Goal: Transaction & Acquisition: Purchase product/service

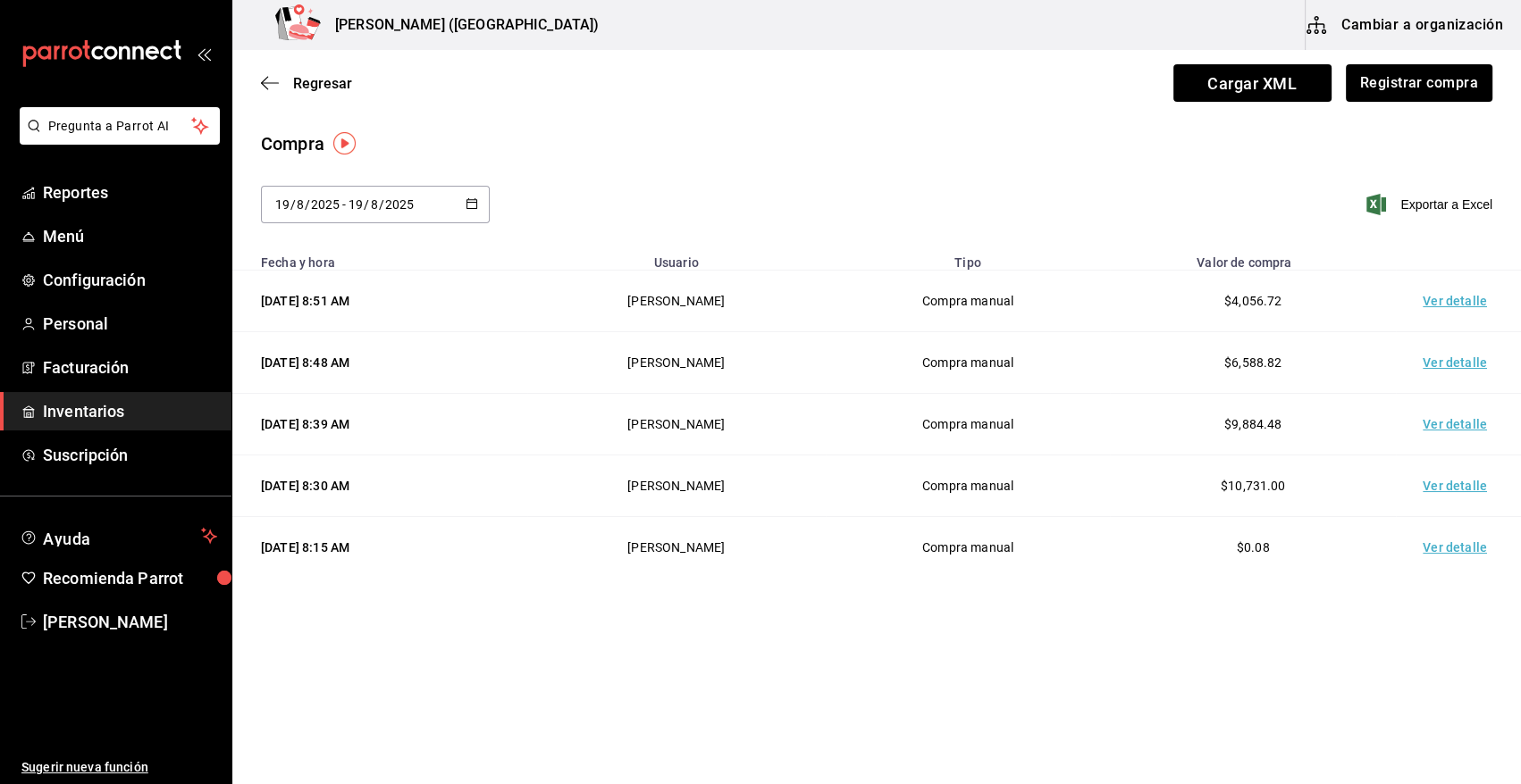
click at [79, 418] on span "Inventarios" at bounding box center [129, 411] width 174 height 24
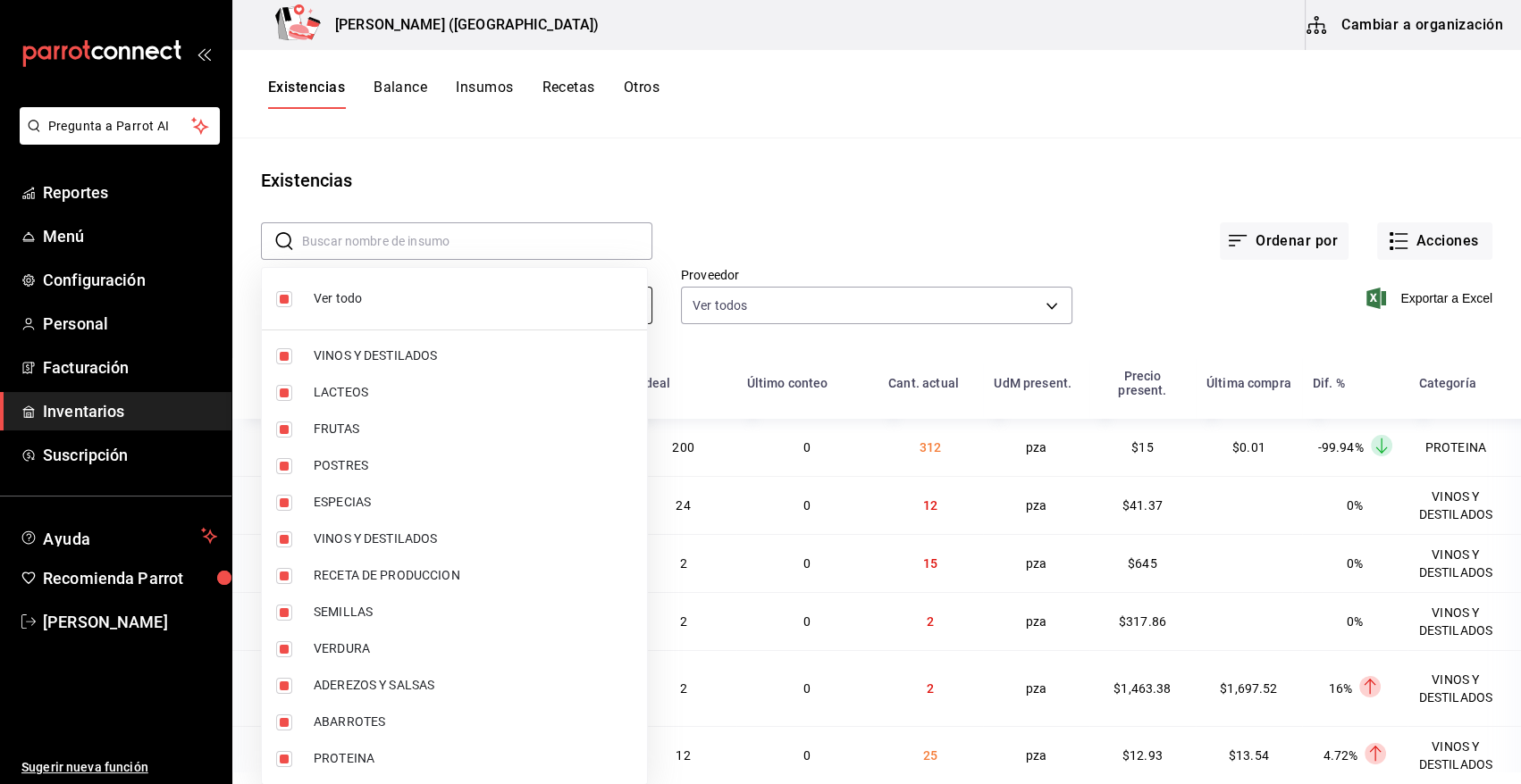
click at [541, 314] on body "Pregunta a Parrot AI Reportes Menú Configuración Personal Facturación Inventari…" at bounding box center [760, 385] width 1521 height 772
drag, startPoint x: 285, startPoint y: 298, endPoint x: 259, endPoint y: 768, distance: 470.7
click at [285, 297] on input "checkbox" at bounding box center [284, 299] width 16 height 16
checkbox input "false"
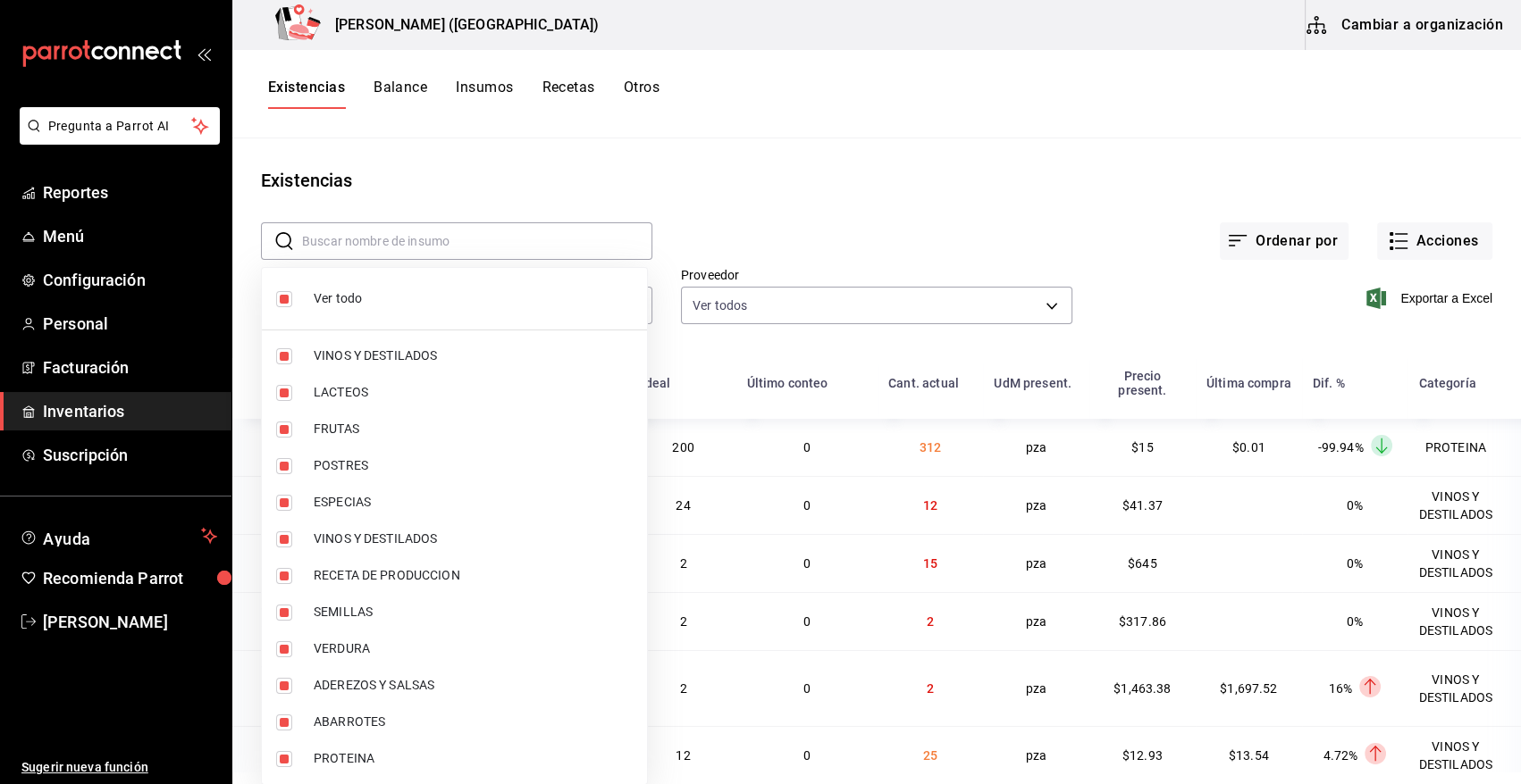
checkbox input "false"
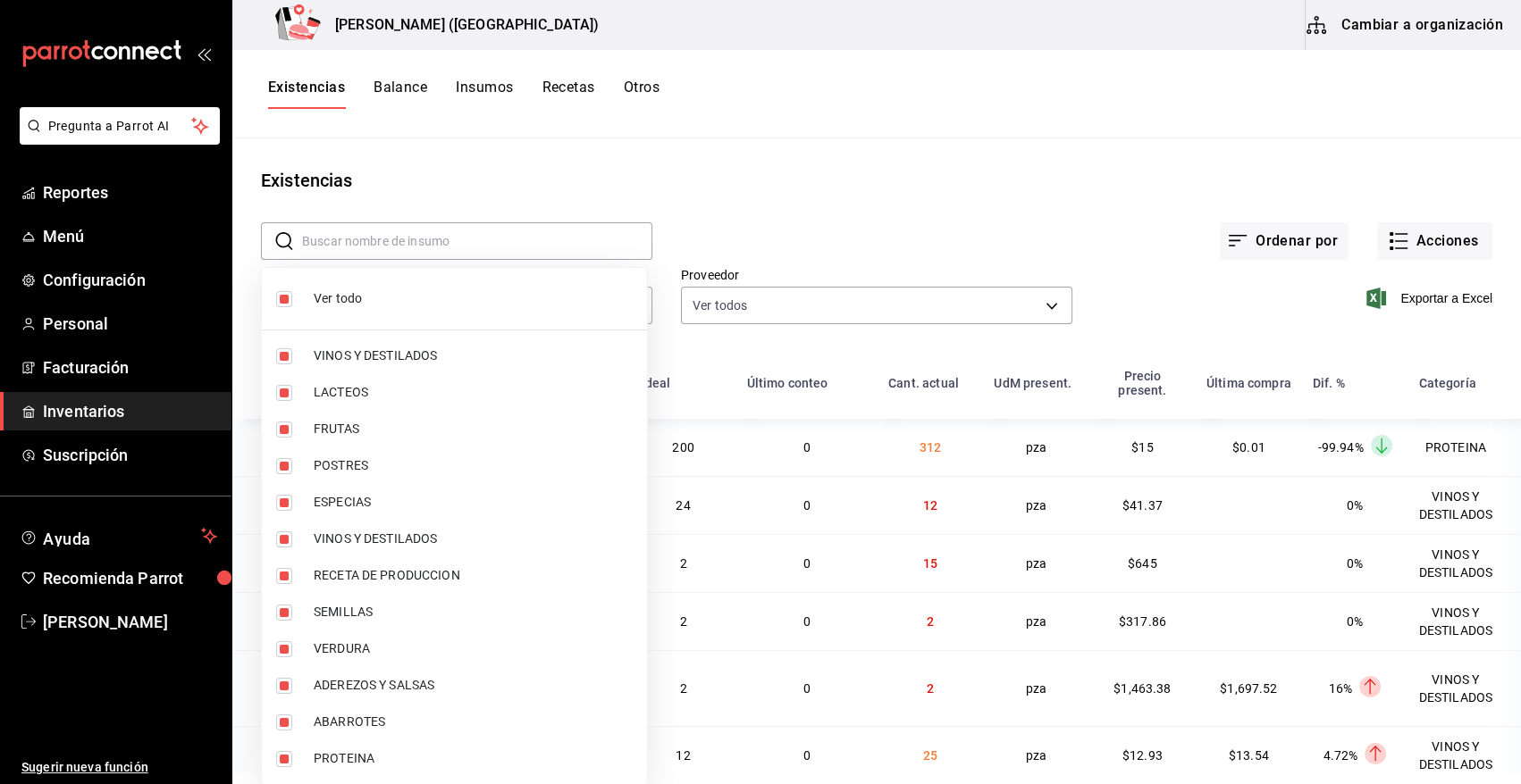
checkbox input "false"
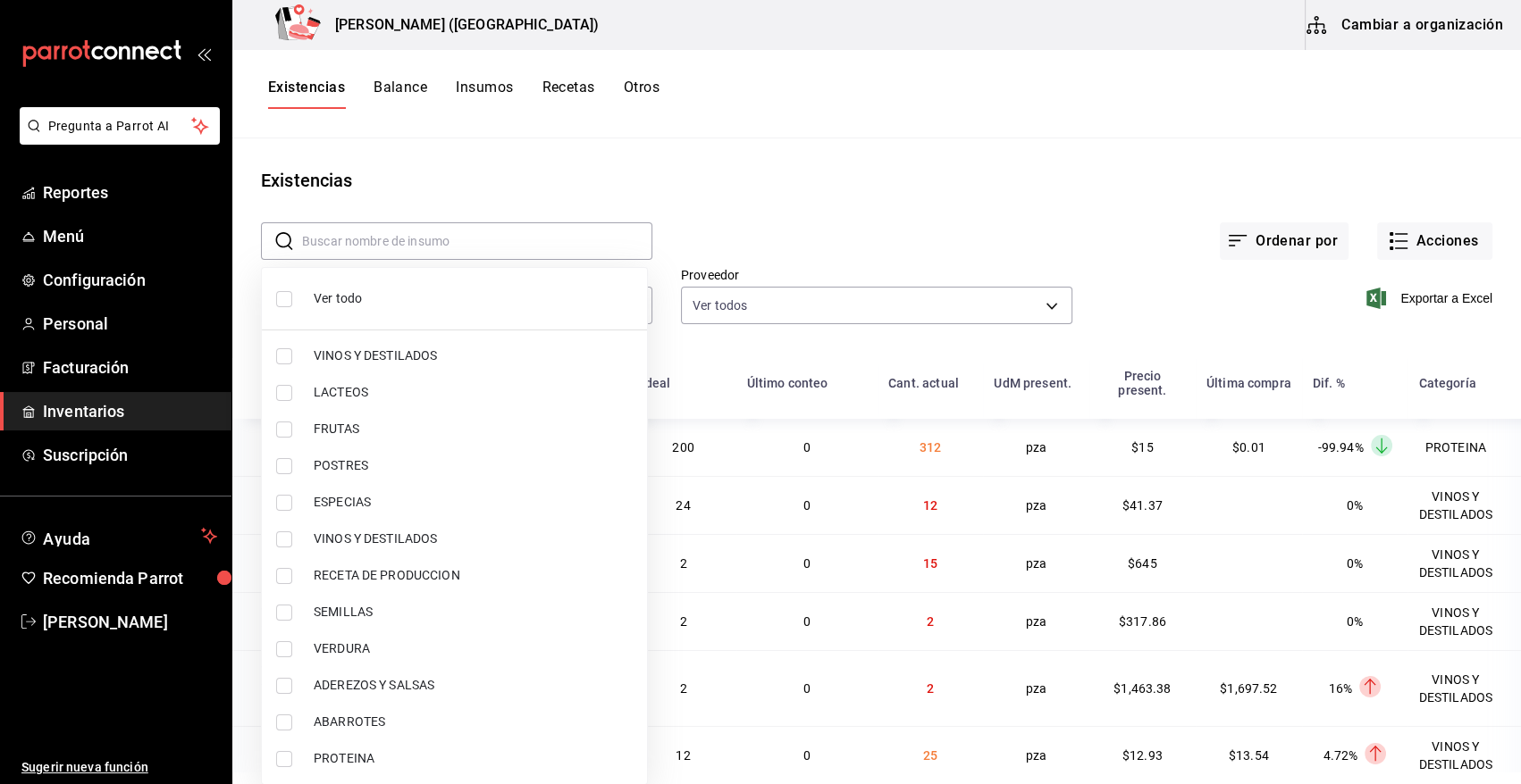
click at [284, 763] on input "checkbox" at bounding box center [284, 759] width 16 height 16
checkbox input "true"
type input "3e90cef9-1dc9-474d-8316-d124f624c148"
click at [866, 204] on div at bounding box center [760, 392] width 1521 height 784
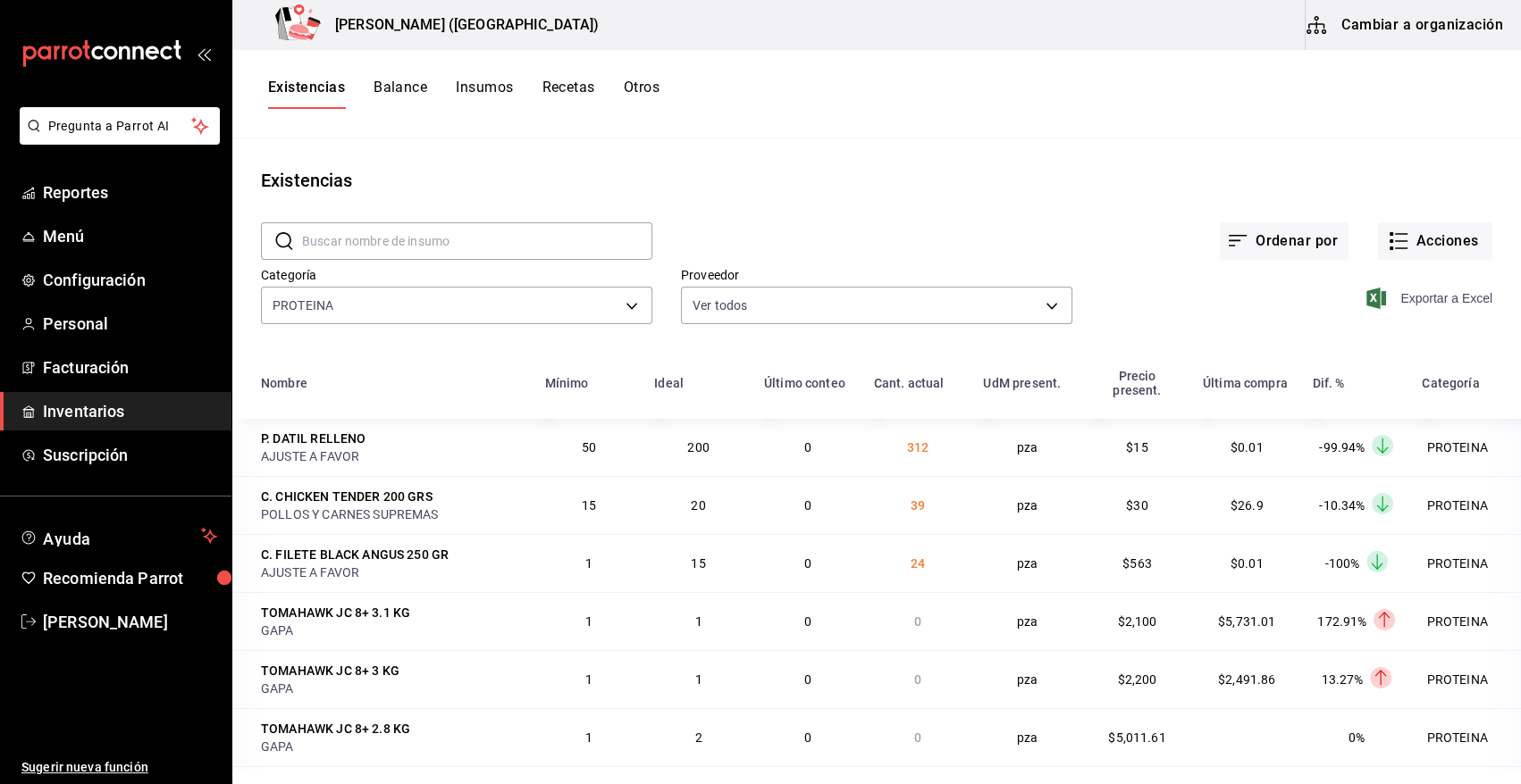
click at [1367, 296] on icon "button" at bounding box center [1376, 298] width 20 height 22
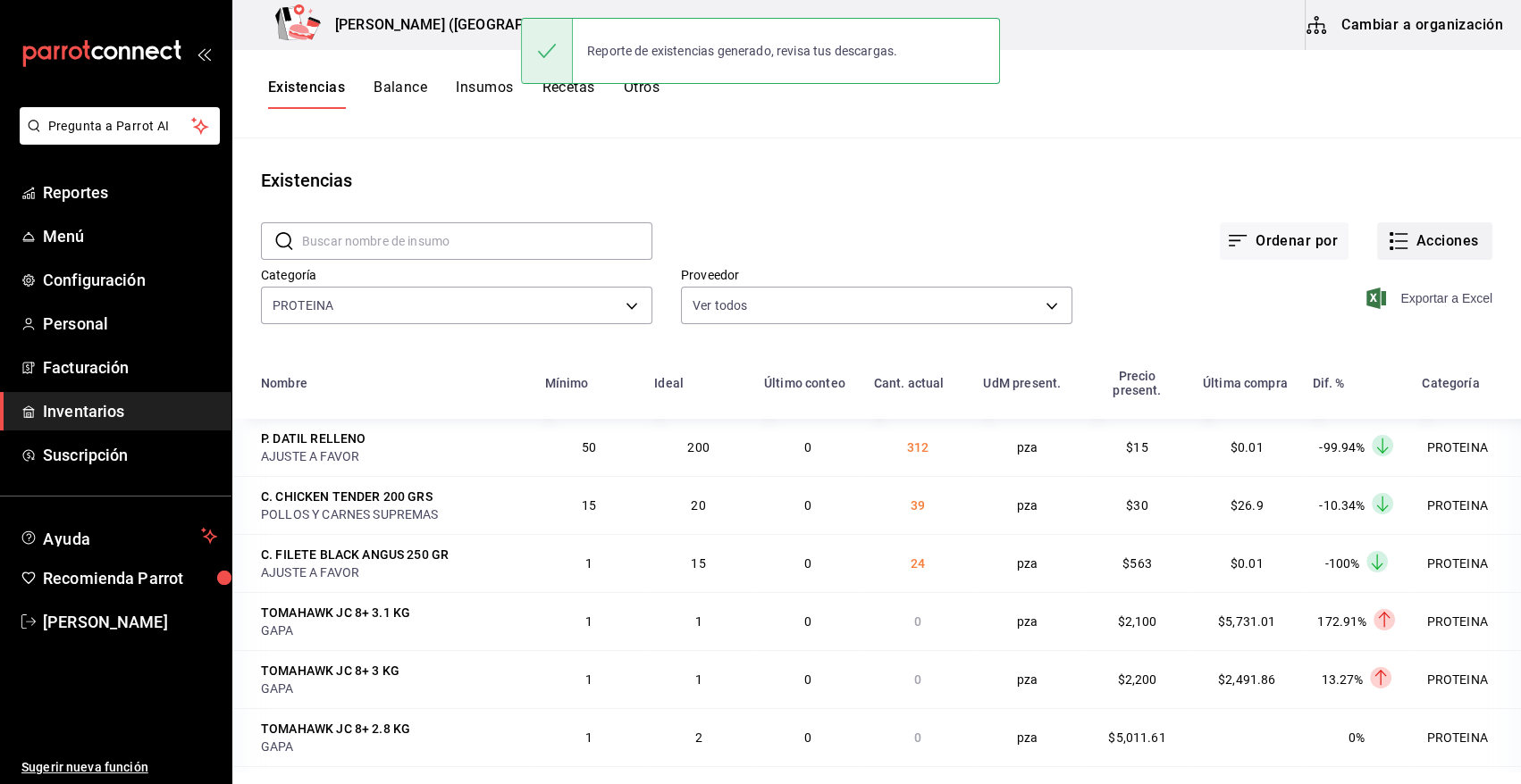
click at [1432, 234] on button "Acciones" at bounding box center [1434, 241] width 115 height 37
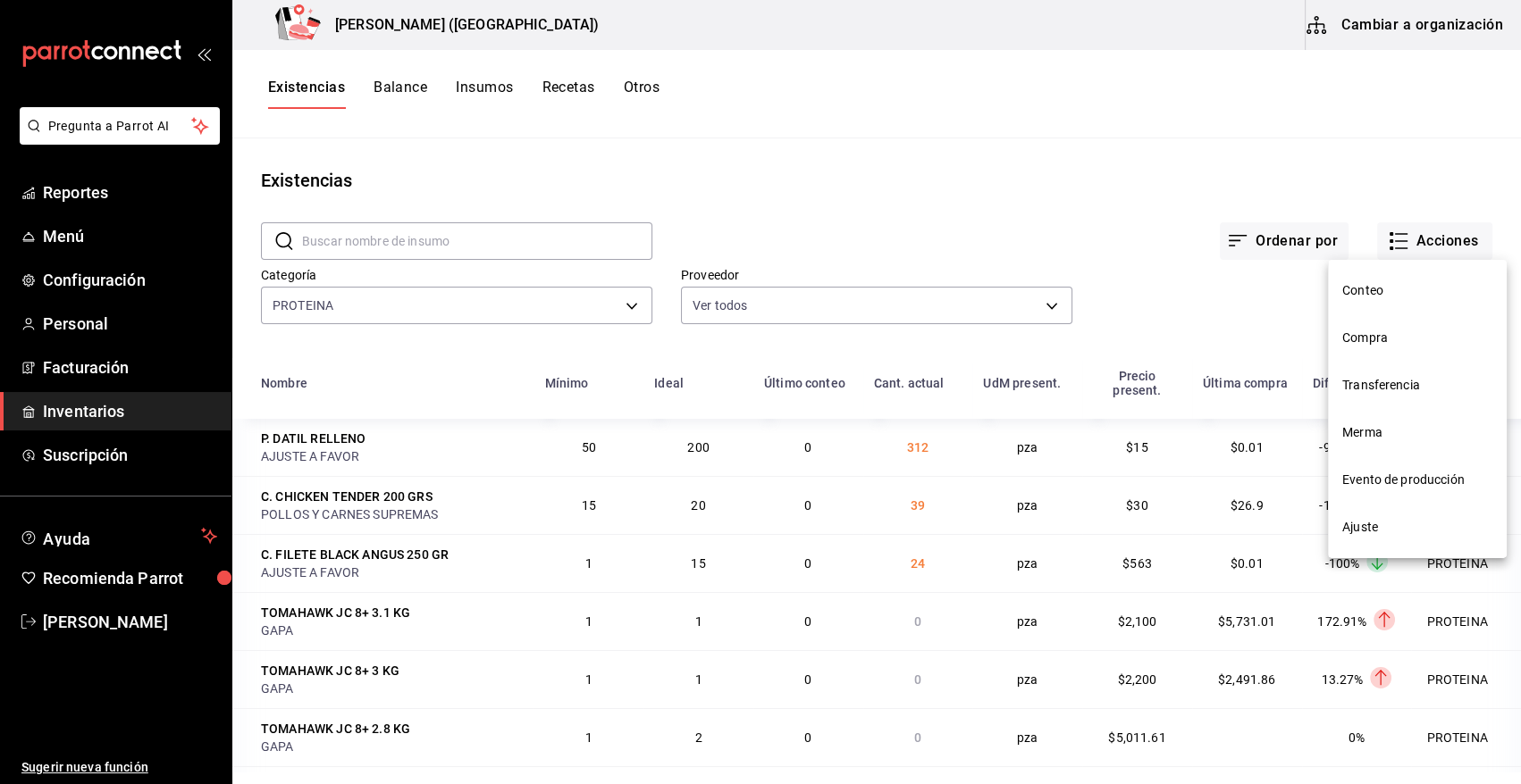
click at [1370, 338] on span "Compra" at bounding box center [1417, 339] width 150 height 19
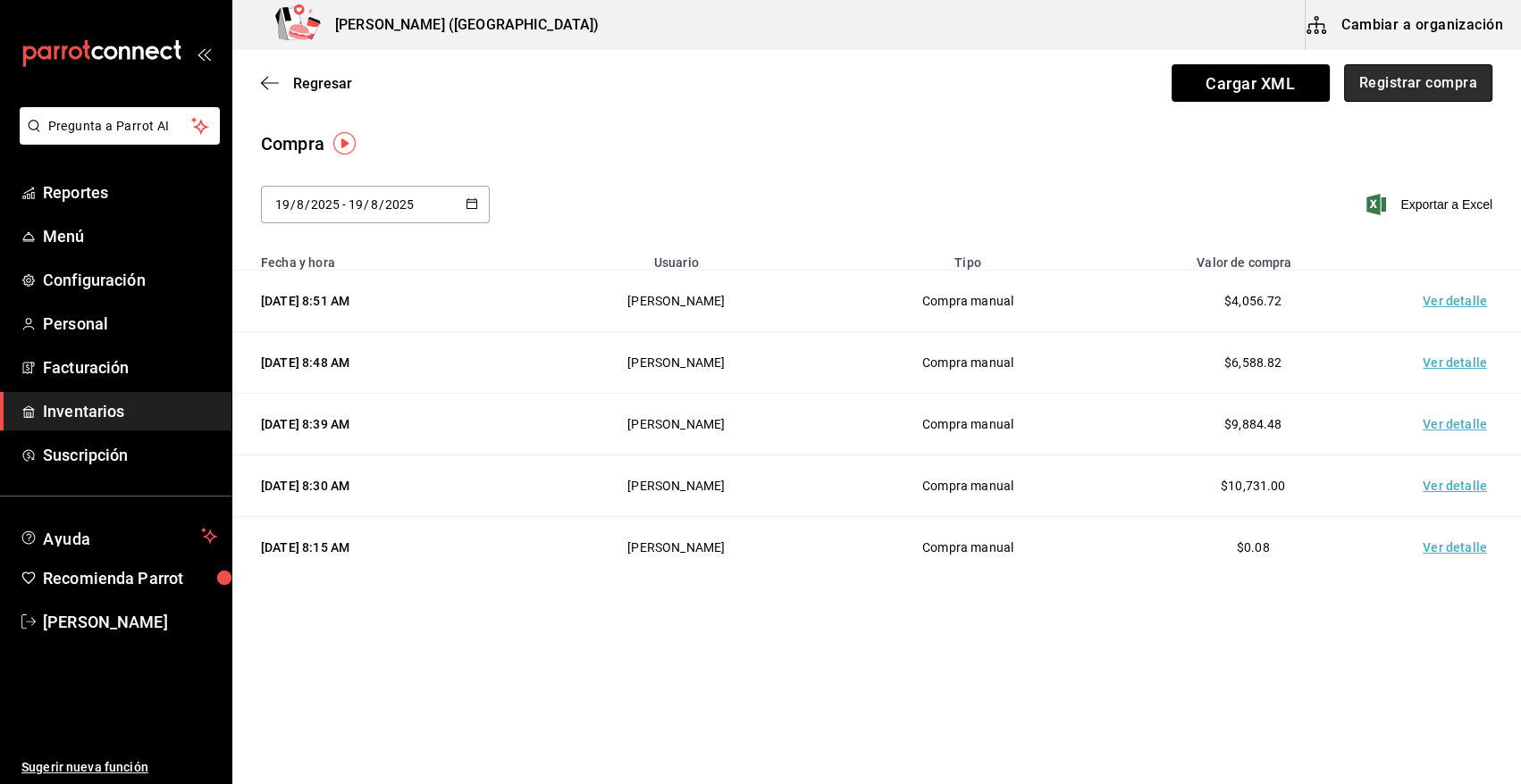
click at [1395, 90] on button "Registrar compra" at bounding box center [1418, 83] width 148 height 37
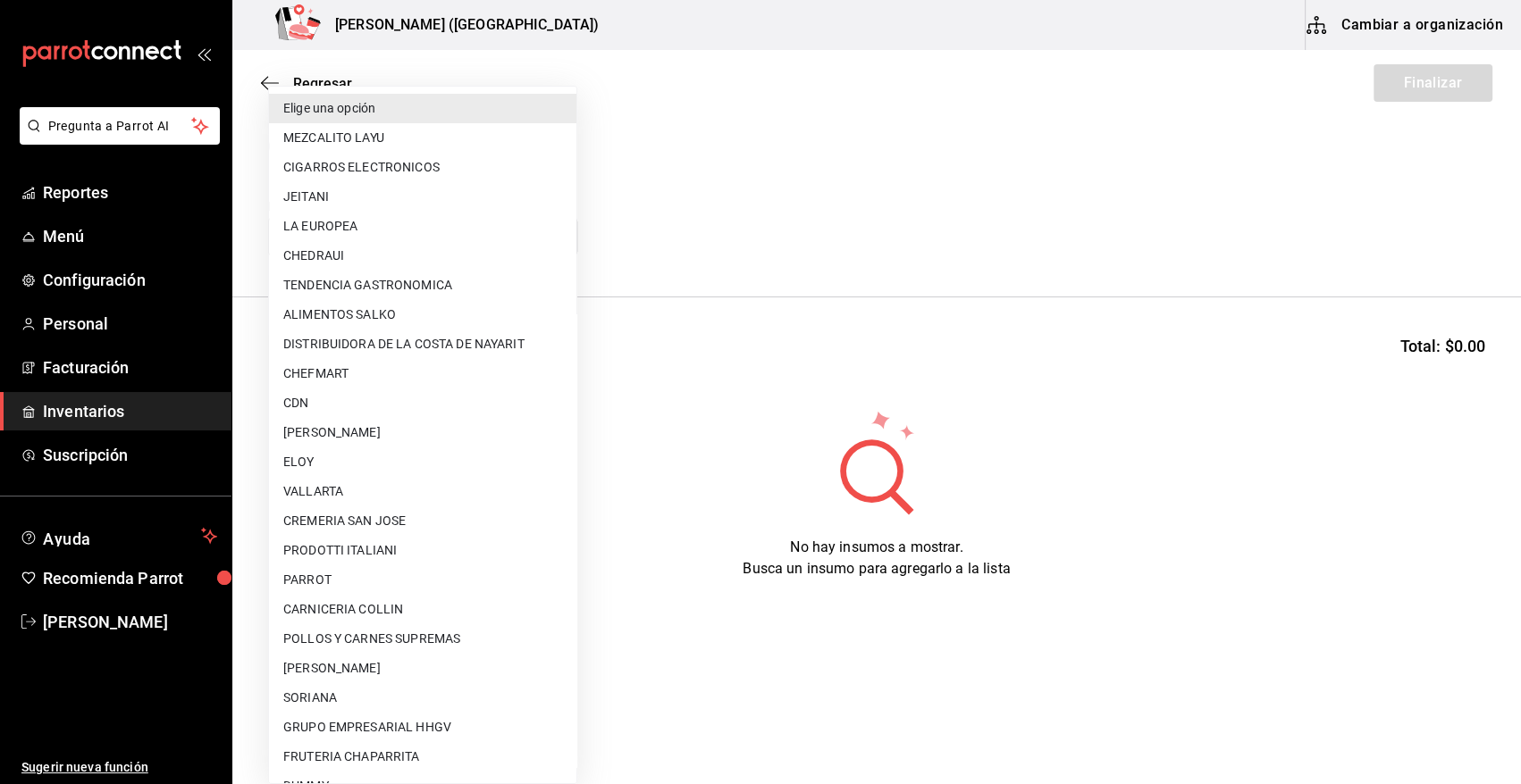
click at [523, 227] on body "Pregunta a Parrot AI Reportes Menú Configuración Personal Facturación Inventari…" at bounding box center [760, 342] width 1521 height 683
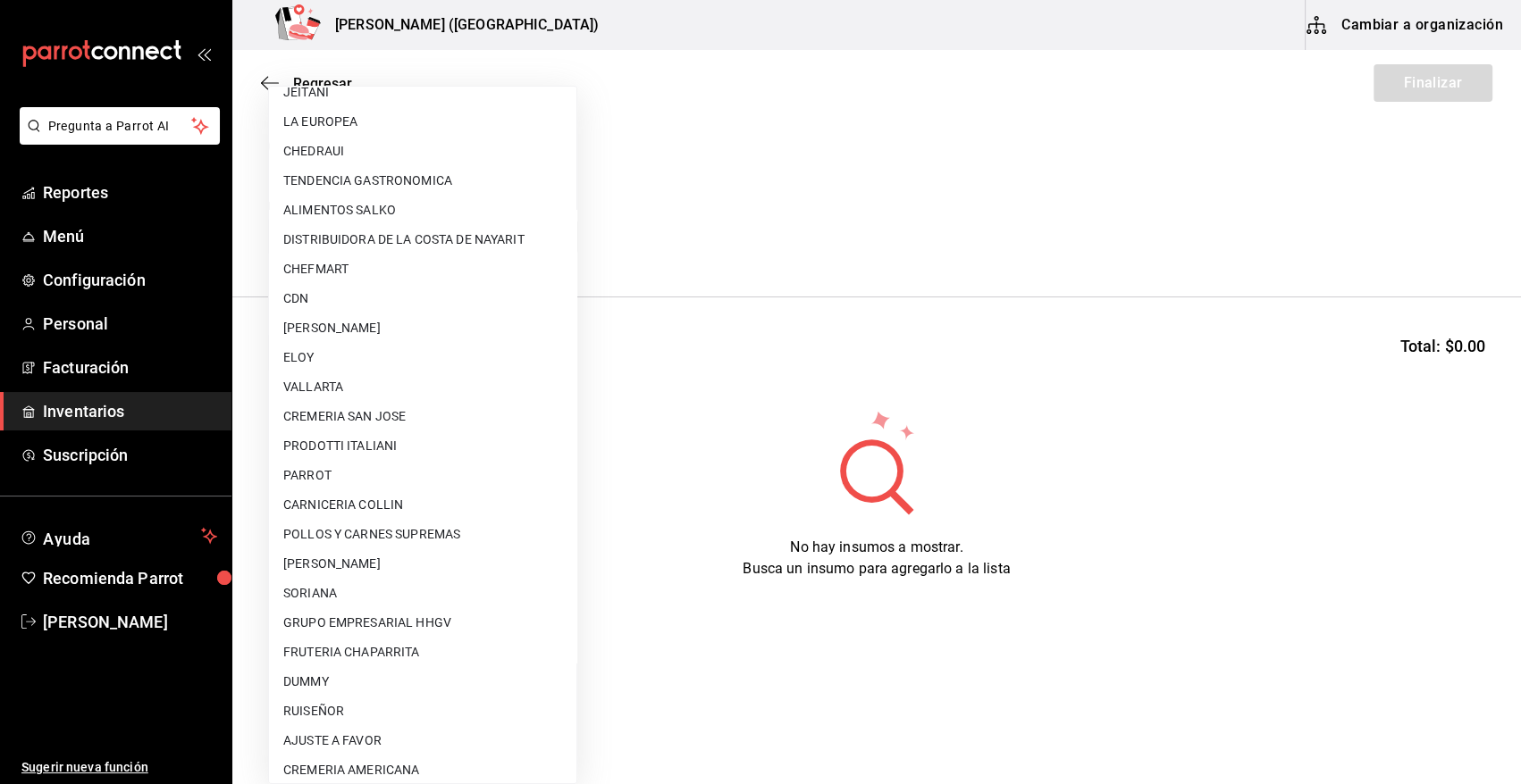
click at [348, 752] on li "AJUSTE A FAVOR" at bounding box center [423, 740] width 307 height 29
type input "dd0fbccd-e034-4acc-8432-7d1d5e23f321"
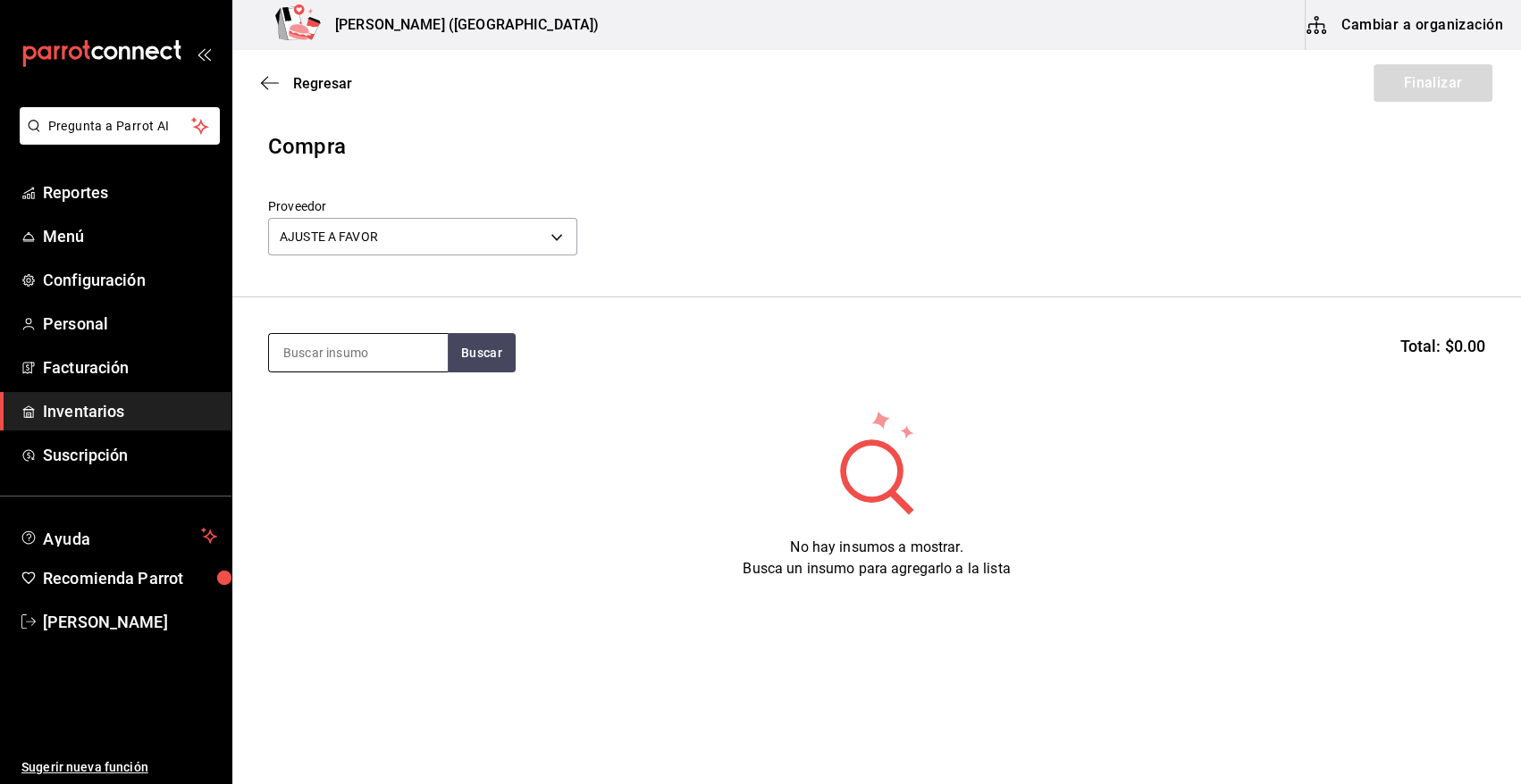
click at [365, 354] on input at bounding box center [359, 352] width 179 height 37
type input "ESFERA"
click at [487, 358] on button "Buscar" at bounding box center [481, 352] width 68 height 39
click at [359, 402] on div "M. SALMON ESFERAS" at bounding box center [356, 404] width 145 height 22
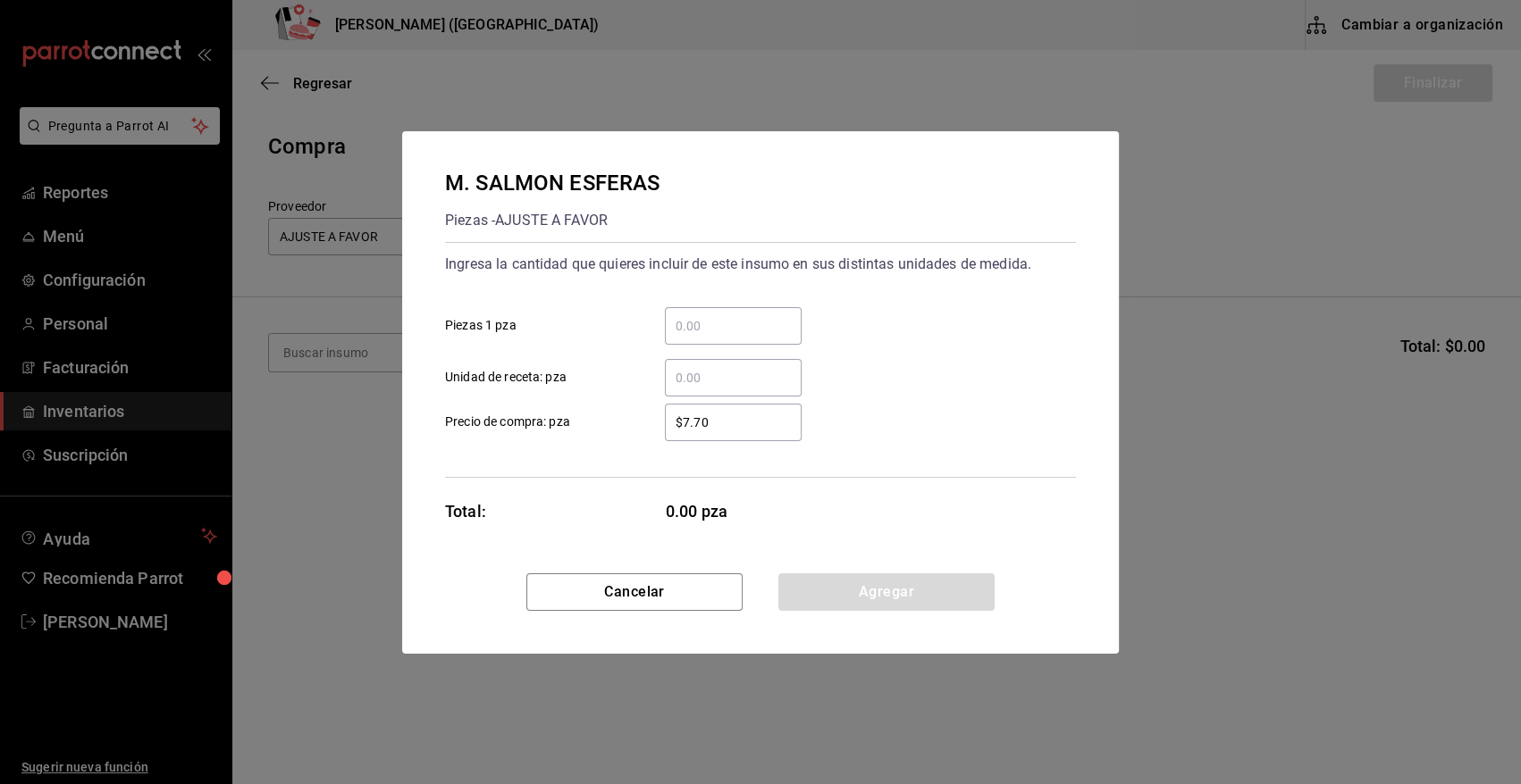
click at [703, 327] on input "​ Piezas 1 pza" at bounding box center [734, 325] width 137 height 22
type input "30"
drag, startPoint x: 732, startPoint y: 417, endPoint x: 574, endPoint y: 431, distance: 158.6
click at [574, 431] on label "$7.70 ​ Precio de compra: pza" at bounding box center [623, 421] width 357 height 37
type input "$0.01"
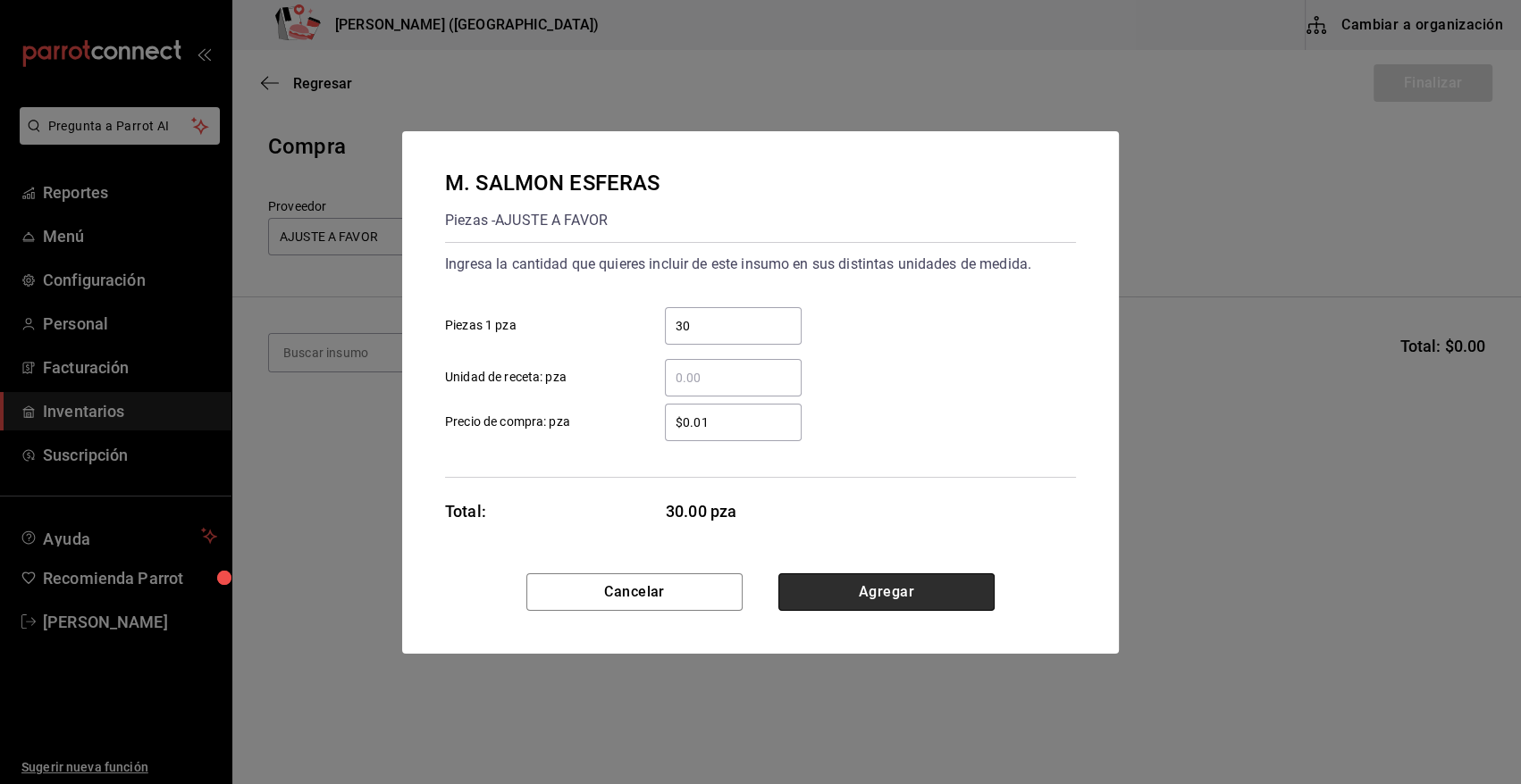
click at [826, 597] on button "Agregar" at bounding box center [886, 592] width 216 height 37
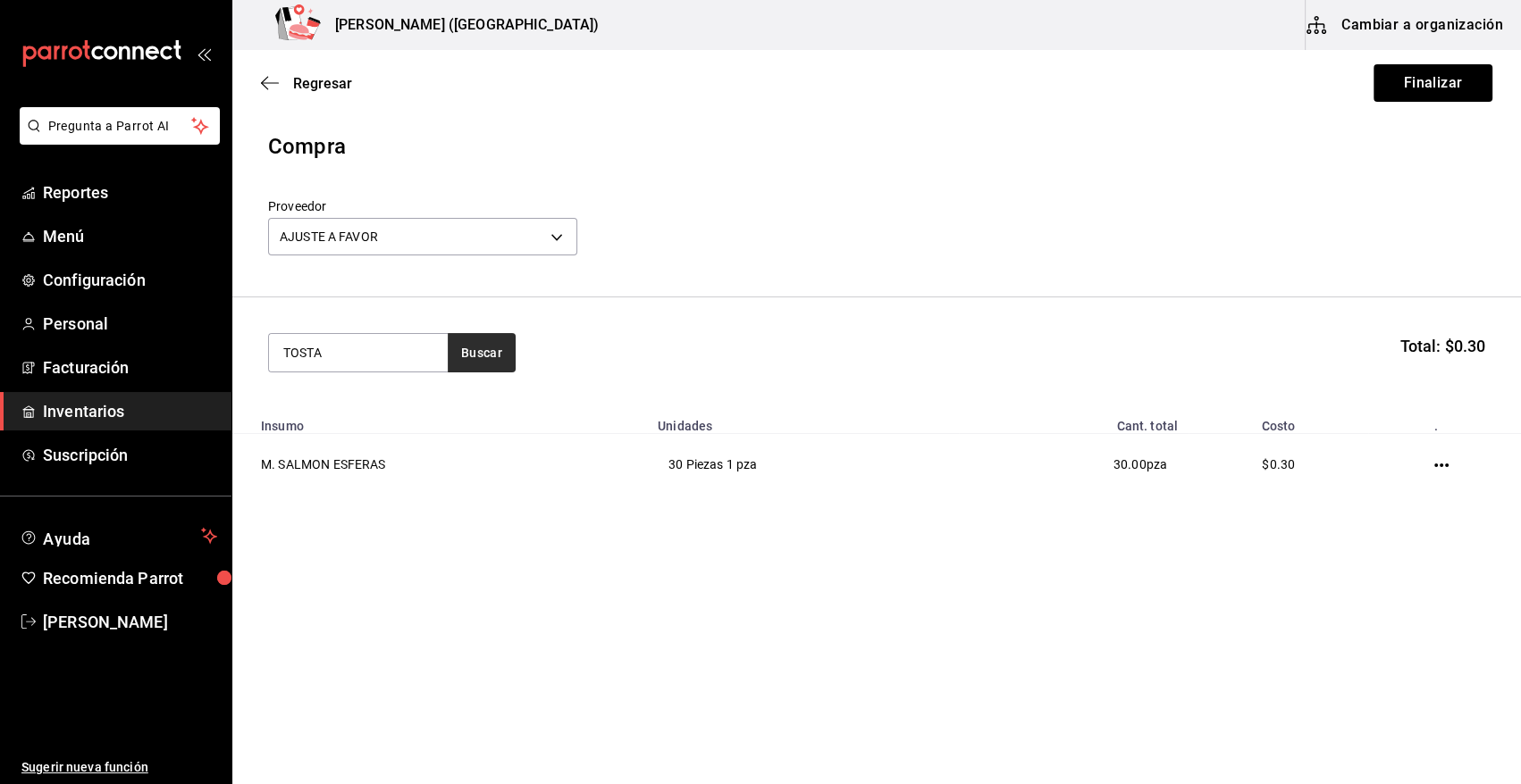
type input "TOSTA"
click at [478, 339] on button "Buscar" at bounding box center [481, 352] width 68 height 39
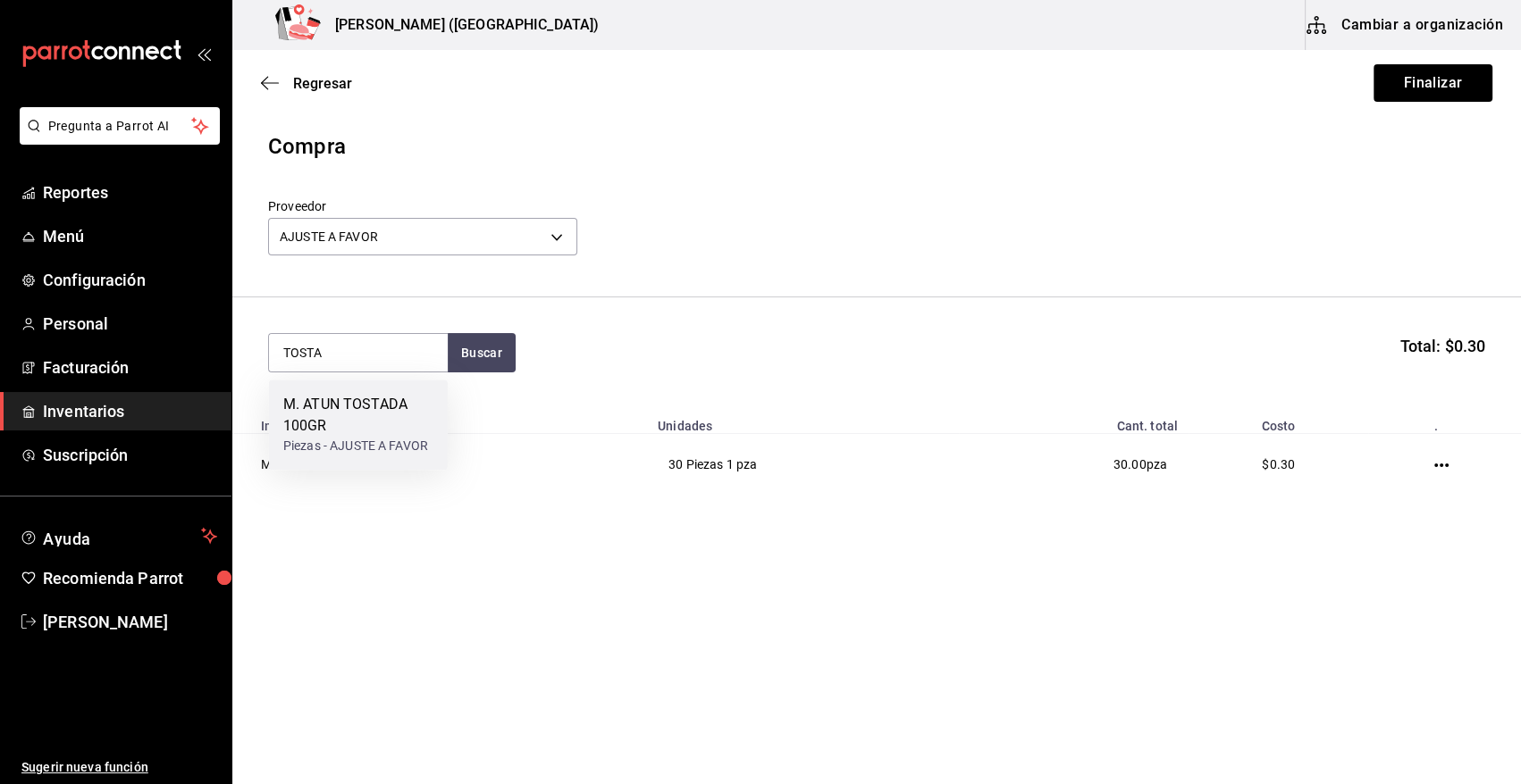
click at [391, 410] on div "M. ATUN TOSTADA 100GR" at bounding box center [359, 415] width 150 height 43
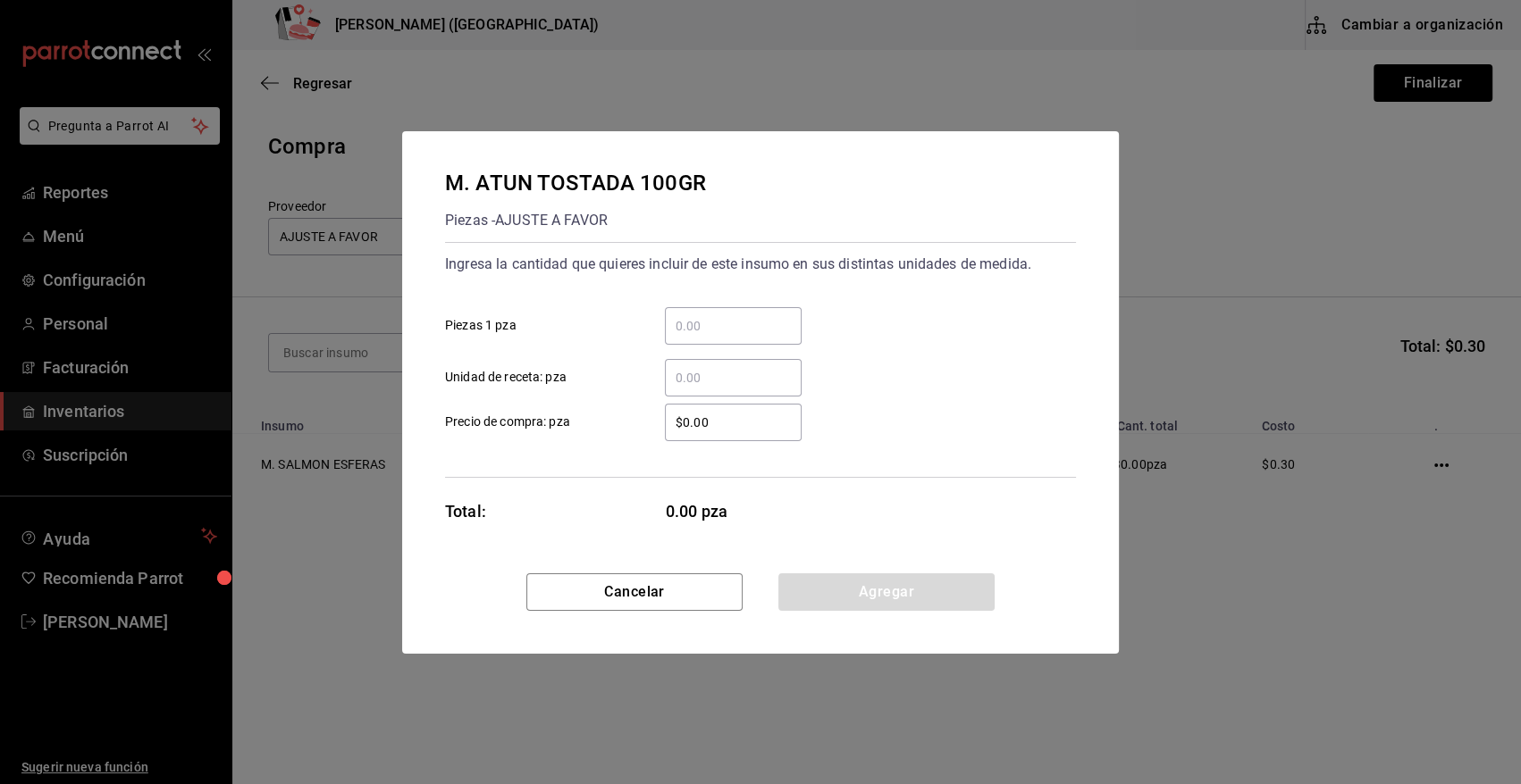
click at [714, 324] on input "​ Piezas 1 pza" at bounding box center [734, 325] width 137 height 22
type input "2"
click at [819, 285] on div "Ingresa la cantidad que quieres incluir de este insumo en sus distintas unidade…" at bounding box center [760, 323] width 631 height 147
click at [740, 419] on input "$0.00" at bounding box center [734, 422] width 137 height 22
type input "$0.01"
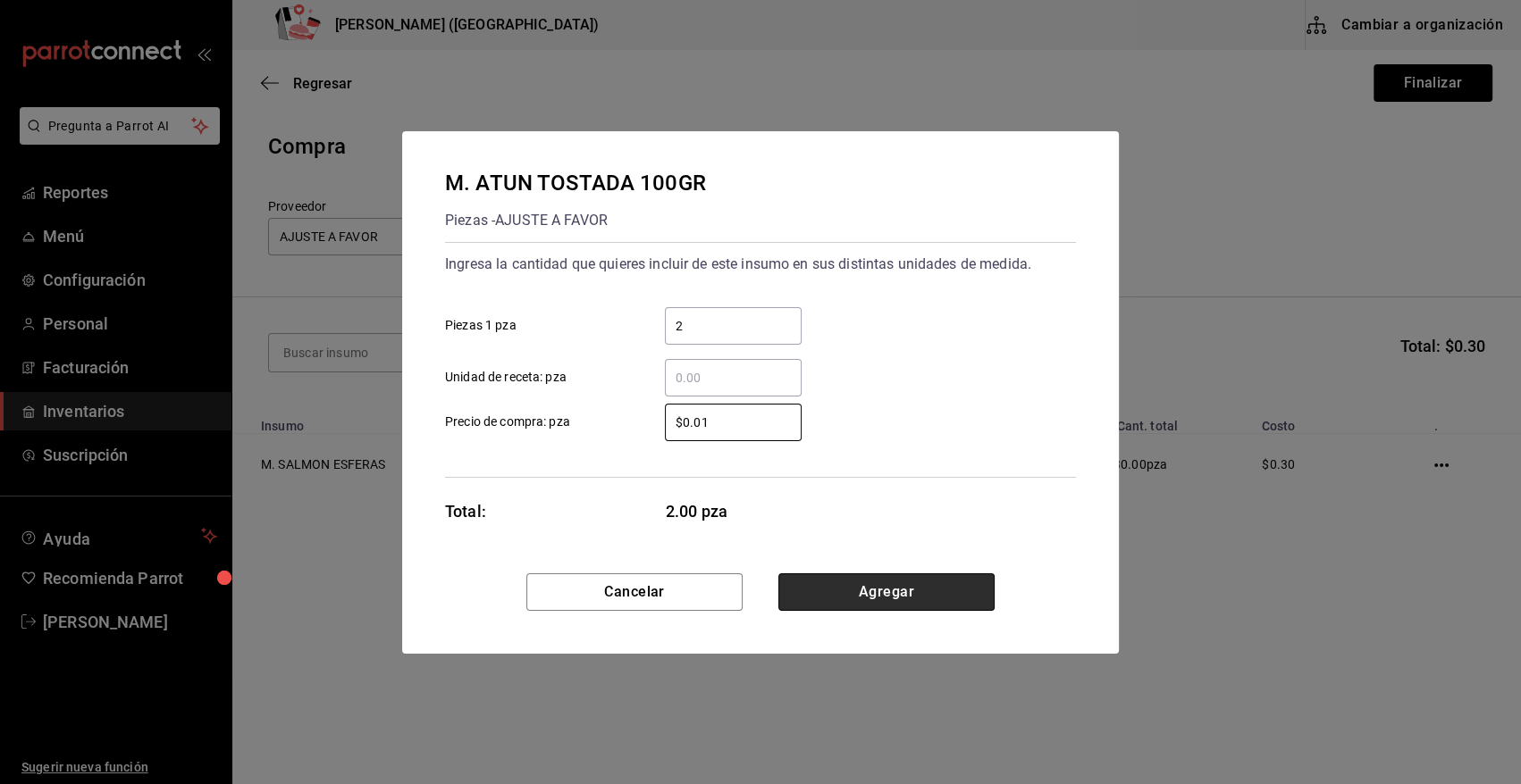
click at [860, 586] on button "Agregar" at bounding box center [886, 592] width 216 height 37
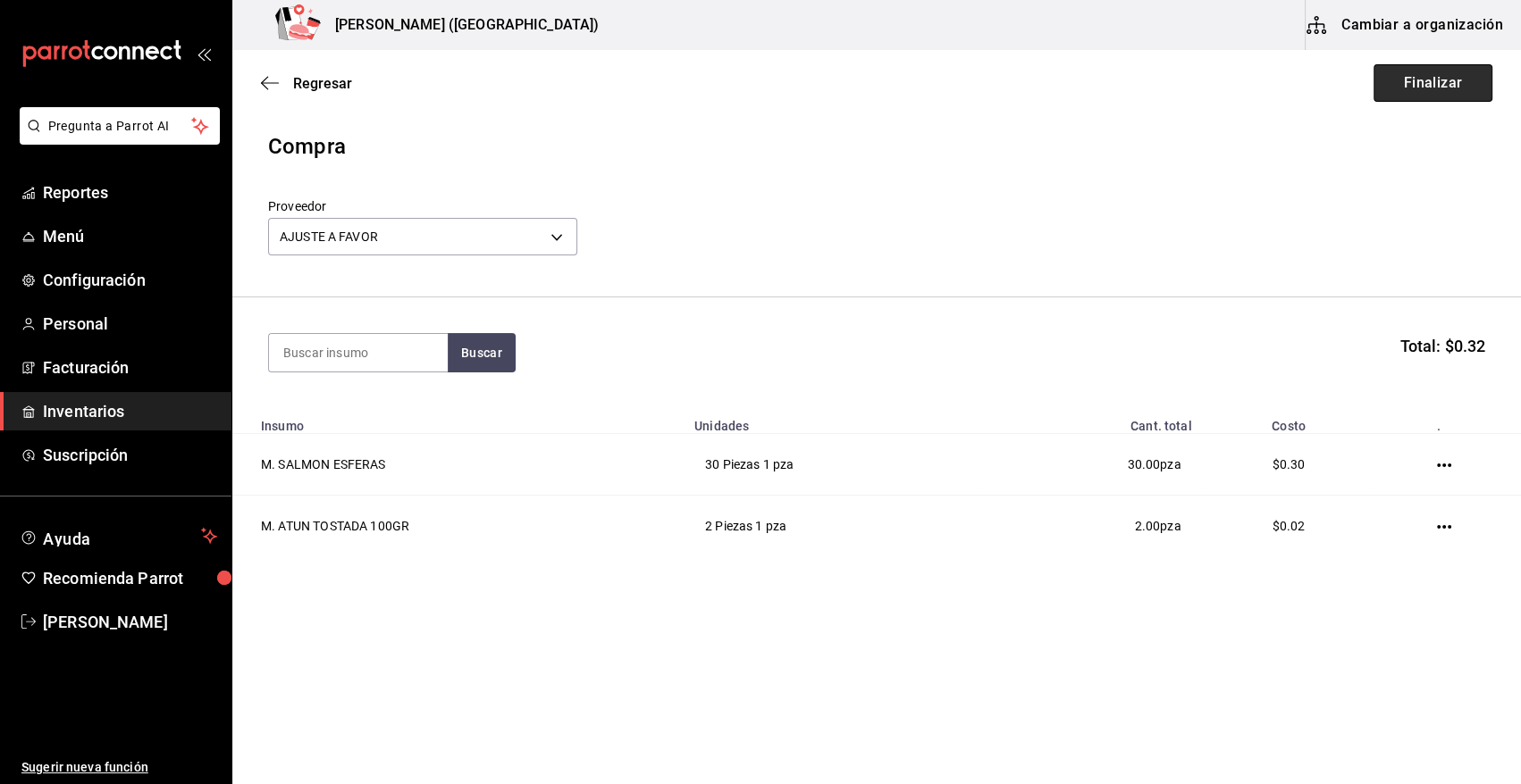
click at [1434, 77] on button "Finalizar" at bounding box center [1432, 83] width 119 height 37
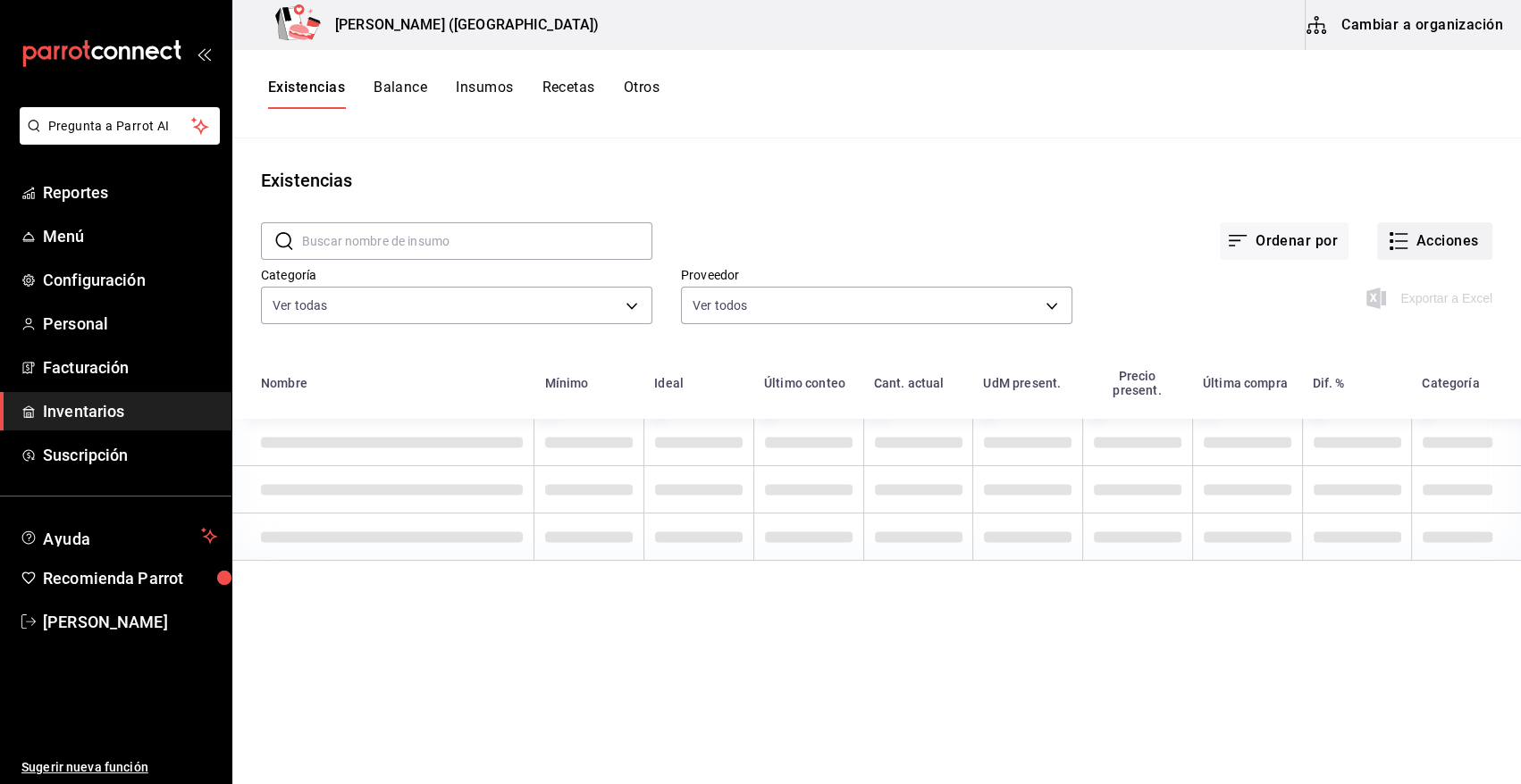
click at [1460, 242] on button "Acciones" at bounding box center [1434, 241] width 115 height 37
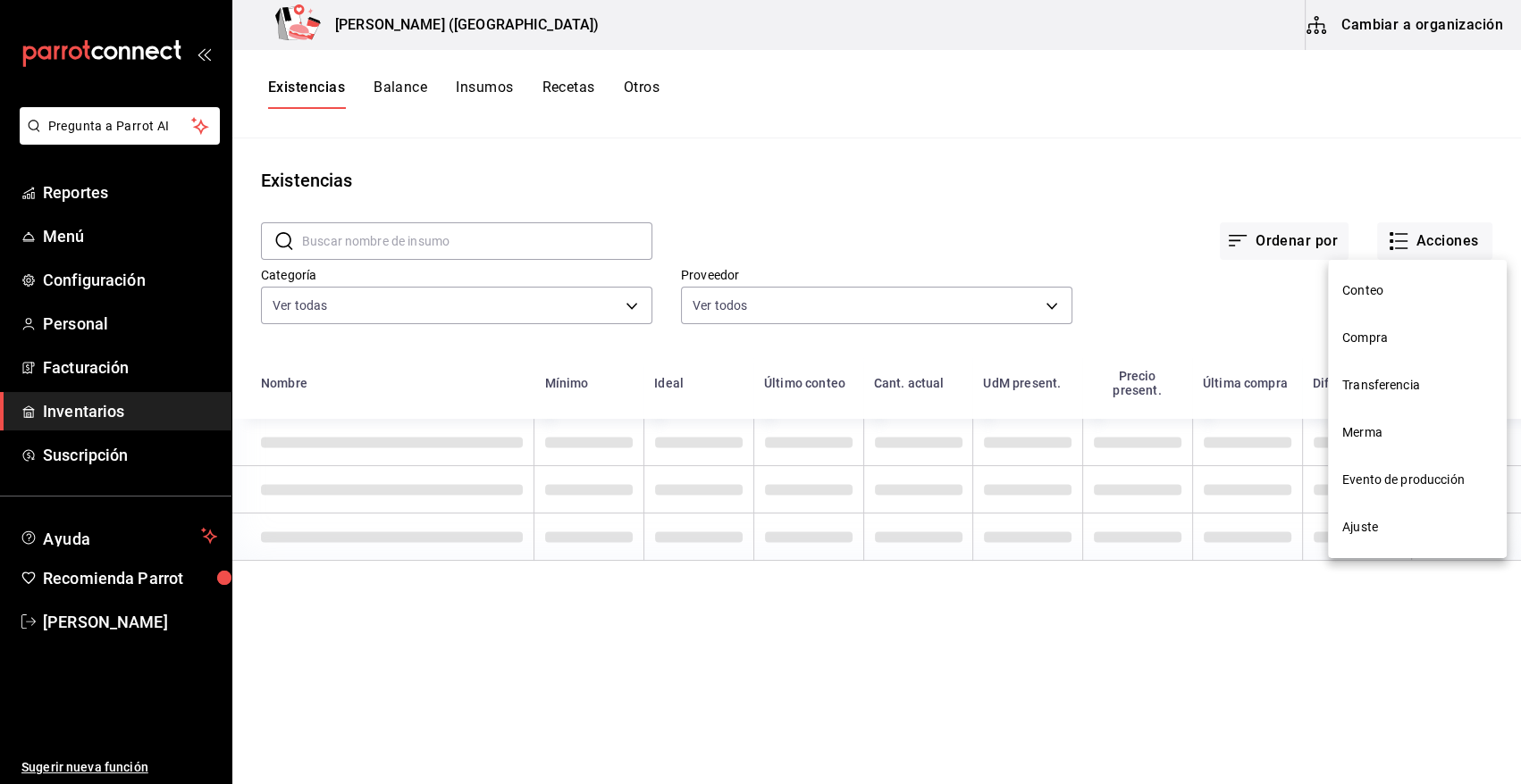
click at [1355, 333] on span "Compra" at bounding box center [1417, 339] width 150 height 19
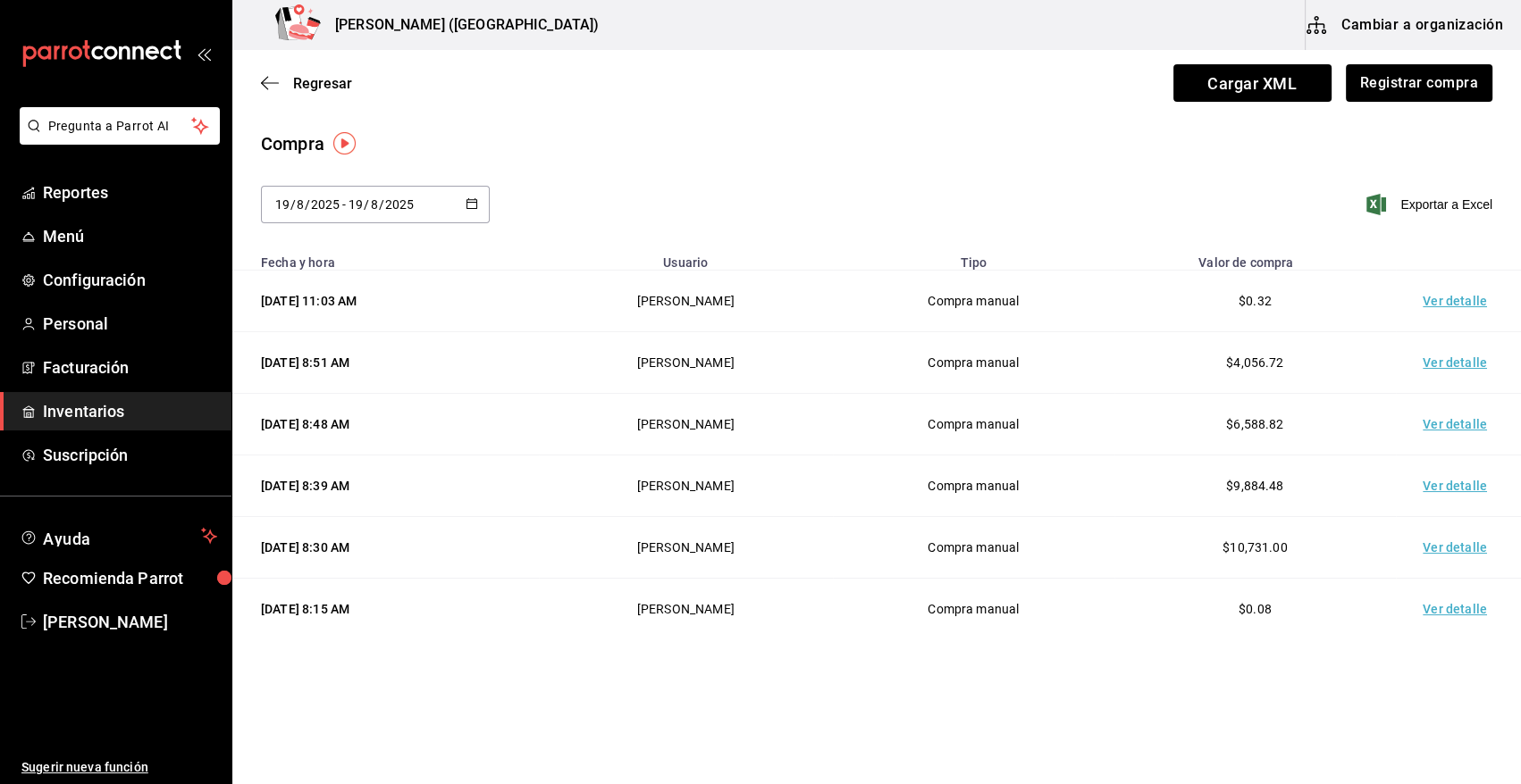
click at [1448, 310] on td "Ver detalle" at bounding box center [1458, 301] width 125 height 62
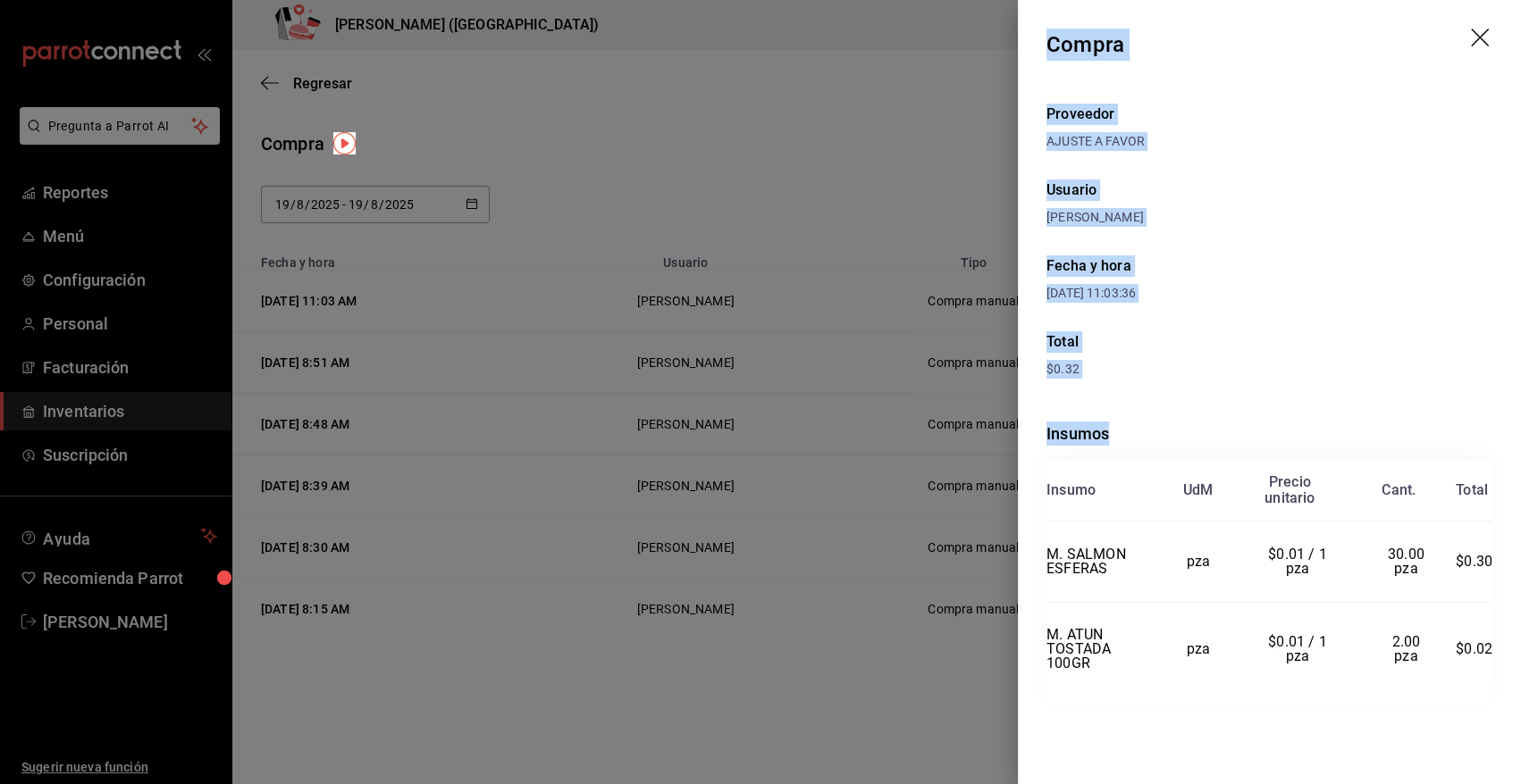
drag, startPoint x: 1048, startPoint y: 47, endPoint x: 1492, endPoint y: 642, distance: 742.4
click at [1492, 642] on div "Compra Proveedor AJUSTE A FAVOR Usuario [PERSON_NAME] y hora [DATE] 11:03:36 To…" at bounding box center [1269, 392] width 504 height 784
copy div "Compra Proveedor AJUSTE A FAVOR Usuario [PERSON_NAME] y hora [DATE] 11:03:36 To…"
click at [1483, 36] on icon "drag" at bounding box center [1481, 39] width 22 height 22
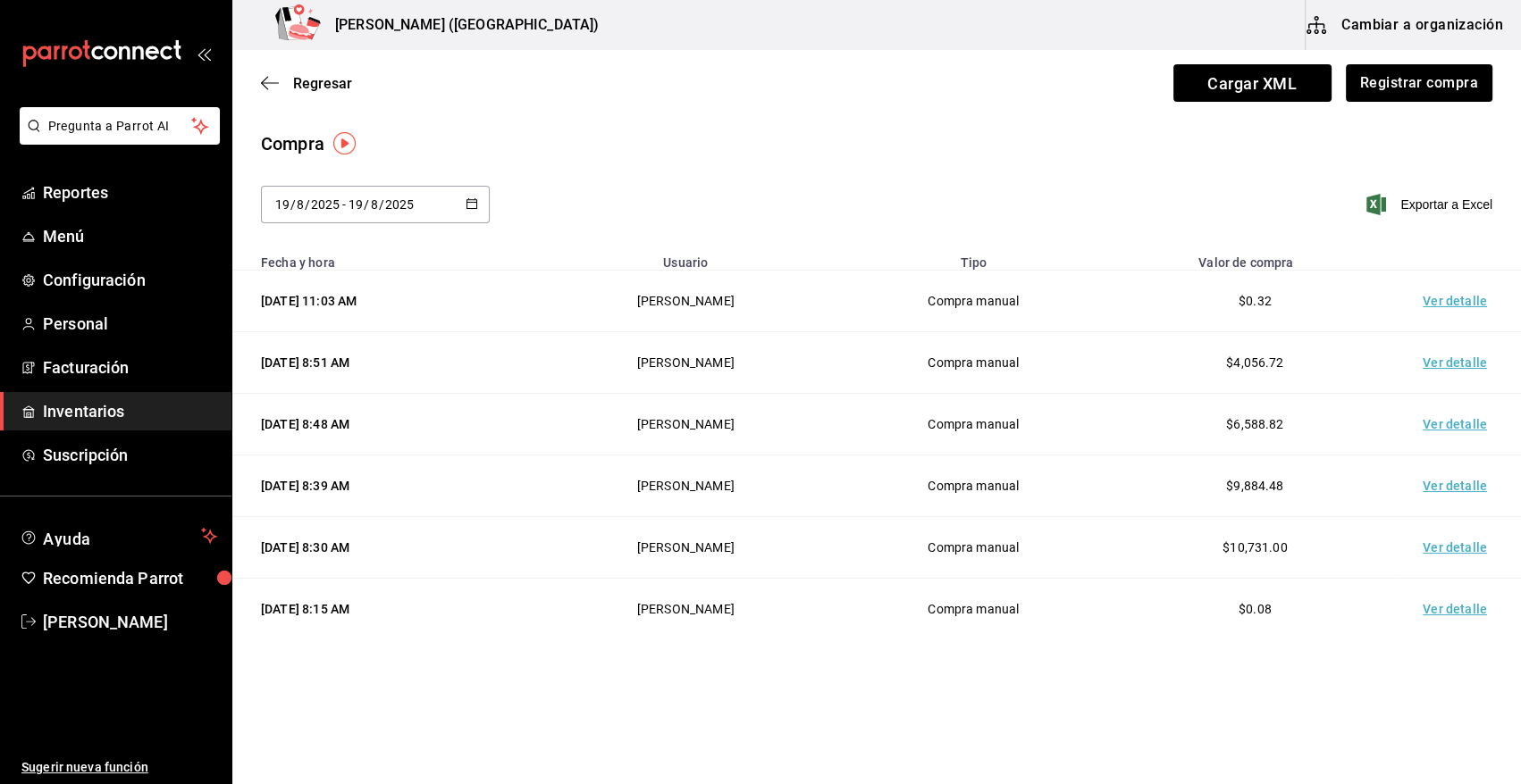
click at [90, 404] on span "Inventarios" at bounding box center [129, 411] width 174 height 24
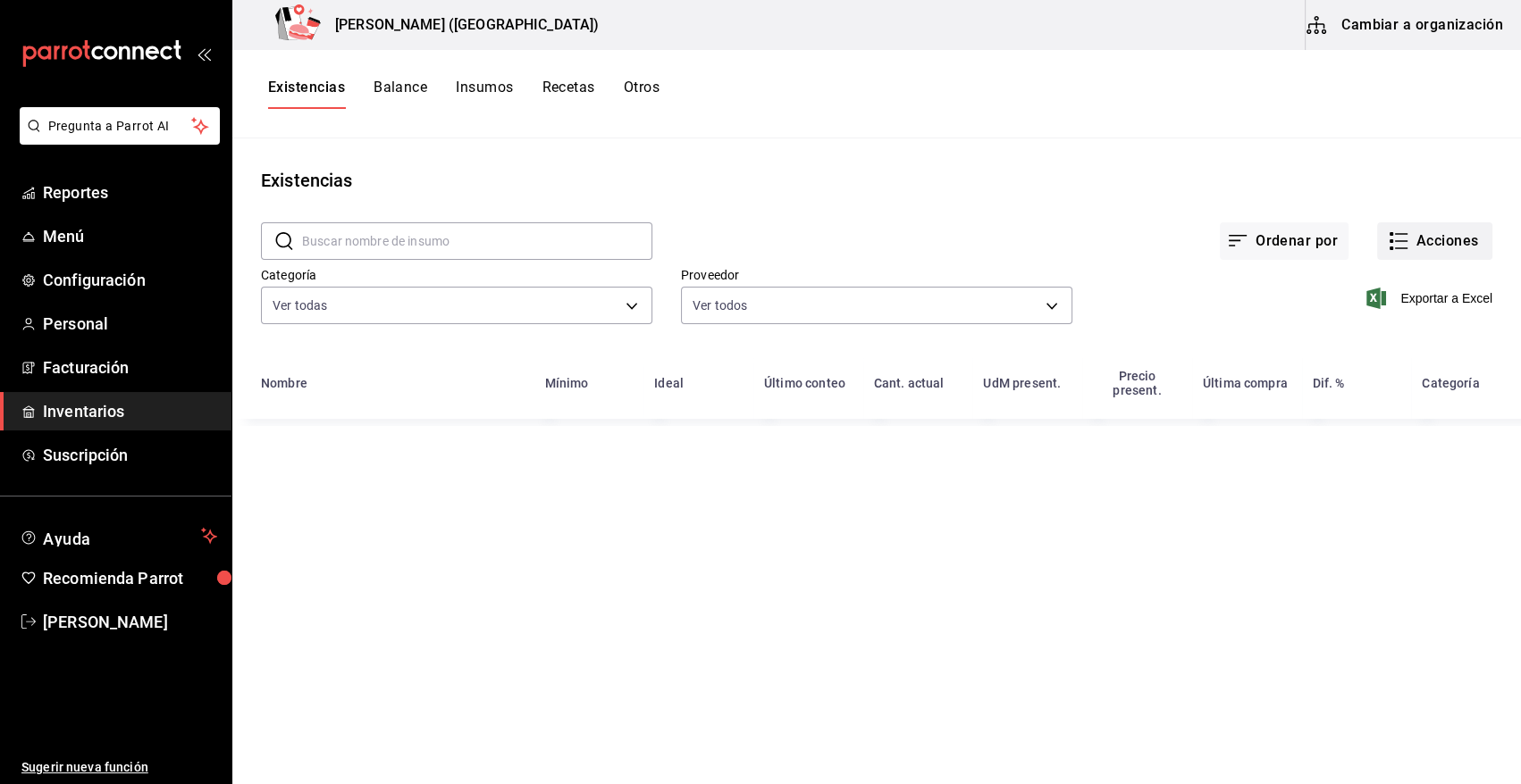
click at [1458, 241] on button "Acciones" at bounding box center [1434, 241] width 115 height 37
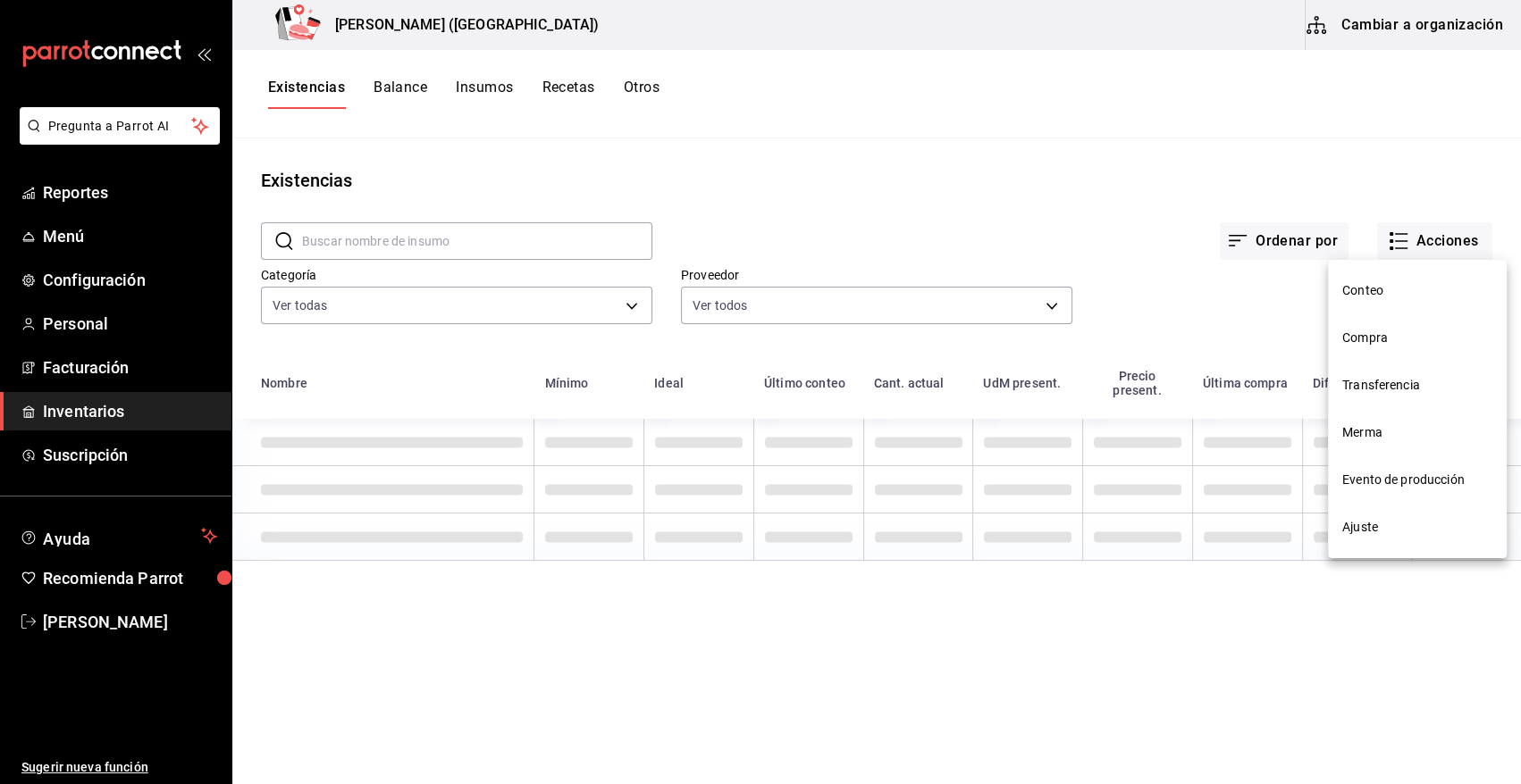
click at [1378, 444] on li "Merma" at bounding box center [1417, 433] width 179 height 48
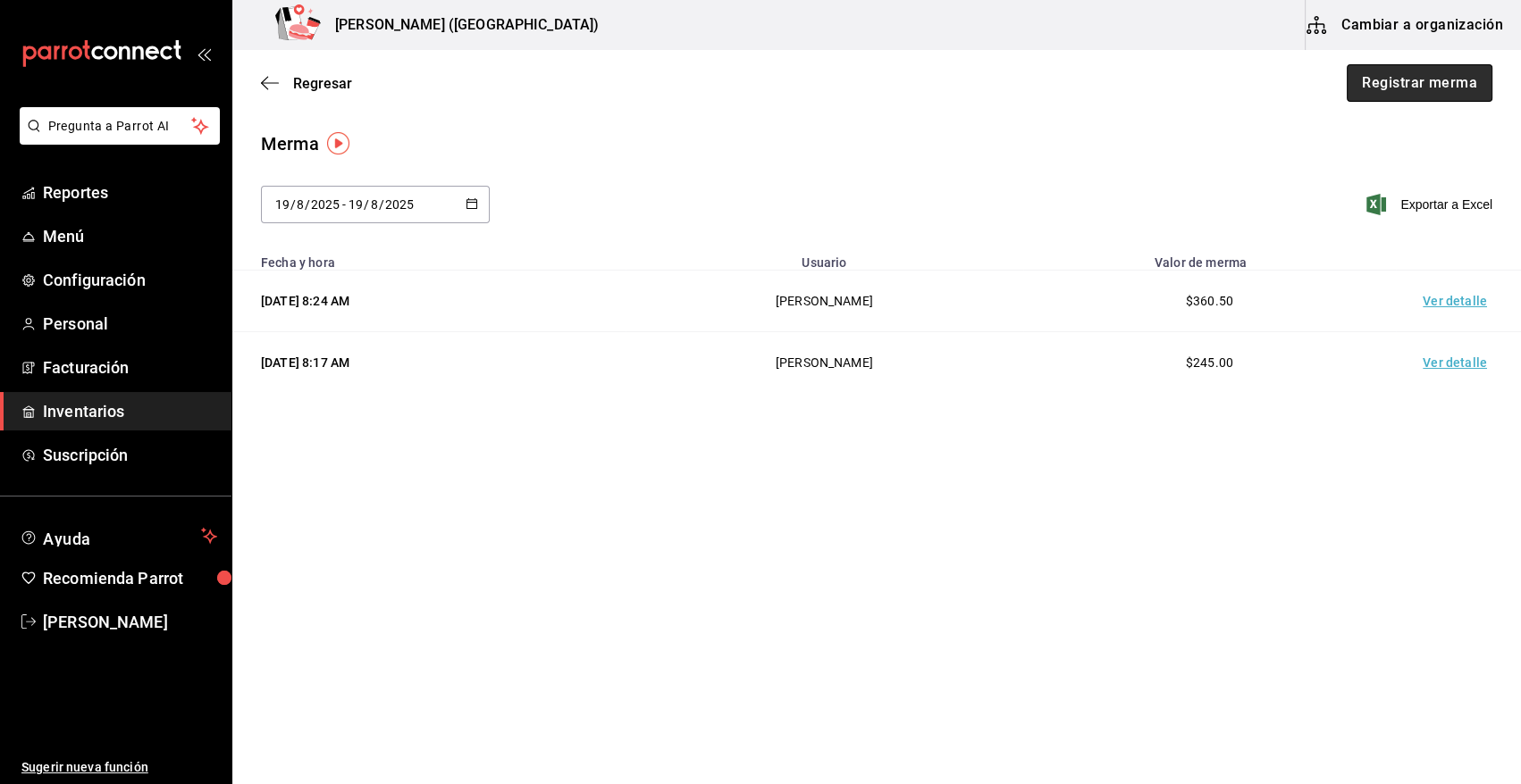
click at [1437, 87] on button "Registrar merma" at bounding box center [1419, 83] width 146 height 37
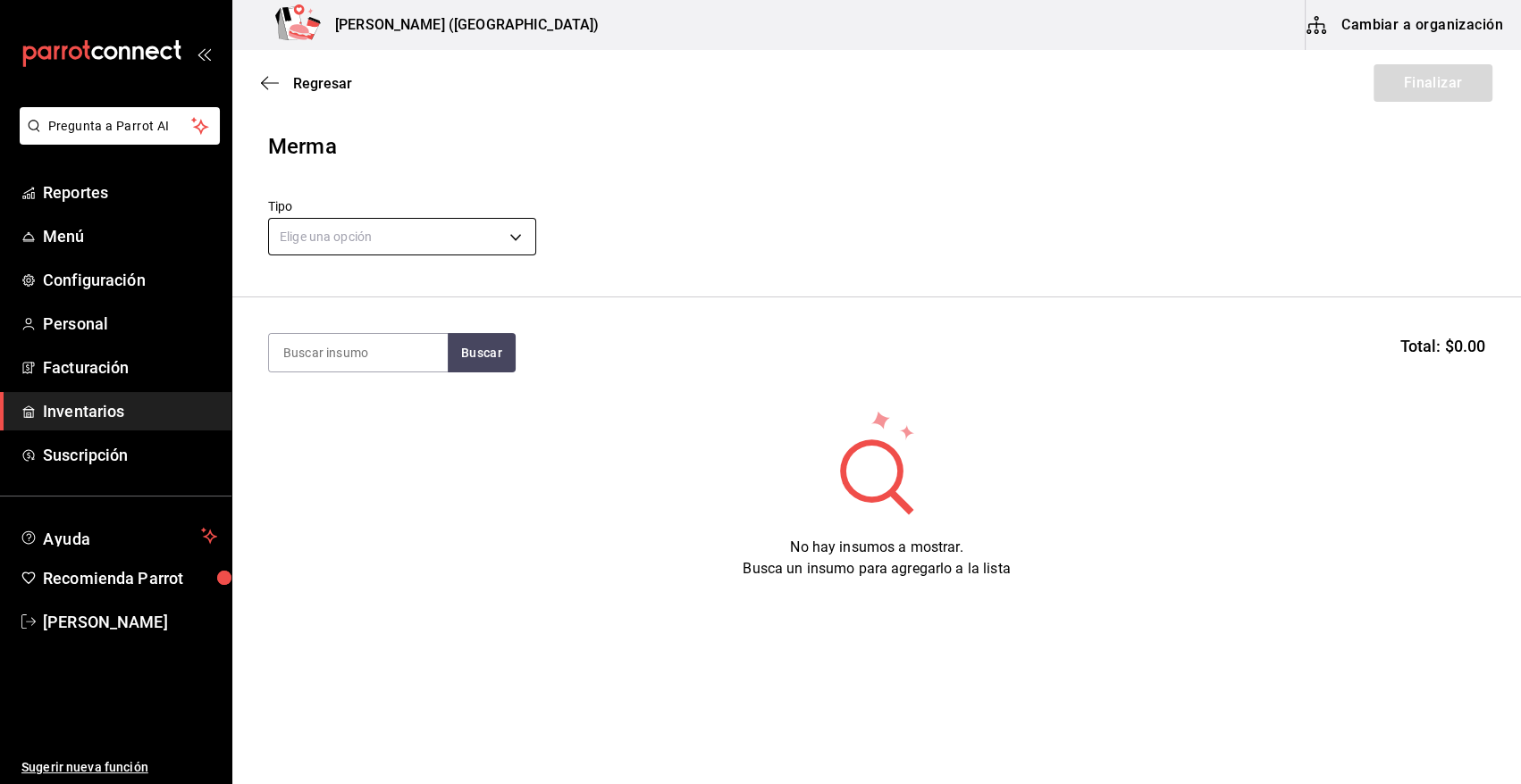
click at [494, 227] on body "Pregunta a Parrot AI Reportes Menú Configuración Personal Facturación Inventari…" at bounding box center [760, 342] width 1521 height 683
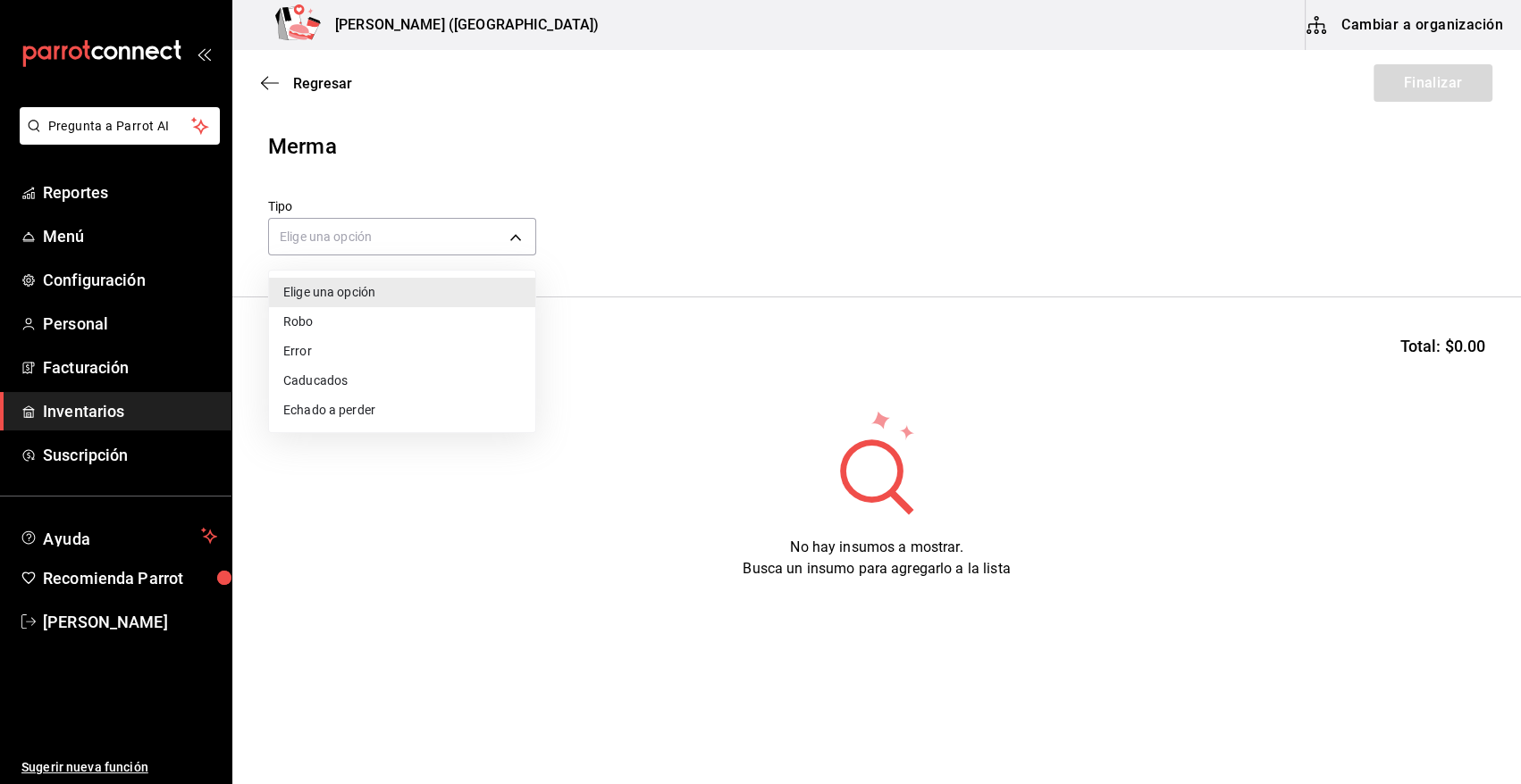
click at [312, 349] on li "Error" at bounding box center [403, 351] width 267 height 29
type input "ERROR"
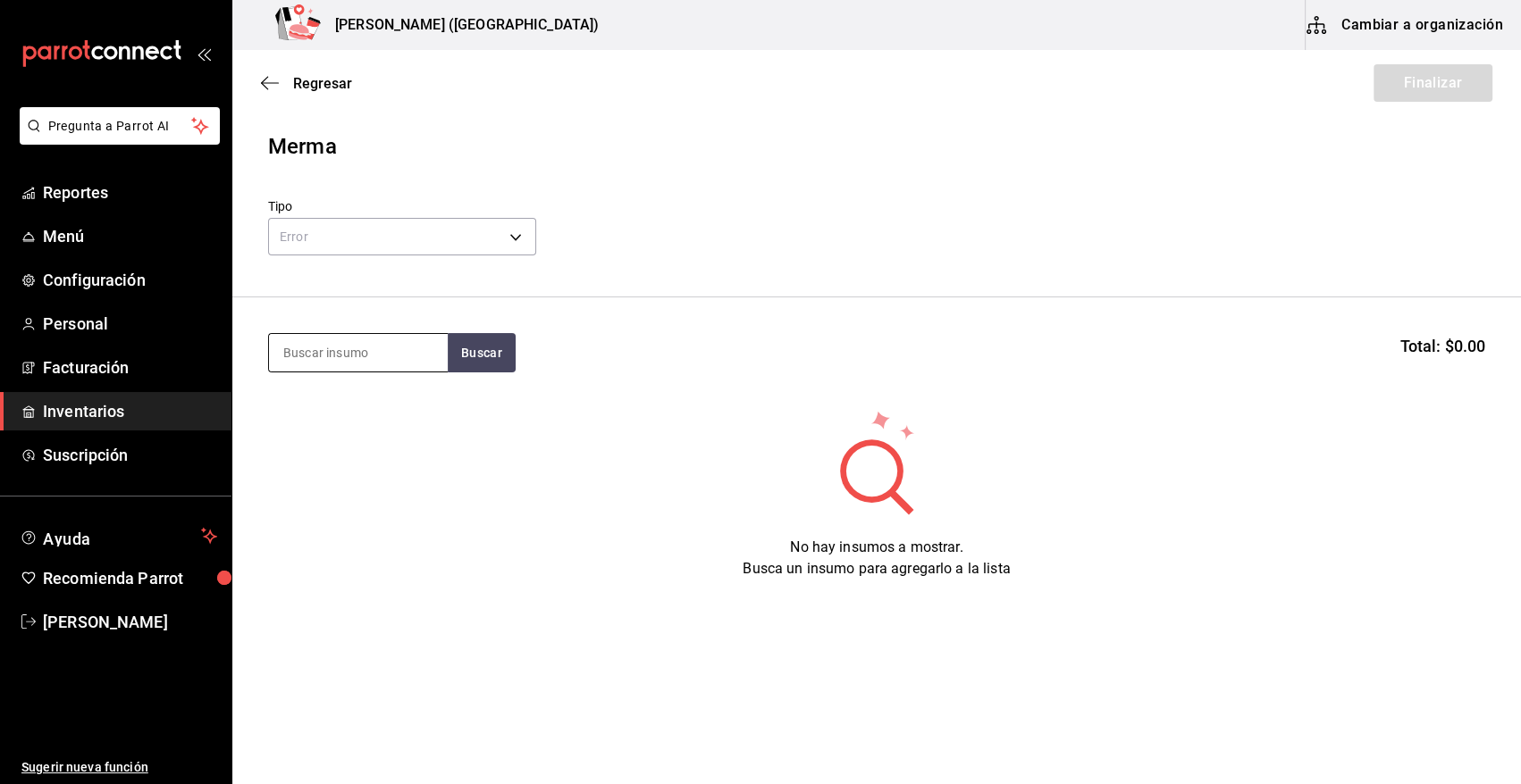
click at [313, 351] on input at bounding box center [359, 352] width 179 height 37
type input "SALMON"
click at [477, 343] on button "Buscar" at bounding box center [481, 352] width 68 height 39
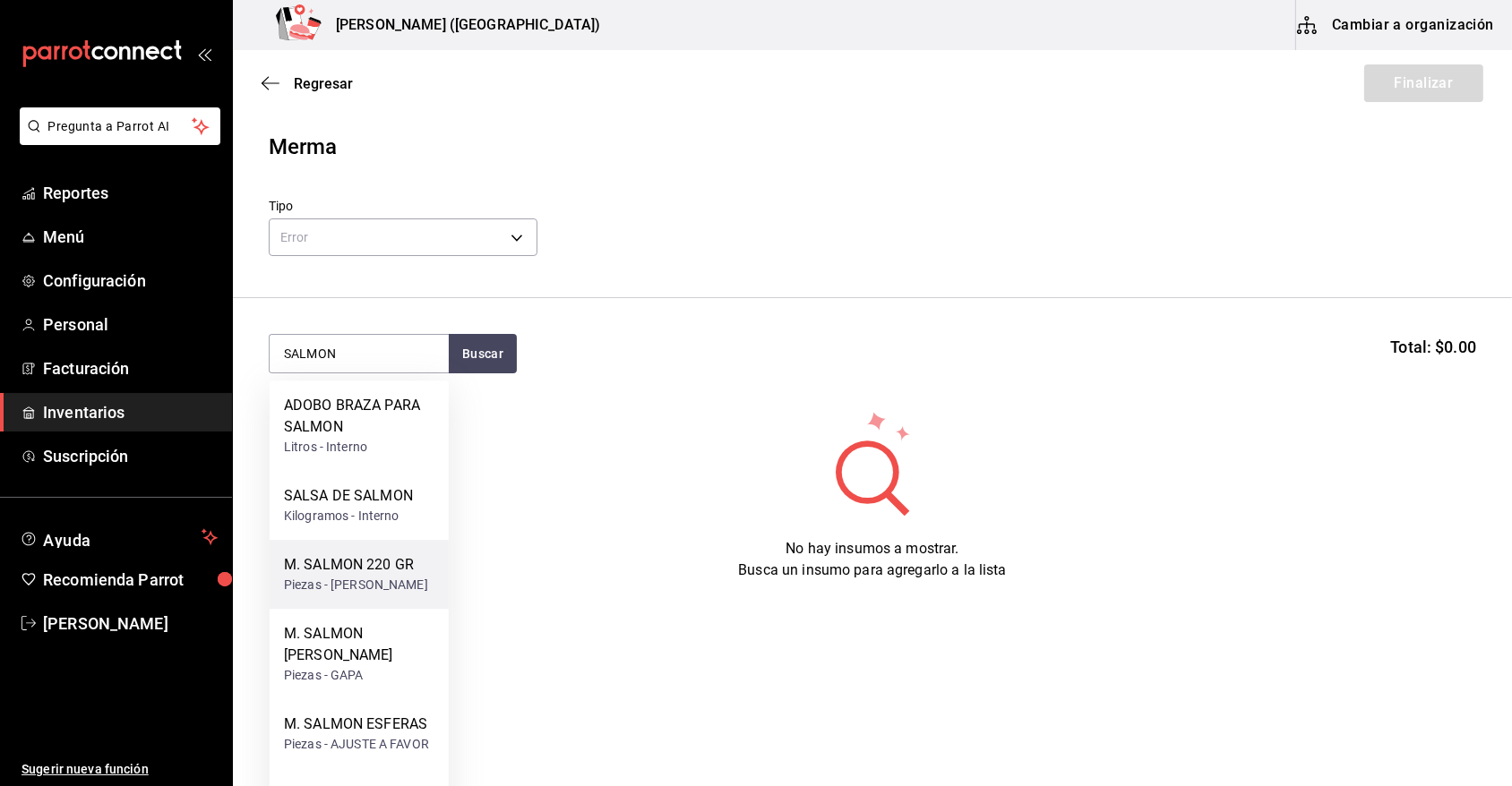
click at [361, 570] on div "M. SALMON 220 GR" at bounding box center [356, 565] width 144 height 22
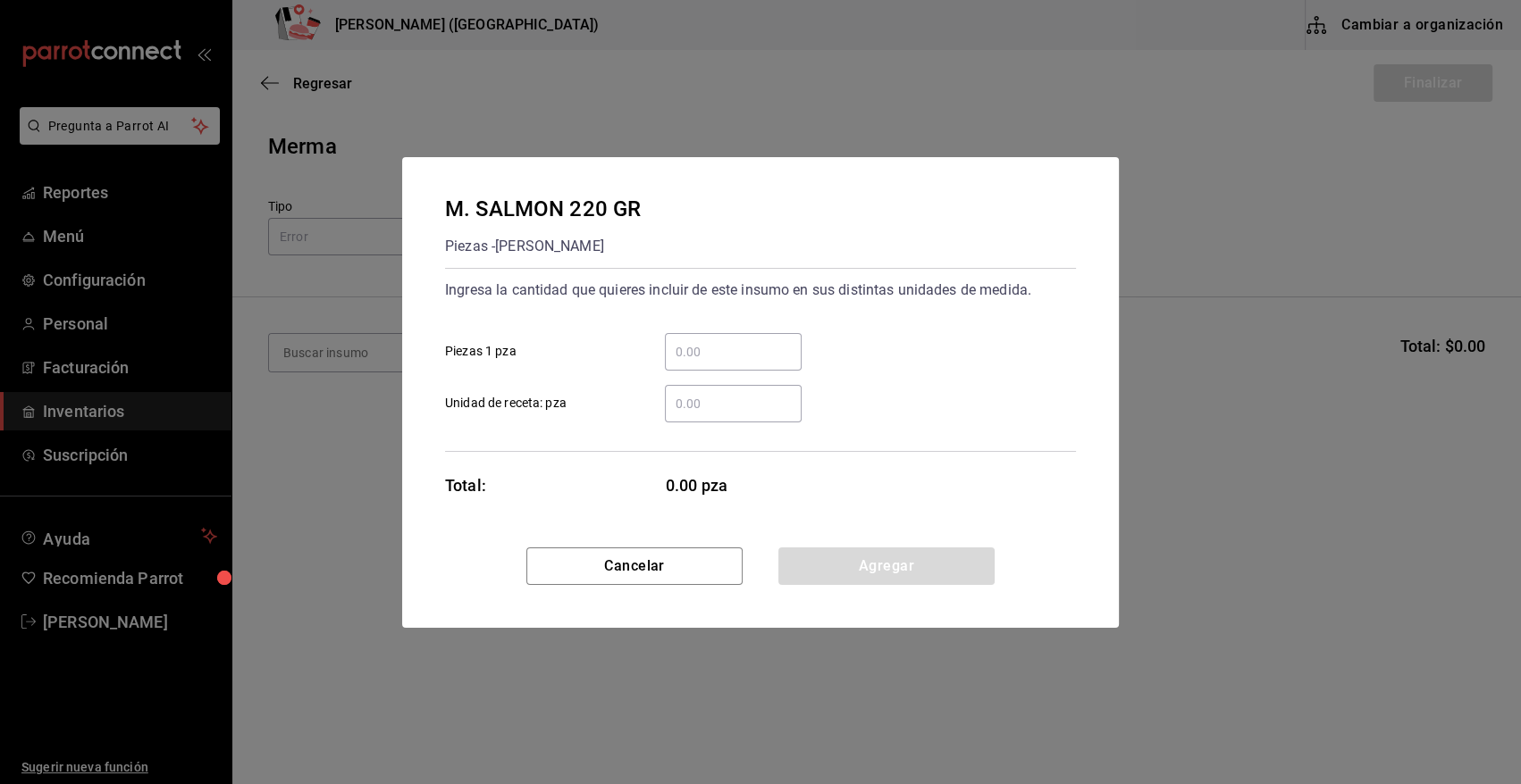
click at [757, 352] on input "​ Piezas 1 pza" at bounding box center [734, 352] width 137 height 22
type input "2"
click at [831, 323] on div "2 ​ Piezas 1 pza" at bounding box center [754, 344] width 645 height 51
click at [892, 562] on button "Agregar" at bounding box center [886, 566] width 216 height 37
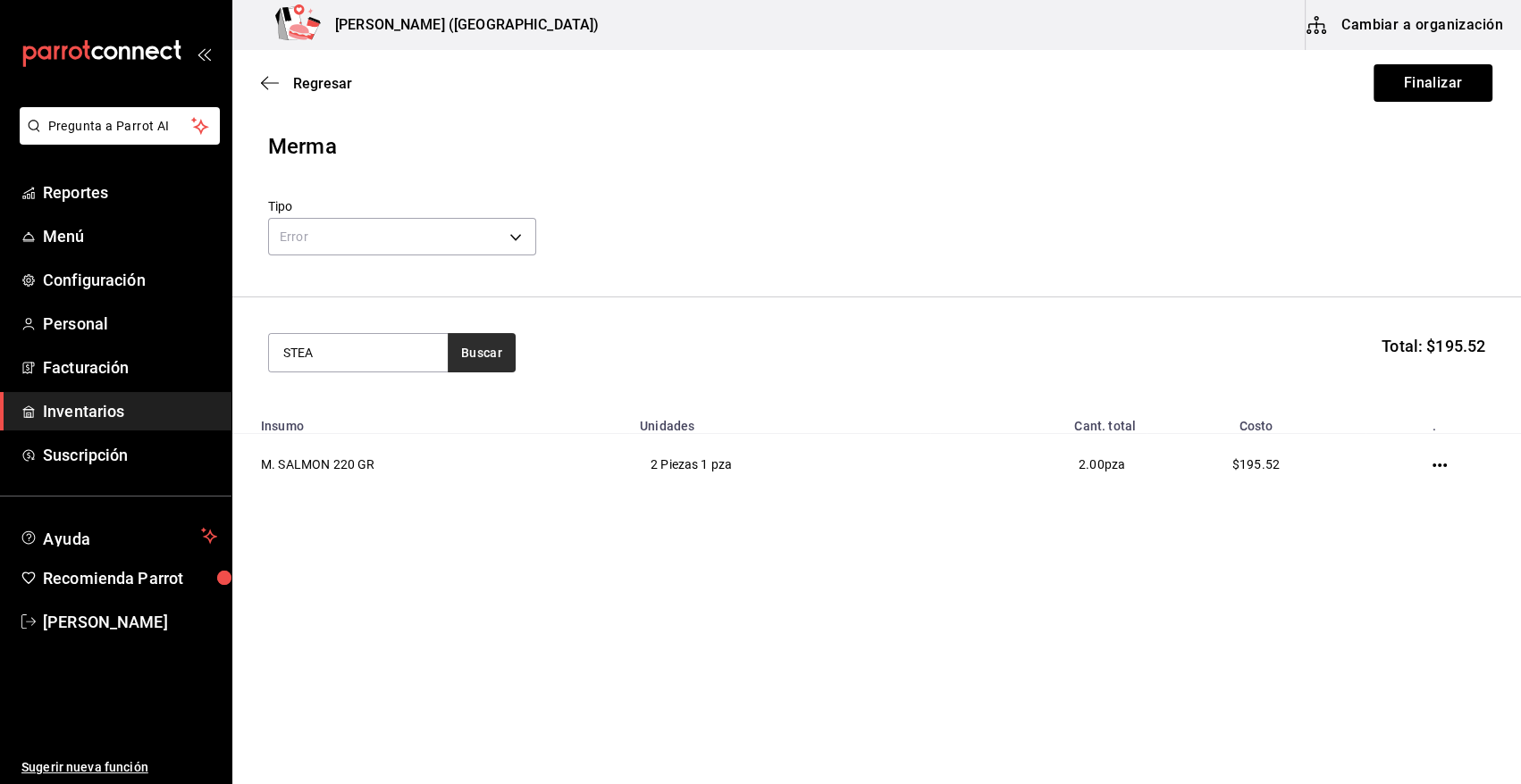
type input "STEA"
click at [506, 358] on button "Buscar" at bounding box center [481, 352] width 68 height 39
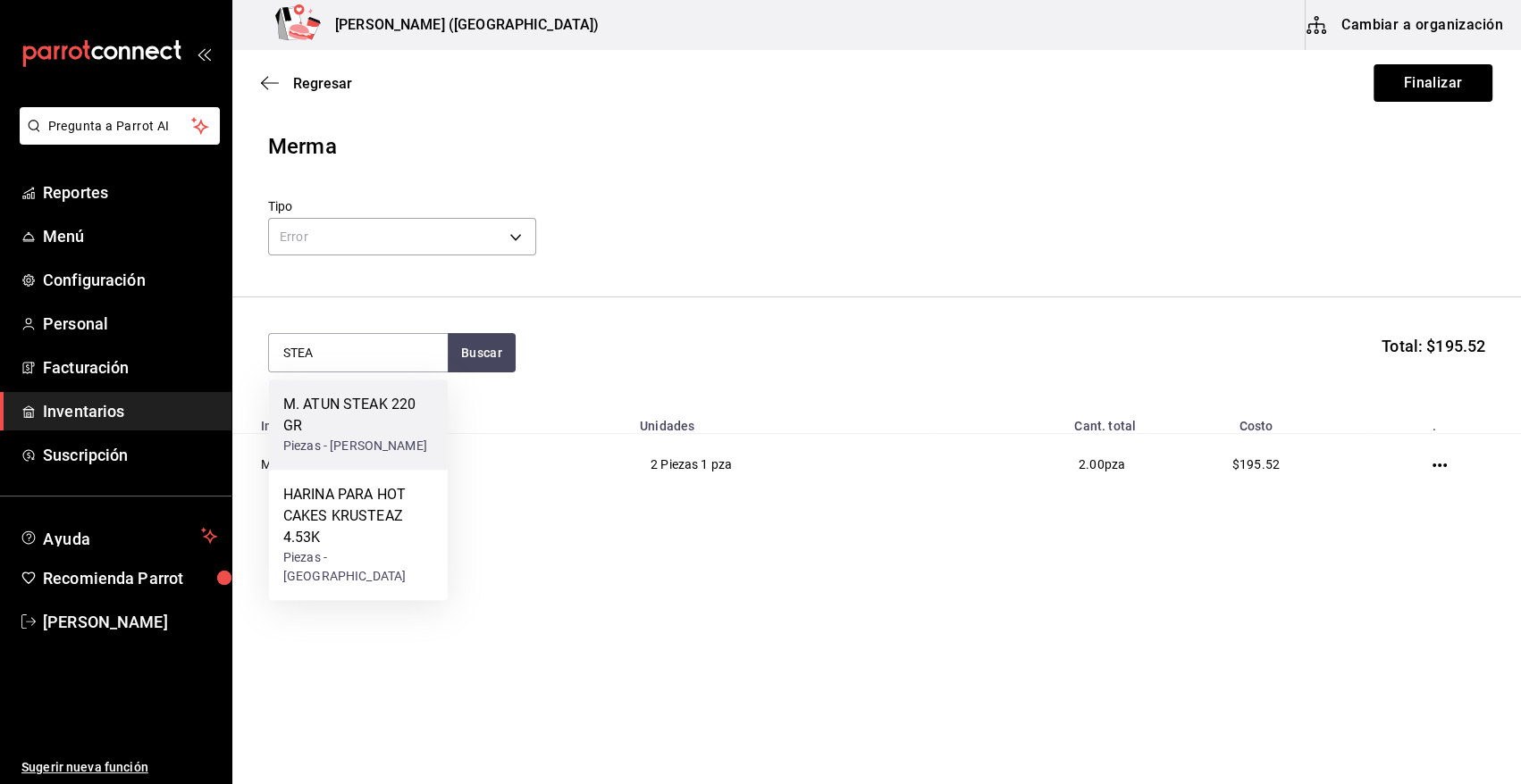
click at [383, 413] on div "M. ATUN STEAK 220 GR" at bounding box center [359, 415] width 150 height 43
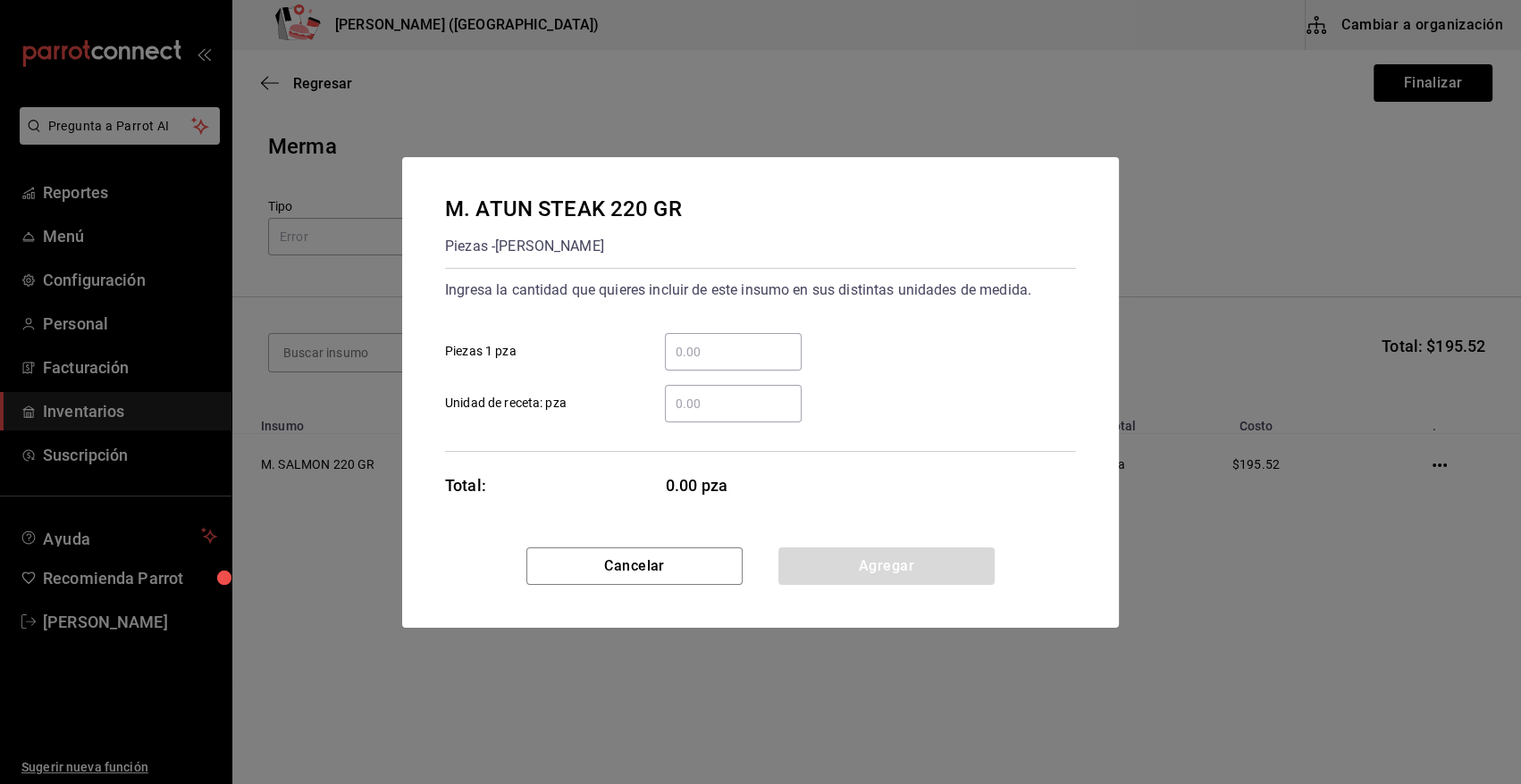
click at [734, 342] on input "​ Piezas 1 pza" at bounding box center [734, 352] width 137 height 22
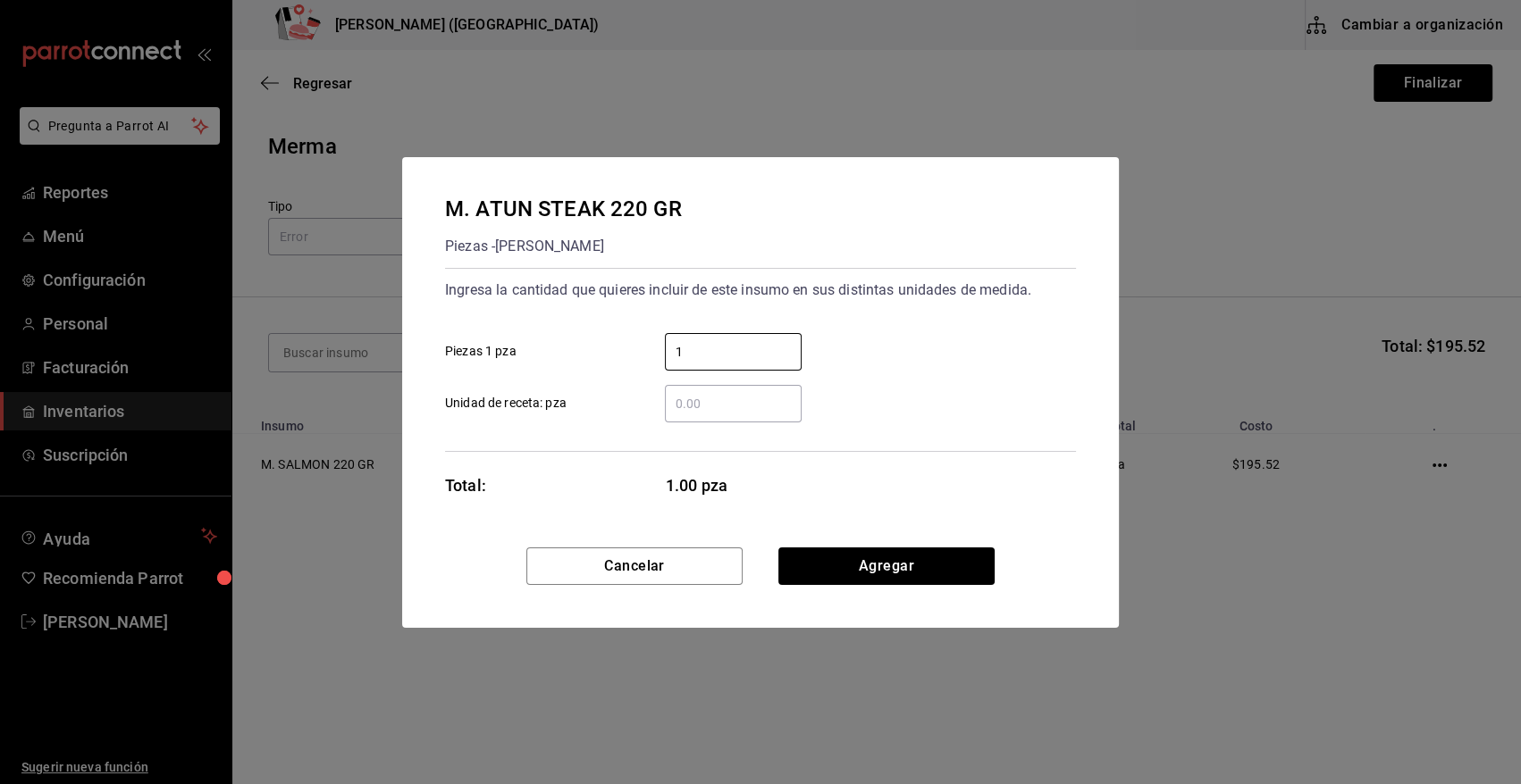
type input "1"
click at [867, 325] on div "1 ​ Piezas 1 pza" at bounding box center [754, 344] width 645 height 51
click at [831, 545] on div "M. ATUN STEAK 220 GR Piezas - [PERSON_NAME] Ingresa la cantidad que quieres inc…" at bounding box center [760, 352] width 717 height 390
click at [833, 560] on button "Agregar" at bounding box center [886, 566] width 216 height 37
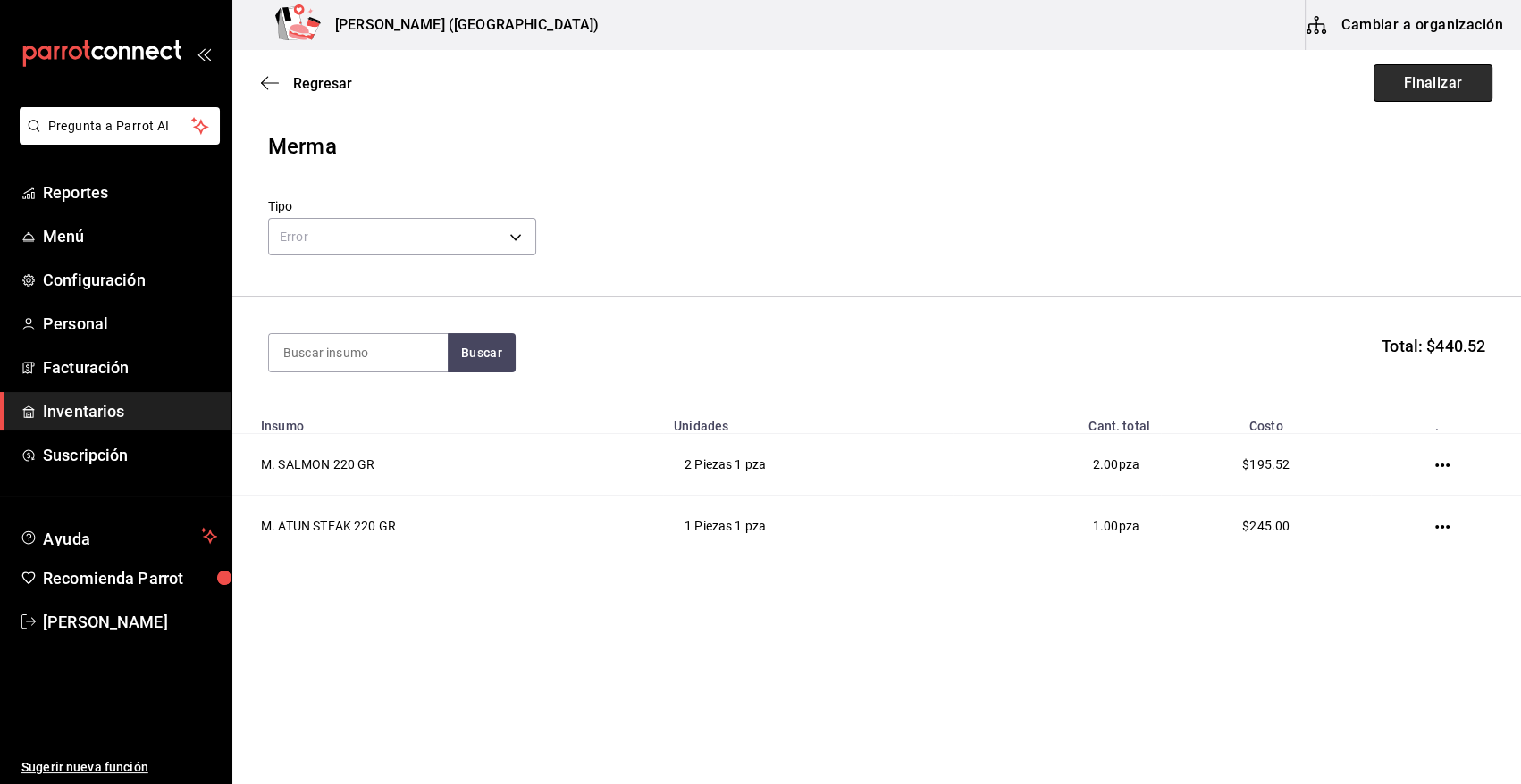
click at [1446, 72] on button "Finalizar" at bounding box center [1432, 83] width 119 height 37
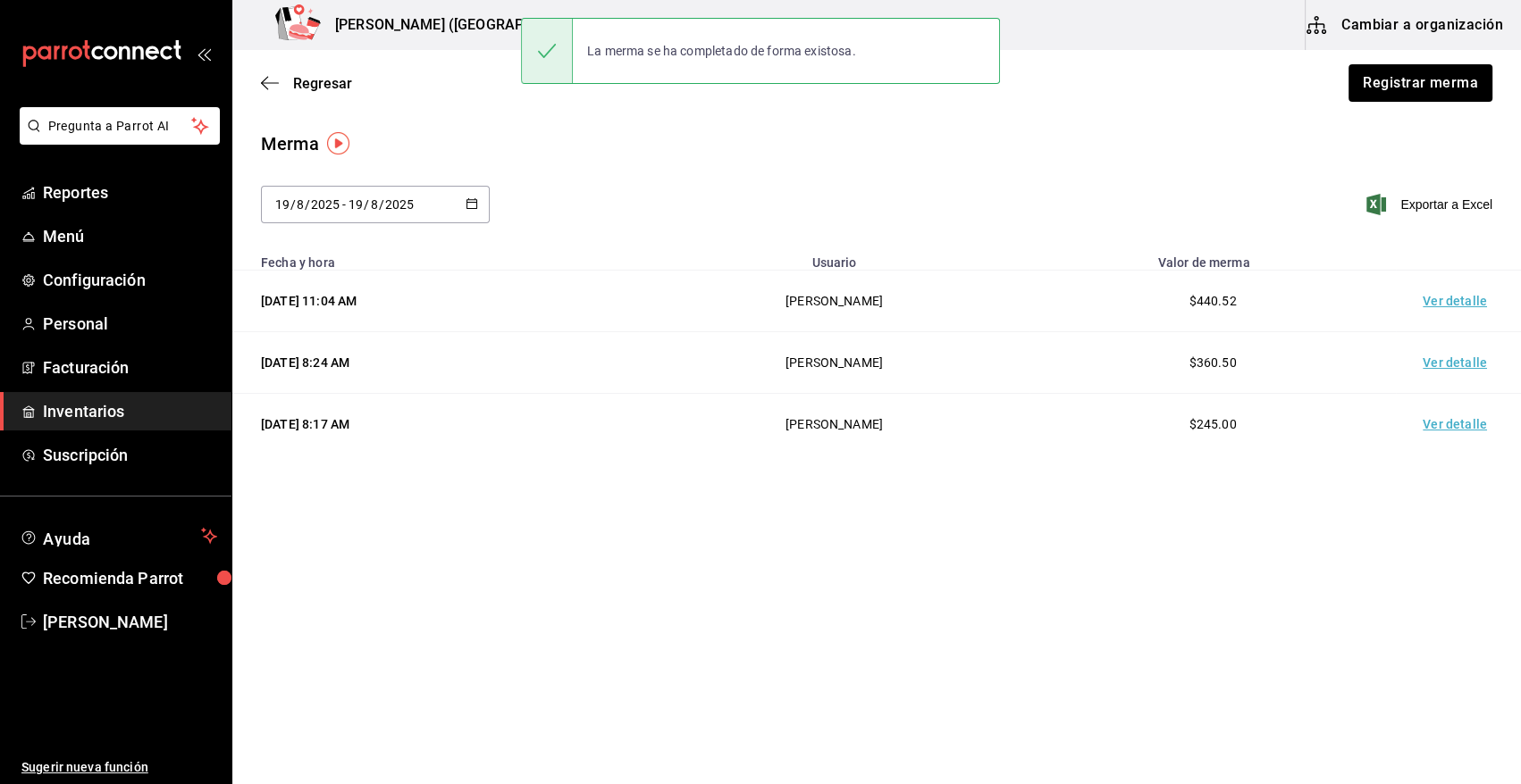
click at [1449, 304] on td "Ver detalle" at bounding box center [1458, 301] width 125 height 62
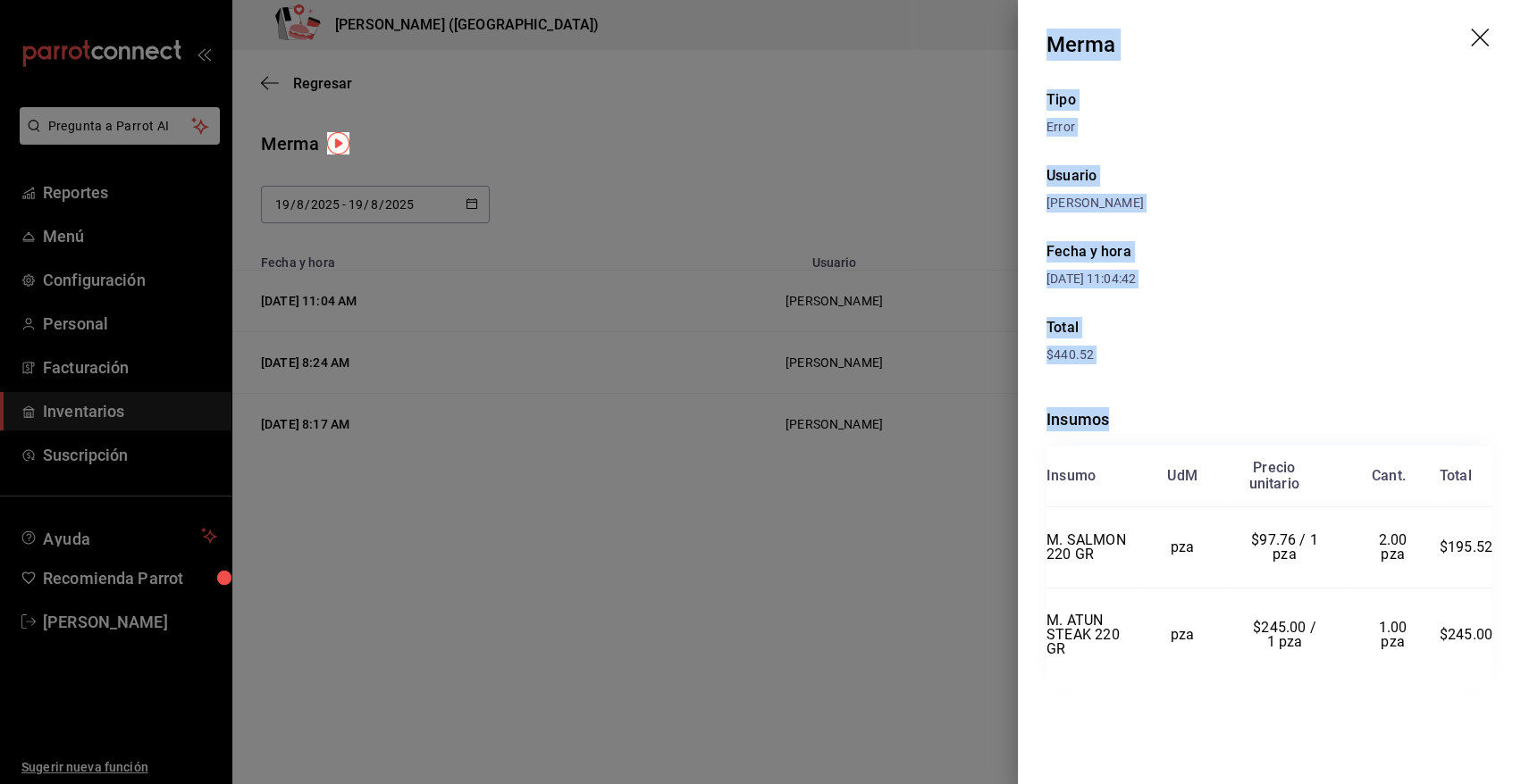
drag, startPoint x: 1048, startPoint y: 42, endPoint x: 1497, endPoint y: 637, distance: 745.4
click at [1497, 637] on div "Merma Tipo Error Usuario [PERSON_NAME] y hora [DATE] 11:04:42 Total $440.52 Ins…" at bounding box center [1269, 392] width 504 height 784
copy div "Merma Tipo Error Usuario [PERSON_NAME] y hora [DATE] 11:04:42 Total $440.52 Ins…"
click at [1474, 36] on icon "drag" at bounding box center [1481, 39] width 22 height 22
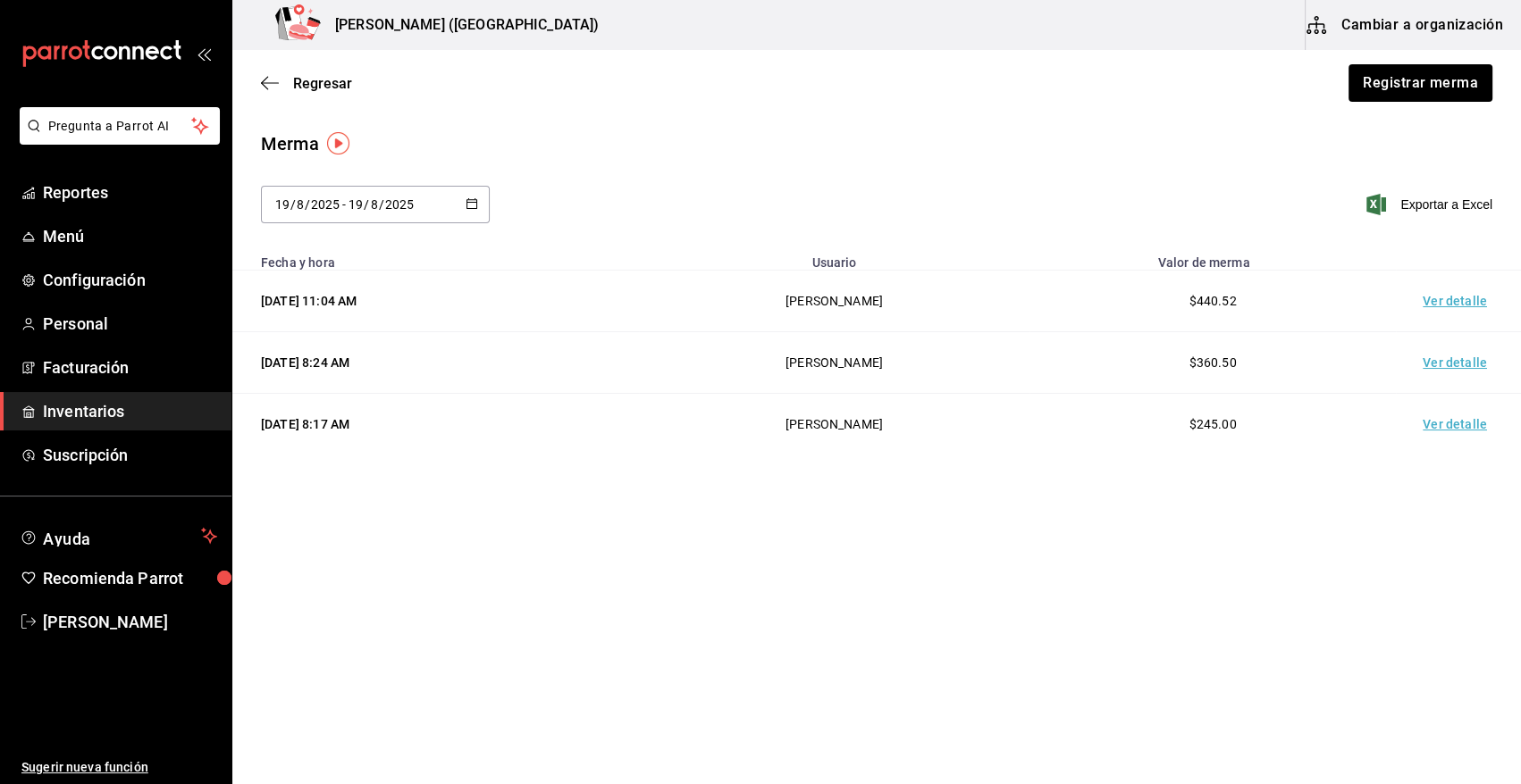
click at [129, 417] on span "Inventarios" at bounding box center [129, 411] width 174 height 24
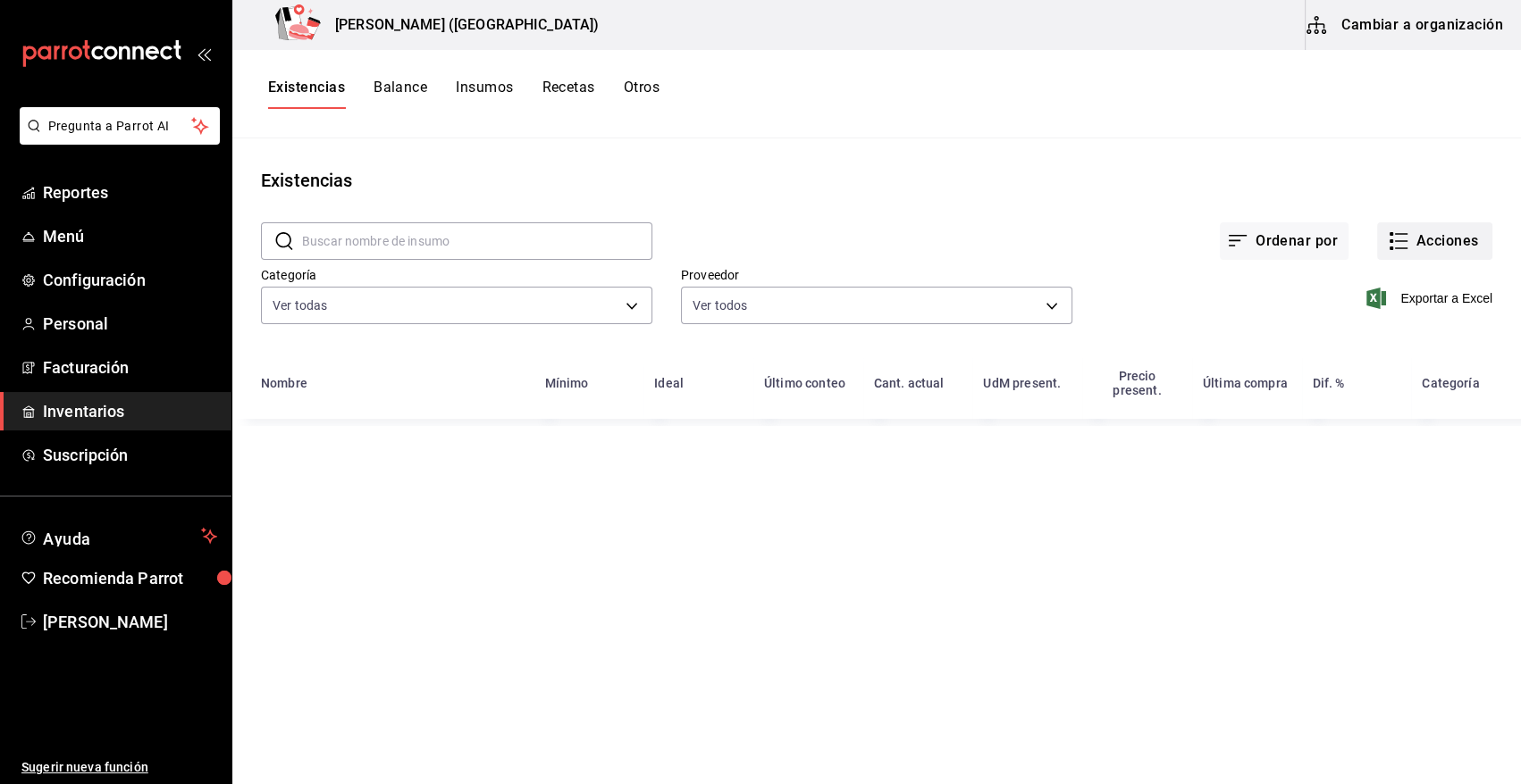
click at [1419, 242] on button "Acciones" at bounding box center [1434, 241] width 115 height 37
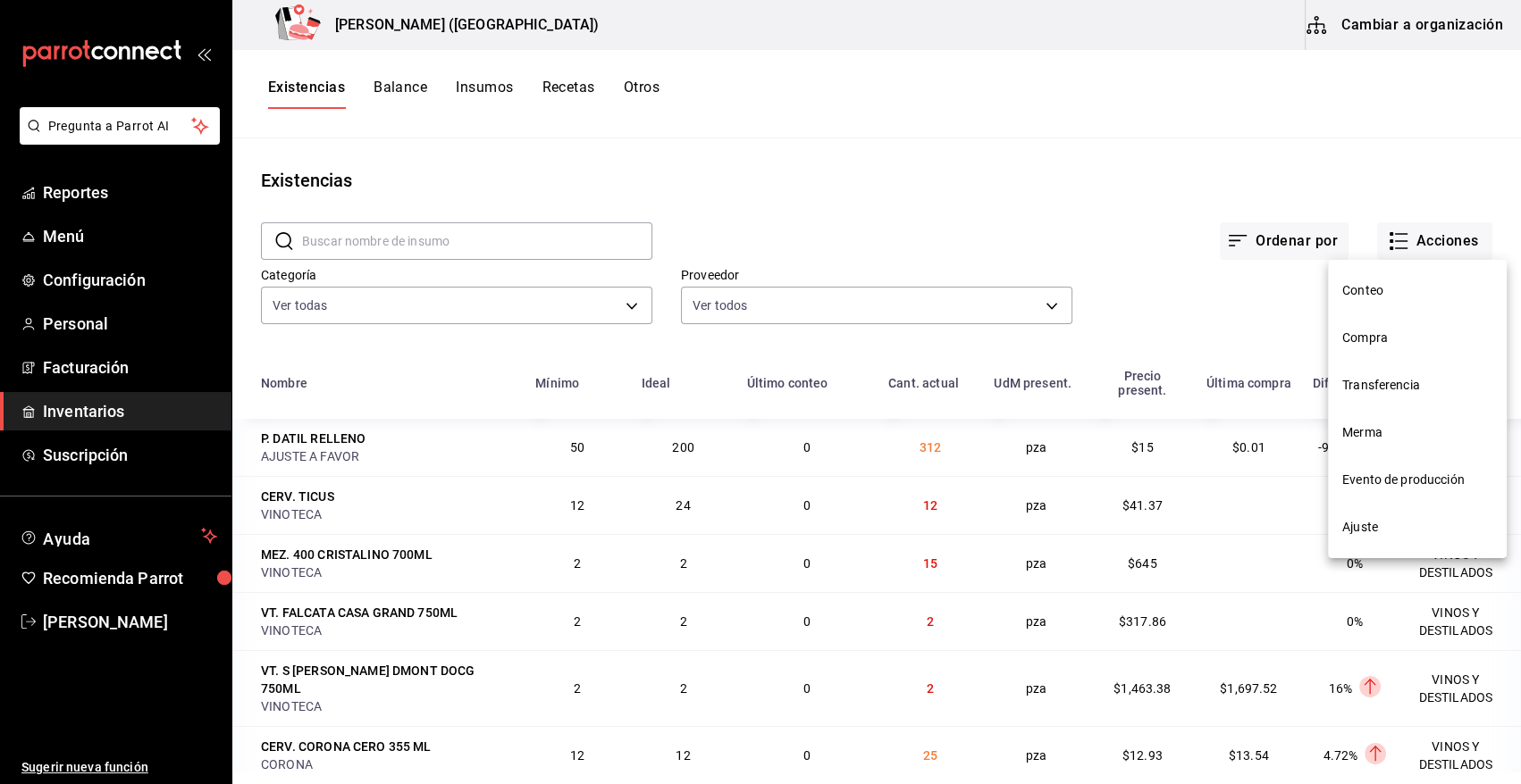
click at [1381, 334] on span "Compra" at bounding box center [1417, 339] width 150 height 19
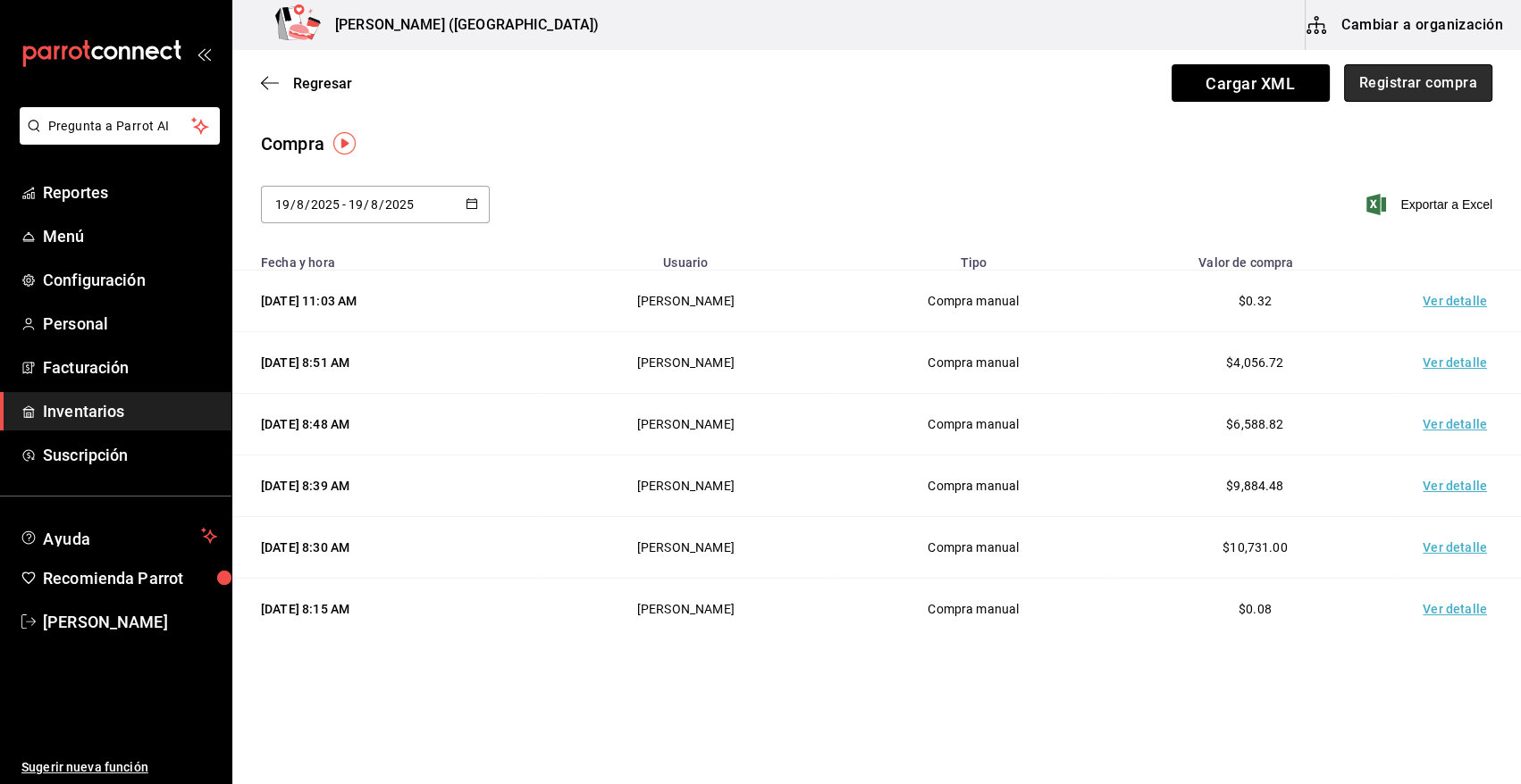
click at [1412, 90] on button "Registrar compra" at bounding box center [1418, 83] width 148 height 37
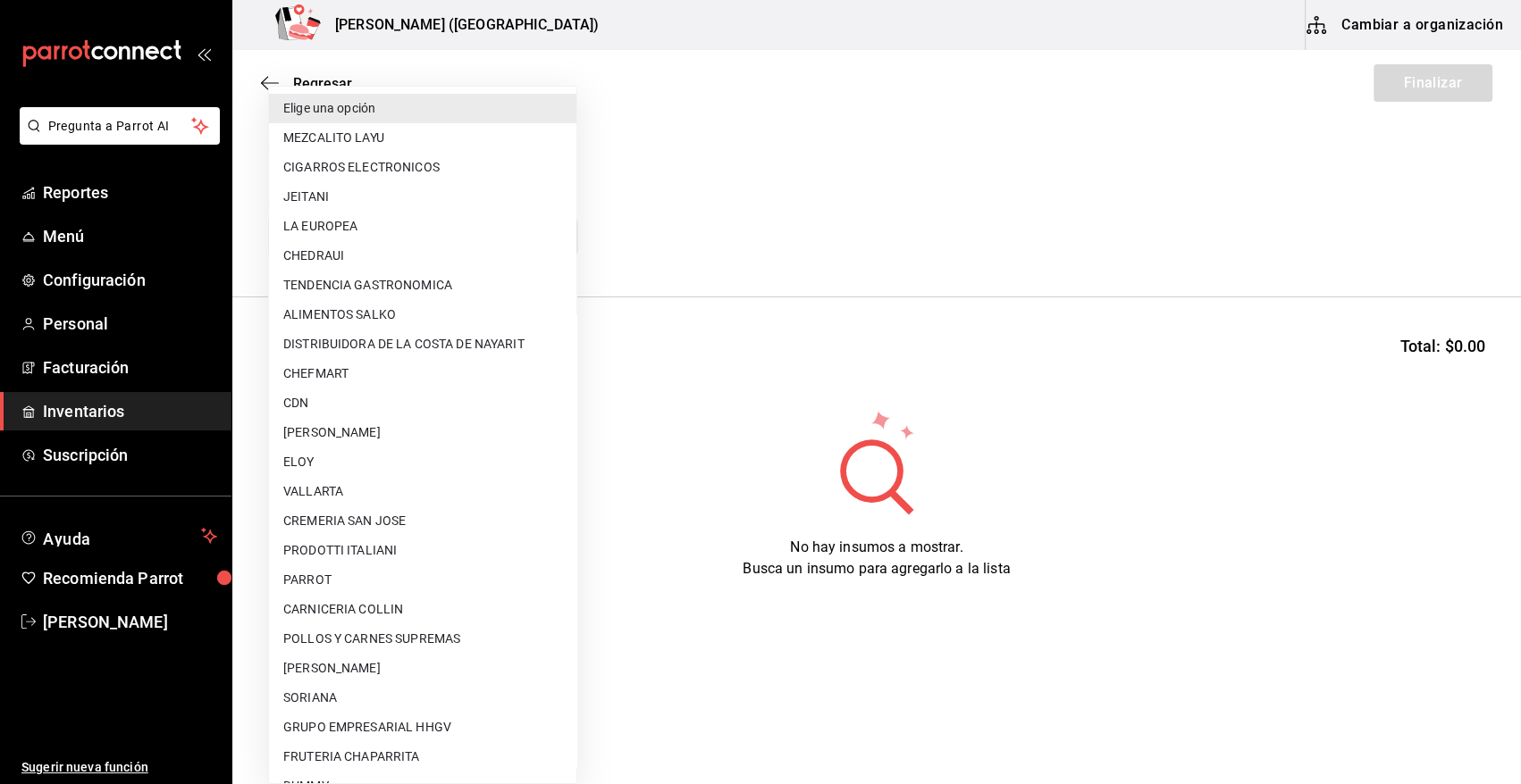
click at [472, 252] on body "Pregunta a Parrot AI Reportes Menú Configuración Personal Facturación Inventari…" at bounding box center [760, 342] width 1521 height 683
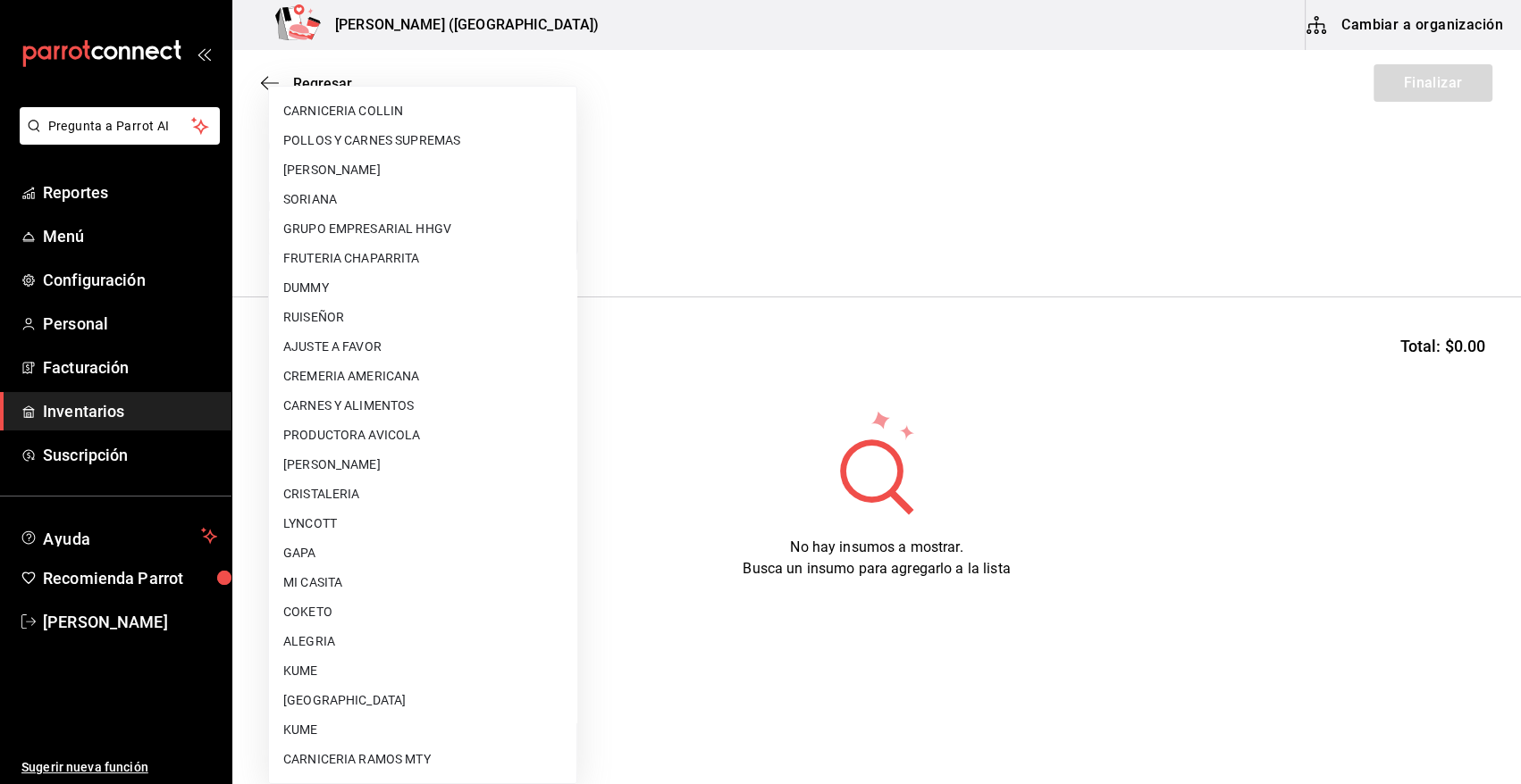
click at [420, 470] on li "[PERSON_NAME]" at bounding box center [423, 464] width 307 height 29
type input "93319452-e4ec-4ce5-8058-ce2de598b887"
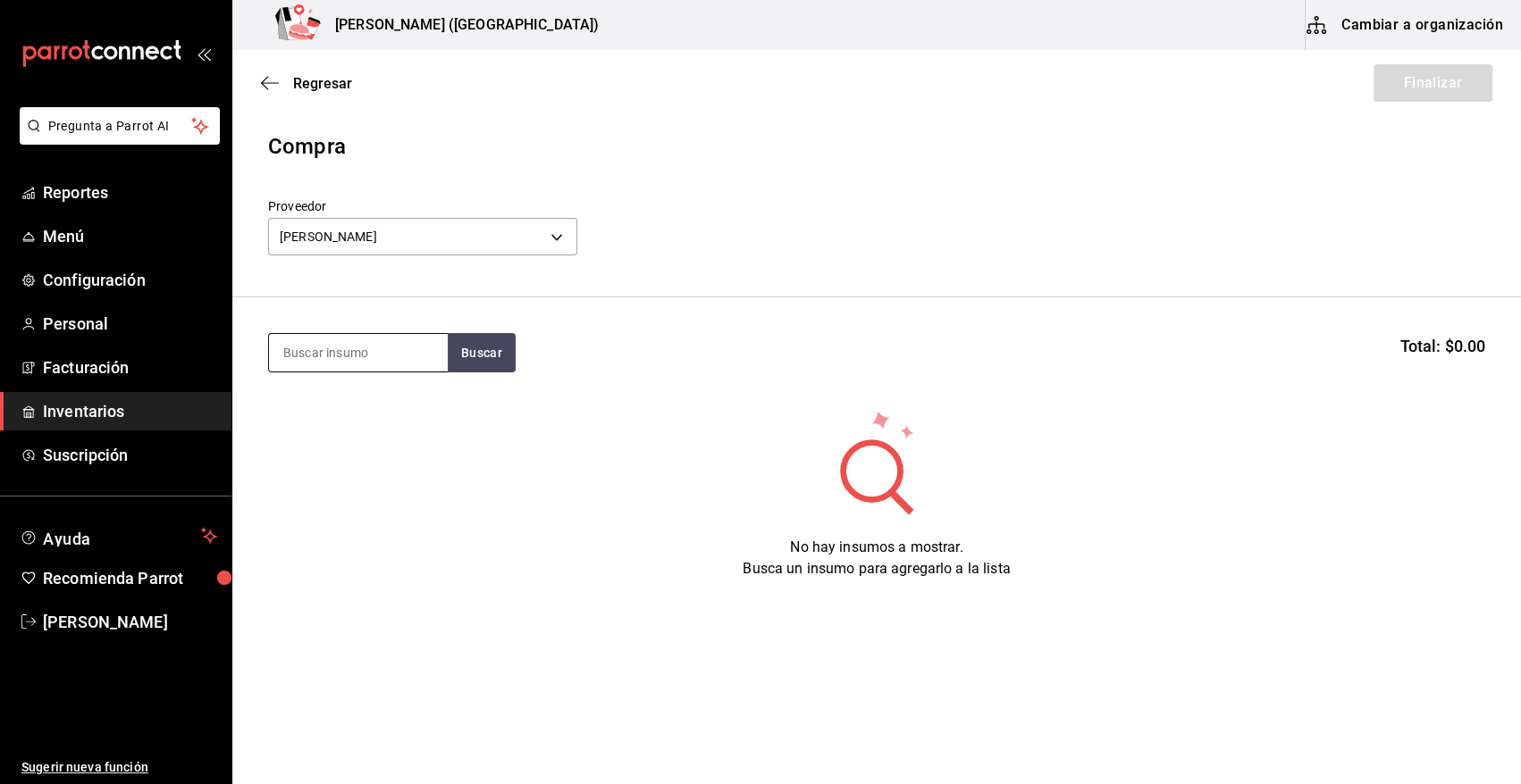
click at [401, 358] on input at bounding box center [359, 352] width 179 height 37
type input "TUETA"
click at [475, 354] on button "Buscar" at bounding box center [481, 352] width 68 height 39
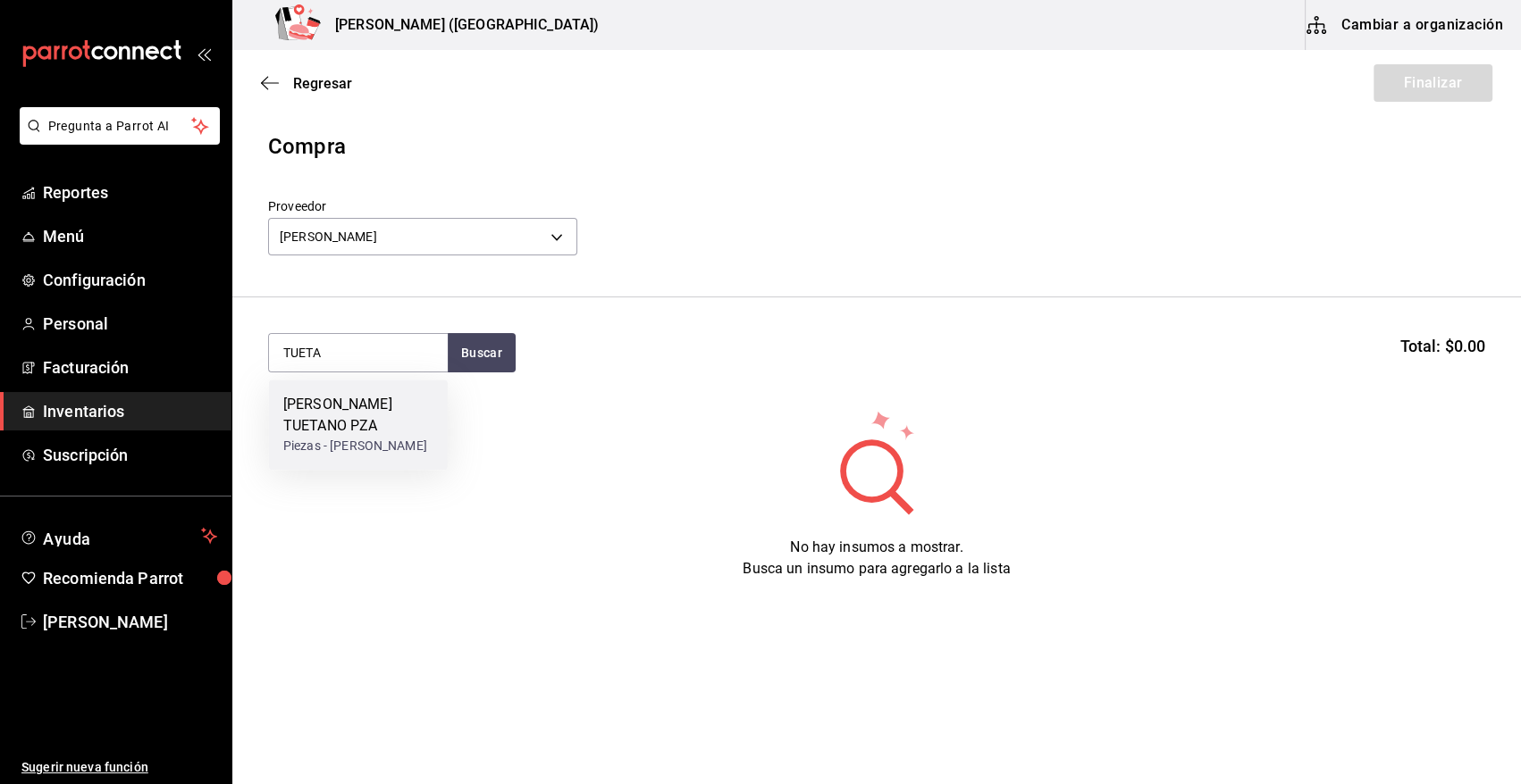
click at [391, 405] on div "[PERSON_NAME] TUETANO PZA" at bounding box center [359, 415] width 150 height 43
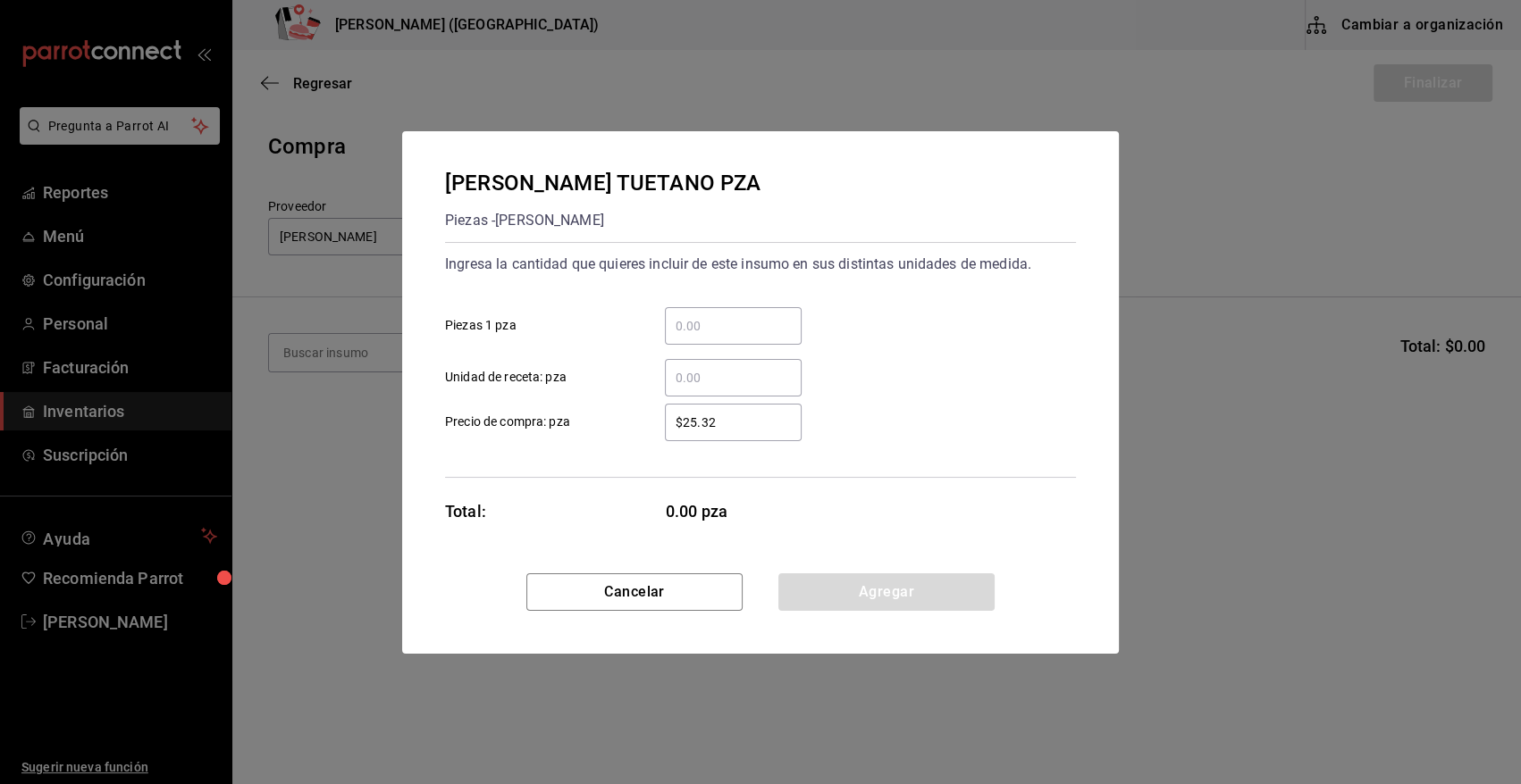
click at [715, 331] on input "​ Piezas 1 pza" at bounding box center [734, 325] width 137 height 22
drag, startPoint x: 744, startPoint y: 419, endPoint x: 565, endPoint y: 419, distance: 179.0
click at [565, 419] on label "$25.32 ​ Precio de compra: pza" at bounding box center [623, 421] width 357 height 37
click at [721, 331] on input "144" at bounding box center [734, 325] width 137 height 22
type input "148"
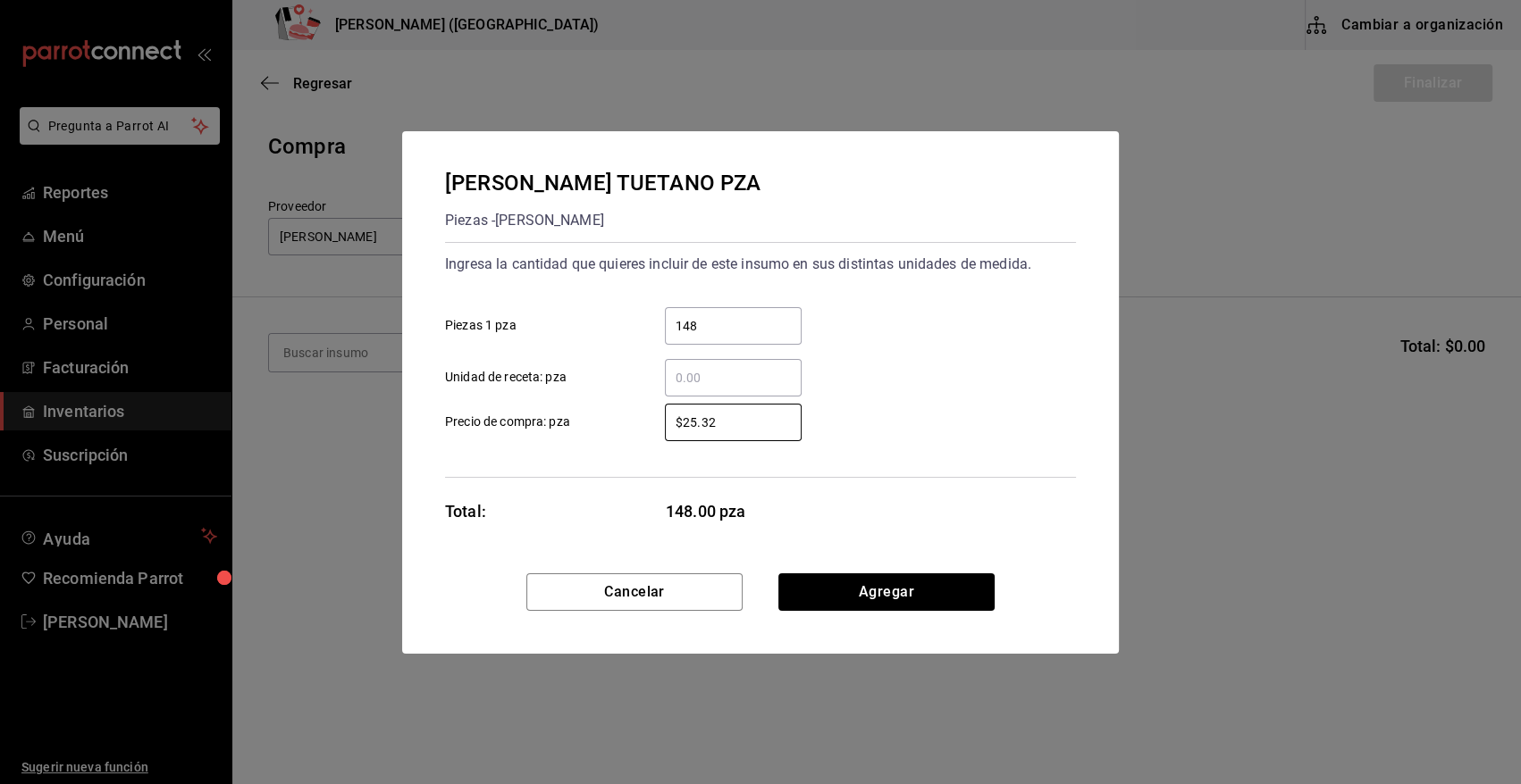
drag, startPoint x: 737, startPoint y: 420, endPoint x: 580, endPoint y: 405, distance: 157.7
click at [580, 405] on label "$25.32 ​ Precio de compra: pza" at bounding box center [623, 421] width 357 height 37
type input "$30.19"
click at [920, 604] on button "Agregar" at bounding box center [886, 592] width 216 height 37
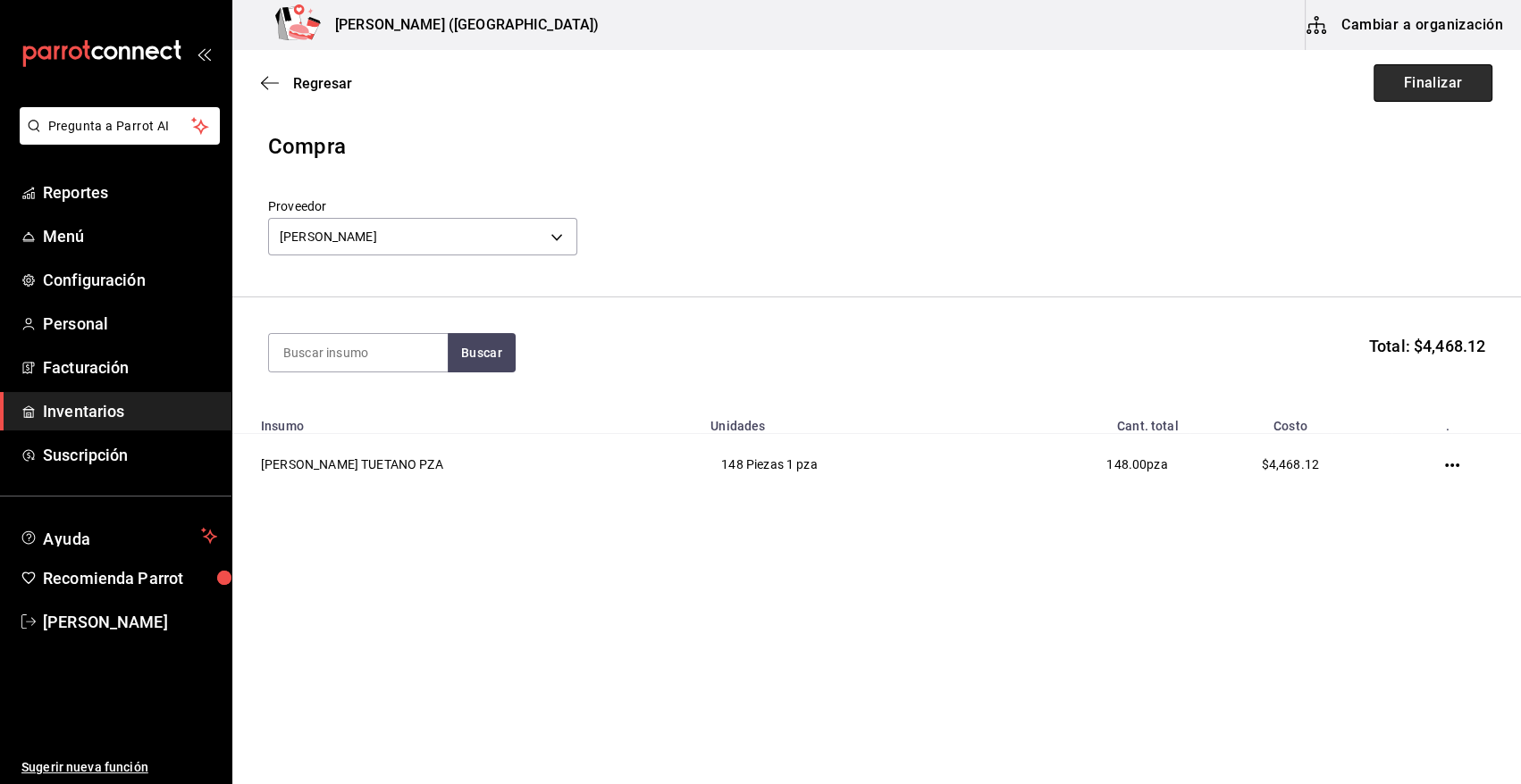
click at [1459, 88] on button "Finalizar" at bounding box center [1432, 83] width 119 height 37
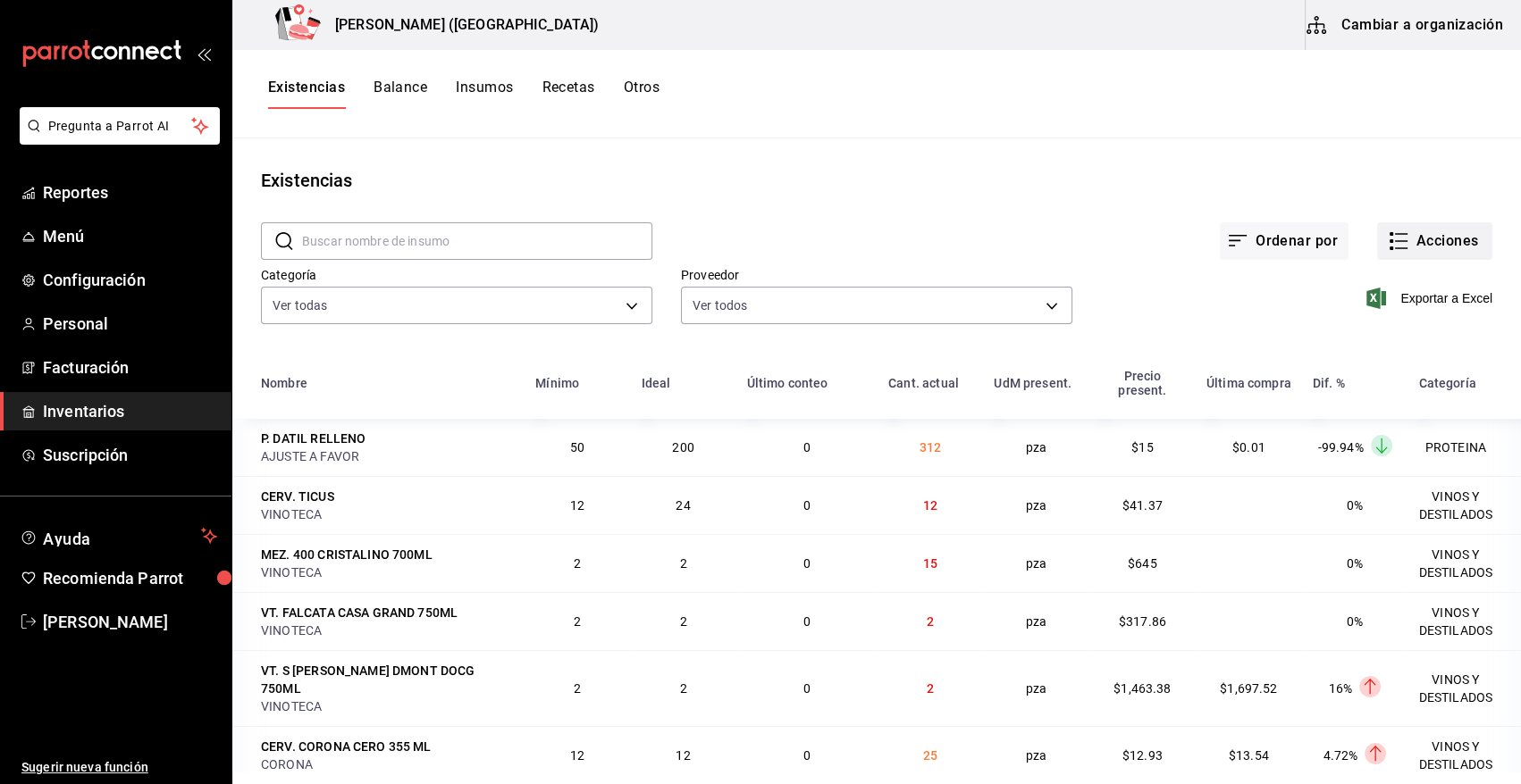
click at [1400, 249] on button "Acciones" at bounding box center [1434, 241] width 115 height 37
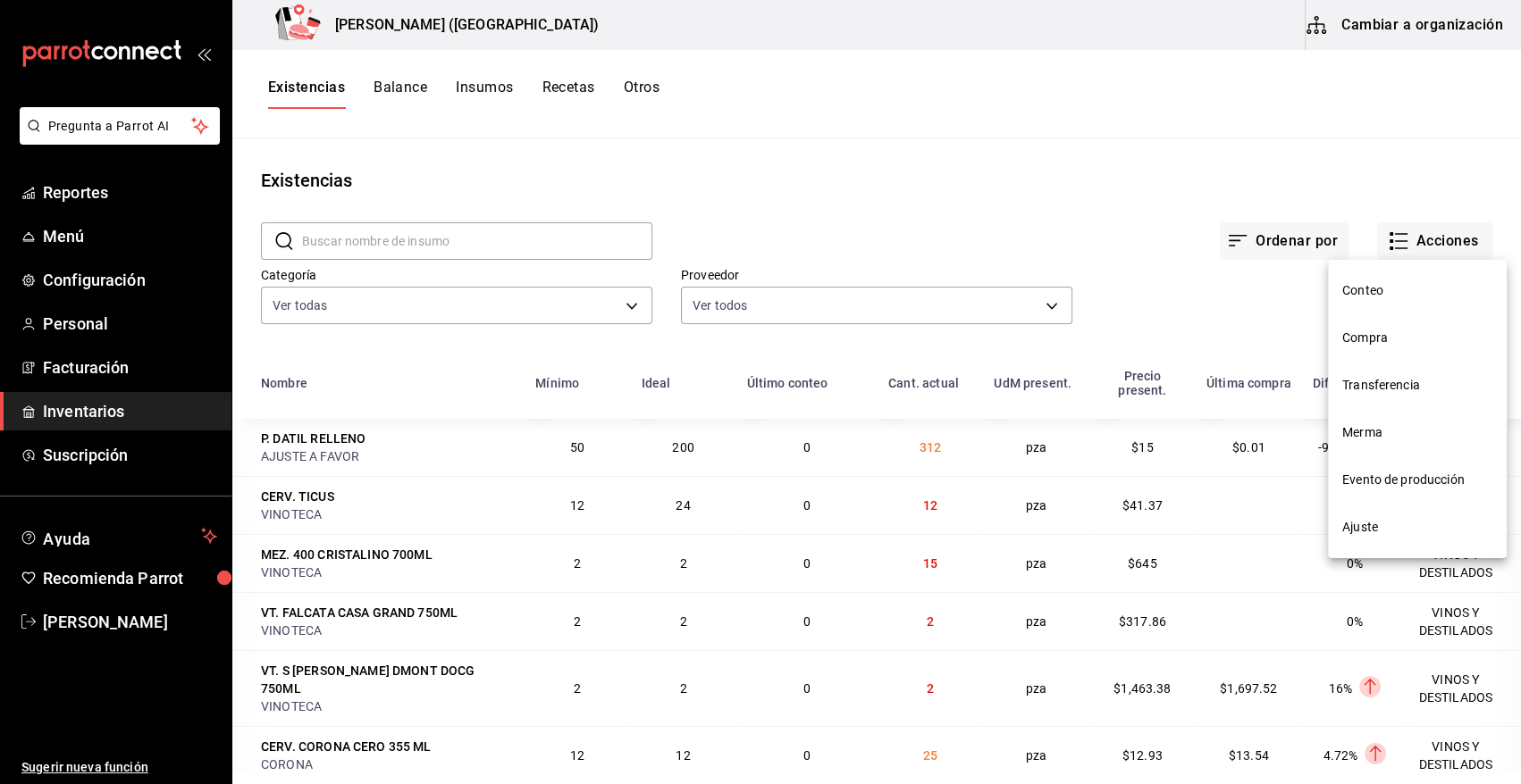
click at [1384, 335] on span "Compra" at bounding box center [1417, 339] width 150 height 19
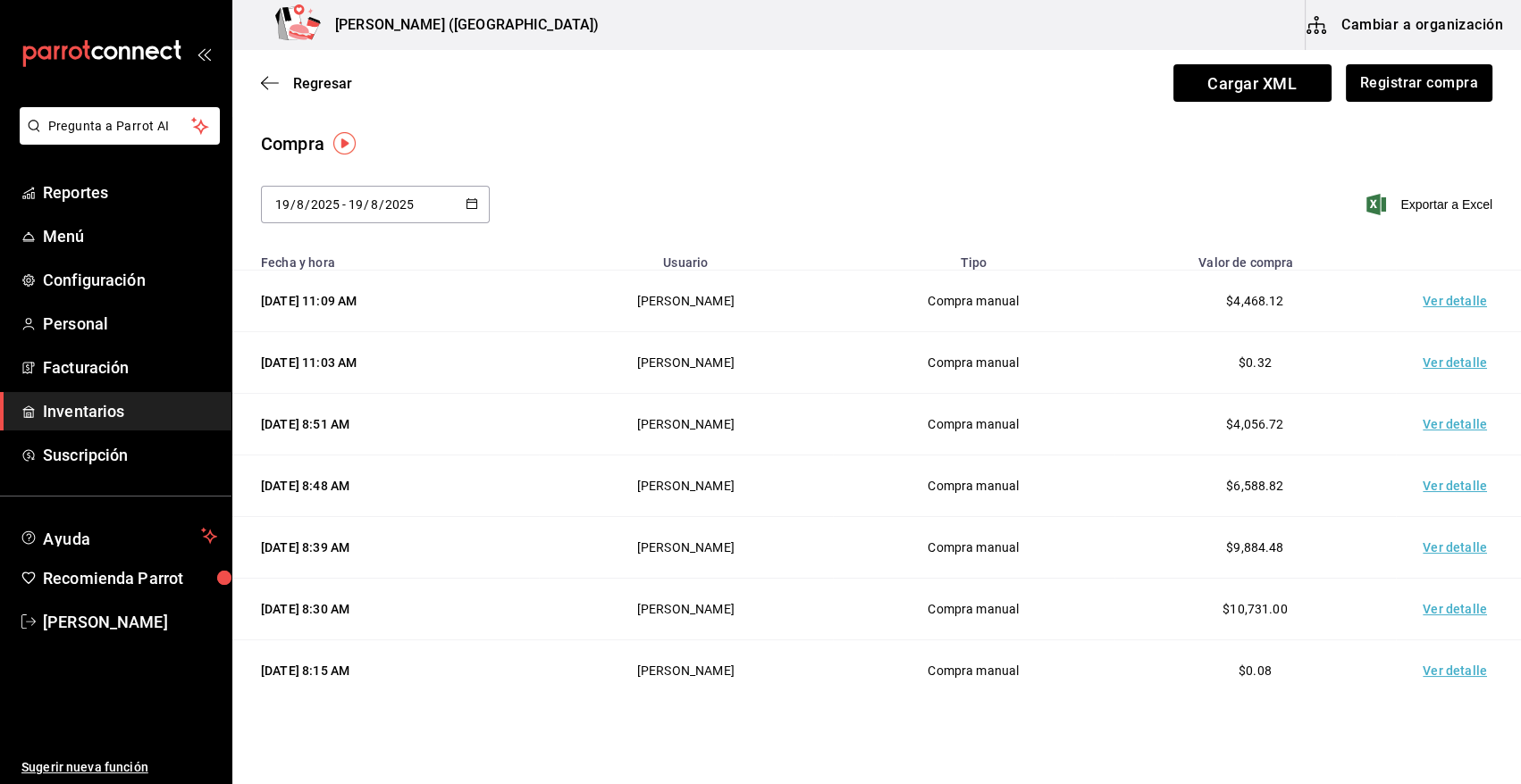
click at [1431, 304] on td "Ver detalle" at bounding box center [1458, 301] width 125 height 62
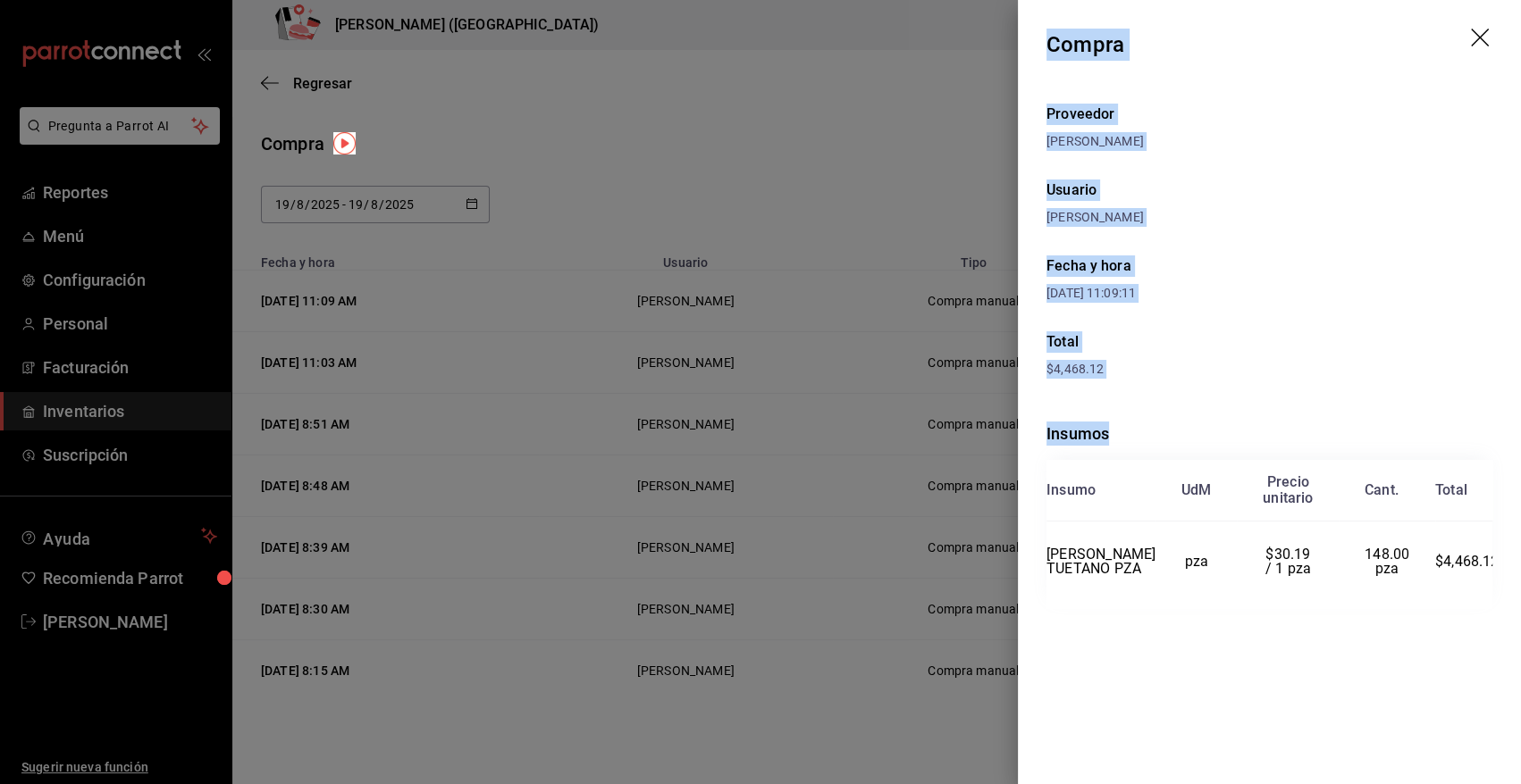
drag, startPoint x: 1048, startPoint y: 41, endPoint x: 1492, endPoint y: 575, distance: 694.5
click at [1492, 575] on div "Compra Proveedor [PERSON_NAME] Usuario [PERSON_NAME] y hora [DATE] 11:09:11 Tot…" at bounding box center [1269, 392] width 504 height 784
click at [1483, 36] on icon "drag" at bounding box center [1481, 39] width 22 height 22
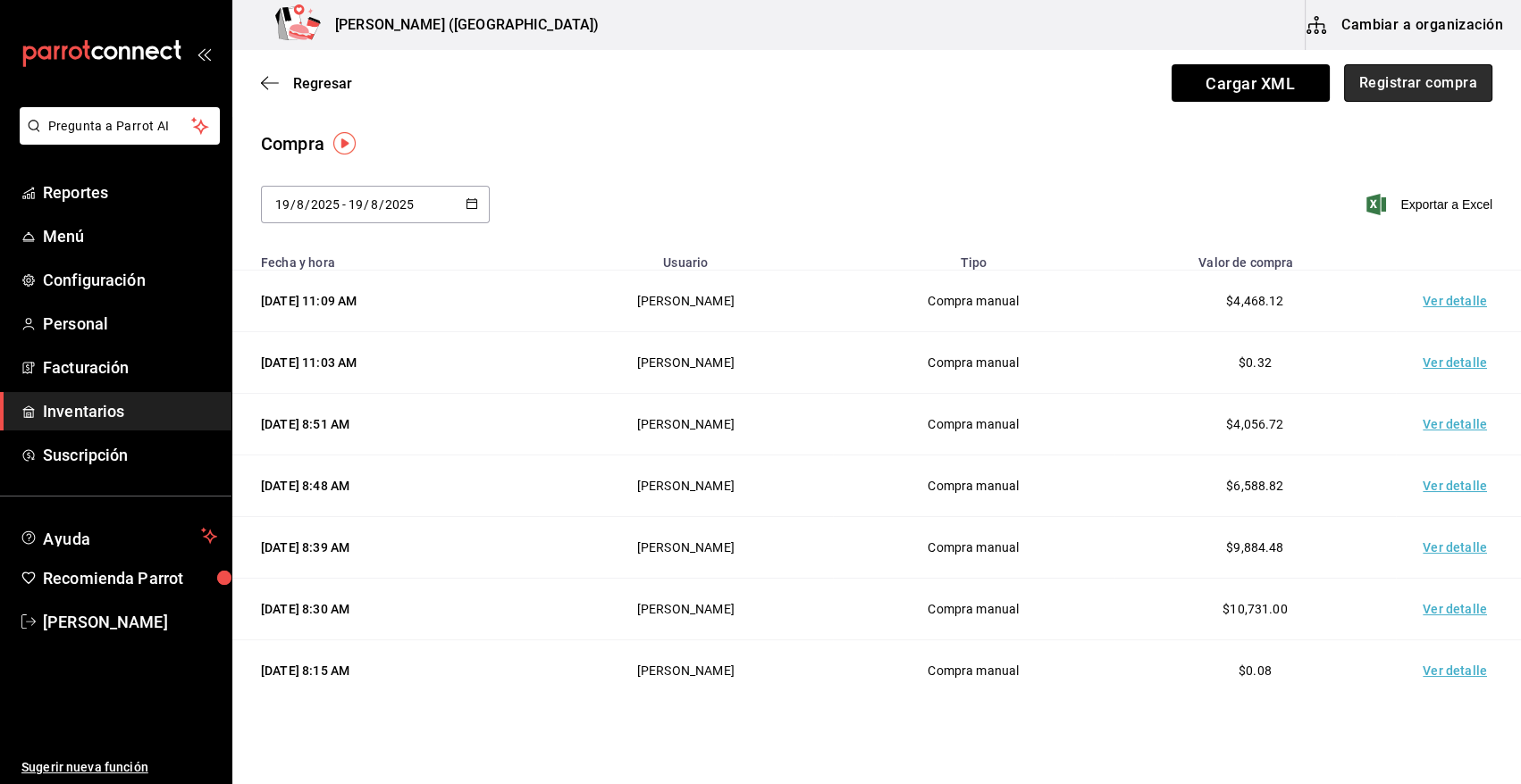
click at [1444, 81] on button "Registrar compra" at bounding box center [1418, 83] width 148 height 37
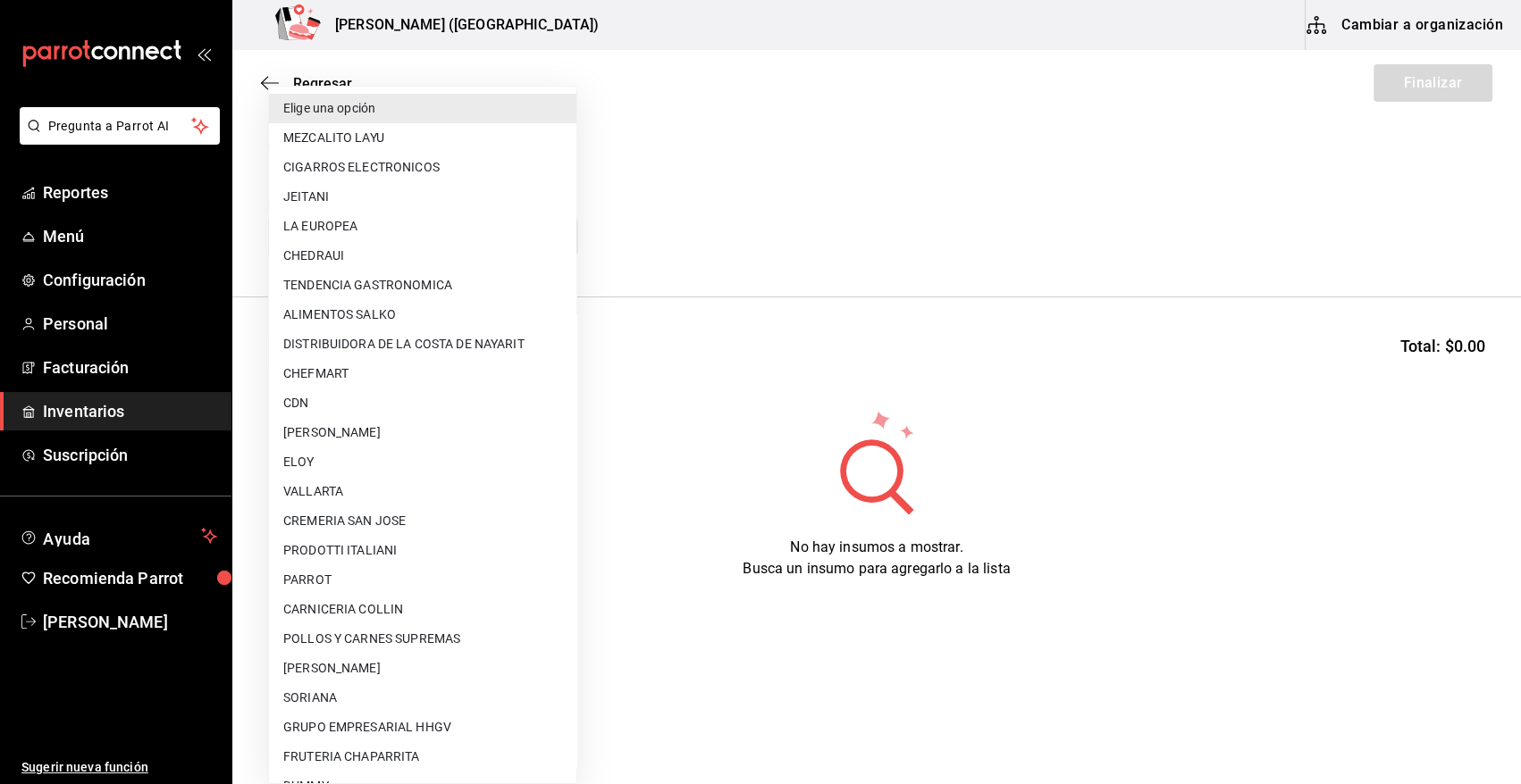
click at [506, 240] on body "Pregunta a Parrot AI Reportes Menú Configuración Personal Facturación Inventari…" at bounding box center [760, 342] width 1521 height 683
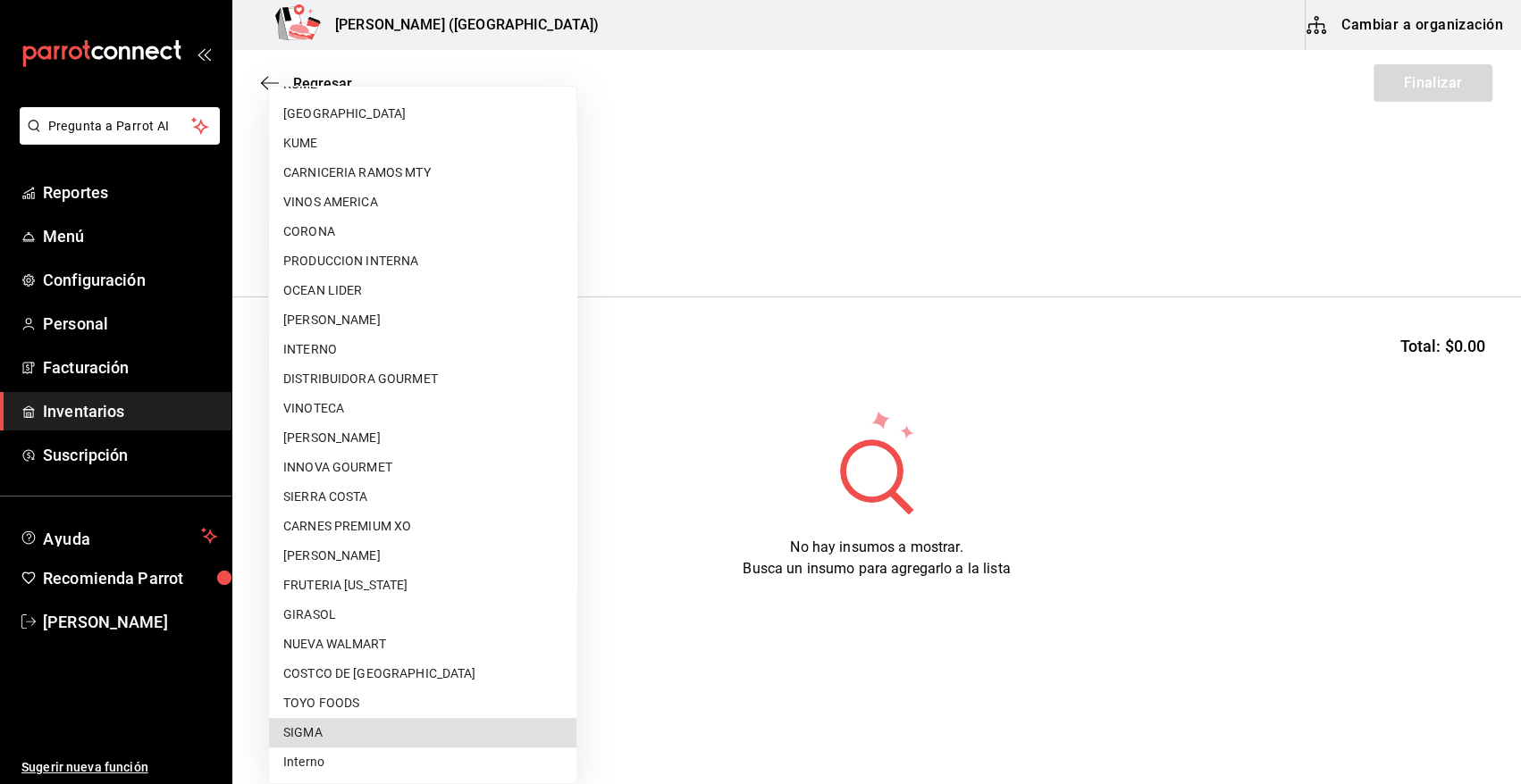
click at [385, 736] on li "SIGMA" at bounding box center [423, 733] width 307 height 29
type input "b3de96d6-3c20-45bc-abf9-e3c6c14f0adf"
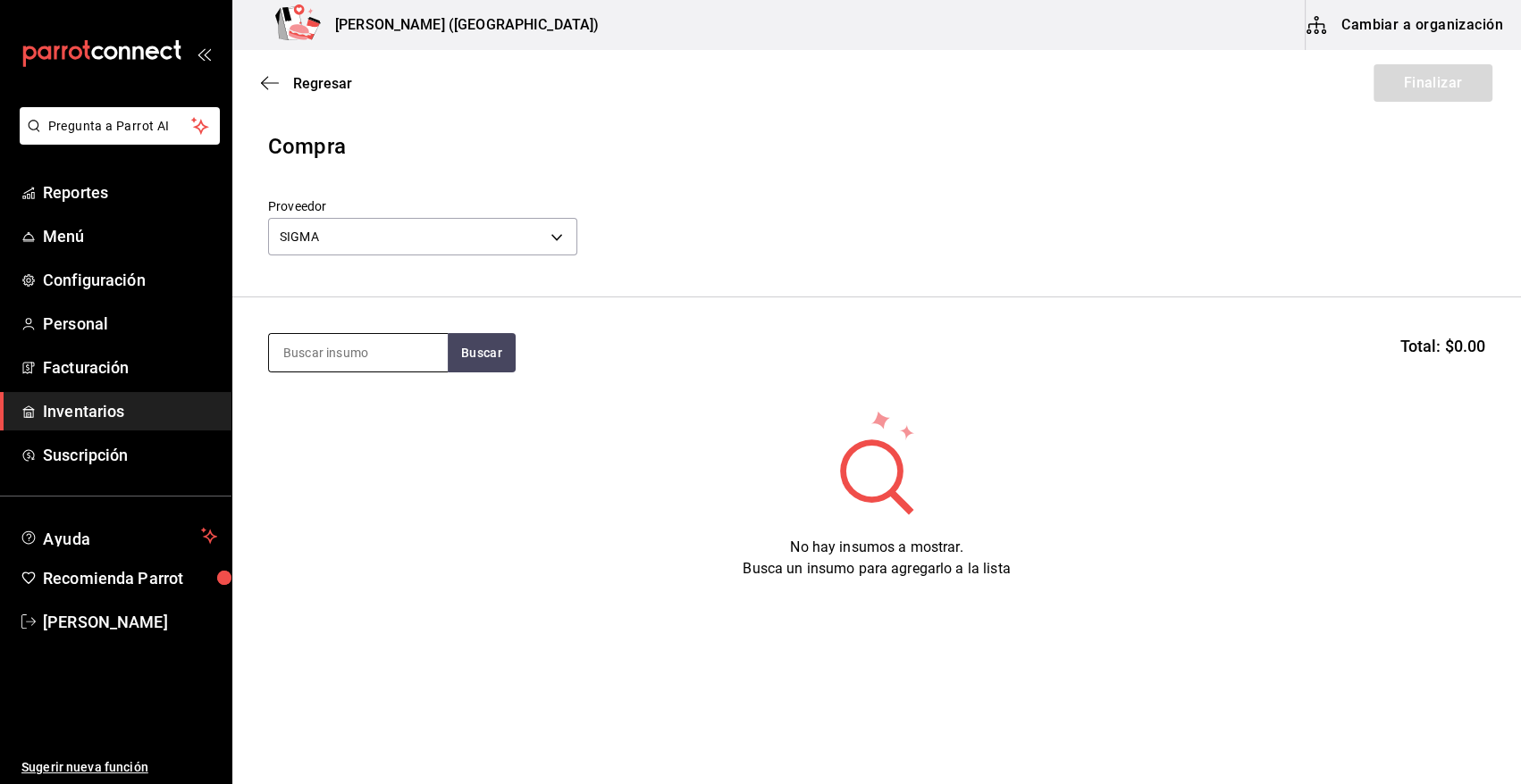
click at [328, 349] on input at bounding box center [359, 352] width 179 height 37
type input "NIEVE"
click at [475, 348] on button "Buscar" at bounding box center [481, 352] width 68 height 39
click at [492, 359] on button "Buscar" at bounding box center [481, 352] width 68 height 39
click at [470, 371] on button "Buscar" at bounding box center [481, 352] width 68 height 39
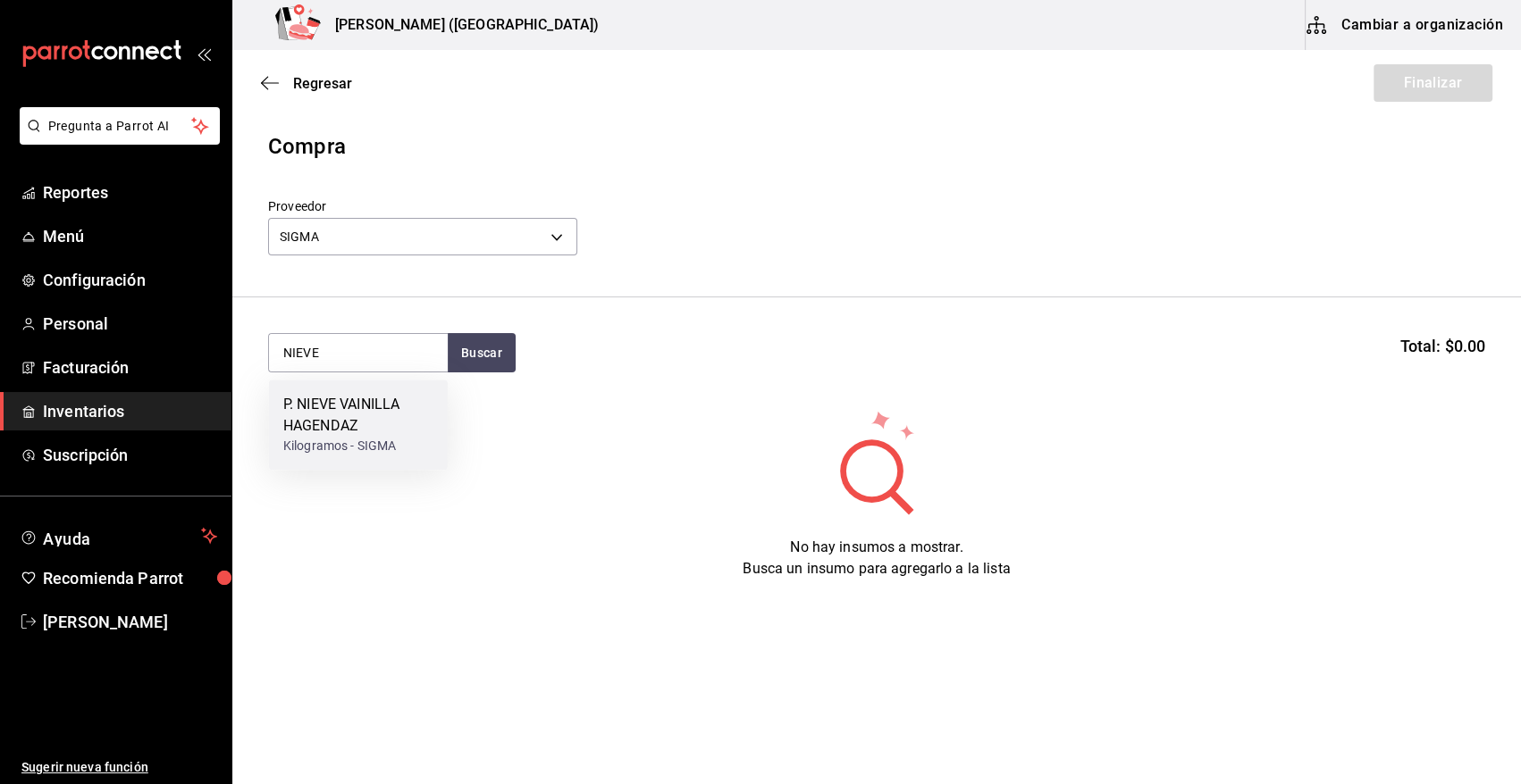
click at [365, 406] on div "P. NIEVE VAINILLA HAGENDAZ" at bounding box center [359, 415] width 150 height 43
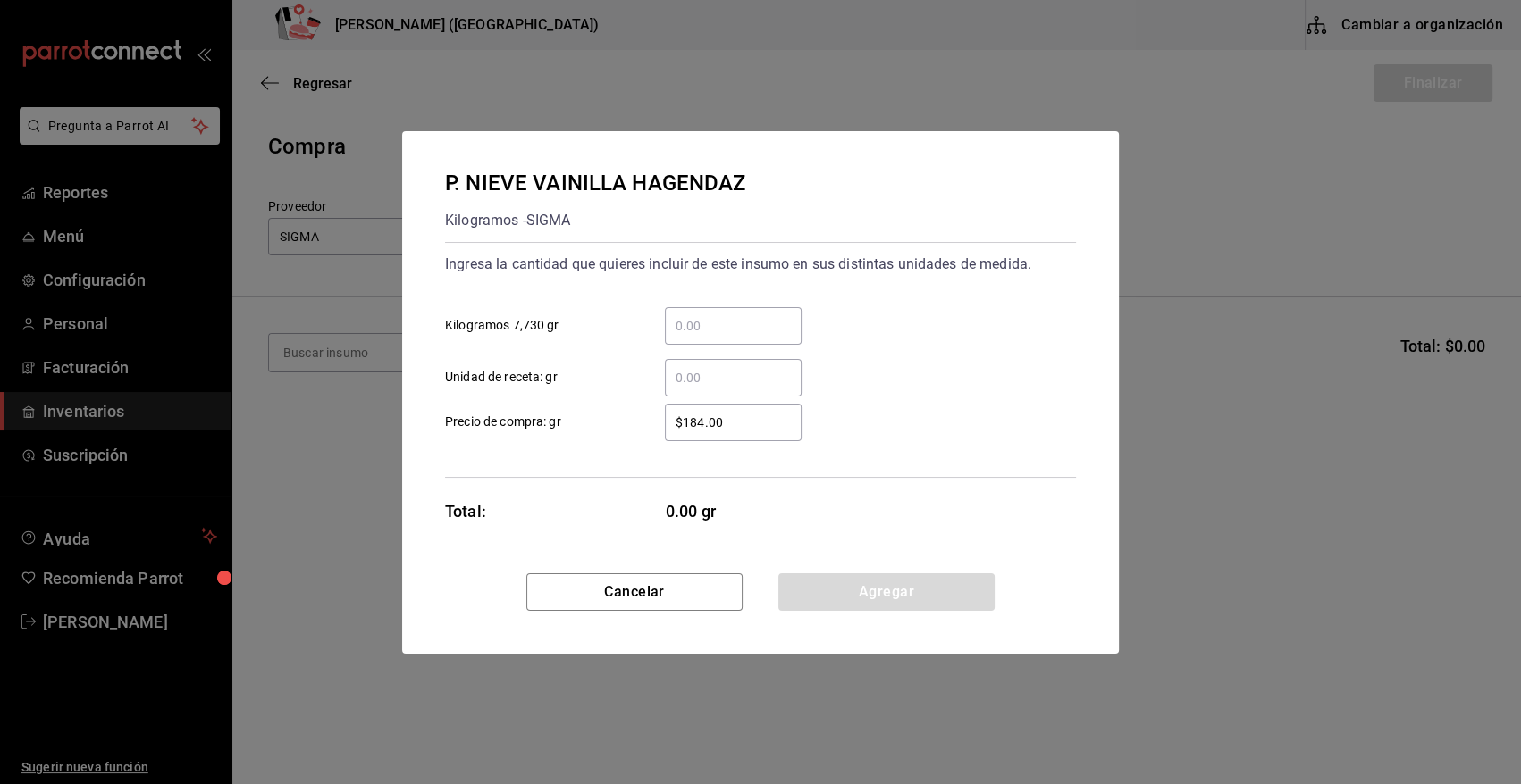
click at [735, 330] on input "​ Kilogramos 7,730 gr" at bounding box center [734, 325] width 137 height 22
type input "2"
drag, startPoint x: 839, startPoint y: 286, endPoint x: 761, endPoint y: 506, distance: 233.4
click at [839, 288] on div "Ingresa la cantidad que quieres incluir de este insumo en sus distintas unidade…" at bounding box center [760, 323] width 631 height 147
drag, startPoint x: 760, startPoint y: 417, endPoint x: 582, endPoint y: 432, distance: 178.6
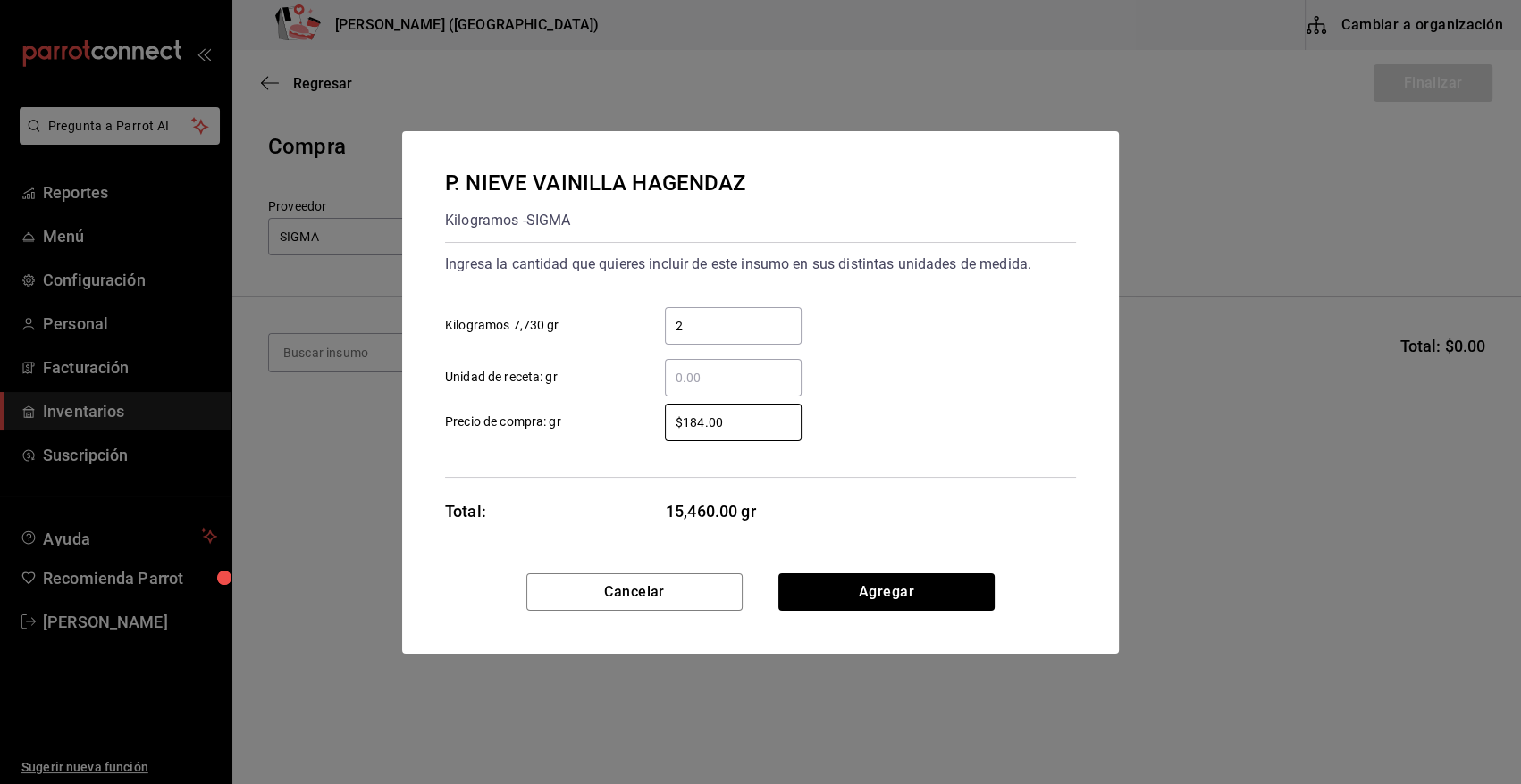
click at [582, 432] on label "$184.00 ​ Precio de compra: gr" at bounding box center [623, 421] width 357 height 37
type input "$1,489.99"
click at [902, 593] on button "Agregar" at bounding box center [886, 592] width 216 height 37
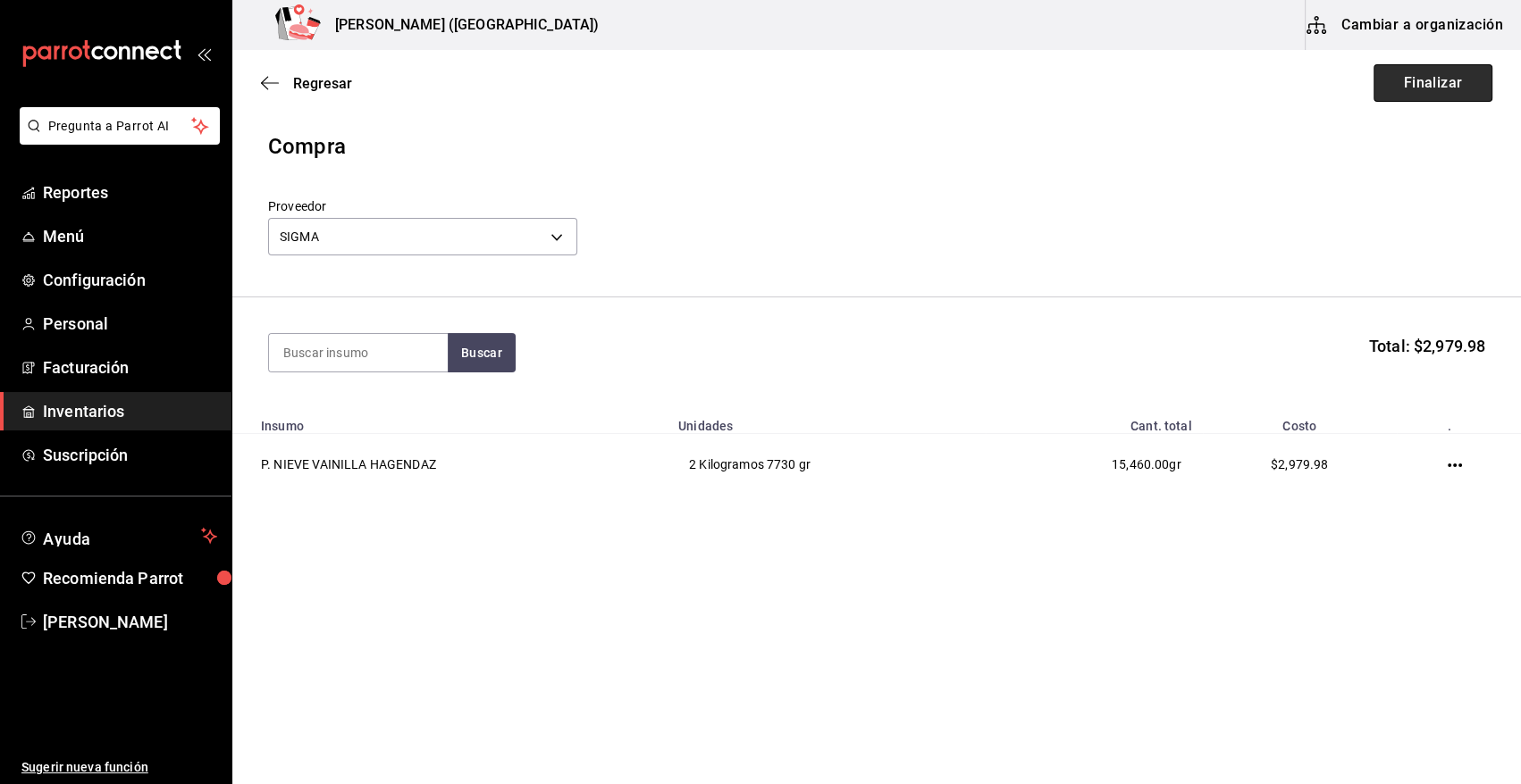
click at [1436, 87] on button "Finalizar" at bounding box center [1432, 83] width 119 height 37
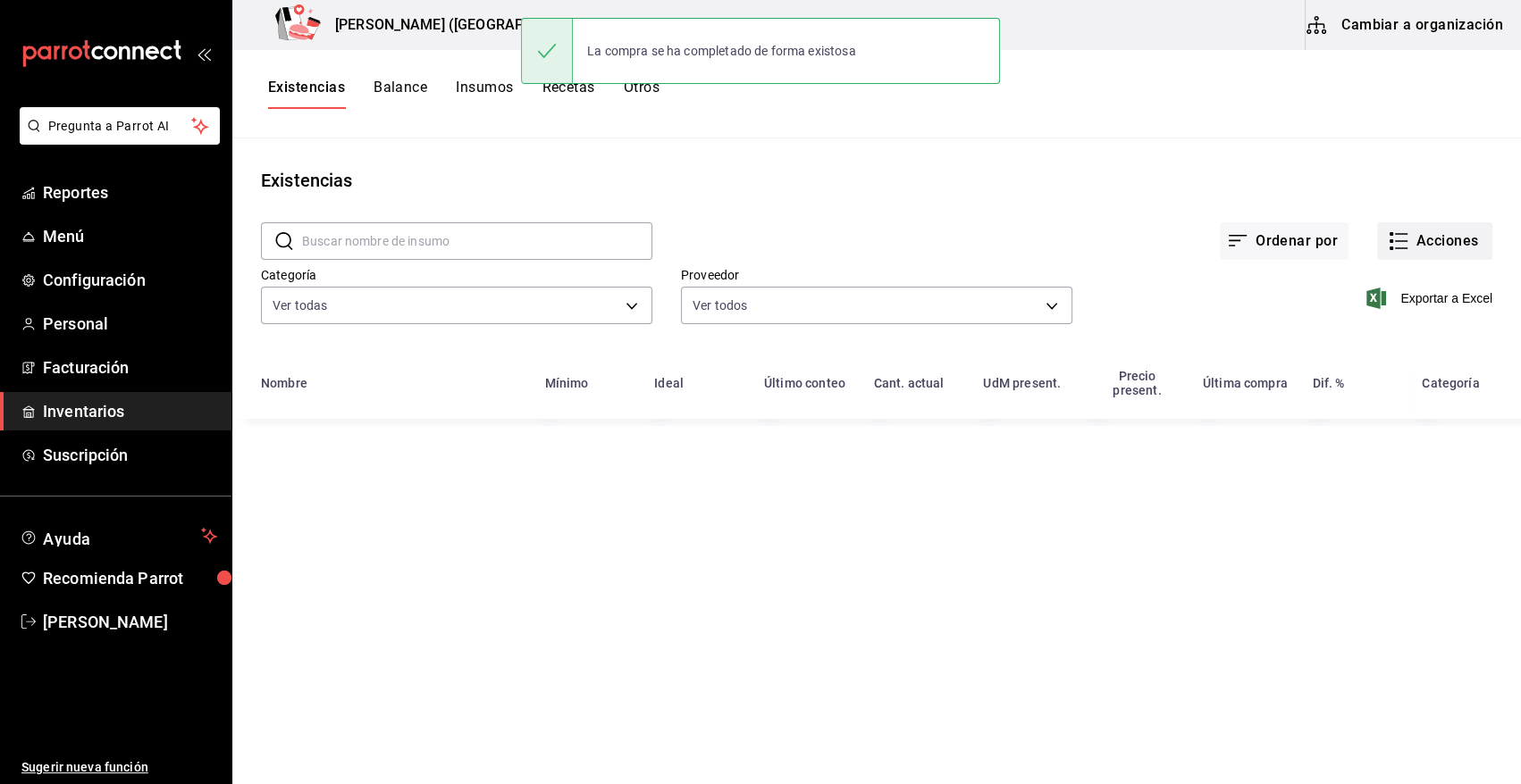
click at [1433, 232] on button "Acciones" at bounding box center [1434, 241] width 115 height 37
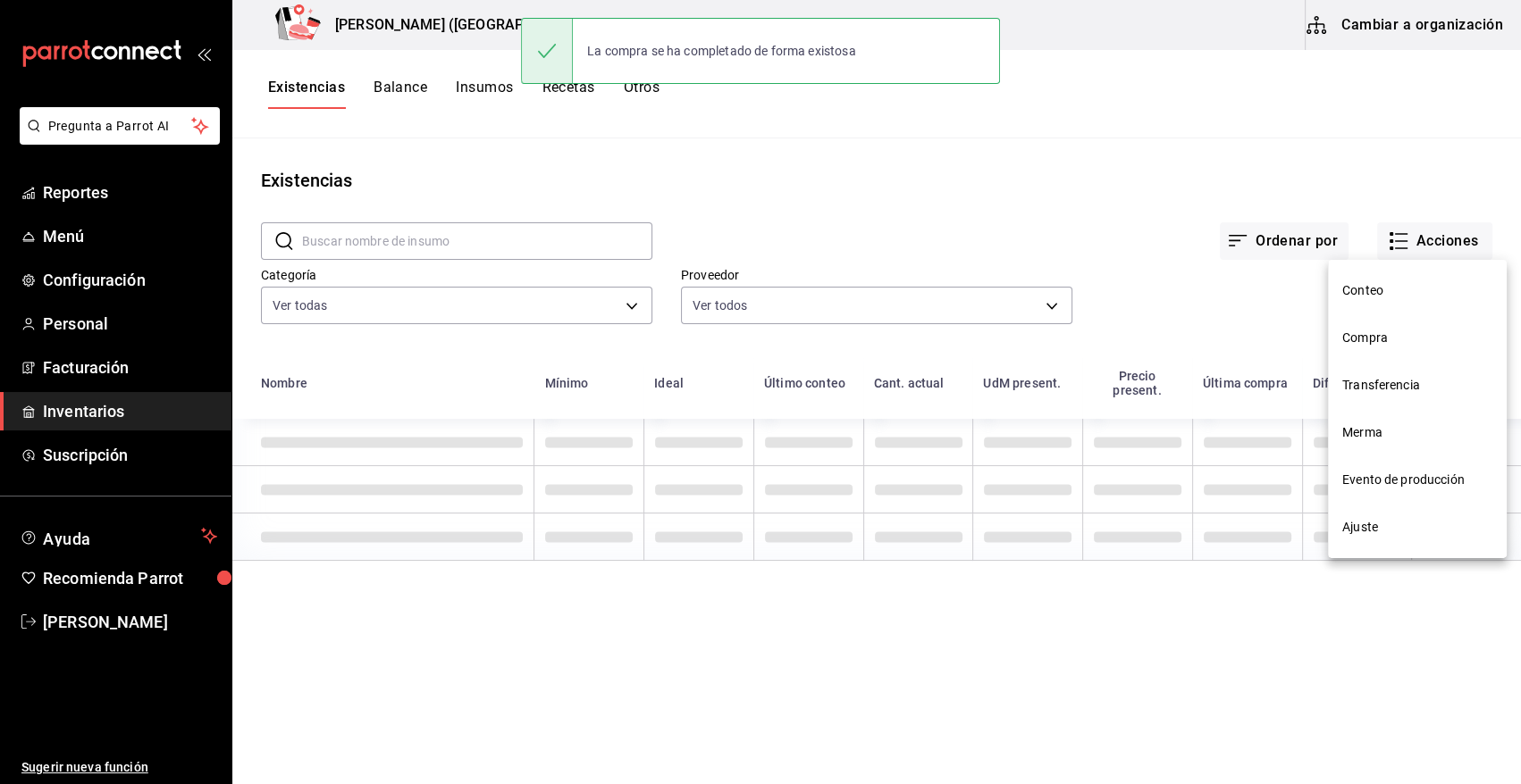
click at [1393, 340] on span "Compra" at bounding box center [1417, 339] width 150 height 19
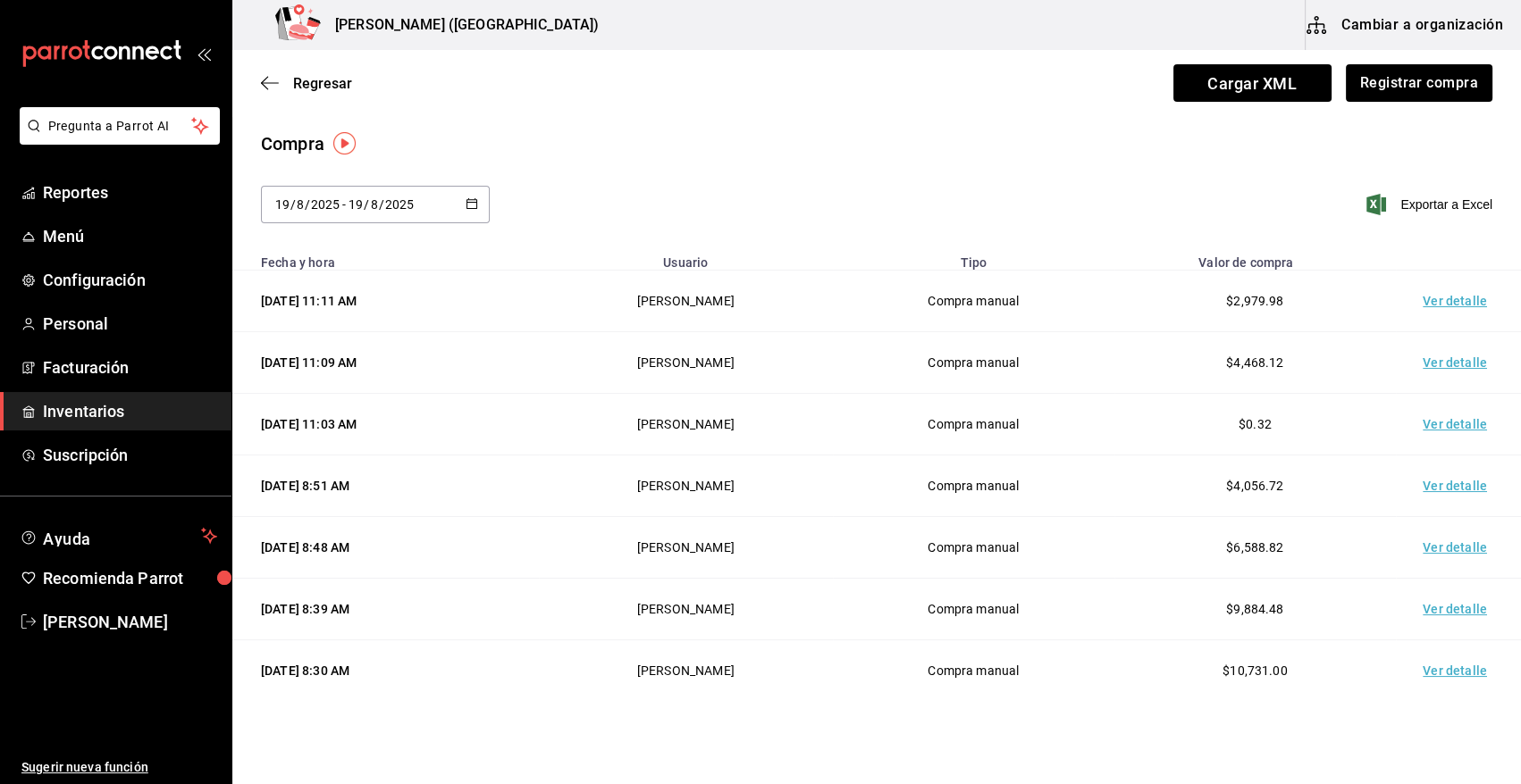
click at [1439, 295] on td "Ver detalle" at bounding box center [1458, 301] width 125 height 62
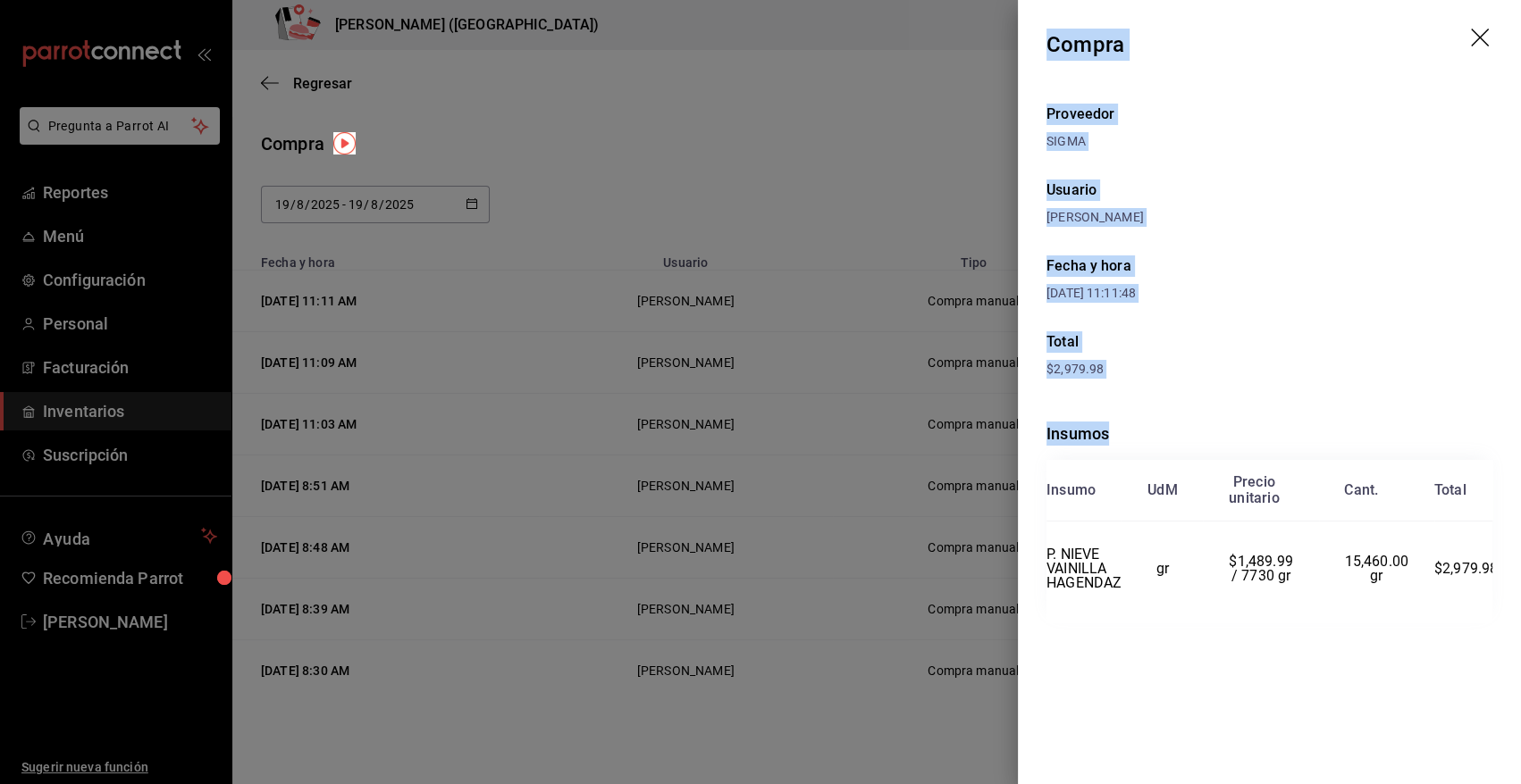
drag, startPoint x: 1052, startPoint y: 43, endPoint x: 1516, endPoint y: 596, distance: 721.9
click at [1516, 596] on div "Compra Proveedor SIGMA Usuario [PERSON_NAME] y hora [DATE] 11:11:48 Total $2,97…" at bounding box center [1269, 392] width 504 height 784
click at [1475, 36] on icon "drag" at bounding box center [1481, 39] width 22 height 22
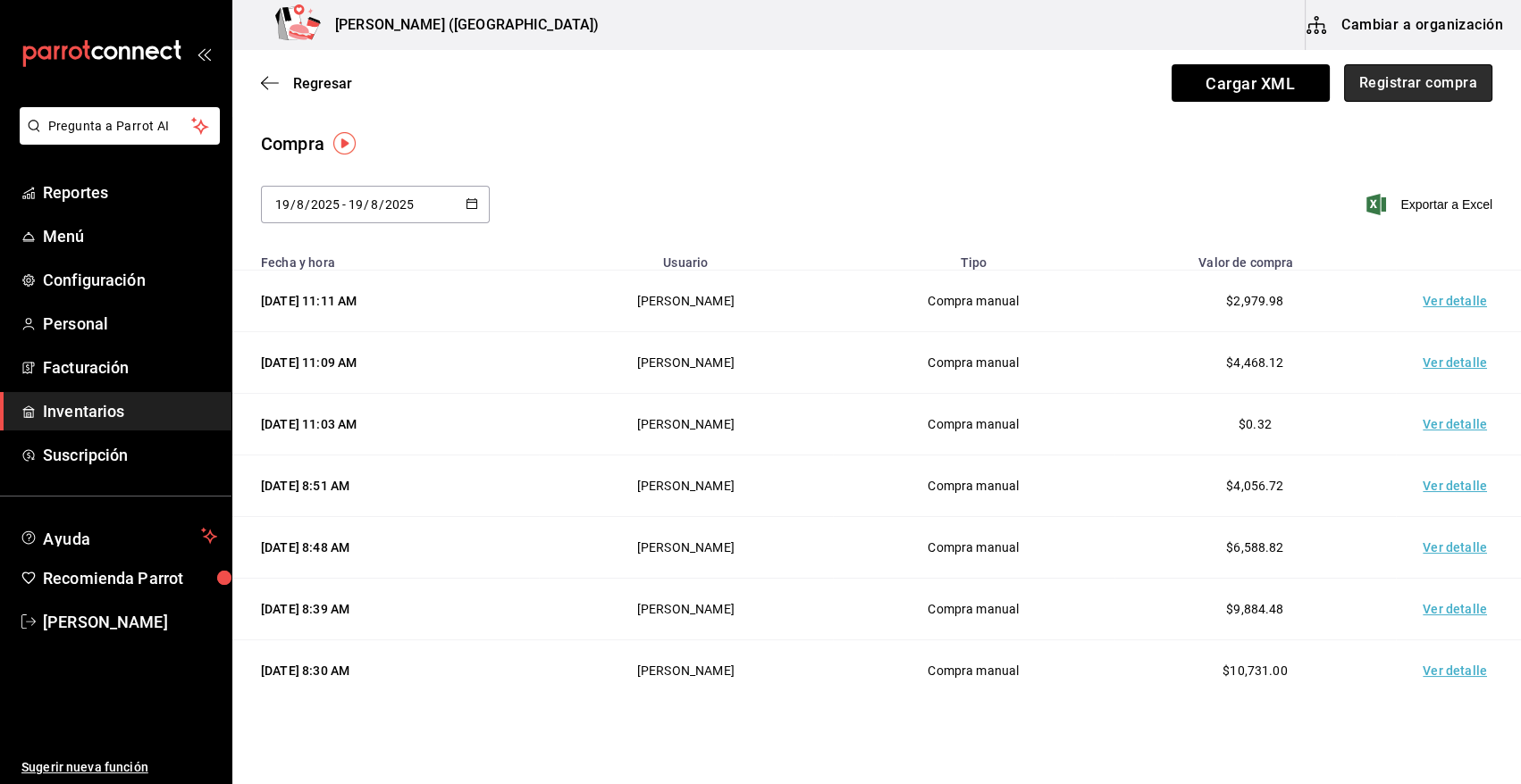
click at [1461, 83] on button "Registrar compra" at bounding box center [1418, 83] width 148 height 37
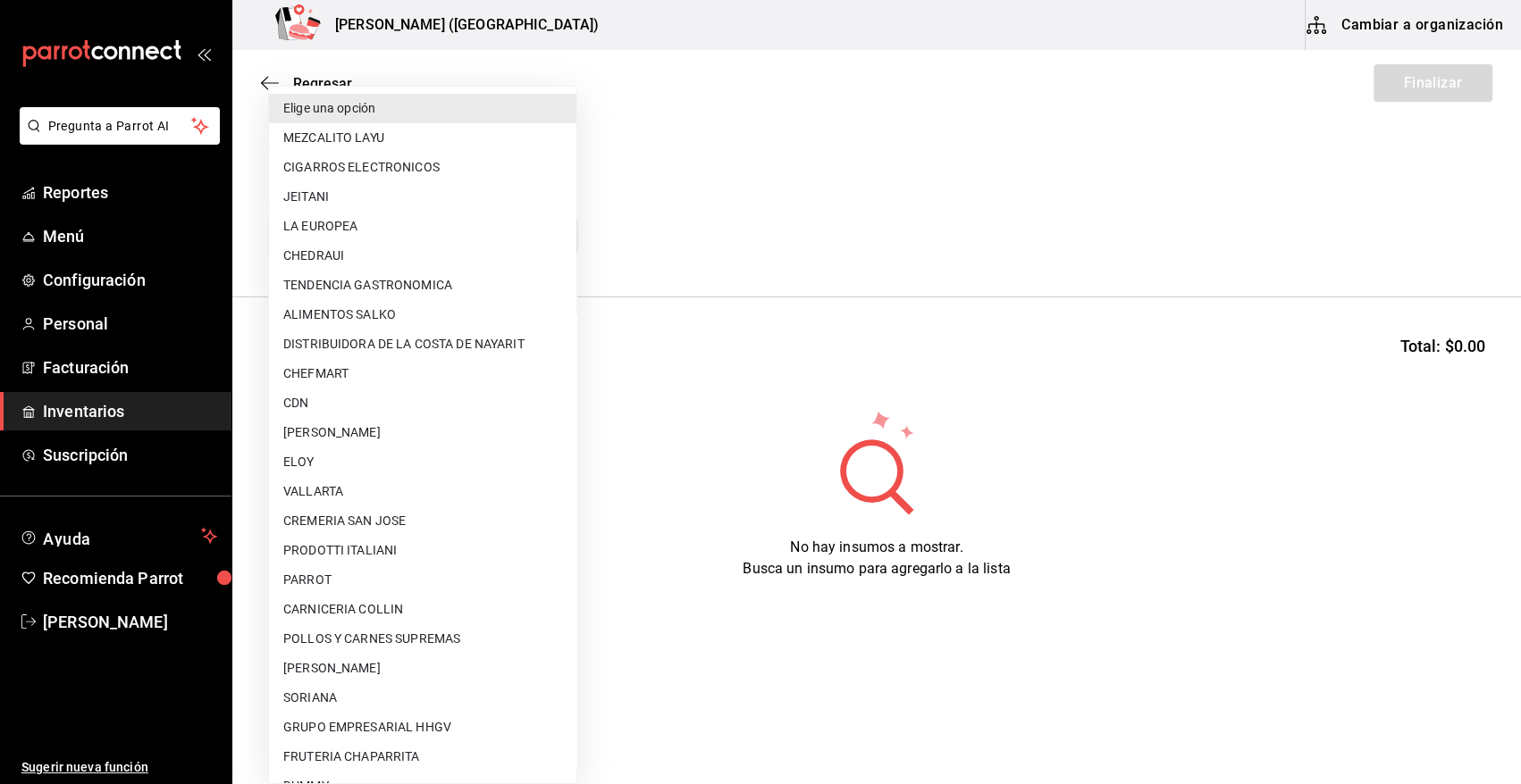
click at [366, 232] on body "Pregunta a Parrot AI Reportes Menú Configuración Personal Facturación Inventari…" at bounding box center [760, 342] width 1521 height 683
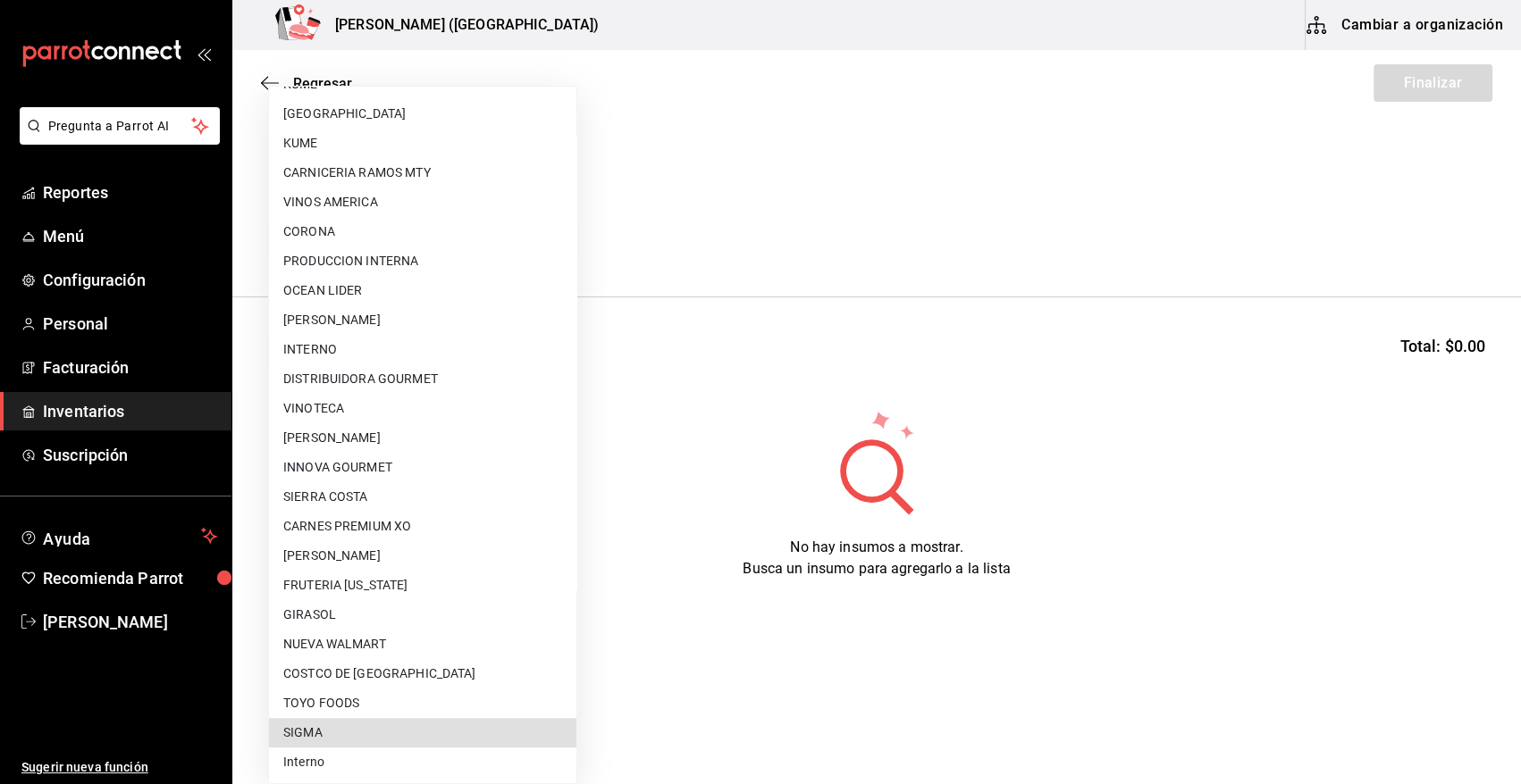
drag, startPoint x: 390, startPoint y: 736, endPoint x: 350, endPoint y: 590, distance: 151.4
click at [390, 735] on li "SIGMA" at bounding box center [423, 733] width 307 height 29
type input "b3de96d6-3c20-45bc-abf9-e3c6c14f0adf"
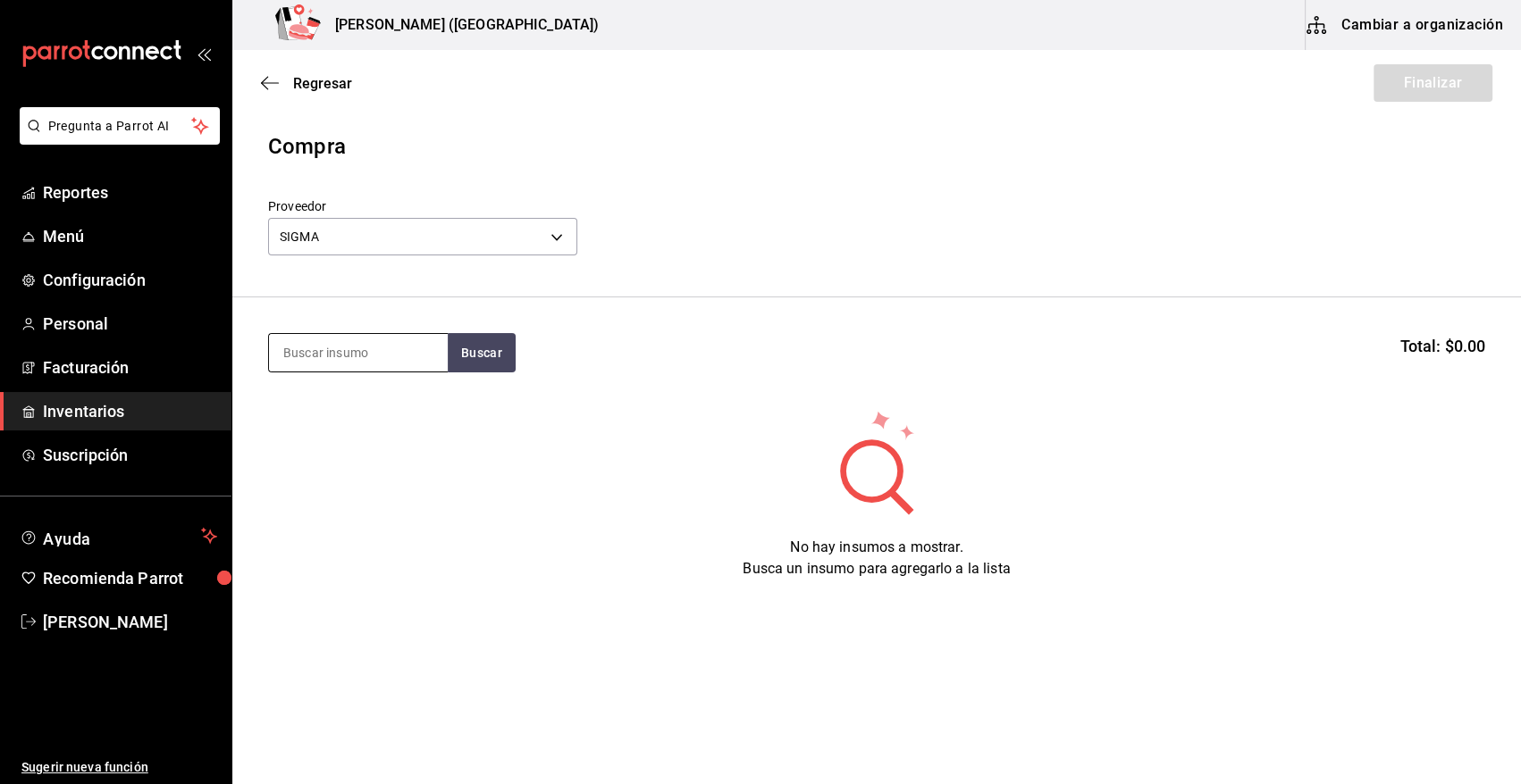
click at [343, 349] on input at bounding box center [359, 352] width 179 height 37
type input "NIEVE"
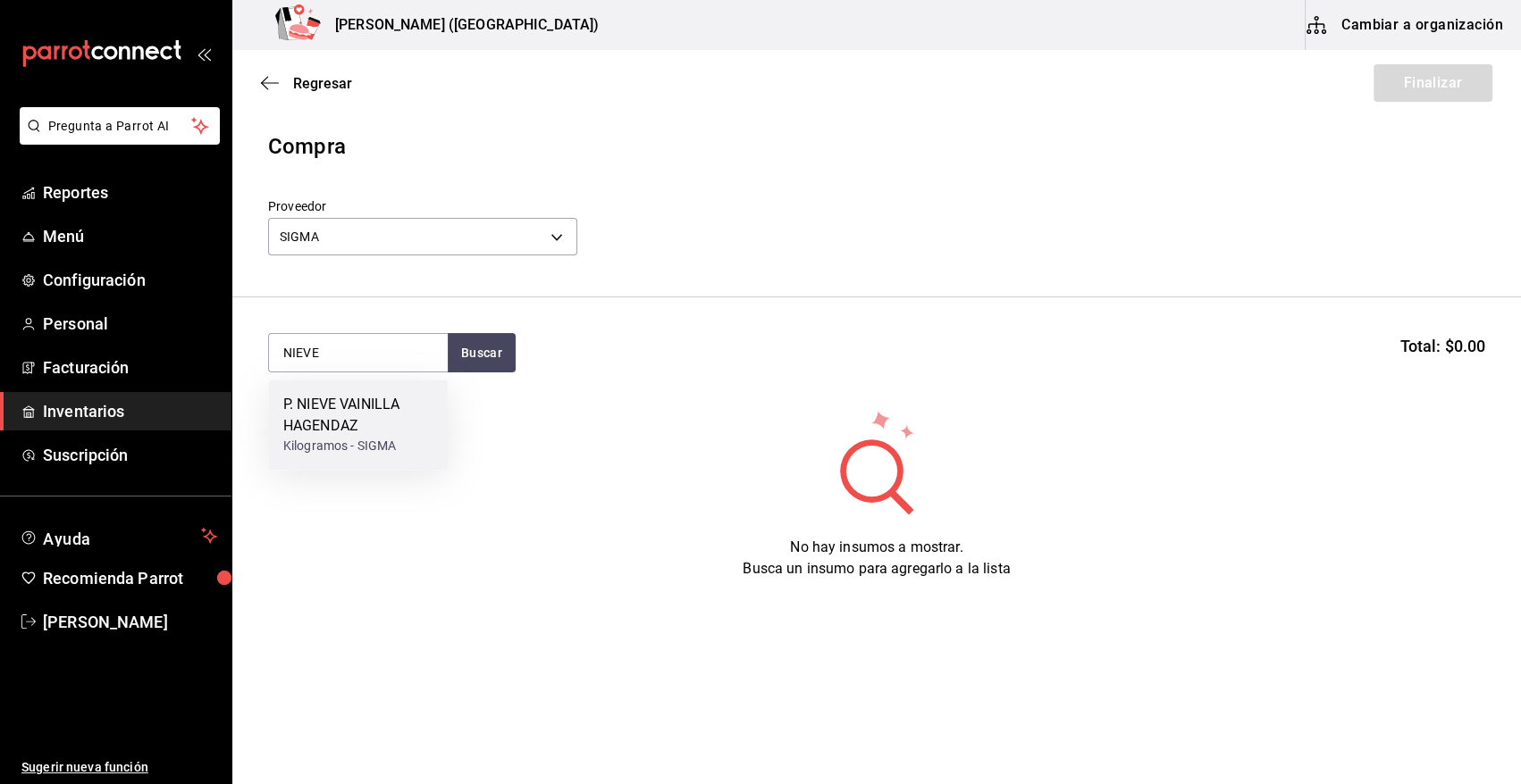
click at [303, 431] on div "P. NIEVE VAINILLA HAGENDAZ" at bounding box center [359, 415] width 150 height 43
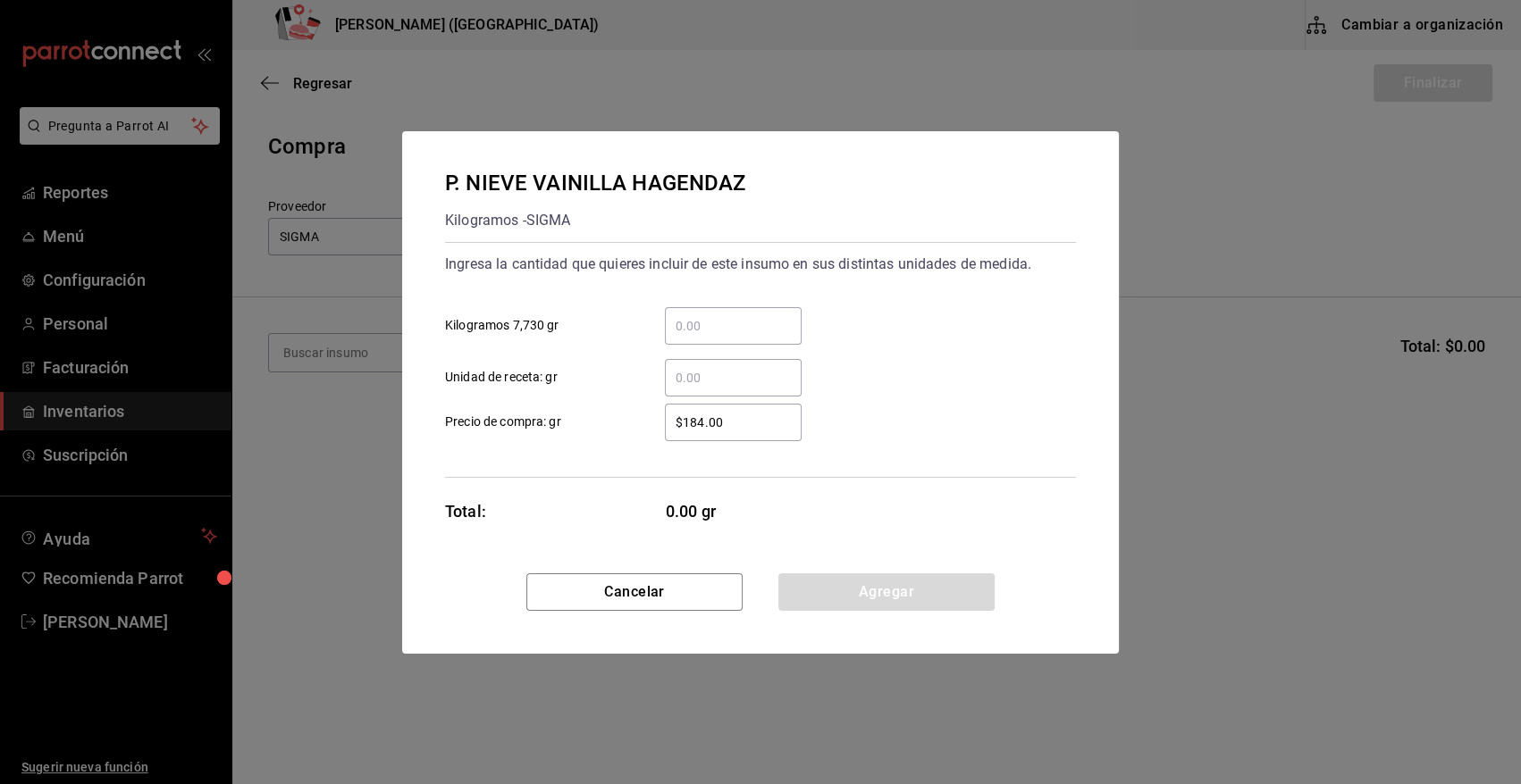
click at [684, 327] on input "​ Kilogramos 7,730 gr" at bounding box center [734, 325] width 137 height 22
type input "1"
click at [828, 464] on div "Ingresa la cantidad que quieres incluir de este insumo en sus distintas unidade…" at bounding box center [760, 360] width 631 height 236
drag, startPoint x: 747, startPoint y: 417, endPoint x: 573, endPoint y: 403, distance: 174.6
click at [573, 403] on label "$184.00 ​ Precio de compra: gr" at bounding box center [623, 421] width 357 height 37
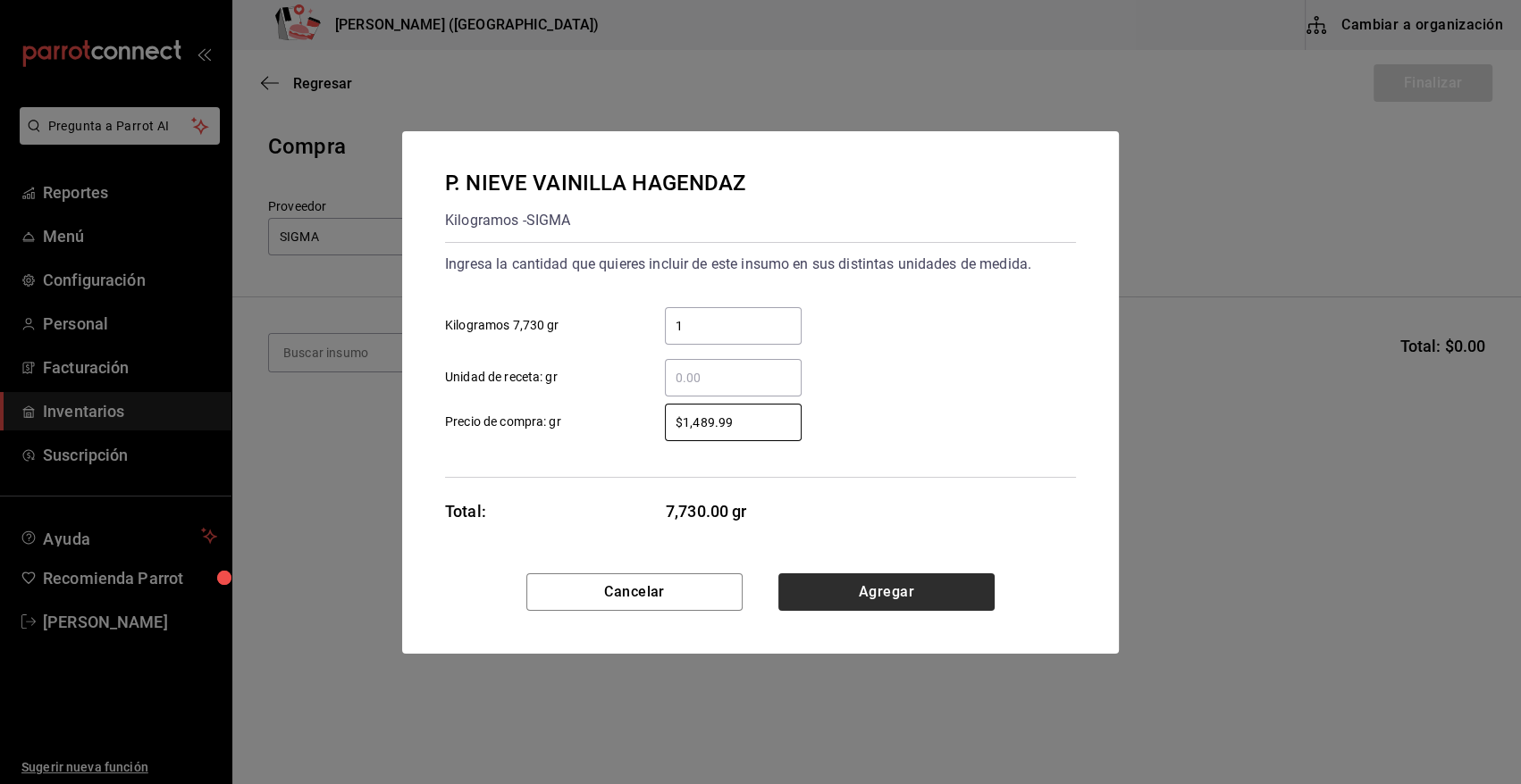
type input "$1,489.99"
click at [840, 592] on button "Agregar" at bounding box center [886, 592] width 216 height 37
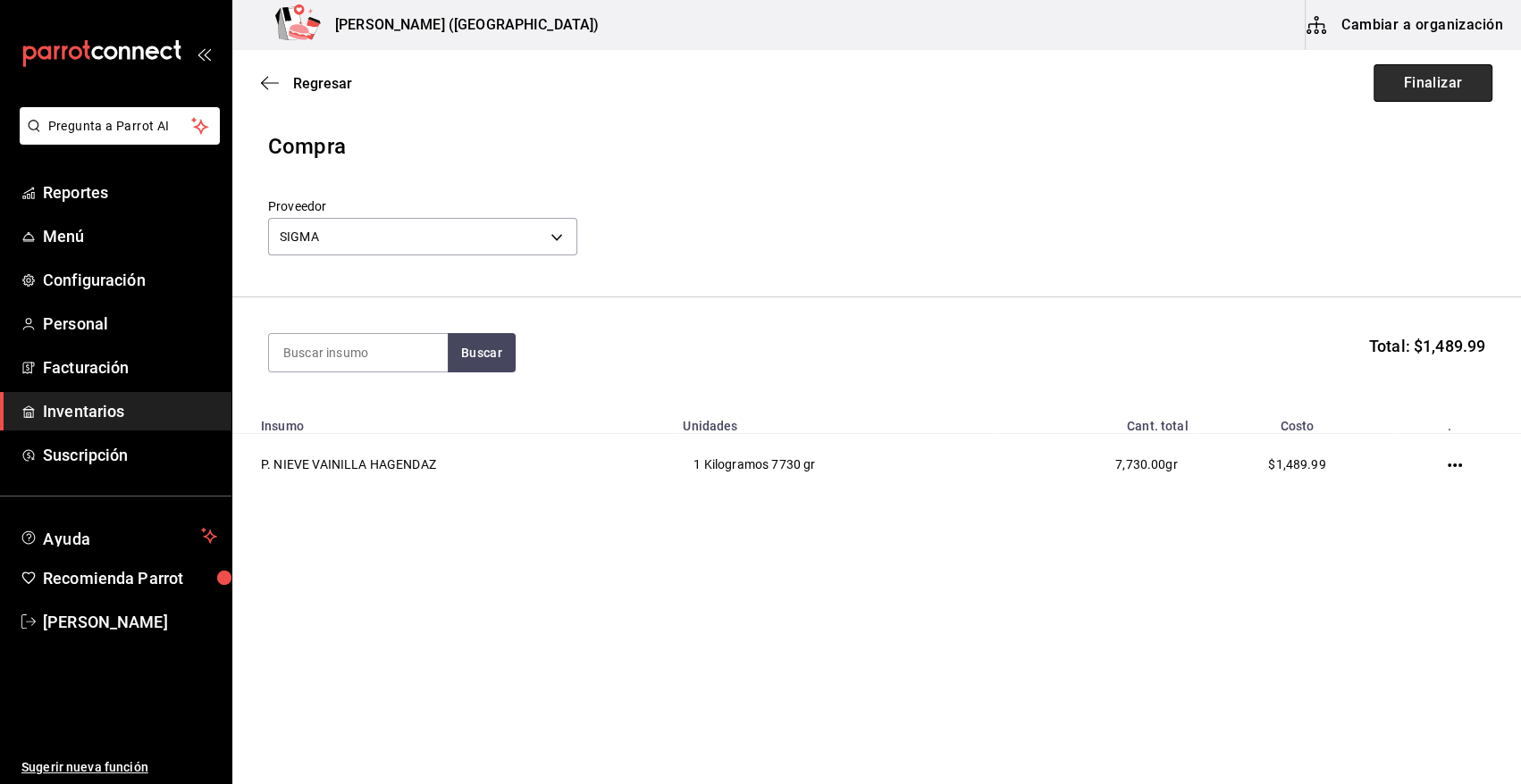
click at [1453, 71] on button "Finalizar" at bounding box center [1432, 83] width 119 height 37
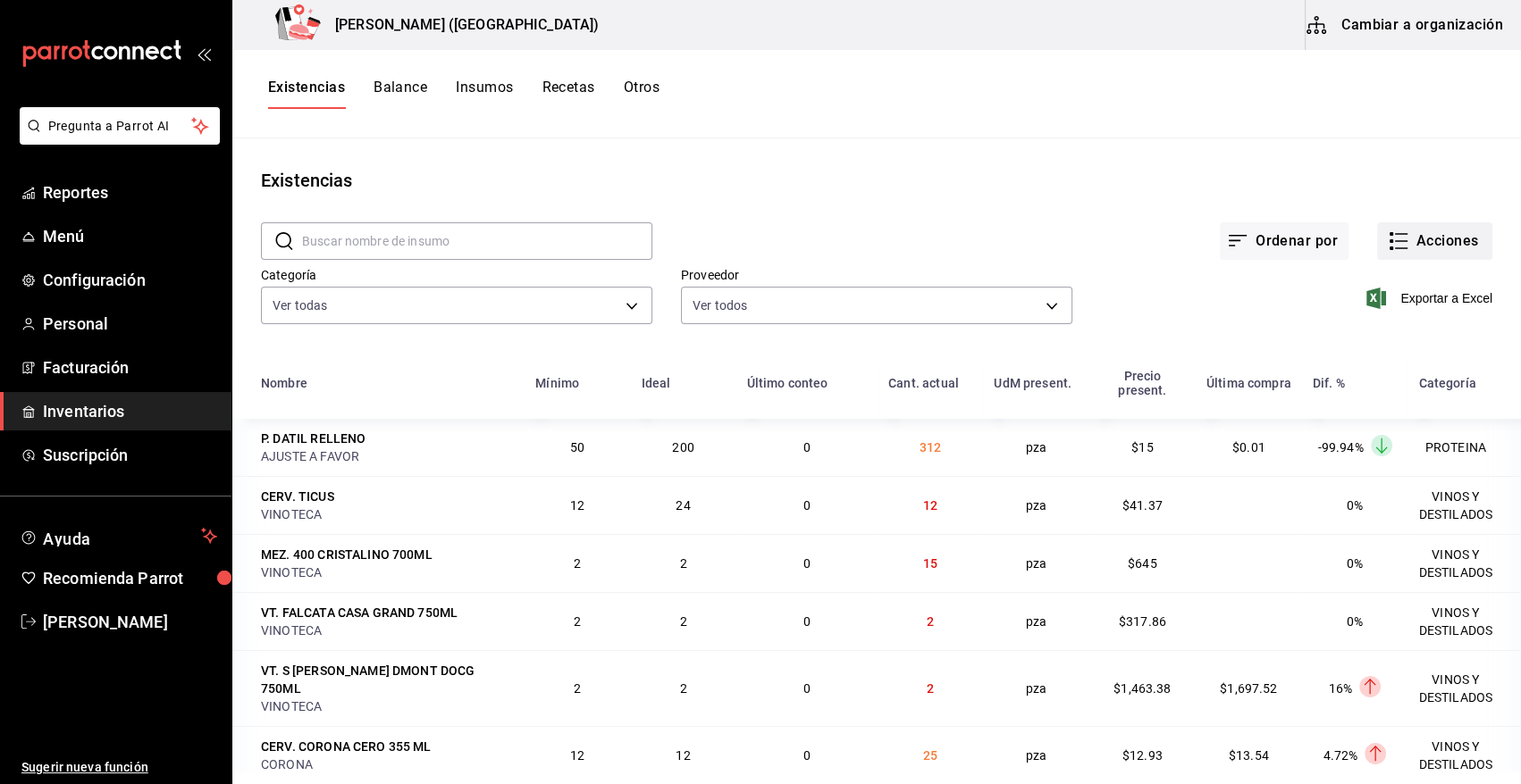
click at [1421, 247] on button "Acciones" at bounding box center [1434, 241] width 115 height 37
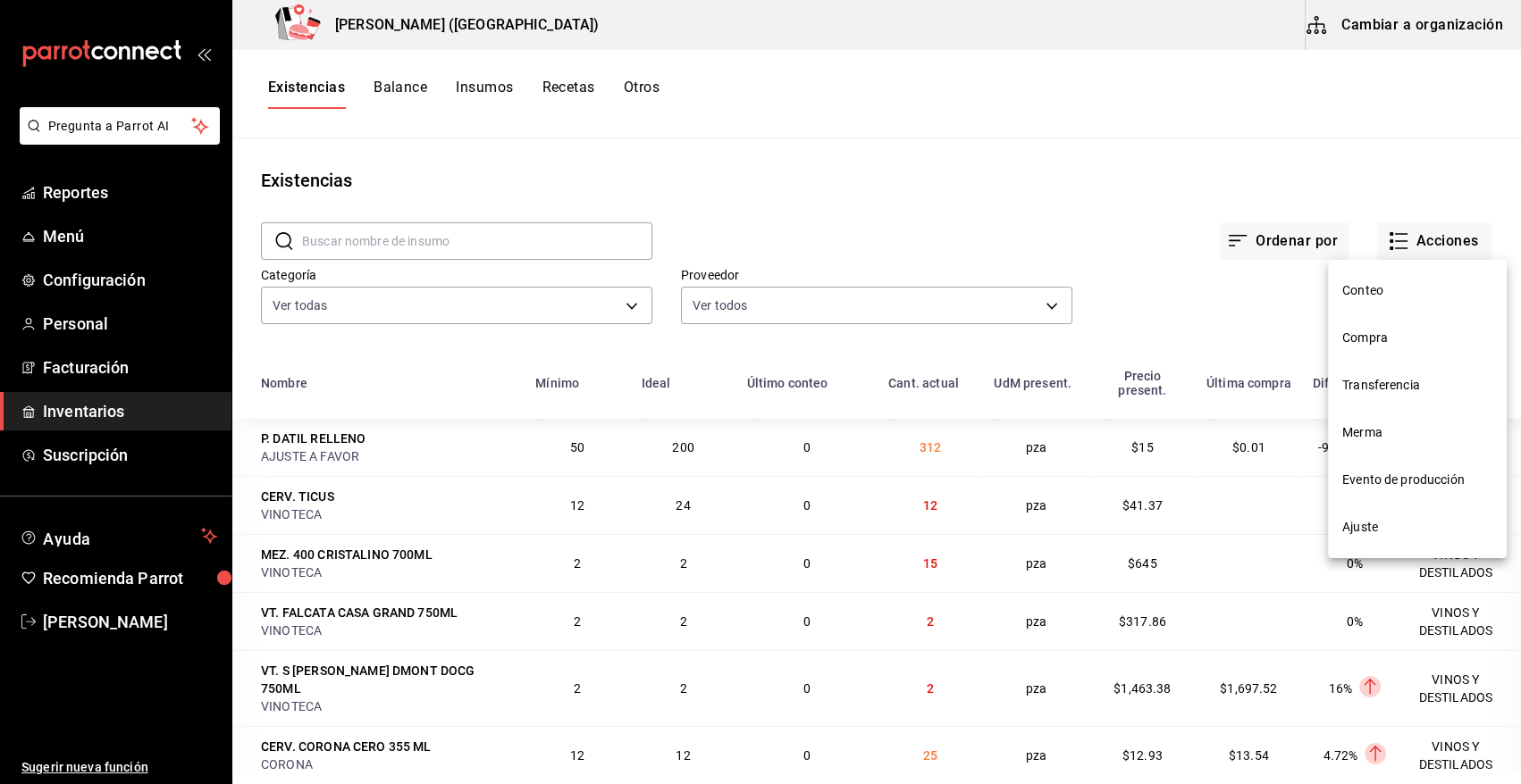
click at [1386, 329] on span "Compra" at bounding box center [1417, 339] width 150 height 19
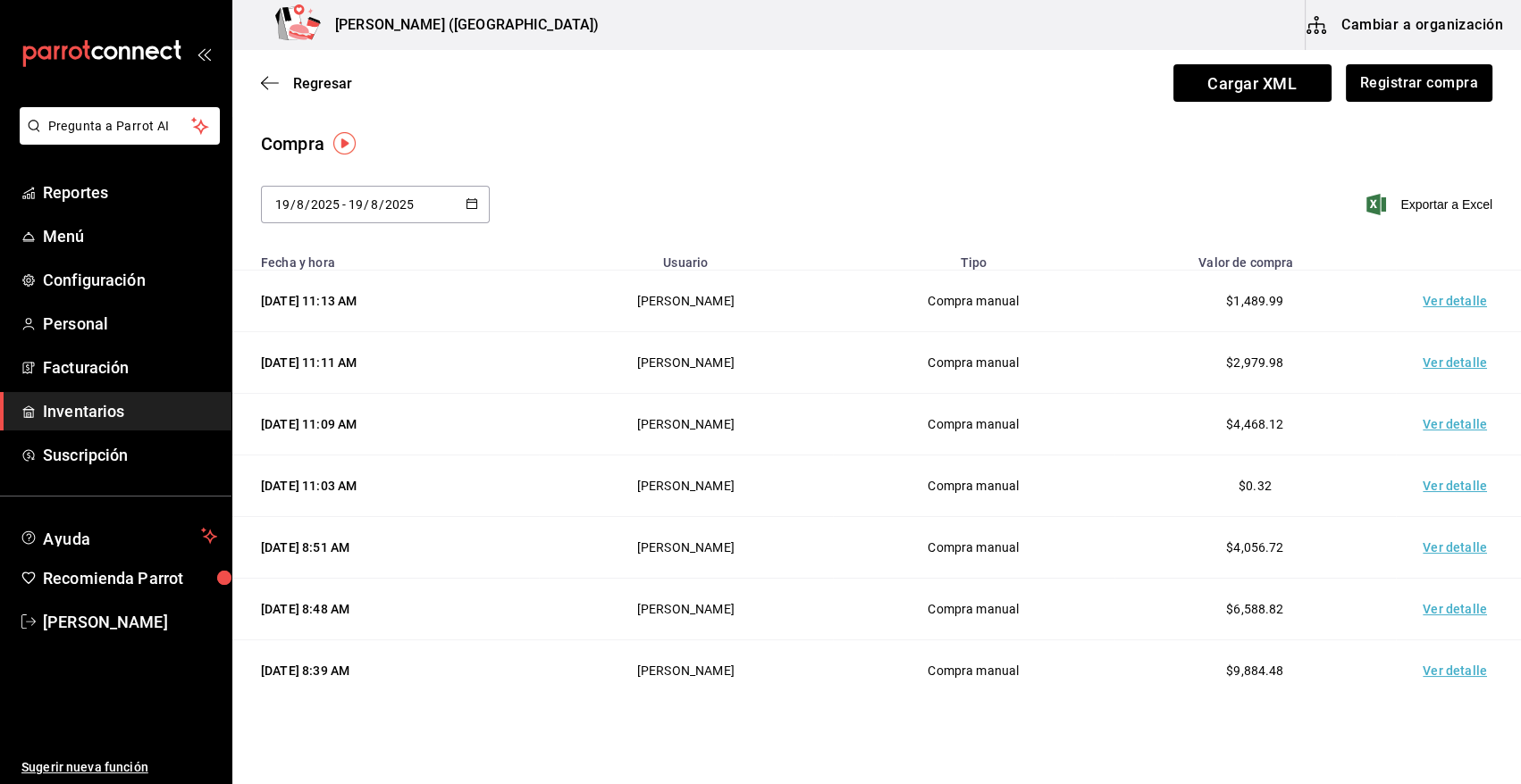
click at [1442, 299] on td "Ver detalle" at bounding box center [1458, 301] width 125 height 62
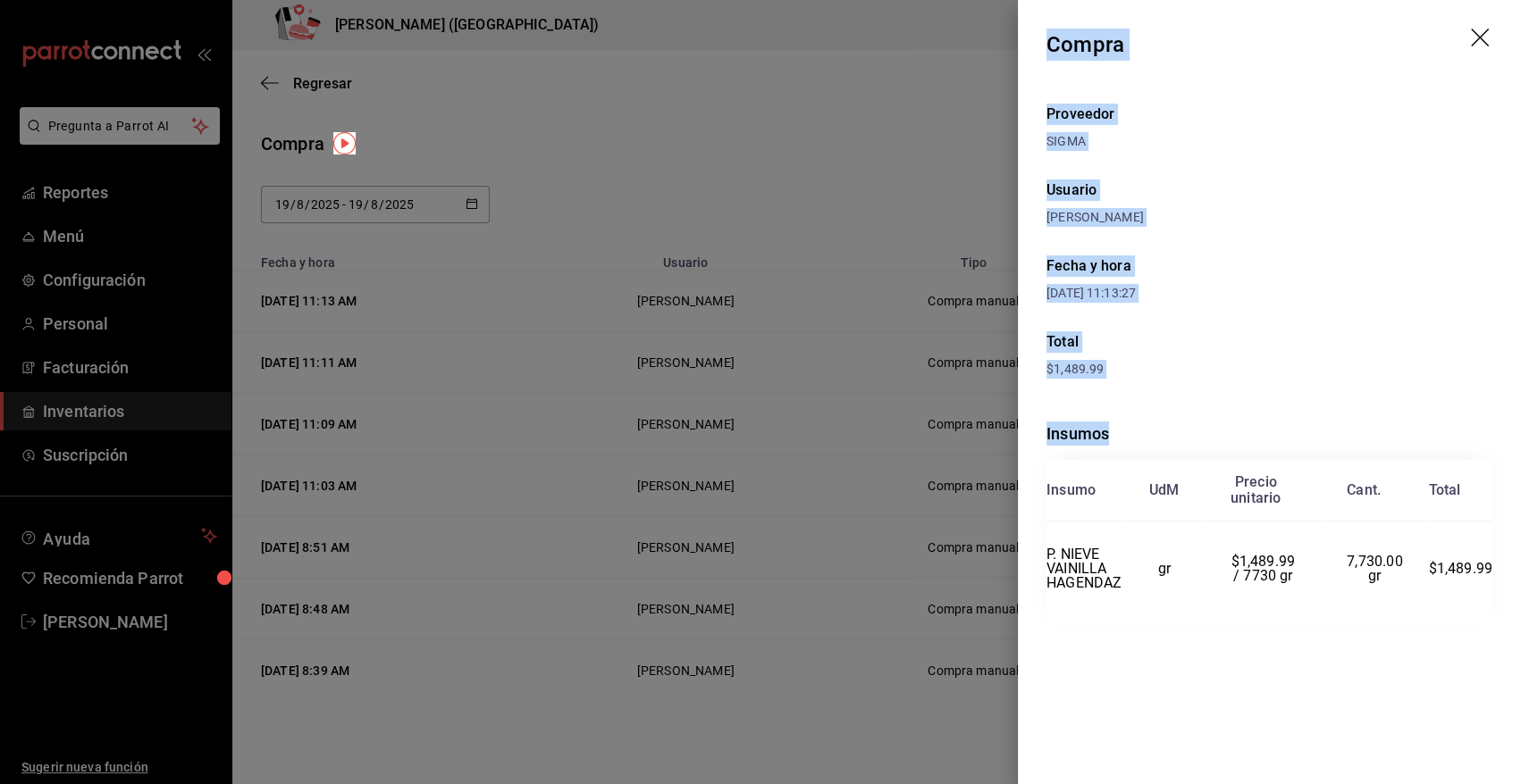
drag, startPoint x: 1050, startPoint y: 42, endPoint x: 1497, endPoint y: 584, distance: 702.5
click at [1497, 584] on div "Compra Proveedor SIGMA Usuario [PERSON_NAME] y hora [DATE] 11:13:27 Total $1,48…" at bounding box center [1269, 392] width 504 height 784
click at [1484, 31] on icon "drag" at bounding box center [1481, 39] width 22 height 22
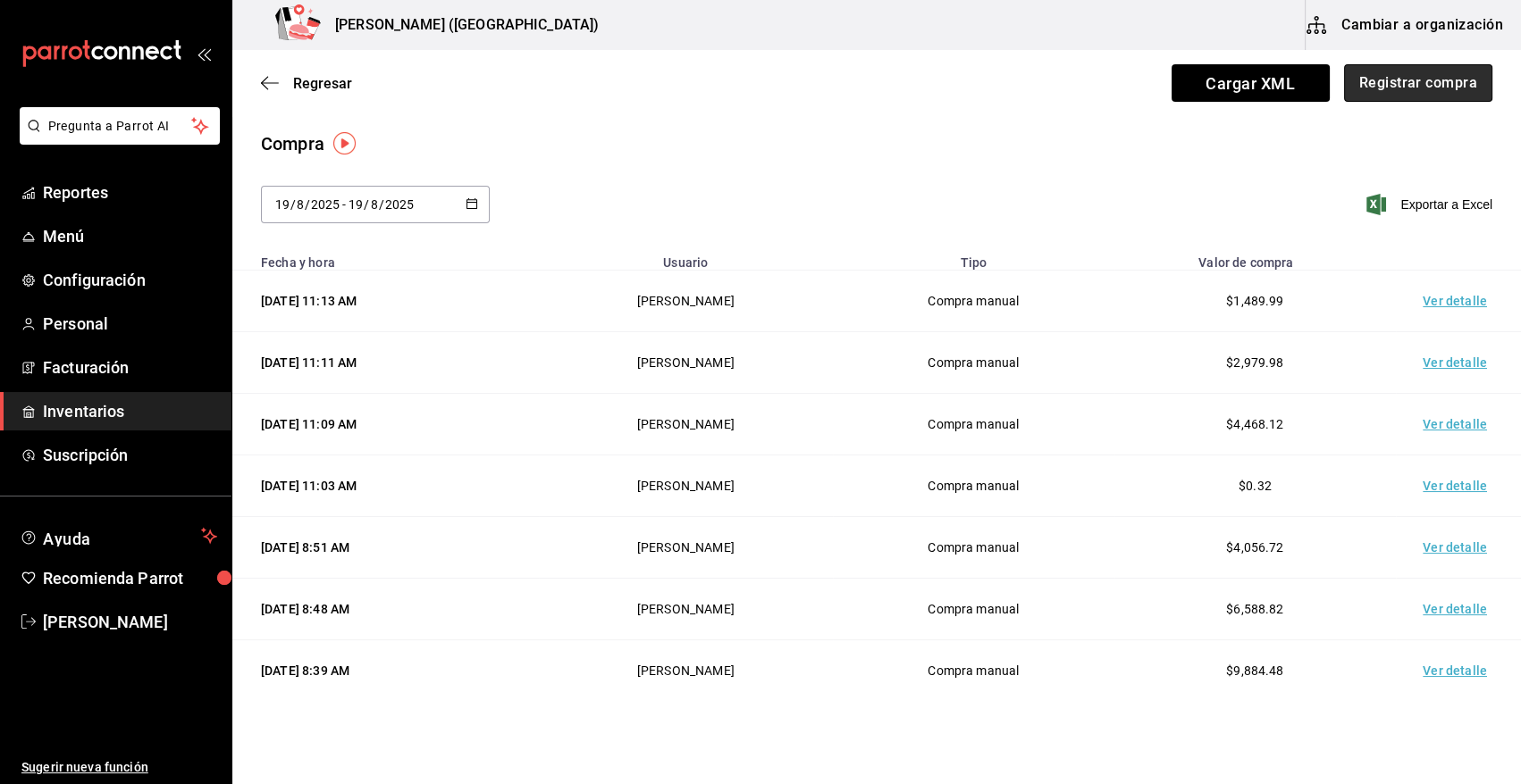
click at [1373, 81] on button "Registrar compra" at bounding box center [1418, 83] width 148 height 37
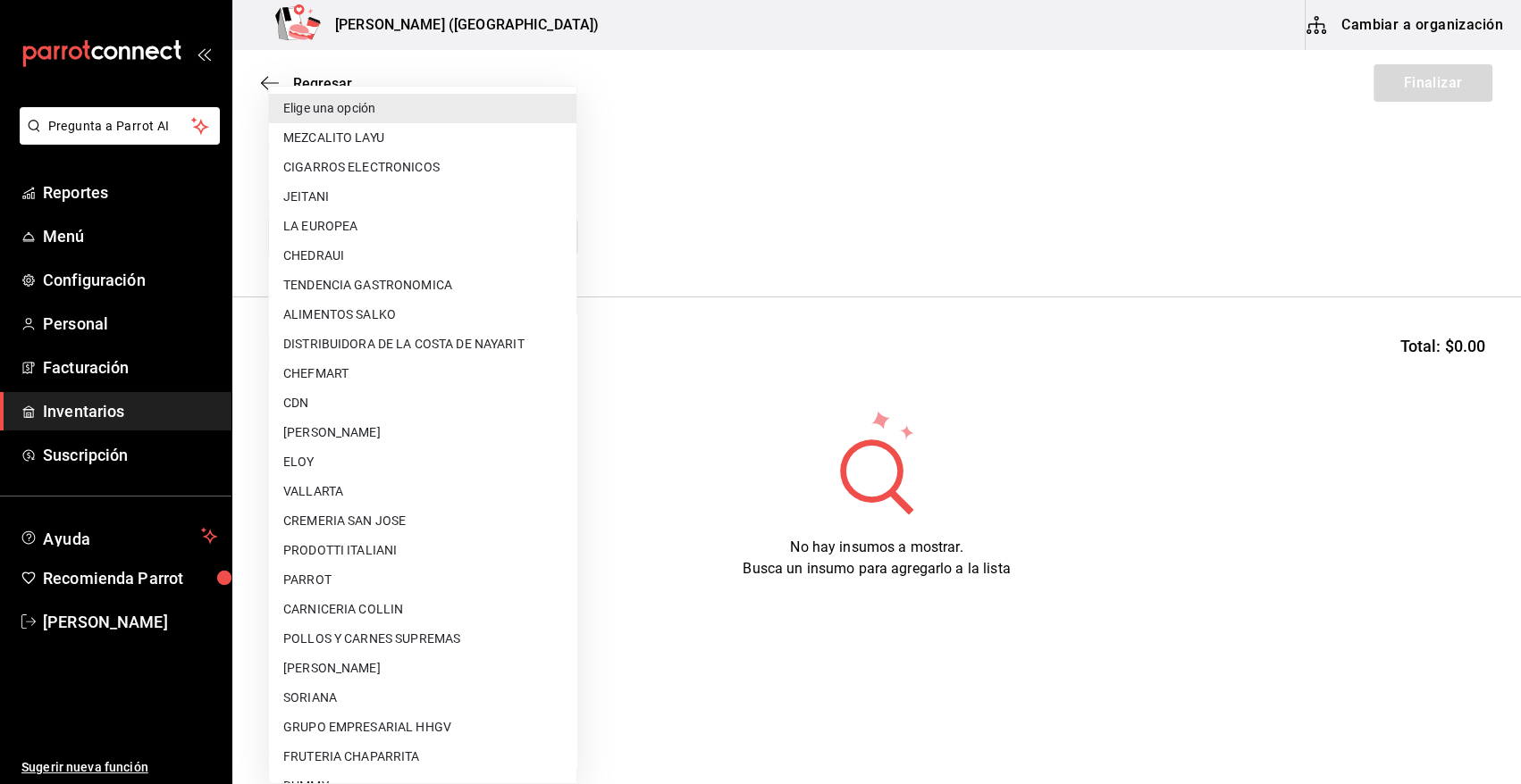
click at [530, 234] on body "Pregunta a Parrot AI Reportes Menú Configuración Personal Facturación Inventari…" at bounding box center [760, 342] width 1521 height 683
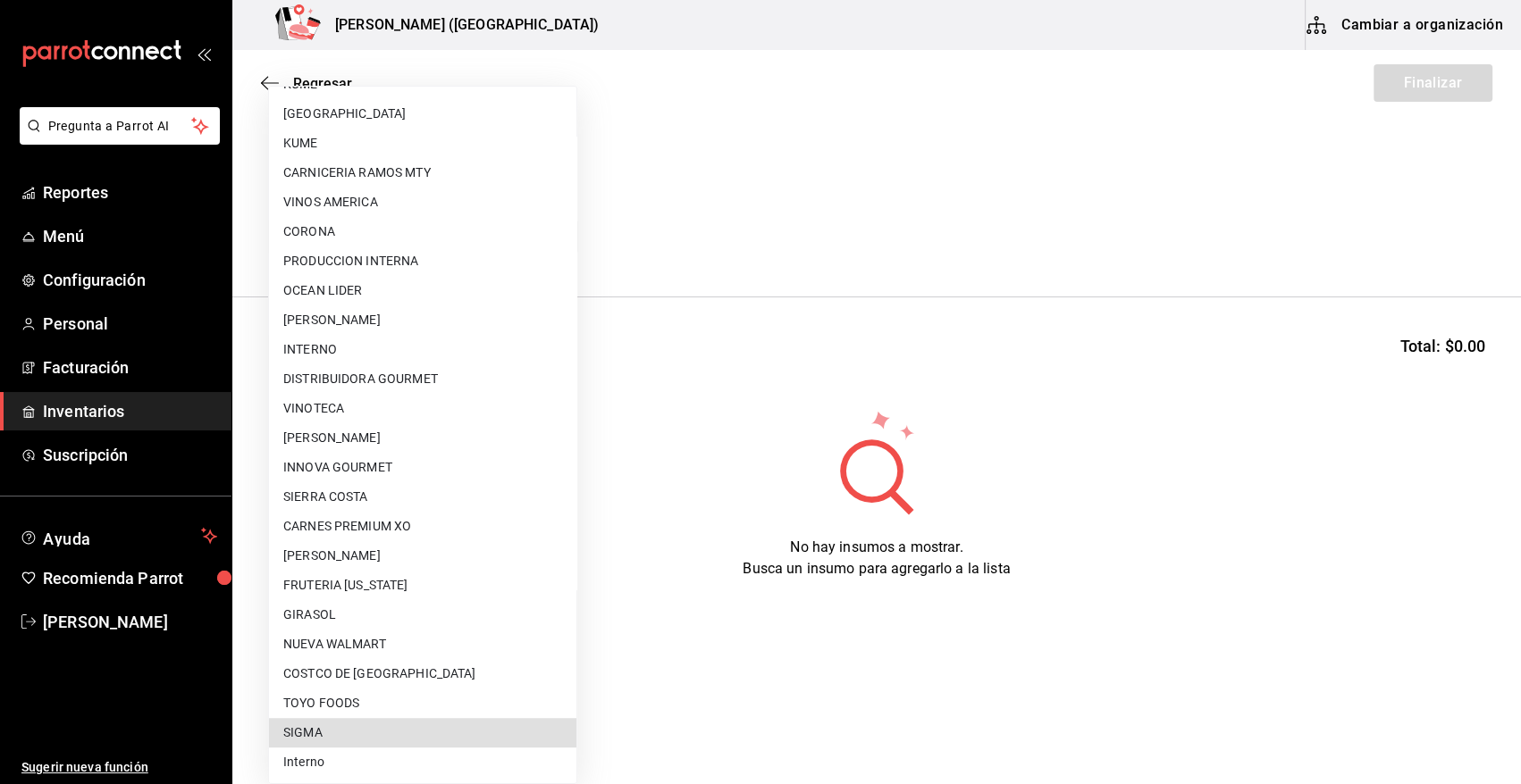
click at [398, 741] on li "SIGMA" at bounding box center [423, 733] width 307 height 29
type input "b3de96d6-3c20-45bc-abf9-e3c6c14f0adf"
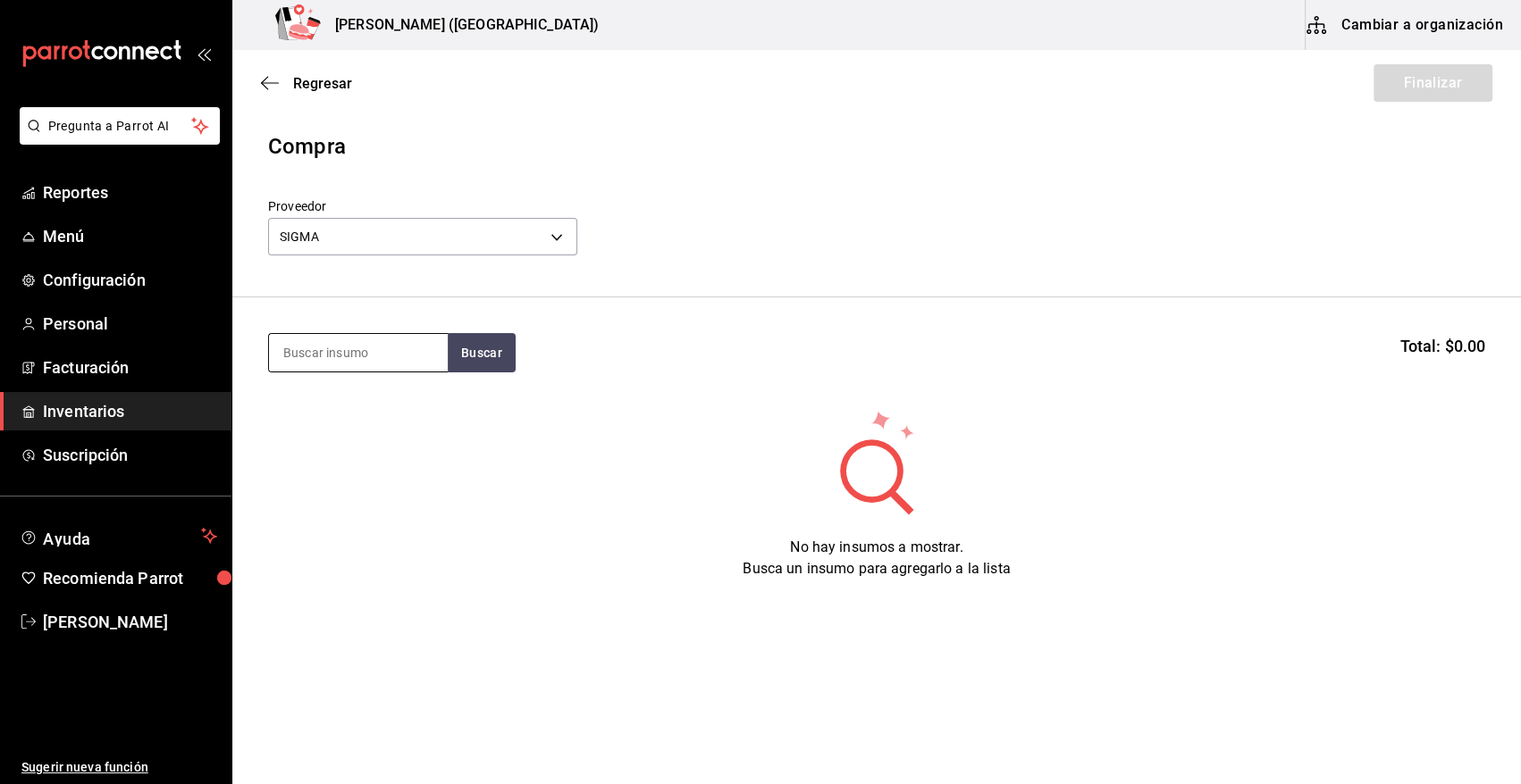
click at [326, 359] on input at bounding box center [359, 352] width 179 height 37
type input "COSTILLA"
click at [461, 350] on button "Buscar" at bounding box center [481, 352] width 68 height 39
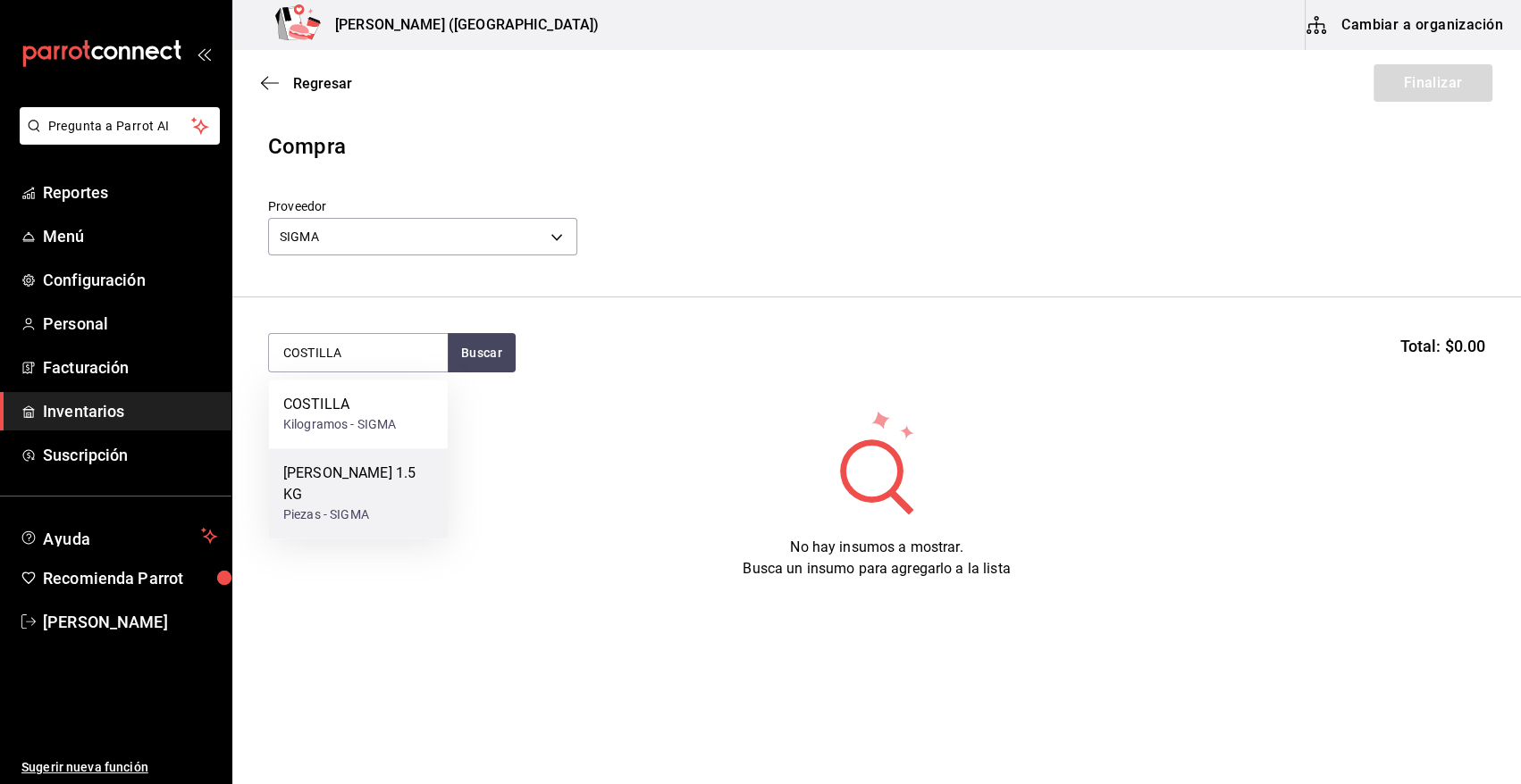
click at [366, 482] on div "[PERSON_NAME] 1.5 KG" at bounding box center [359, 483] width 150 height 43
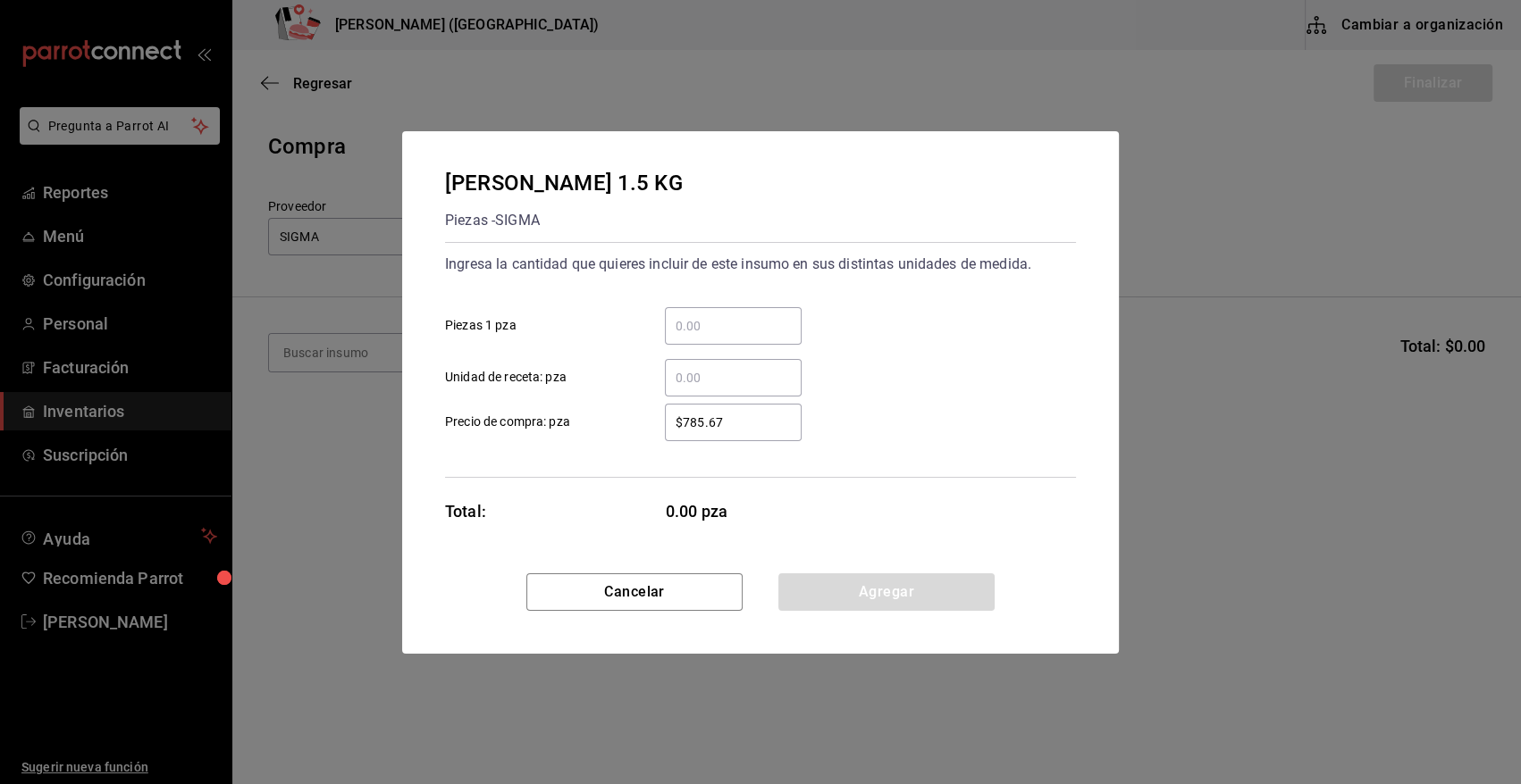
click at [732, 323] on input "​ Piezas 1 pza" at bounding box center [734, 325] width 137 height 22
type input "18"
drag, startPoint x: 760, startPoint y: 423, endPoint x: 622, endPoint y: 409, distance: 138.7
click at [622, 409] on label "$785.67 ​ Precio de compra: pza" at bounding box center [623, 421] width 357 height 37
type input "$1,064.93"
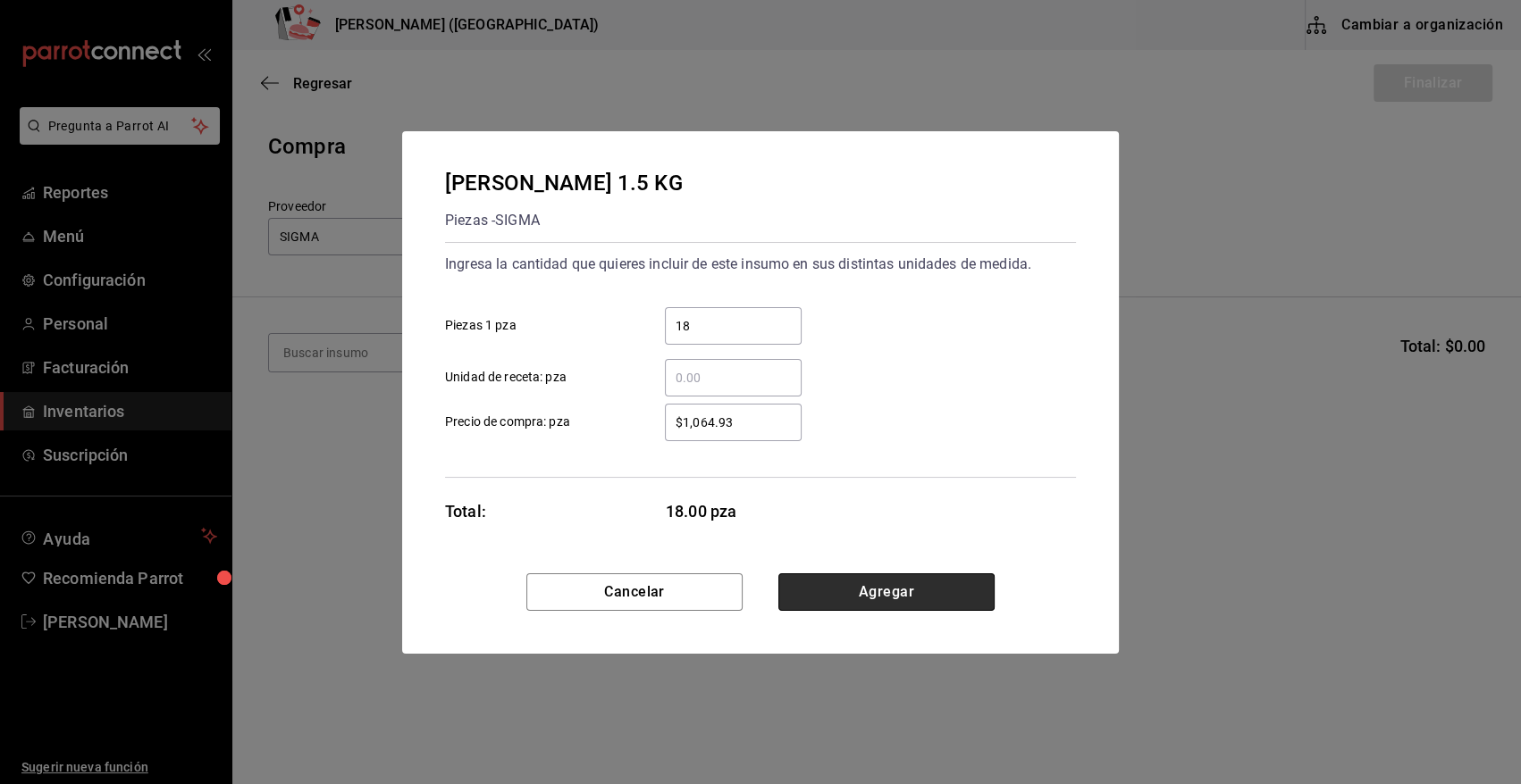
click at [873, 595] on button "Agregar" at bounding box center [886, 592] width 216 height 37
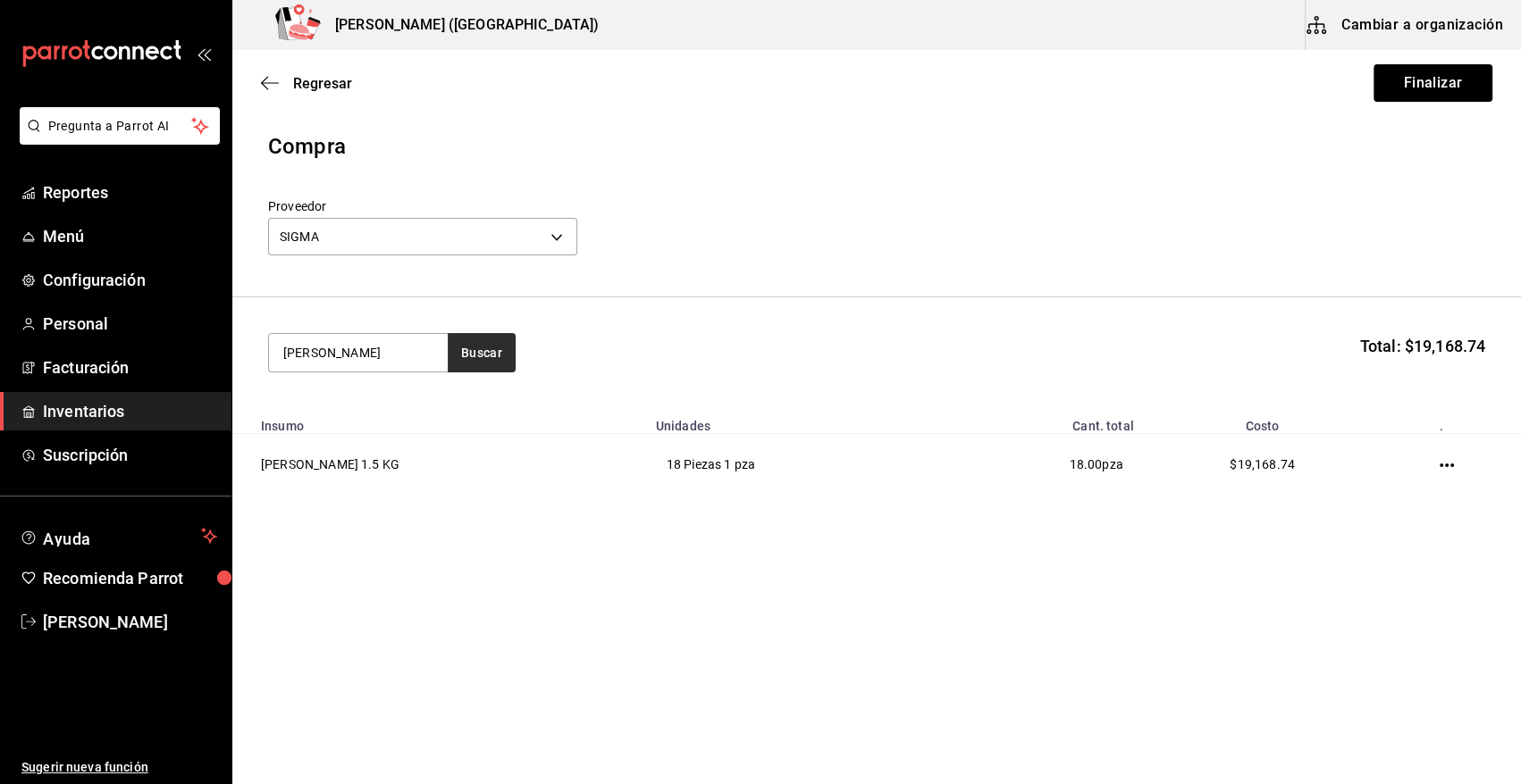
type input "[PERSON_NAME]"
click at [505, 363] on button "Buscar" at bounding box center [481, 352] width 68 height 39
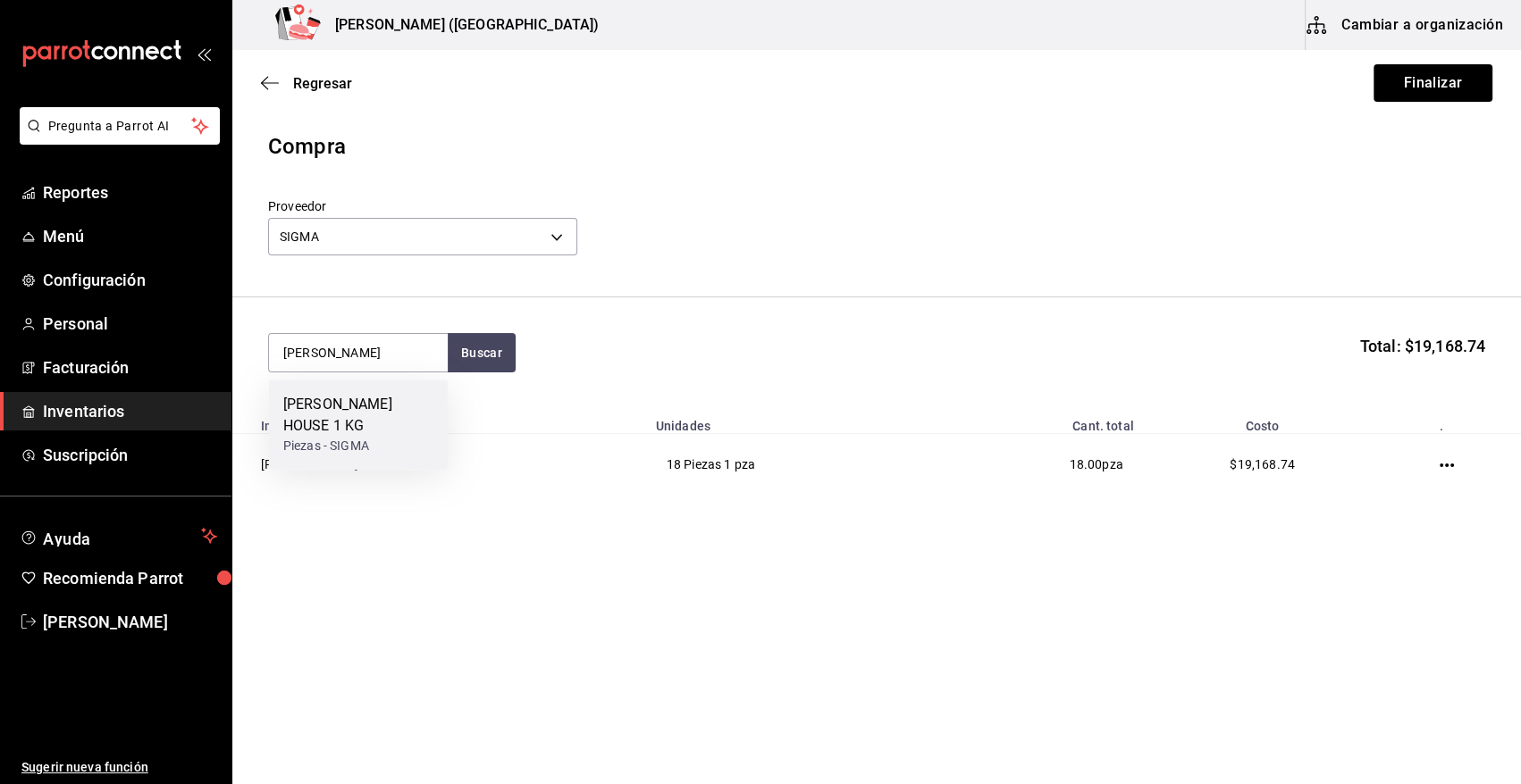
click at [376, 410] on div "[PERSON_NAME] HOUSE 1 KG" at bounding box center [359, 415] width 150 height 43
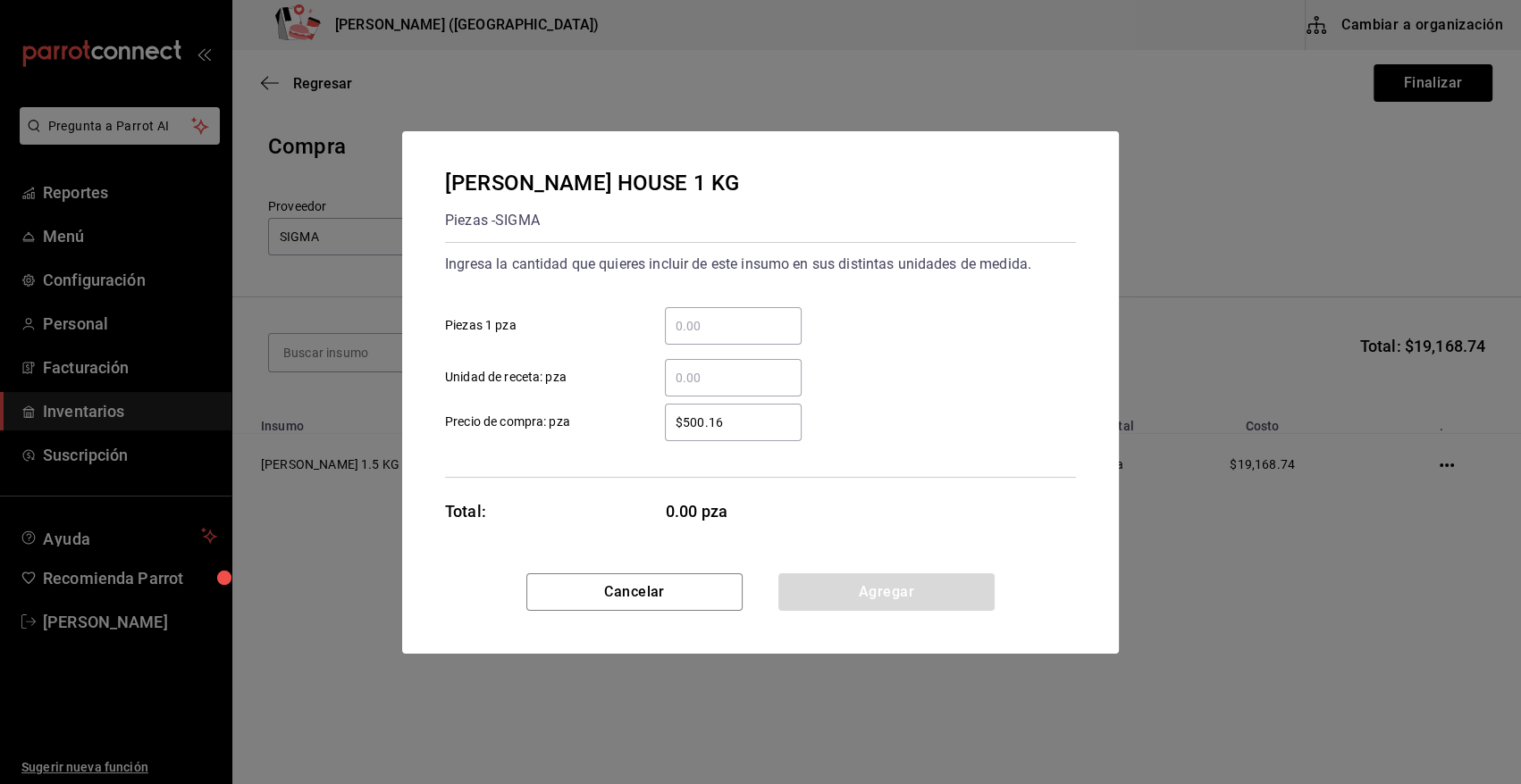
click at [720, 337] on div "​" at bounding box center [734, 325] width 137 height 37
click at [720, 337] on input "​ Piezas 1 pza" at bounding box center [734, 325] width 137 height 22
type input "12"
drag, startPoint x: 1016, startPoint y: 437, endPoint x: 765, endPoint y: 435, distance: 251.0
click at [988, 437] on div "$500.16 ​ Precio de compra: pza" at bounding box center [754, 415] width 645 height 51
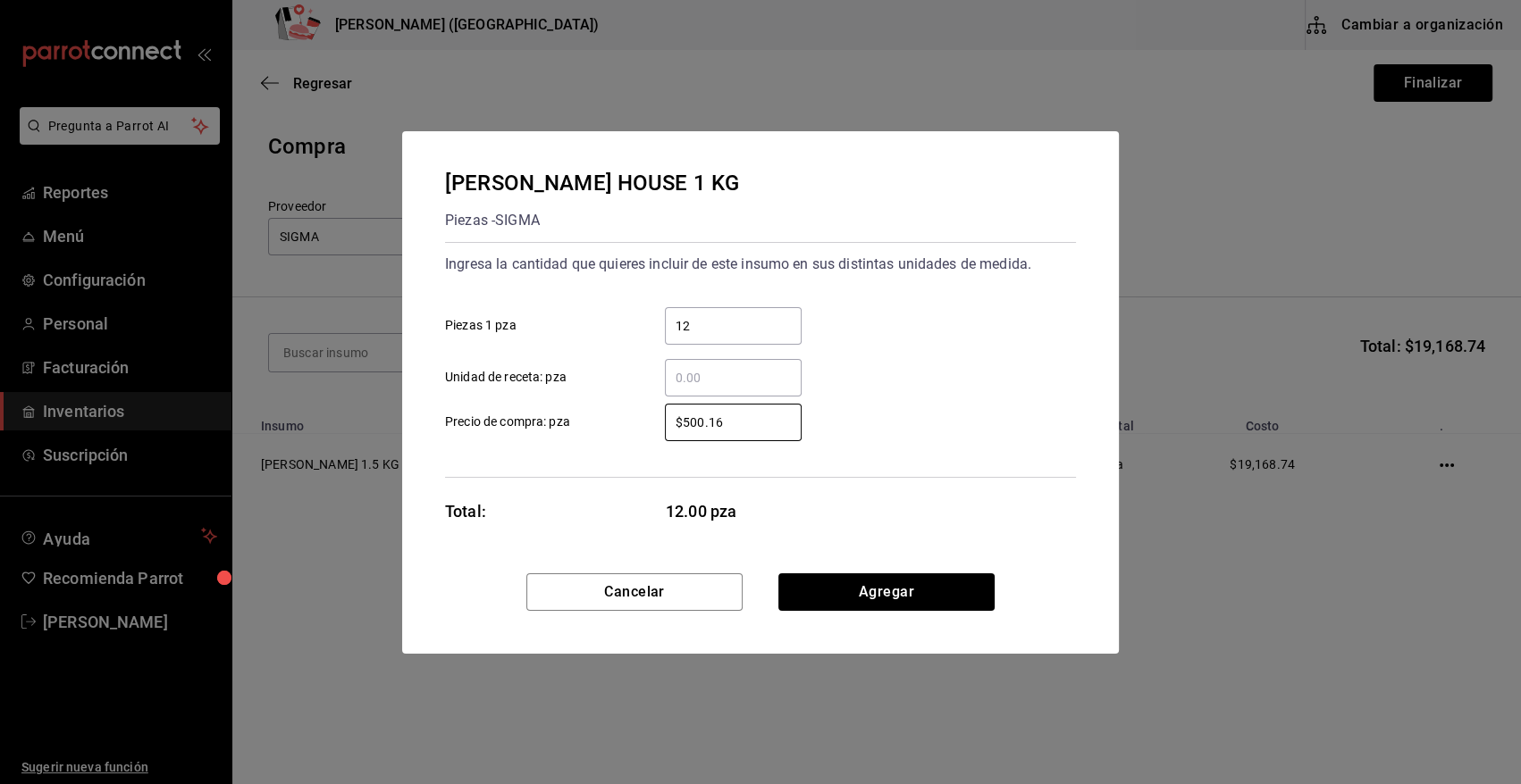
drag, startPoint x: 748, startPoint y: 426, endPoint x: 606, endPoint y: 430, distance: 142.1
click at [606, 430] on label "$500.16 ​ Precio de compra: pza" at bounding box center [623, 421] width 357 height 37
type input "$585.27"
click at [931, 600] on button "Agregar" at bounding box center [886, 592] width 216 height 37
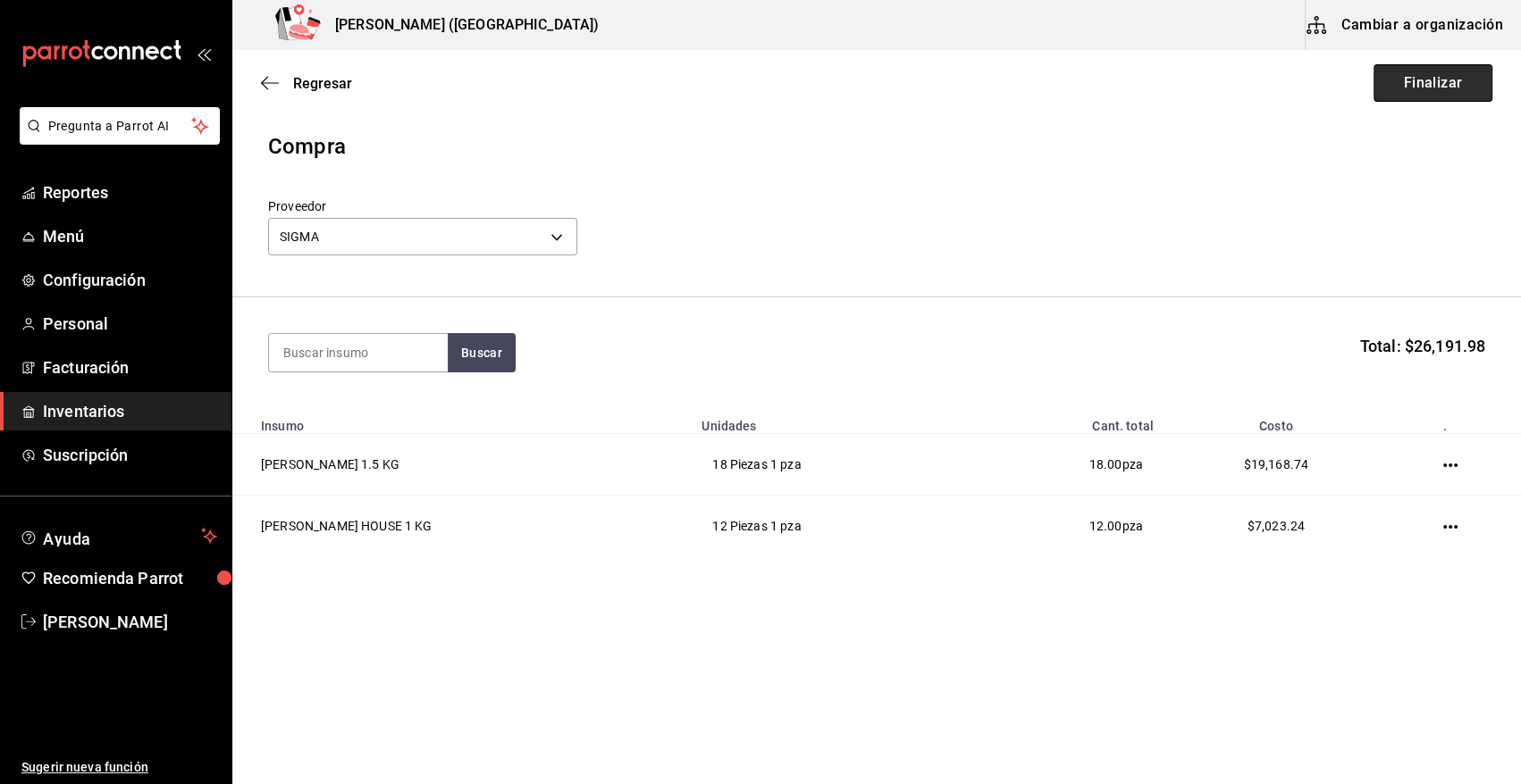
click at [1406, 85] on button "Finalizar" at bounding box center [1432, 83] width 119 height 37
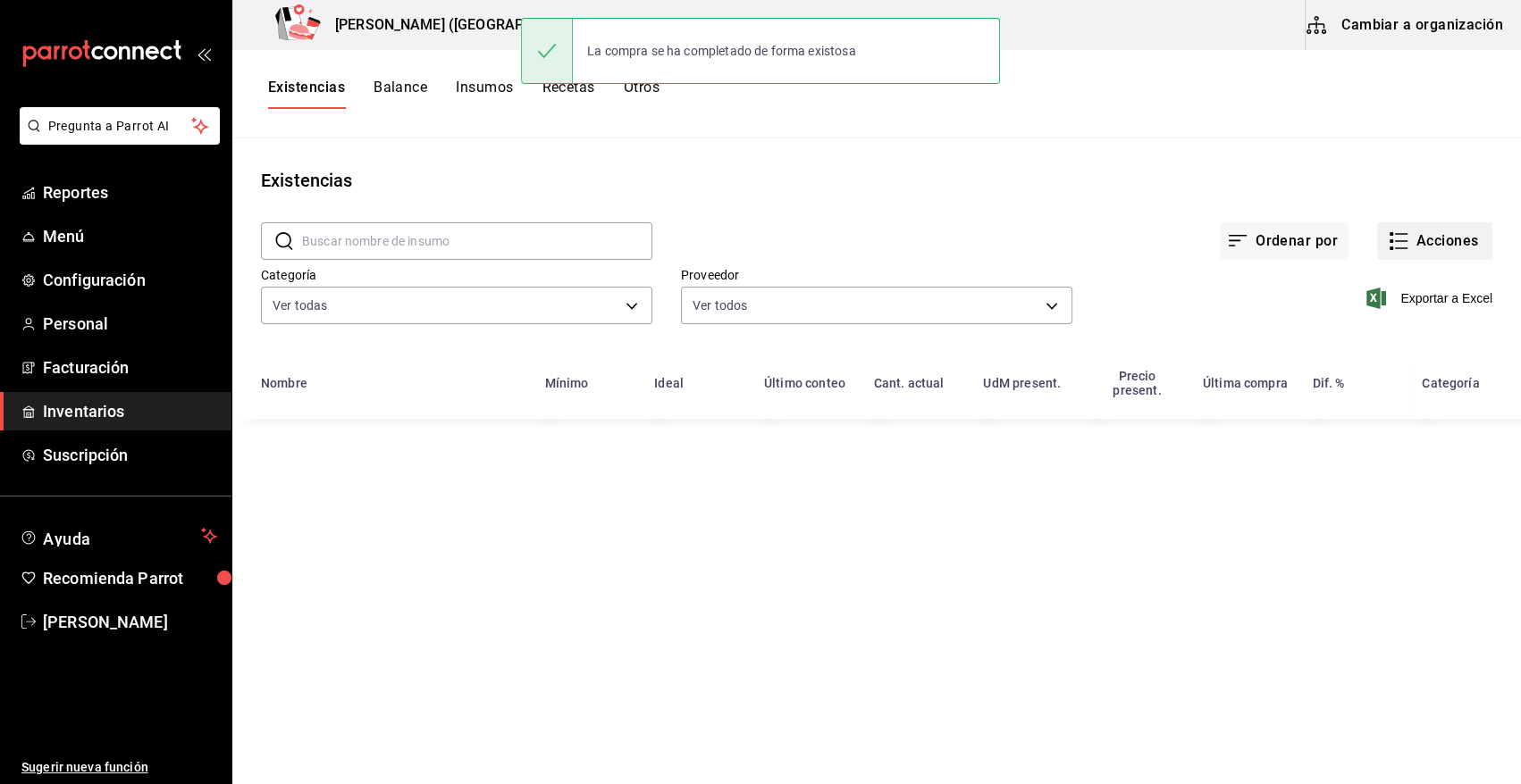
click at [1432, 242] on button "Acciones" at bounding box center [1434, 241] width 115 height 37
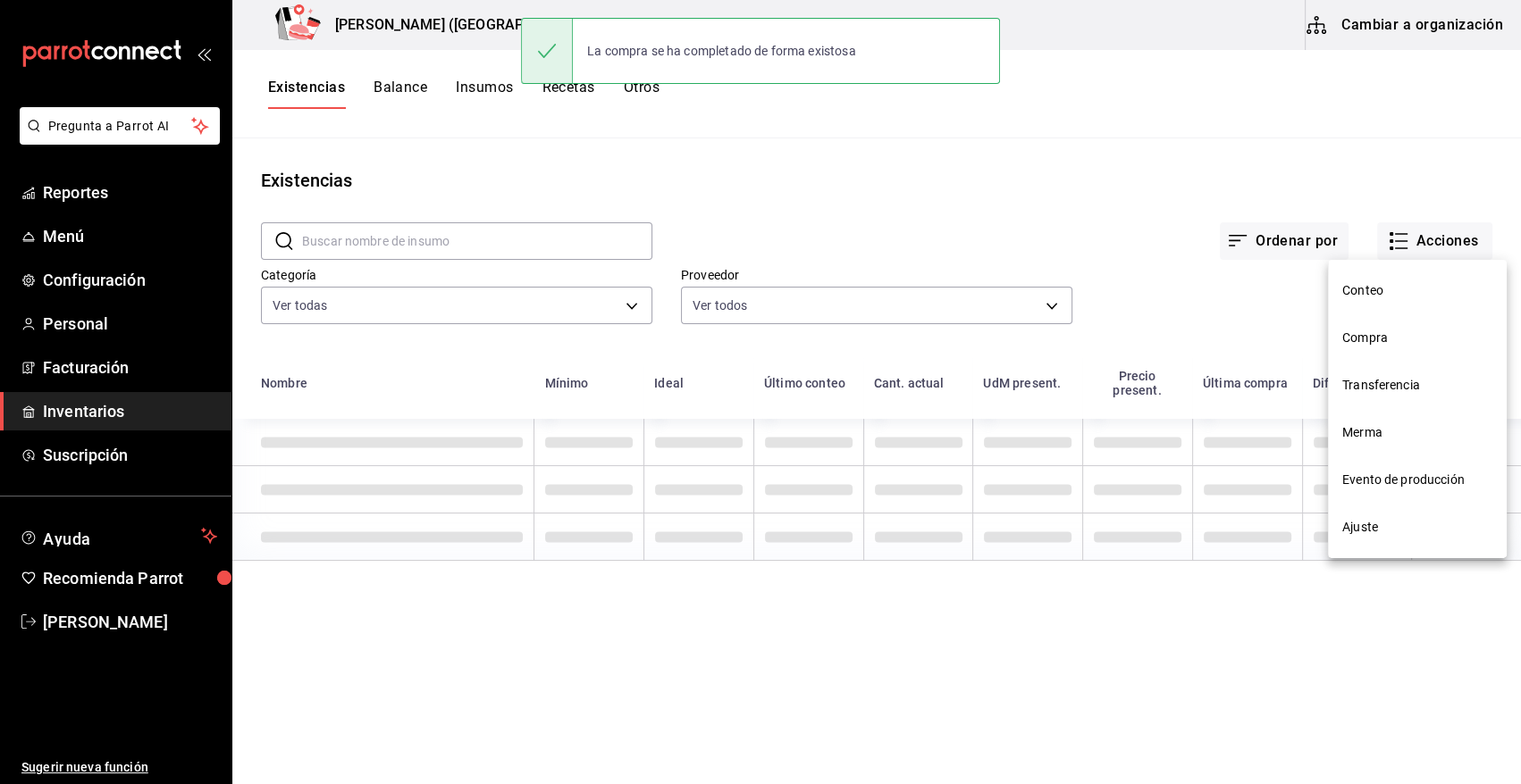
click at [1359, 344] on span "Compra" at bounding box center [1417, 339] width 150 height 19
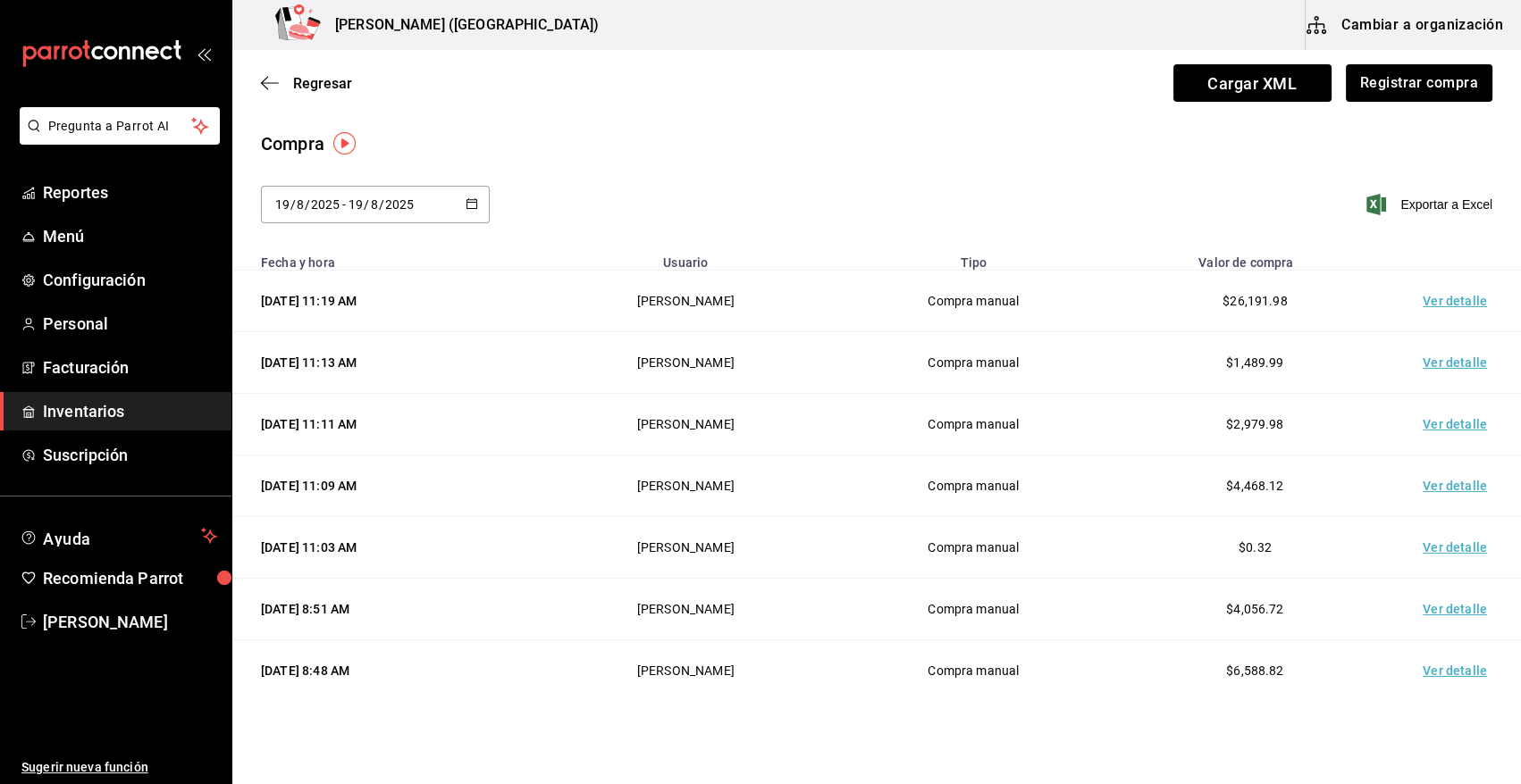
click at [1455, 295] on td "Ver detalle" at bounding box center [1458, 301] width 125 height 62
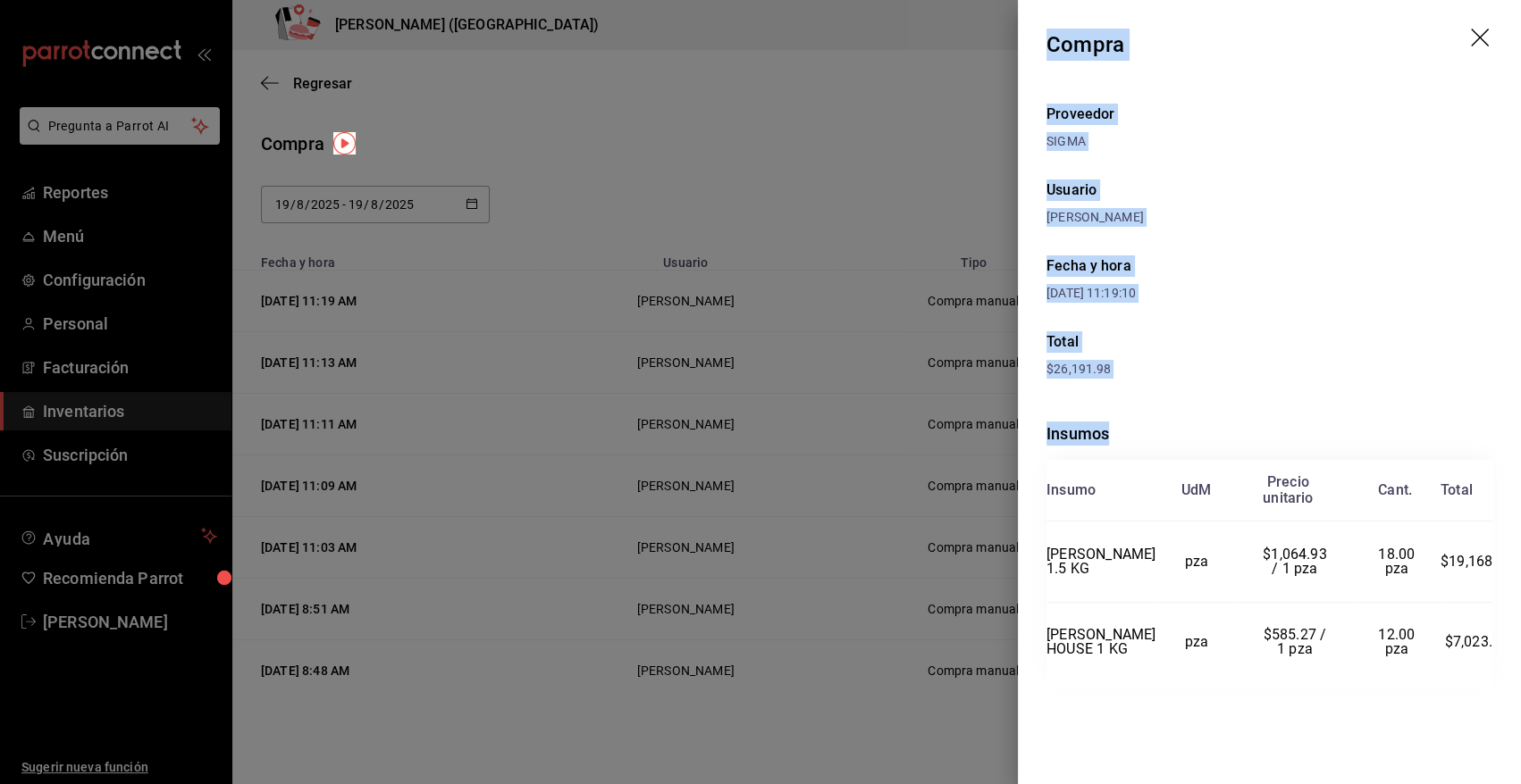
drag, startPoint x: 1047, startPoint y: 43, endPoint x: 1505, endPoint y: 682, distance: 786.2
click at [1505, 682] on div "Compra Proveedor SIGMA Usuario [PERSON_NAME] y hora [DATE] 11:19:10 Total $26,1…" at bounding box center [1269, 392] width 504 height 784
click at [1486, 36] on icon "drag" at bounding box center [1481, 39] width 22 height 22
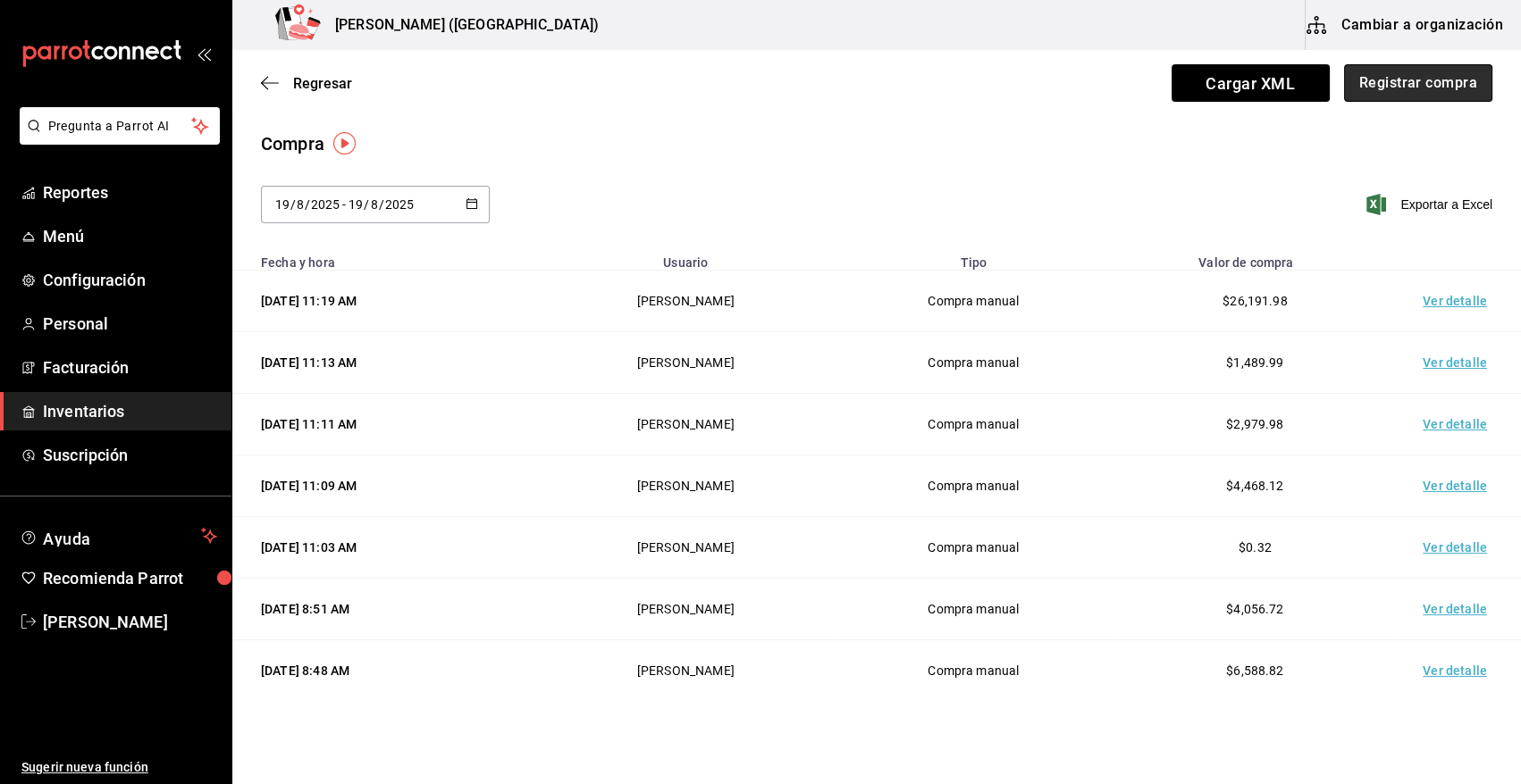
click at [1396, 96] on button "Registrar compra" at bounding box center [1418, 83] width 148 height 37
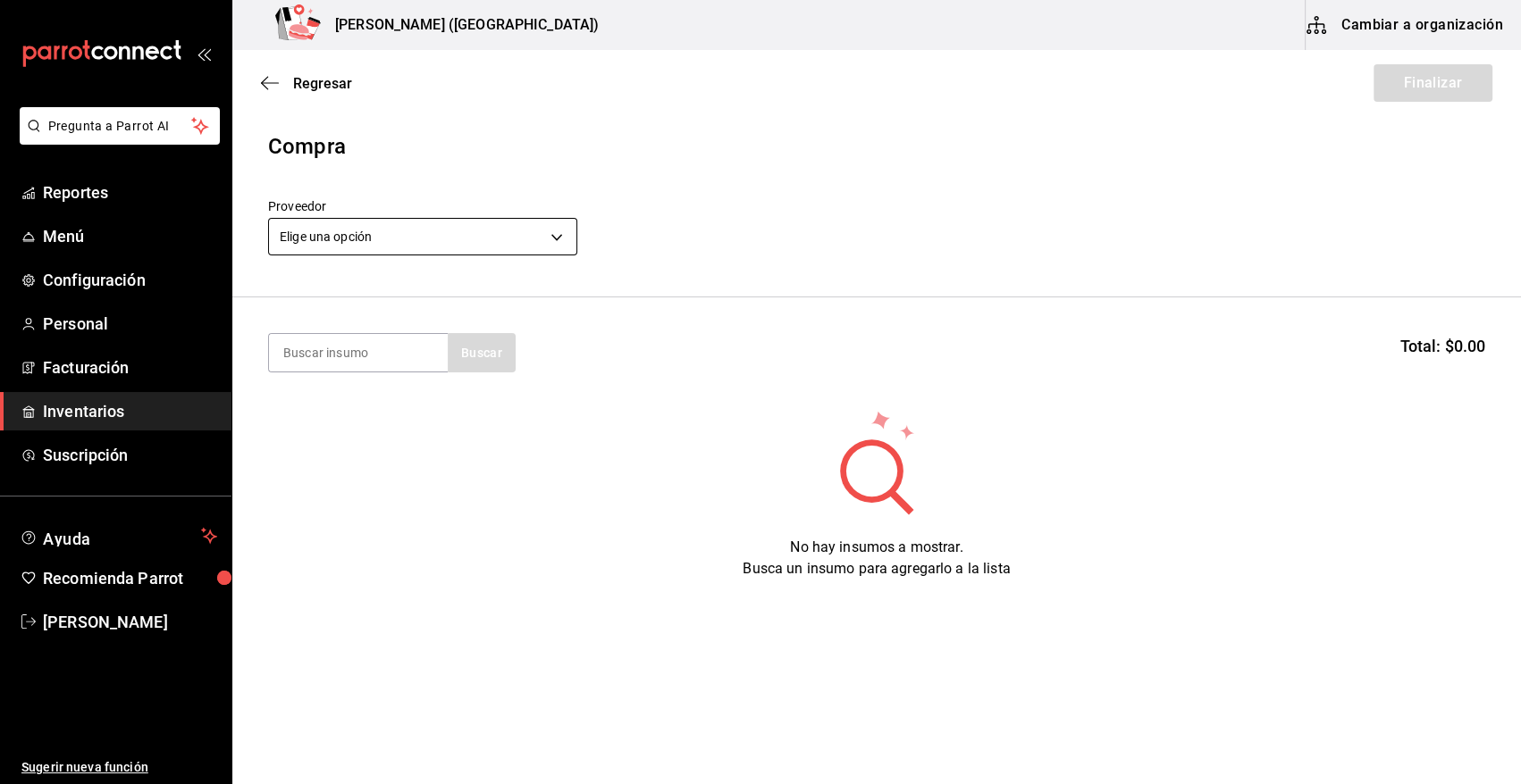
click at [561, 245] on body "Pregunta a Parrot AI Reportes Menú Configuración Personal Facturación Inventari…" at bounding box center [760, 342] width 1521 height 683
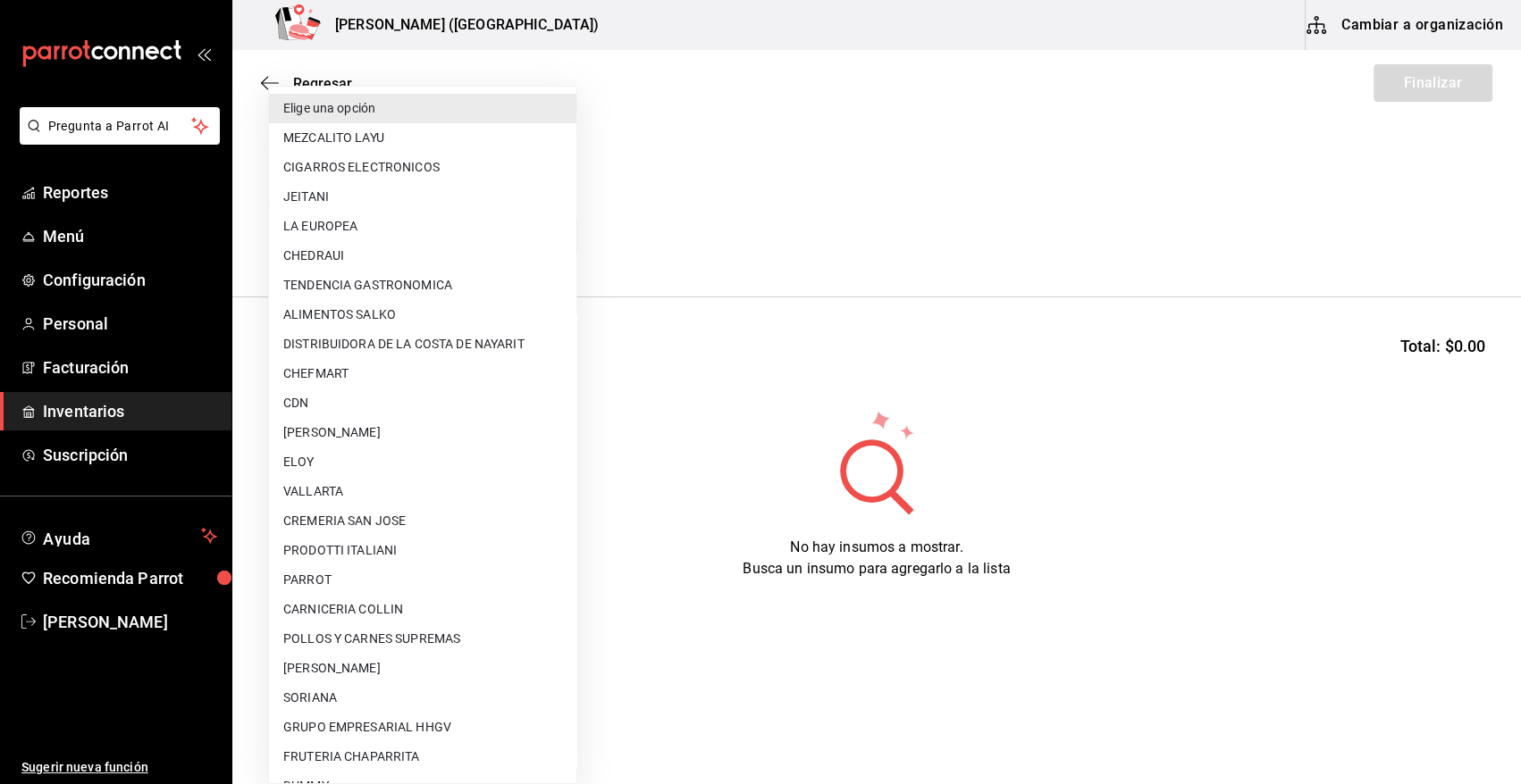
scroll to position [208, 0]
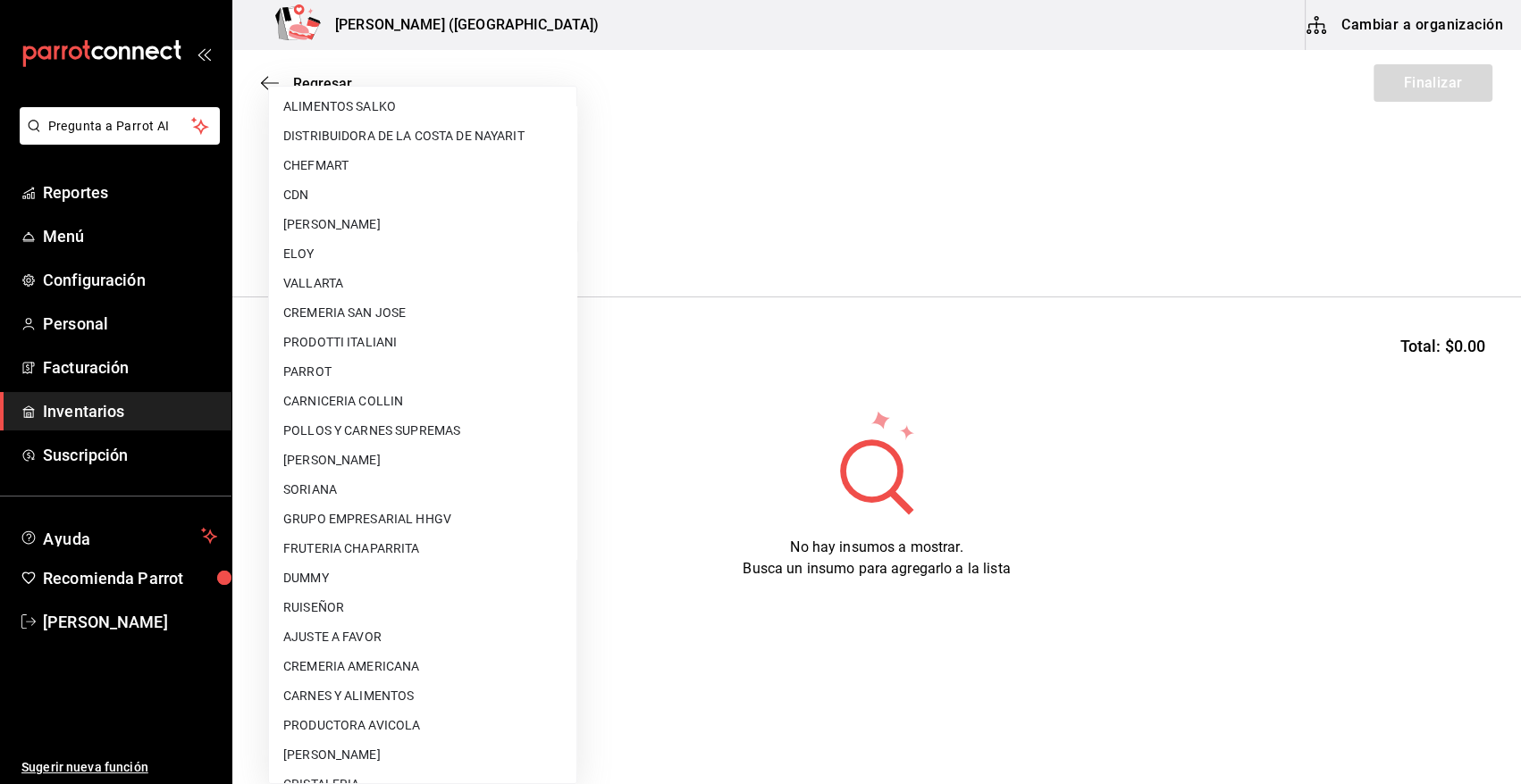
click at [384, 641] on li "AJUSTE A FAVOR" at bounding box center [423, 637] width 307 height 29
type input "dd0fbccd-e034-4acc-8432-7d1d5e23f321"
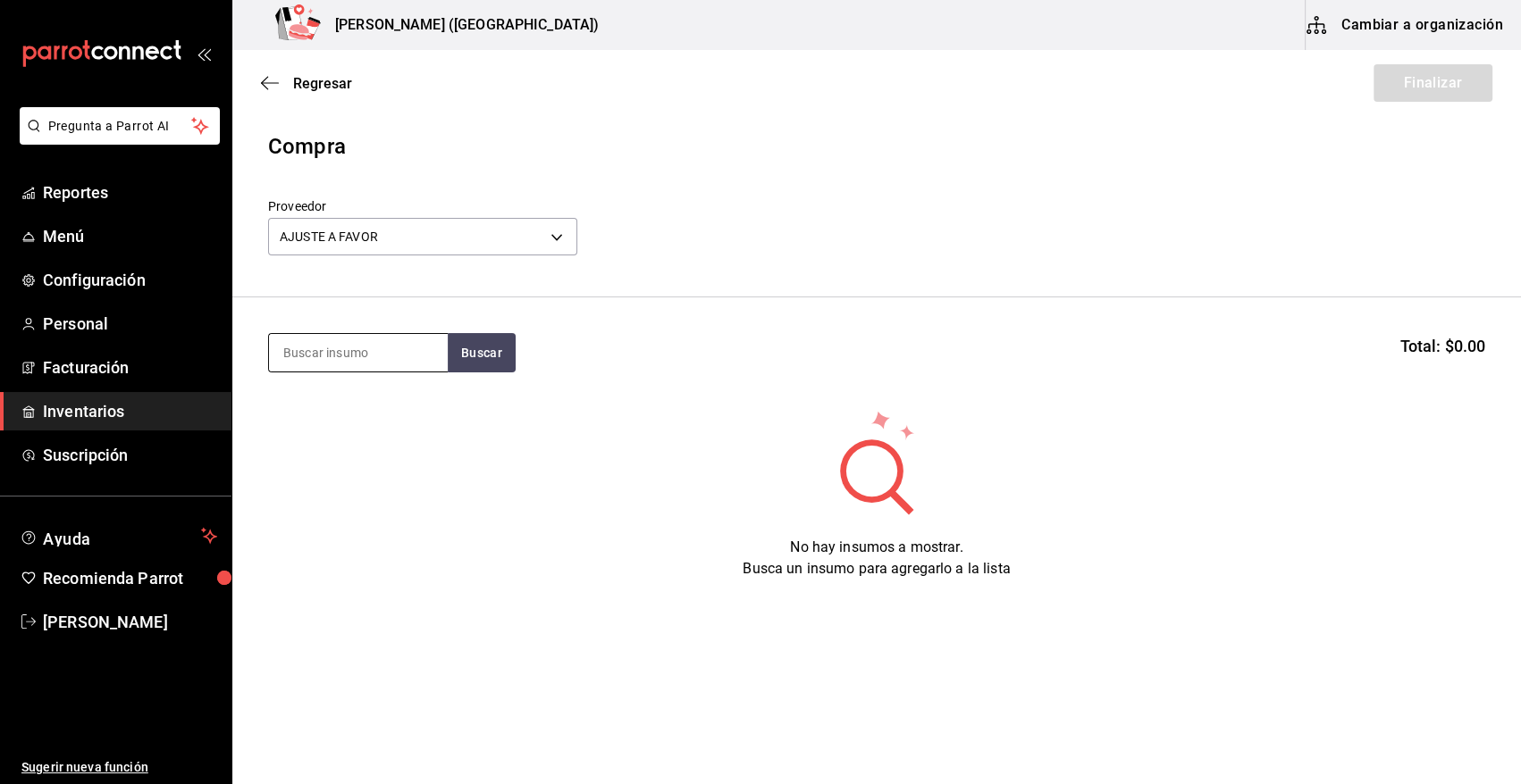
click at [359, 351] on input at bounding box center [359, 352] width 179 height 37
type input "ATUN"
click at [484, 350] on button "Buscar" at bounding box center [481, 352] width 68 height 39
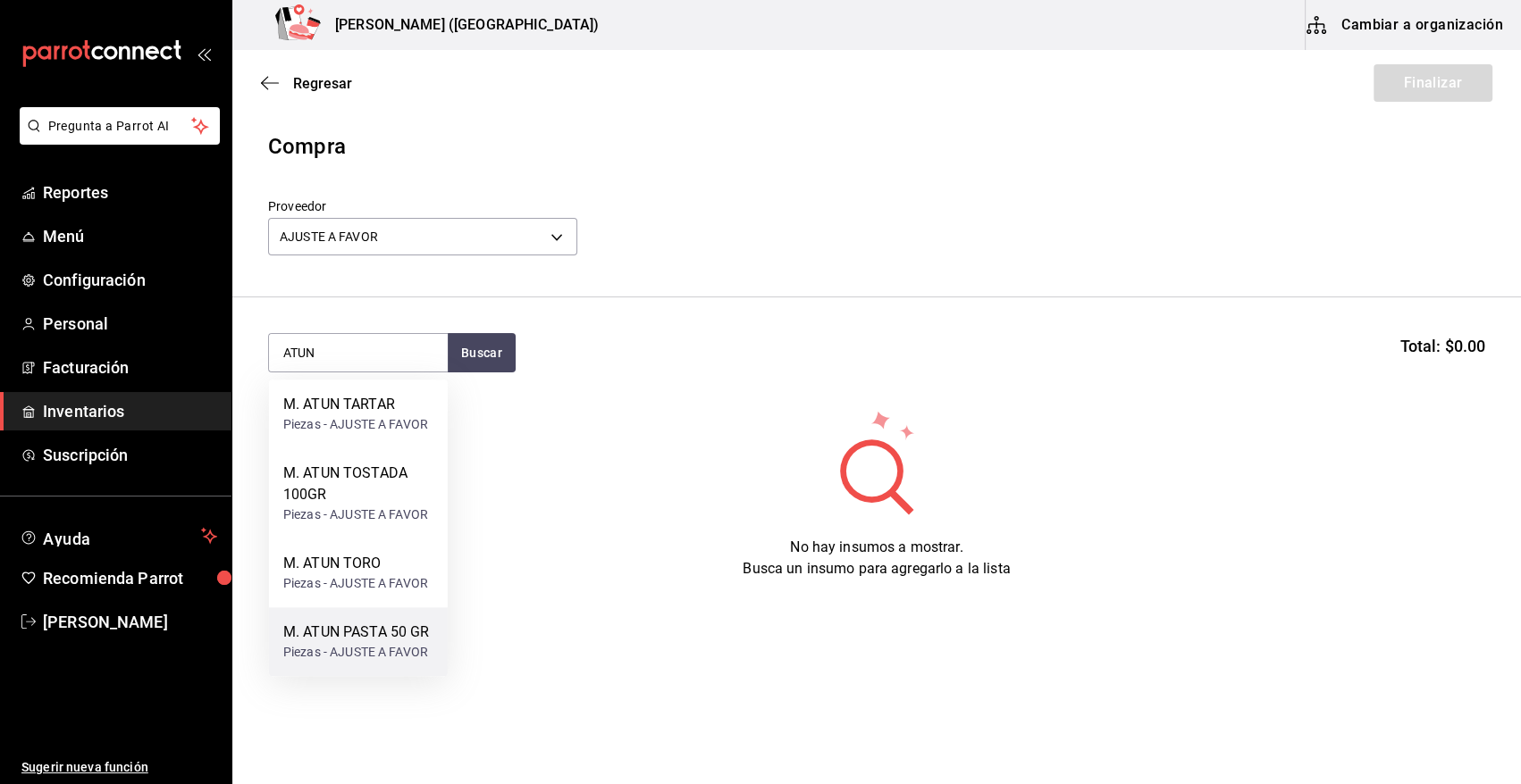
click at [392, 632] on div "M. ATUN PASTA 50 GR" at bounding box center [357, 632] width 147 height 22
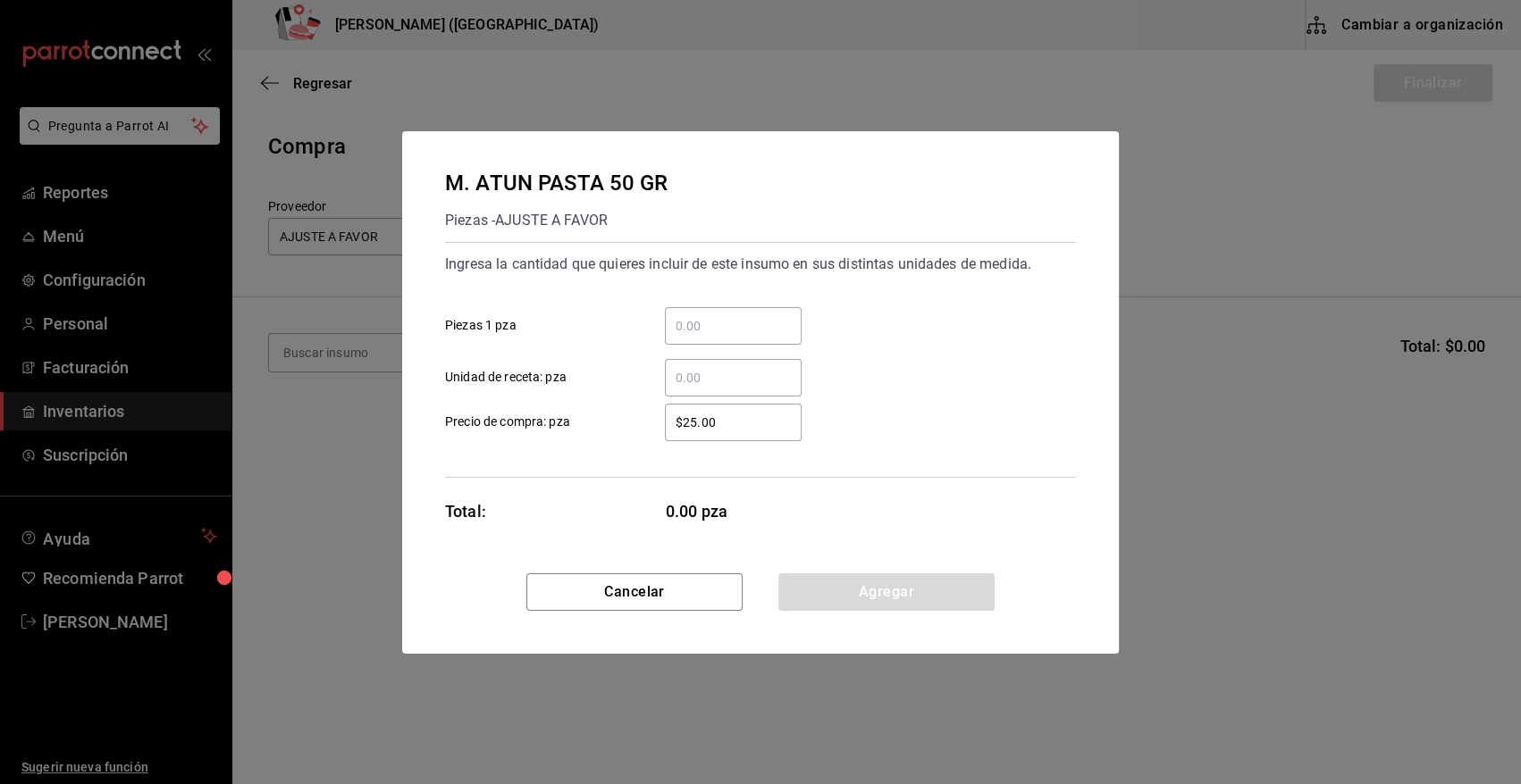
click at [695, 330] on input "​ Piezas 1 pza" at bounding box center [734, 325] width 137 height 22
type input "2"
click at [926, 289] on div "Ingresa la cantidad que quieres incluir de este insumo en sus distintas unidade…" at bounding box center [760, 323] width 631 height 147
drag, startPoint x: 772, startPoint y: 419, endPoint x: 456, endPoint y: 411, distance: 316.1
click at [459, 415] on label "$25.00 ​ Precio de compra: pza" at bounding box center [623, 421] width 357 height 37
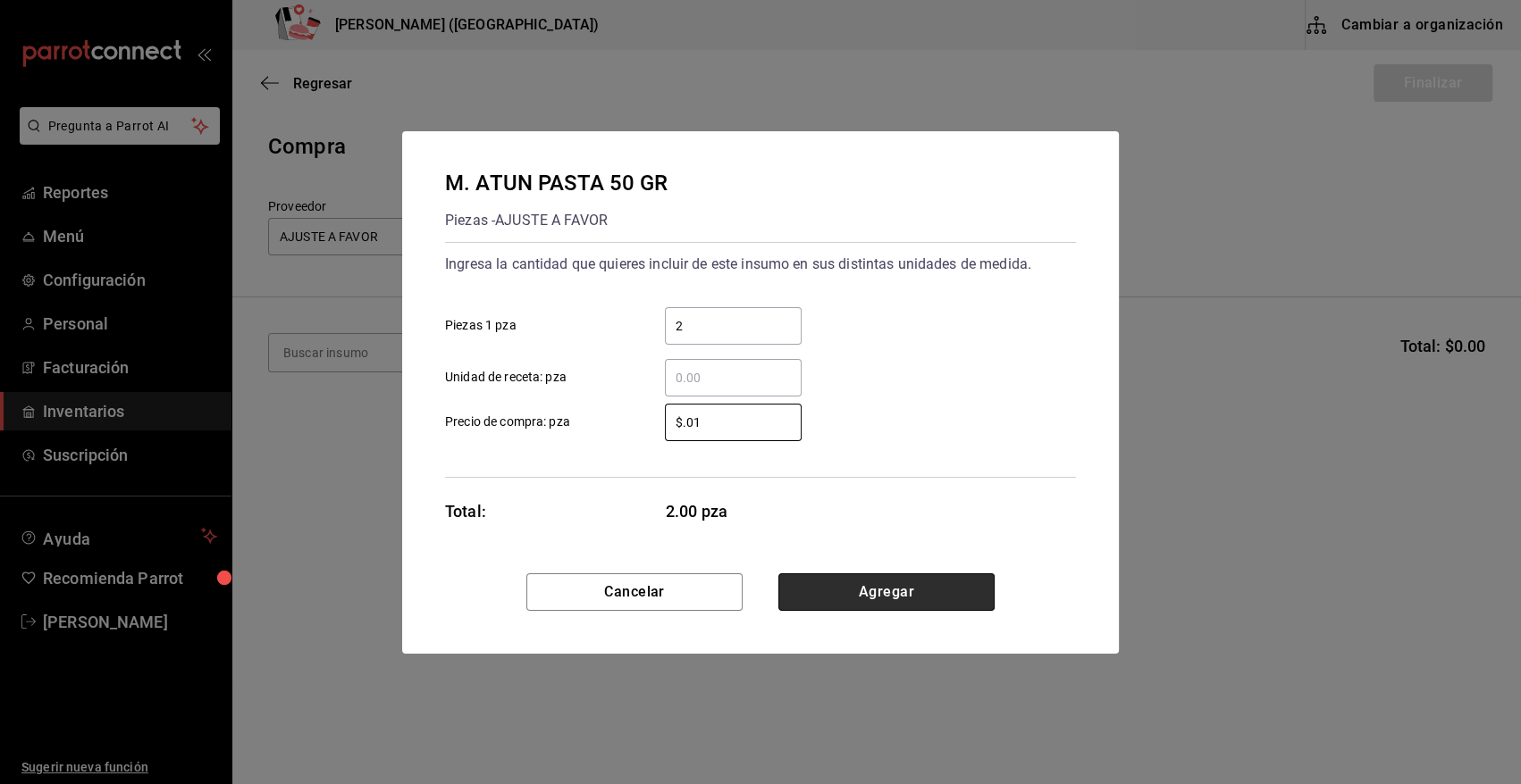
type input "$0.01"
click at [903, 591] on button "Agregar" at bounding box center [886, 592] width 216 height 37
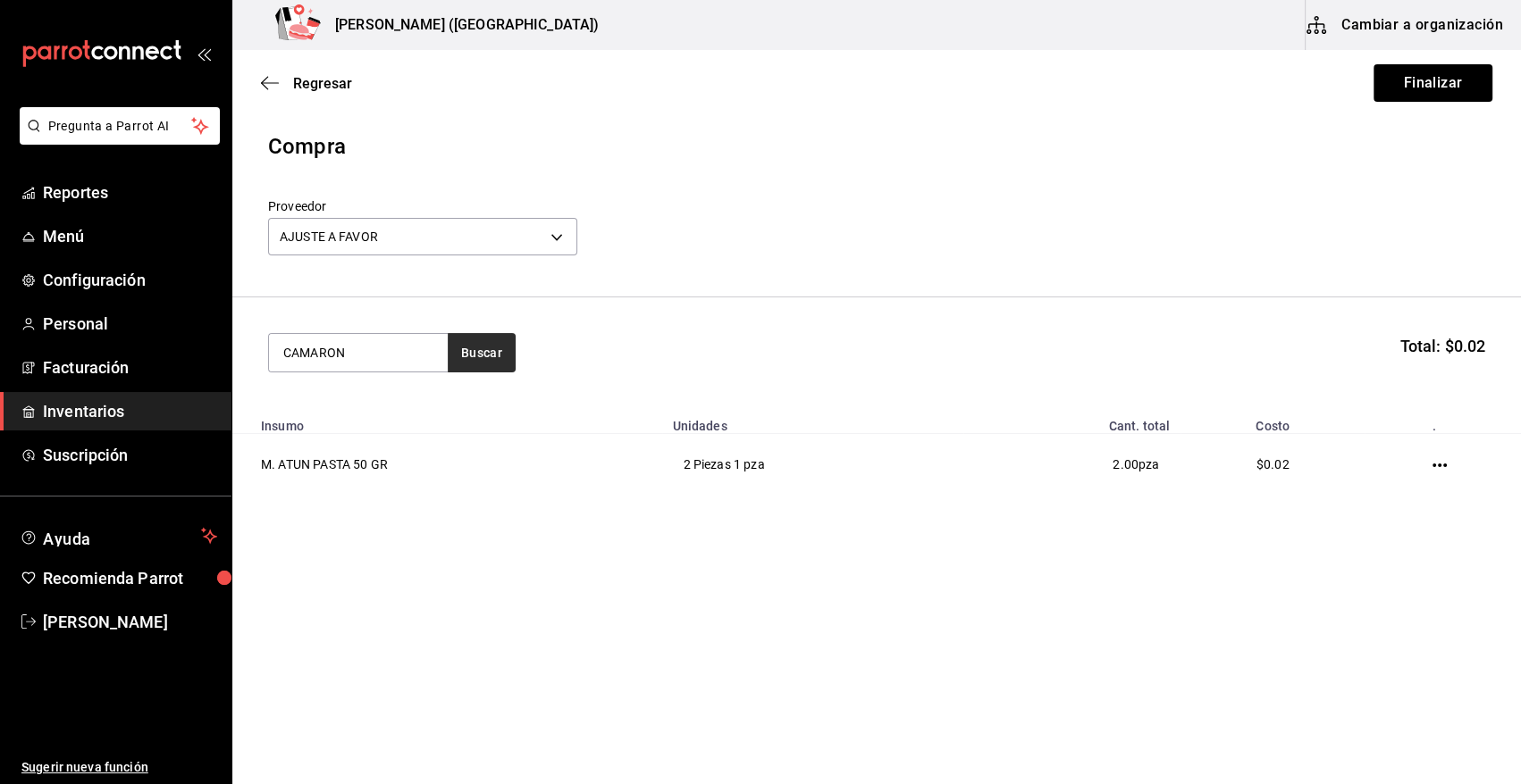
type input "CAMARON"
click at [473, 363] on button "Buscar" at bounding box center [481, 352] width 68 height 39
click at [485, 348] on button "Buscar" at bounding box center [481, 352] width 68 height 39
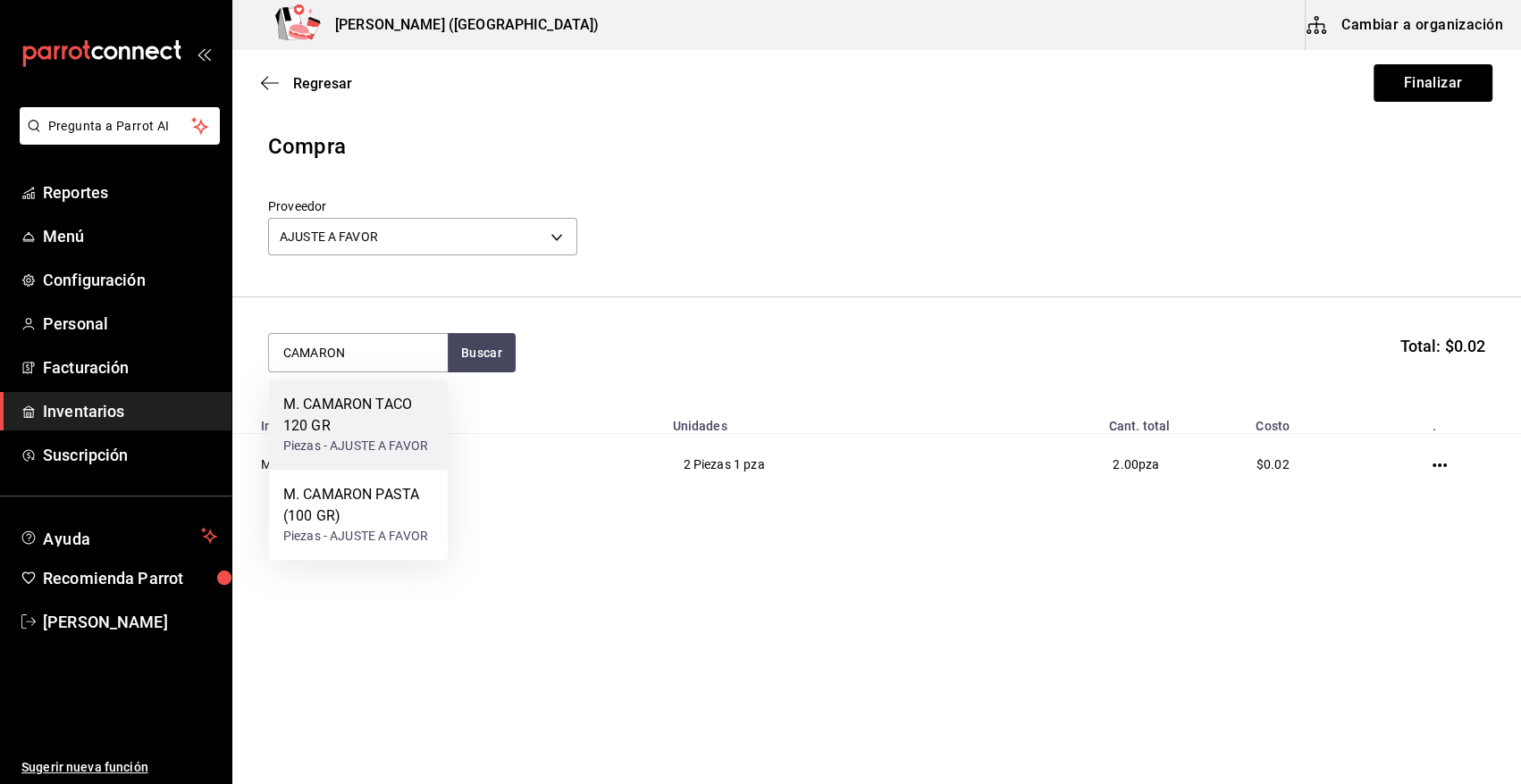
click at [388, 425] on div "M. CAMARON TACO 120 GR" at bounding box center [359, 415] width 150 height 43
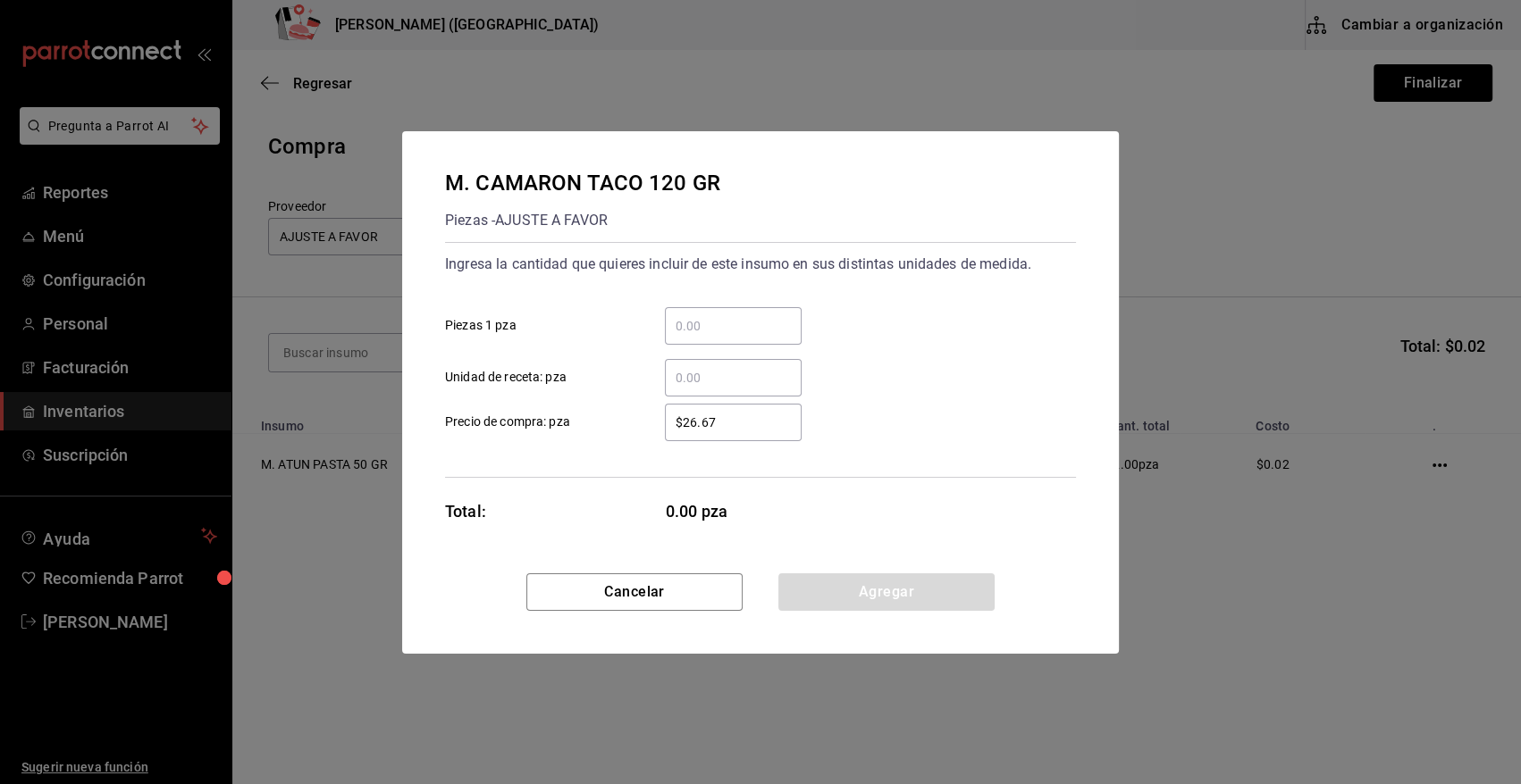
click at [725, 329] on input "​ Piezas 1 pza" at bounding box center [734, 325] width 137 height 22
click at [779, 120] on div "M. CAMARON TACO 120 GR Piezas - AJUSTE A FAVOR Ingresa la cantidad que quieres …" at bounding box center [760, 392] width 1521 height 784
click at [677, 592] on button "Cancelar" at bounding box center [634, 592] width 216 height 37
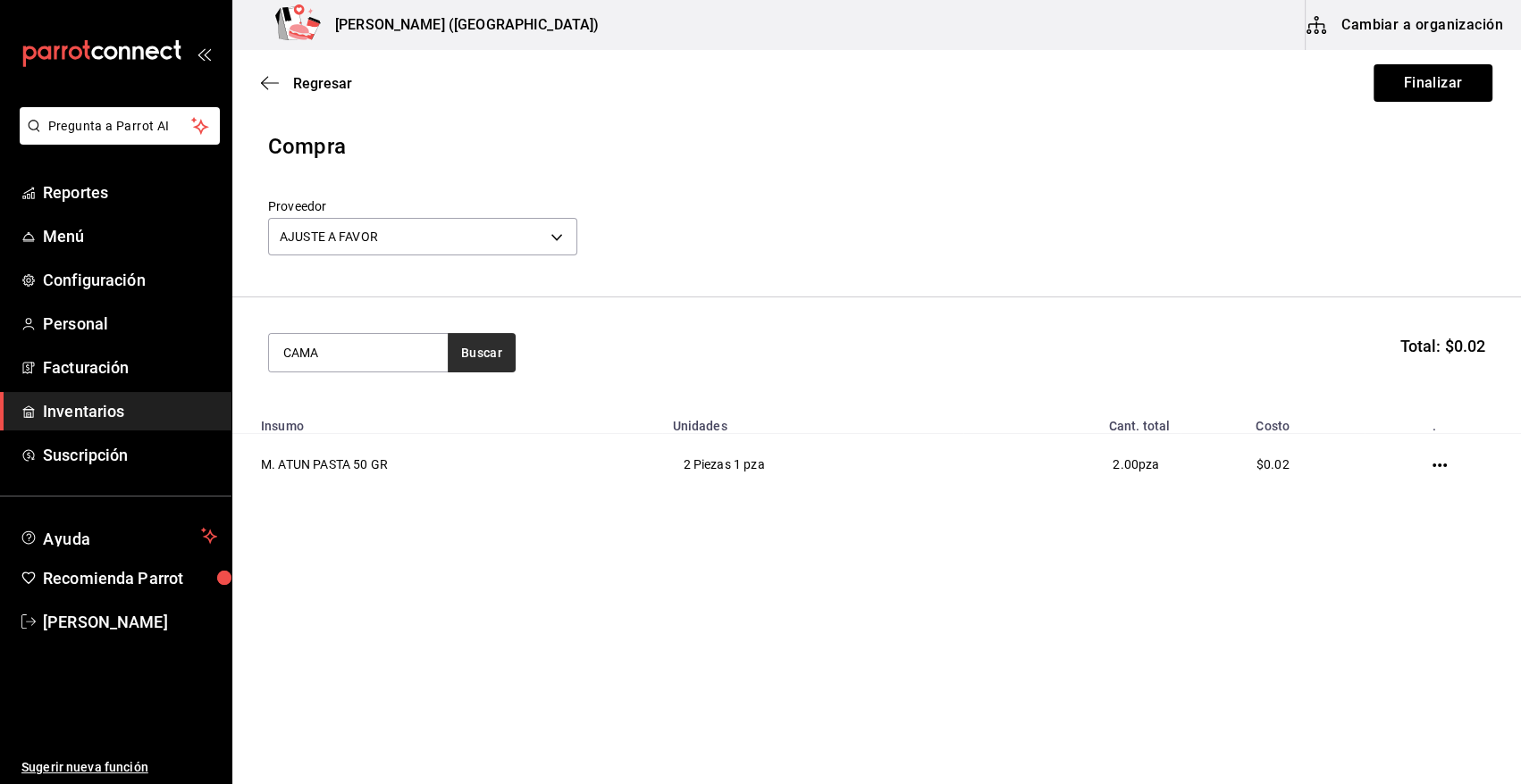
type input "CAMA"
click at [484, 353] on button "Buscar" at bounding box center [481, 352] width 68 height 39
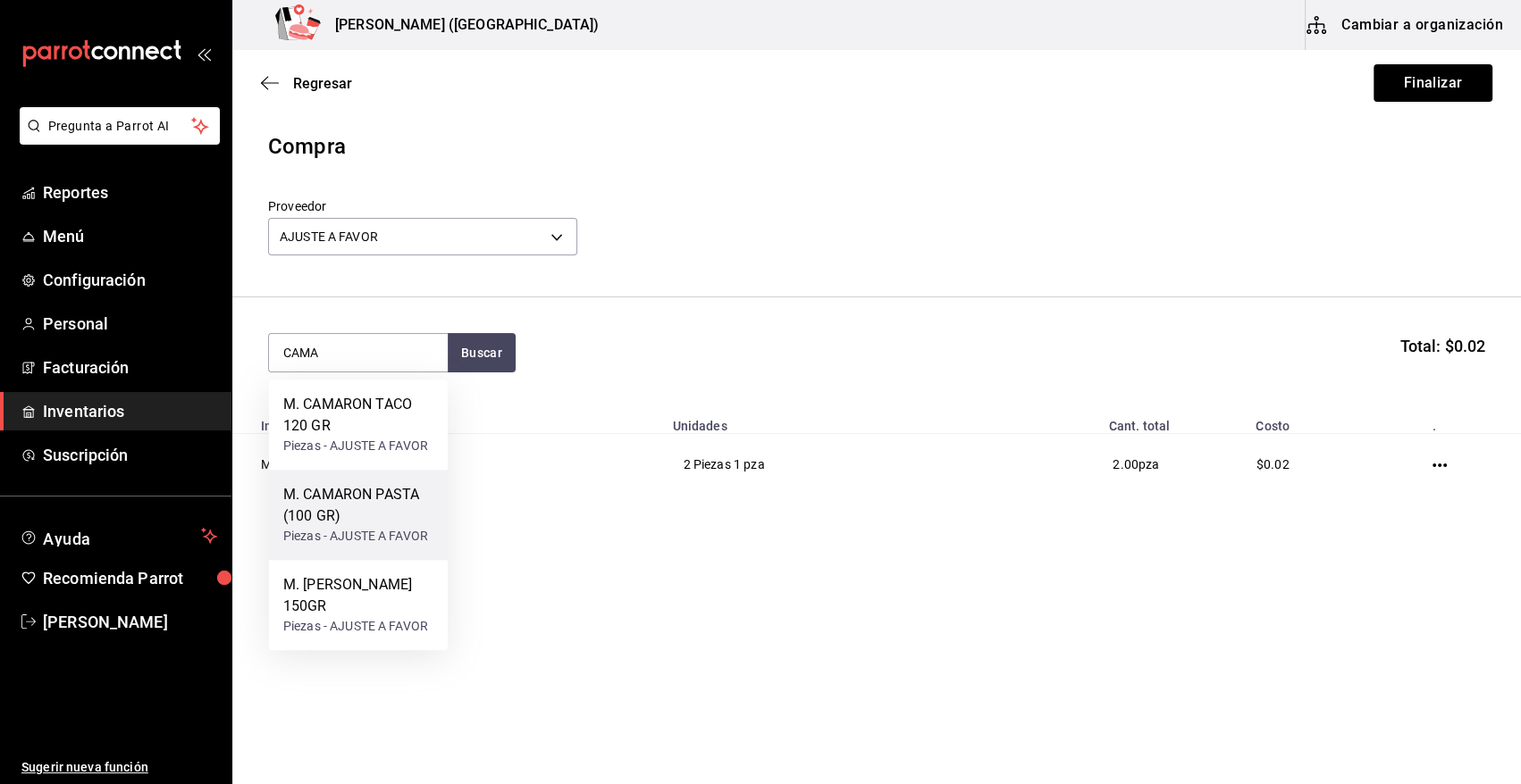
click at [413, 510] on div "M. CAMARON PASTA (100 GR)" at bounding box center [359, 505] width 150 height 43
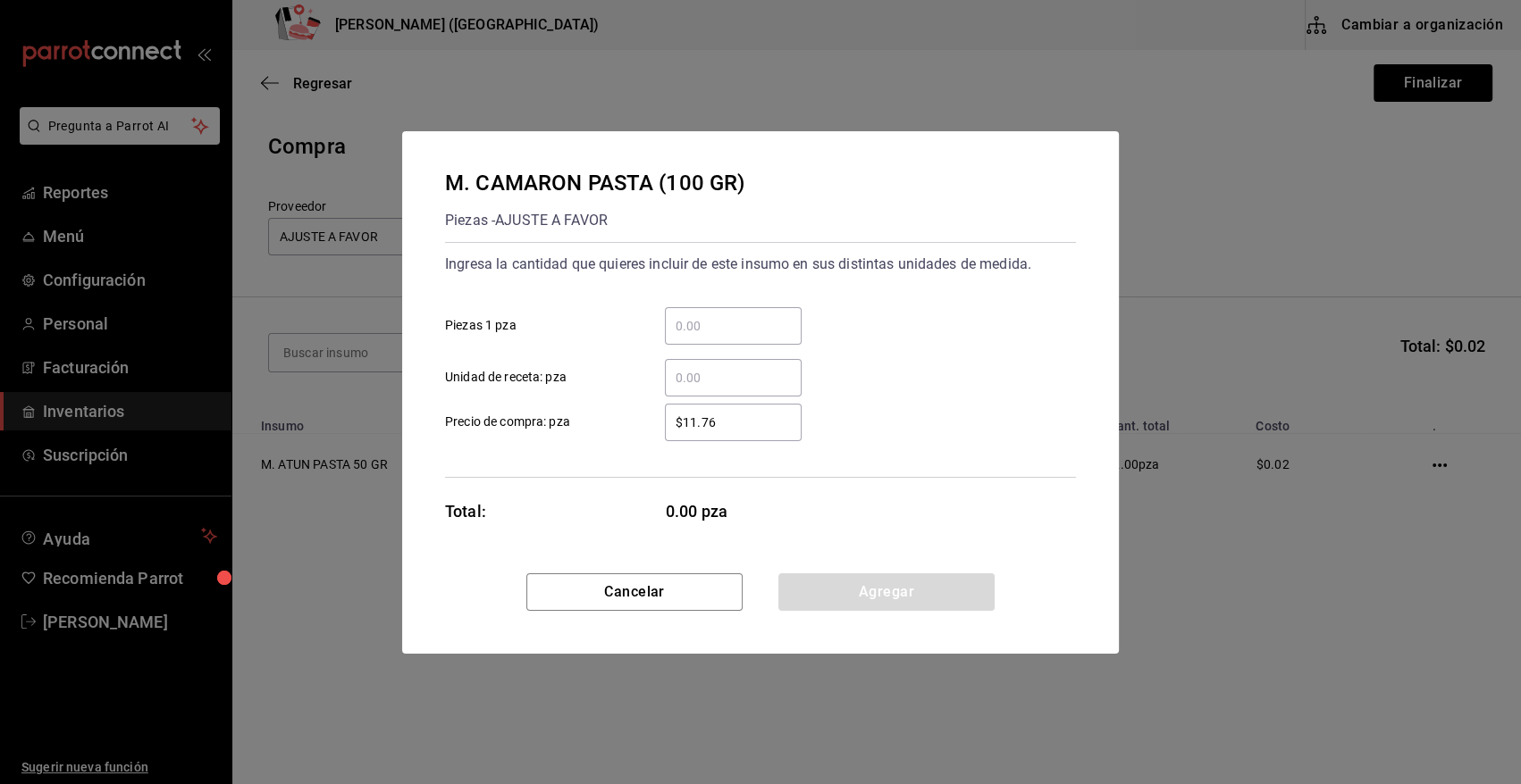
click at [724, 315] on input "​ Piezas 1 pza" at bounding box center [734, 325] width 137 height 22
type input "1"
click at [822, 304] on div "1 ​ Piezas 1 pza" at bounding box center [754, 319] width 645 height 51
drag, startPoint x: 745, startPoint y: 424, endPoint x: 572, endPoint y: 431, distance: 173.1
click at [572, 431] on label "$11.76 ​ Precio de compra: pza" at bounding box center [623, 421] width 357 height 37
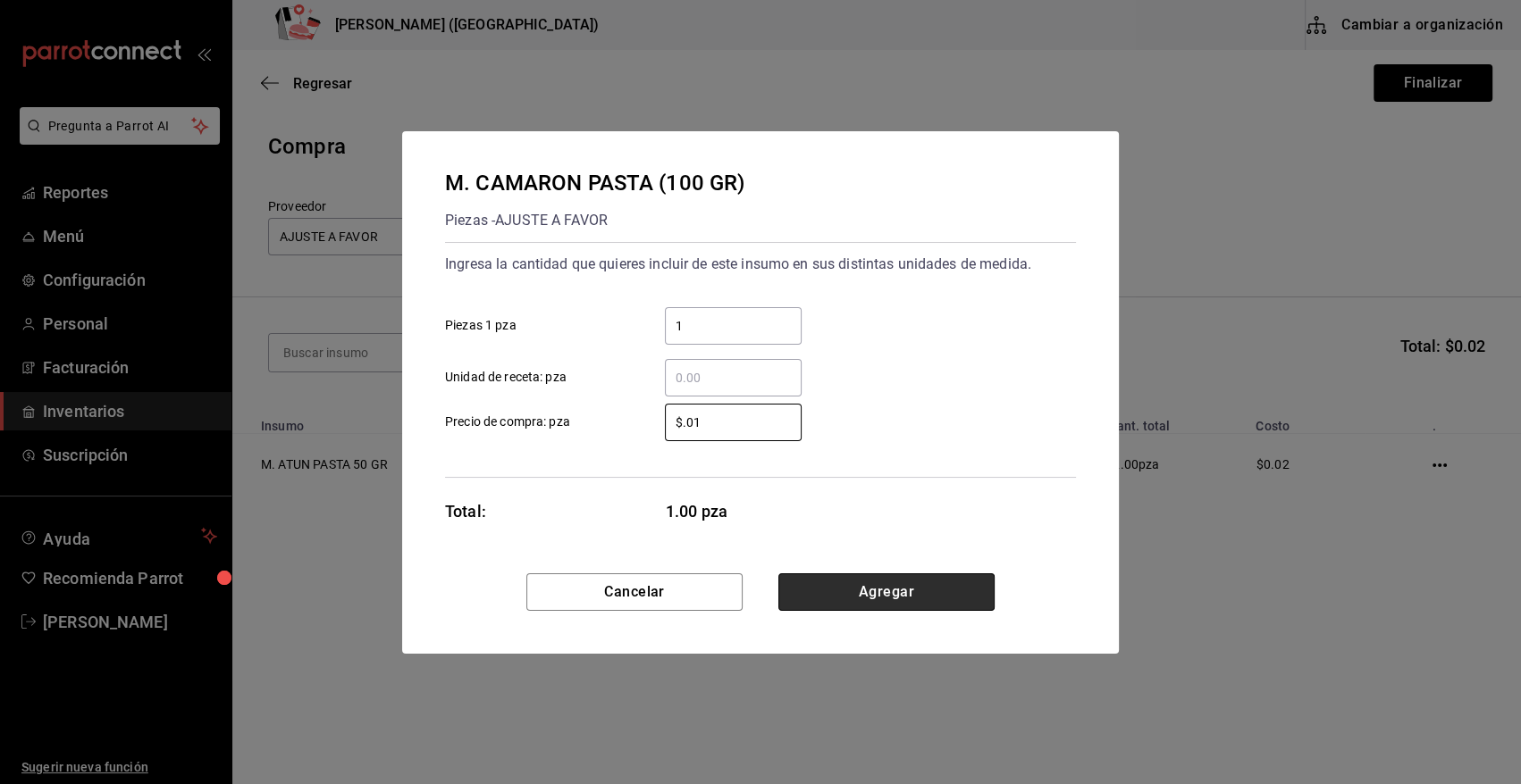
type input "$0.01"
click at [856, 589] on button "Agregar" at bounding box center [886, 592] width 216 height 37
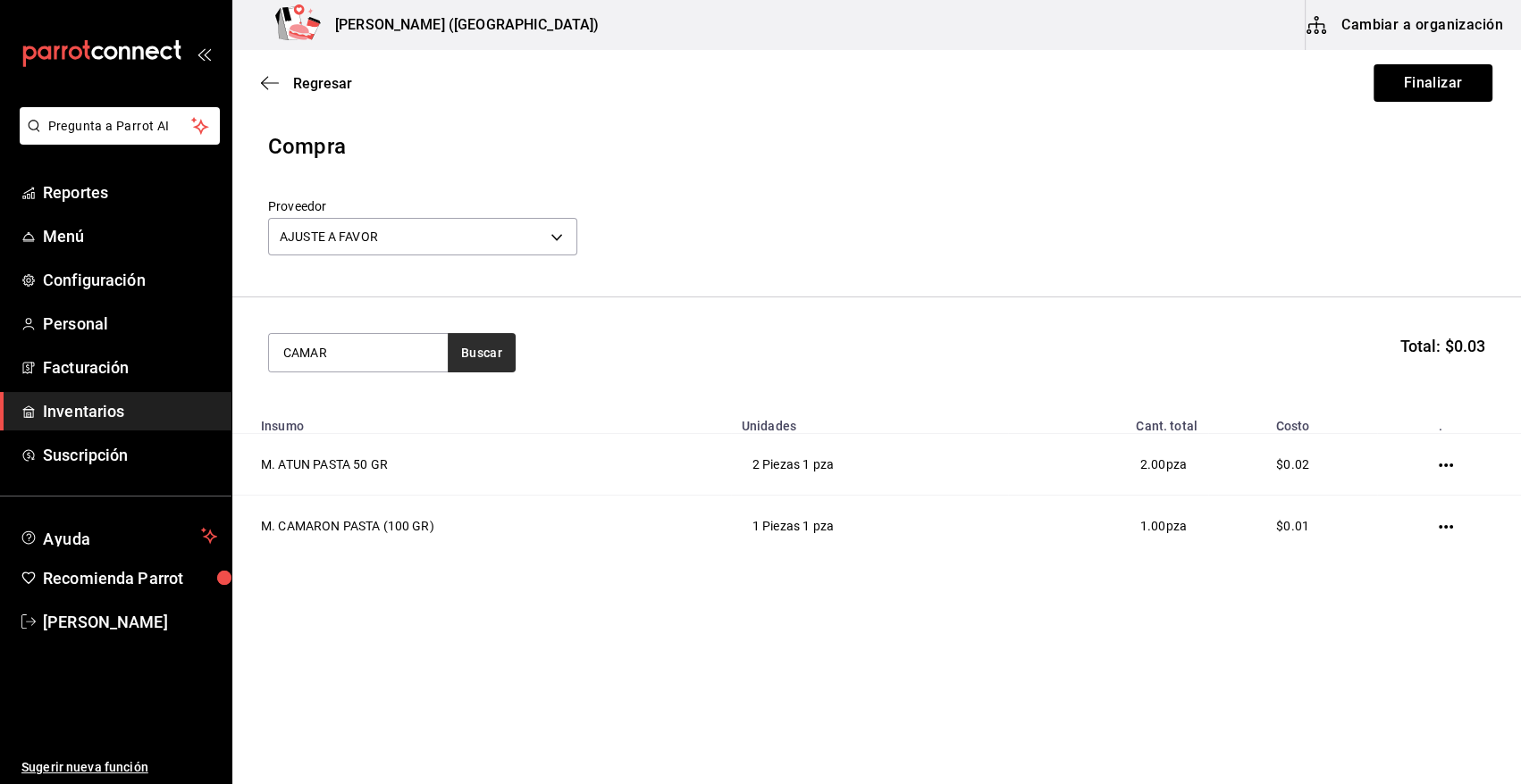
type input "CAMAR"
click at [475, 356] on button "Buscar" at bounding box center [481, 352] width 68 height 39
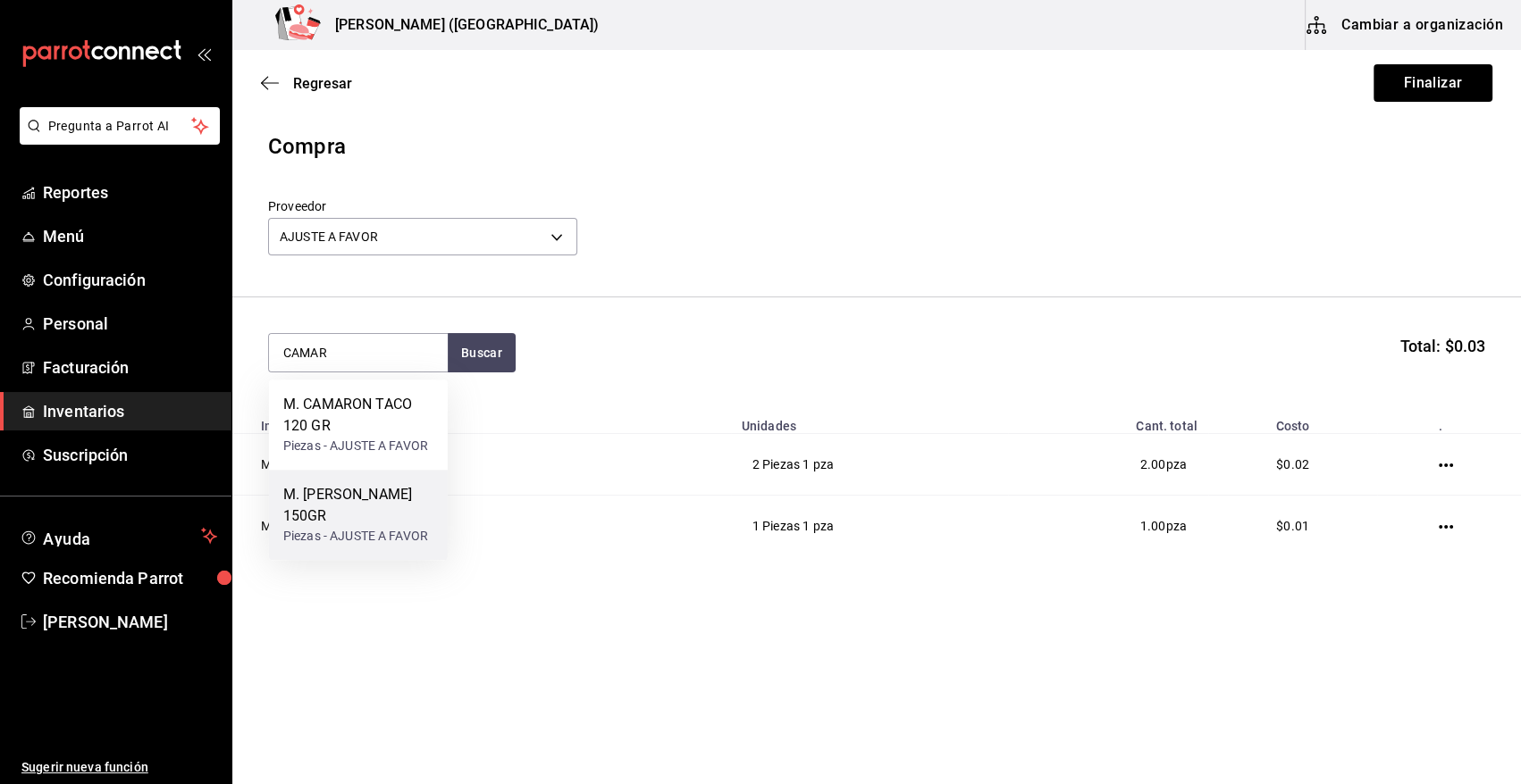
click at [371, 504] on div "M. [PERSON_NAME] 150GR" at bounding box center [359, 505] width 150 height 43
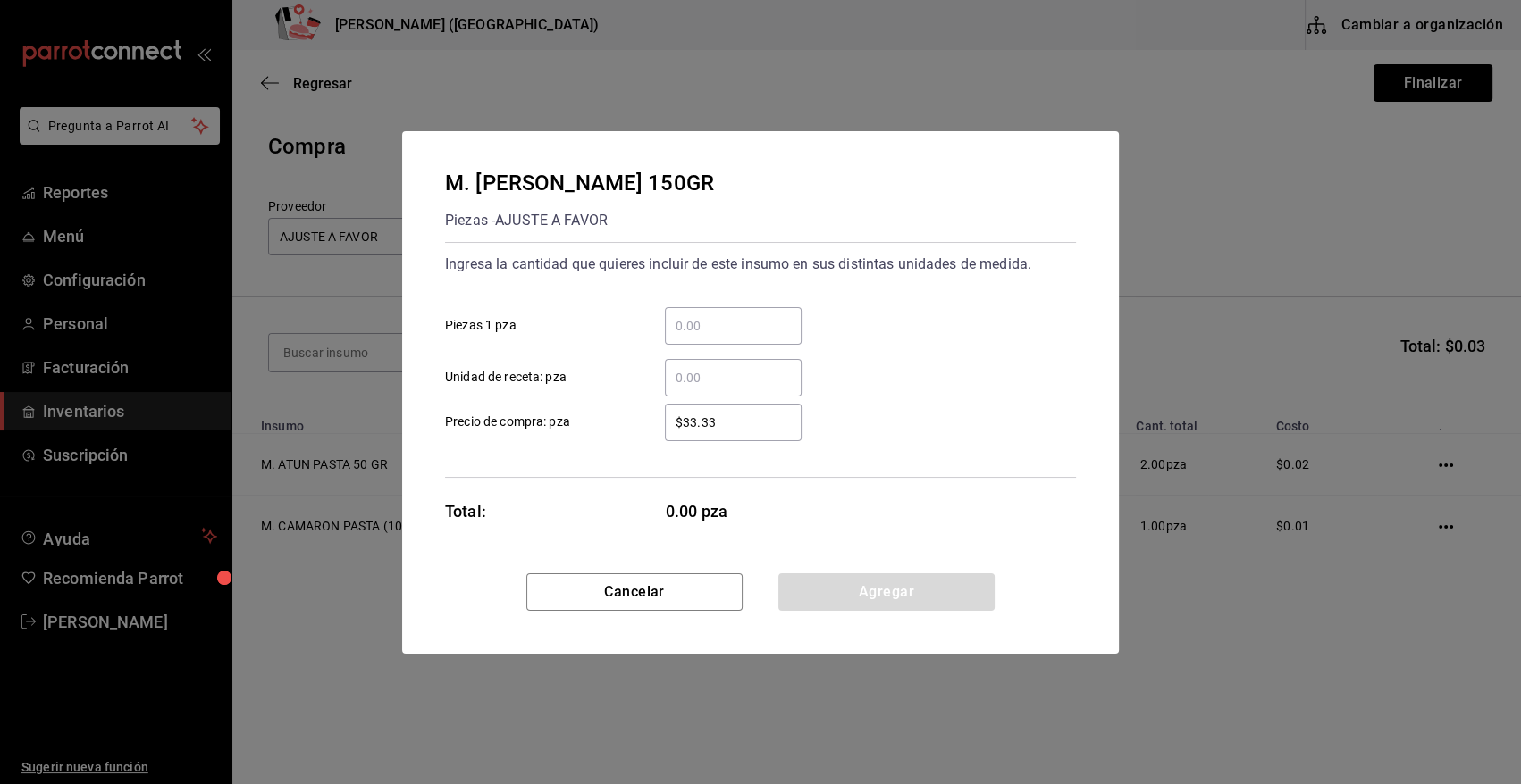
click at [682, 321] on input "​ Piezas 1 pza" at bounding box center [734, 325] width 137 height 22
type input "1"
click at [819, 591] on button "Agregar" at bounding box center [886, 592] width 216 height 37
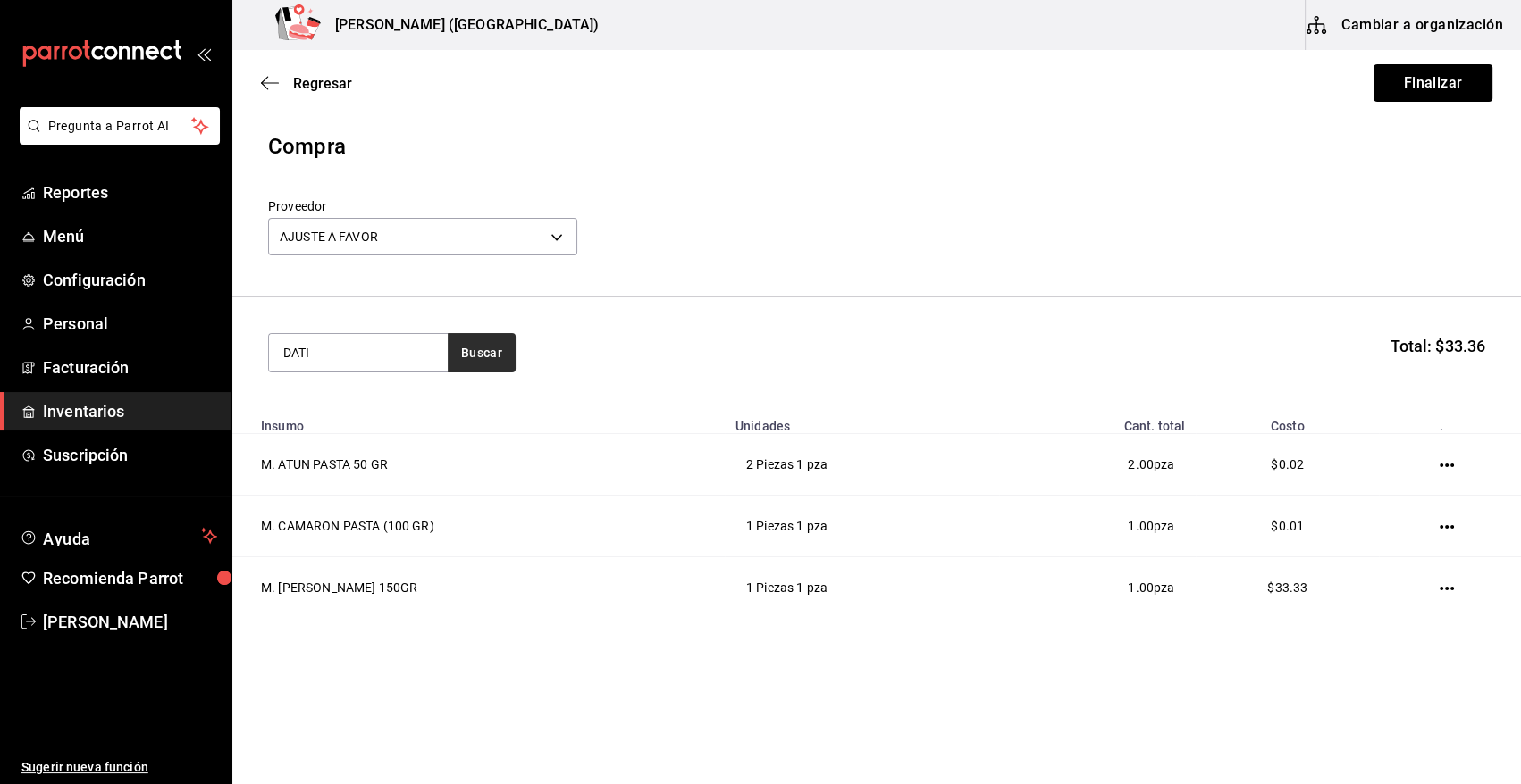
type input "DATI"
click at [467, 364] on button "Buscar" at bounding box center [481, 352] width 68 height 39
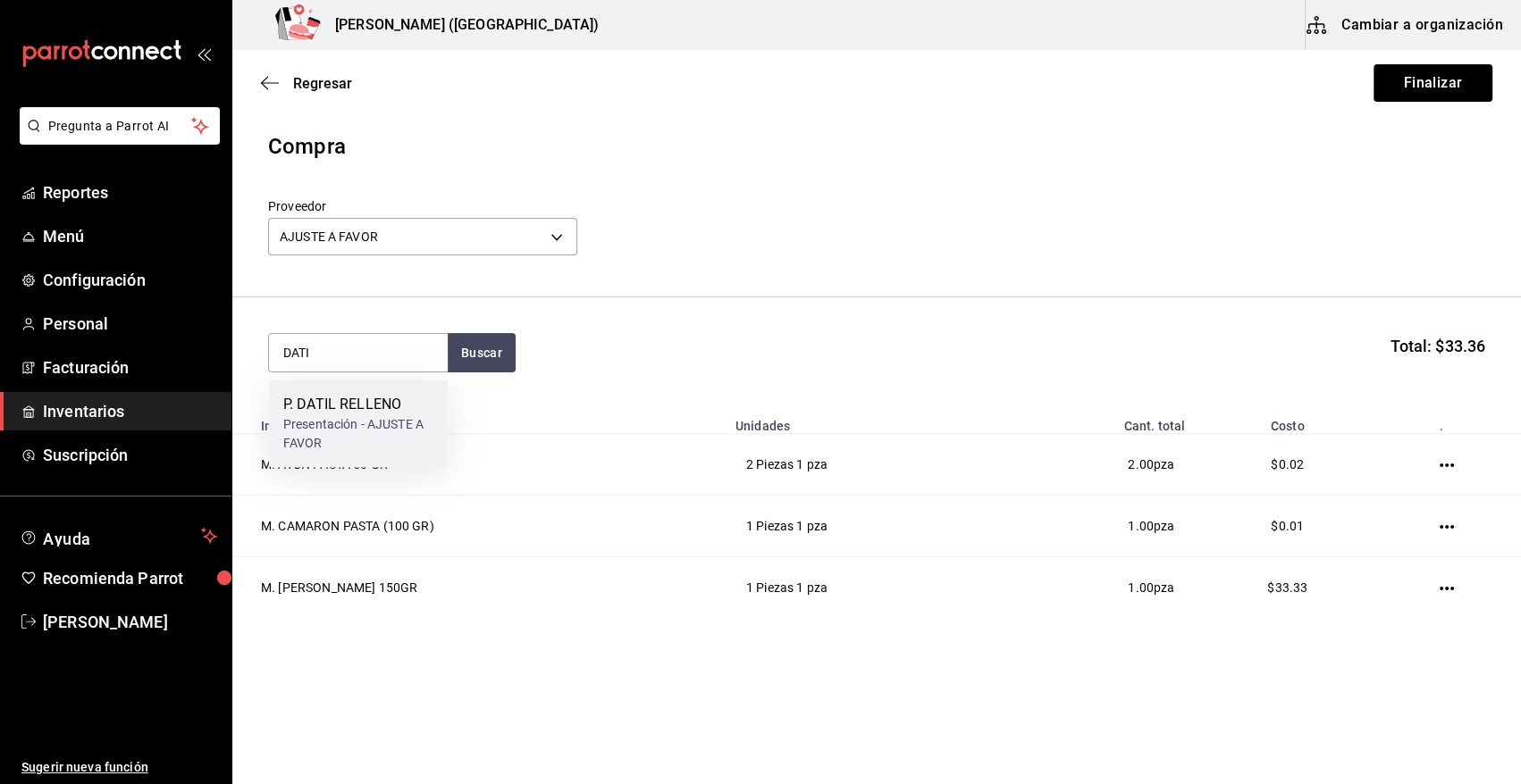
click at [370, 404] on div "P. DATIL RELLENO" at bounding box center [359, 404] width 150 height 22
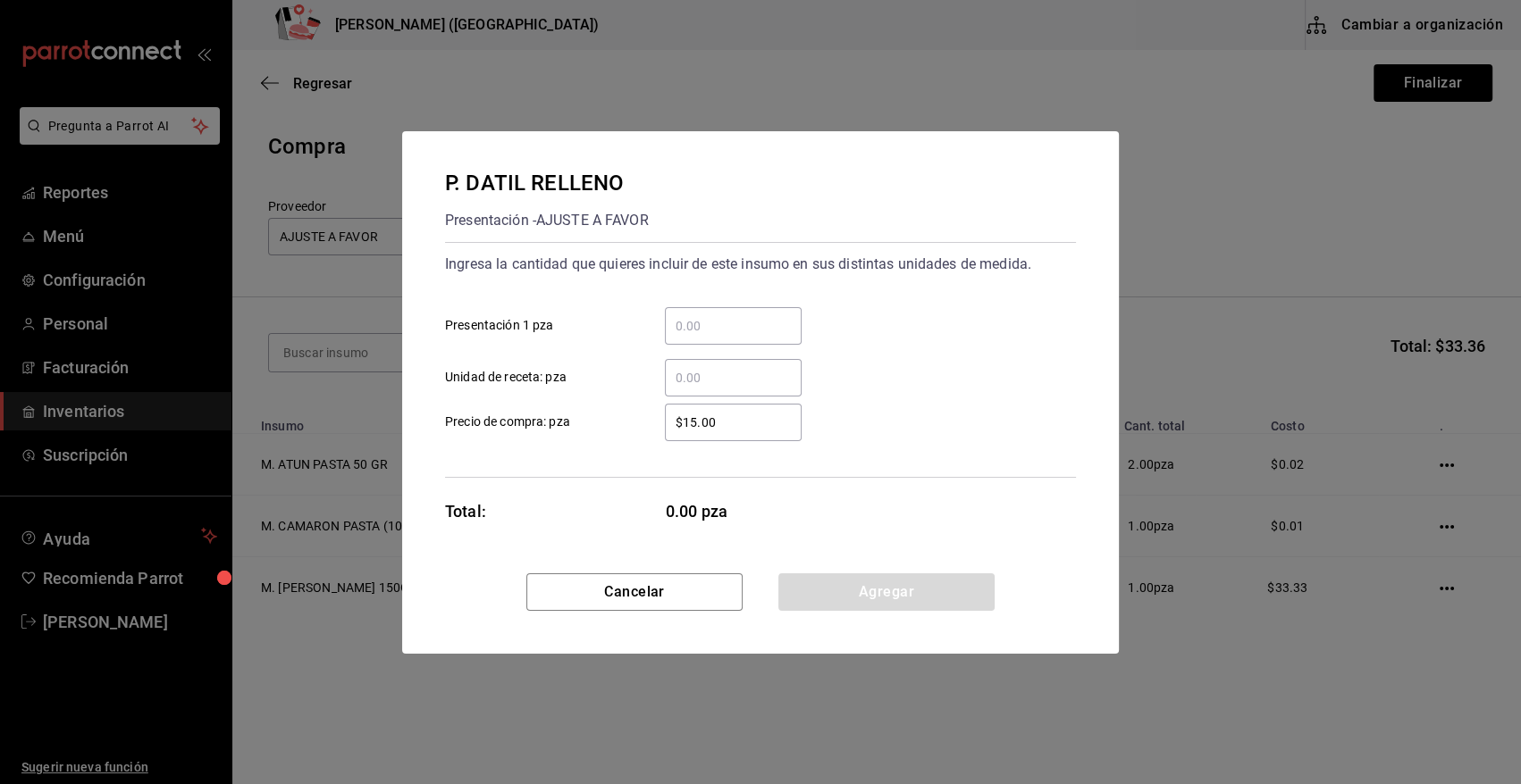
click at [772, 318] on input "​ Presentación 1 pza" at bounding box center [734, 325] width 137 height 22
type input "30"
drag, startPoint x: 748, startPoint y: 432, endPoint x: 551, endPoint y: 454, distance: 198.2
click at [553, 451] on div "Ingresa la cantidad que quieres incluir de este insumo en sus distintas unidade…" at bounding box center [760, 360] width 631 height 236
type input "$0.01"
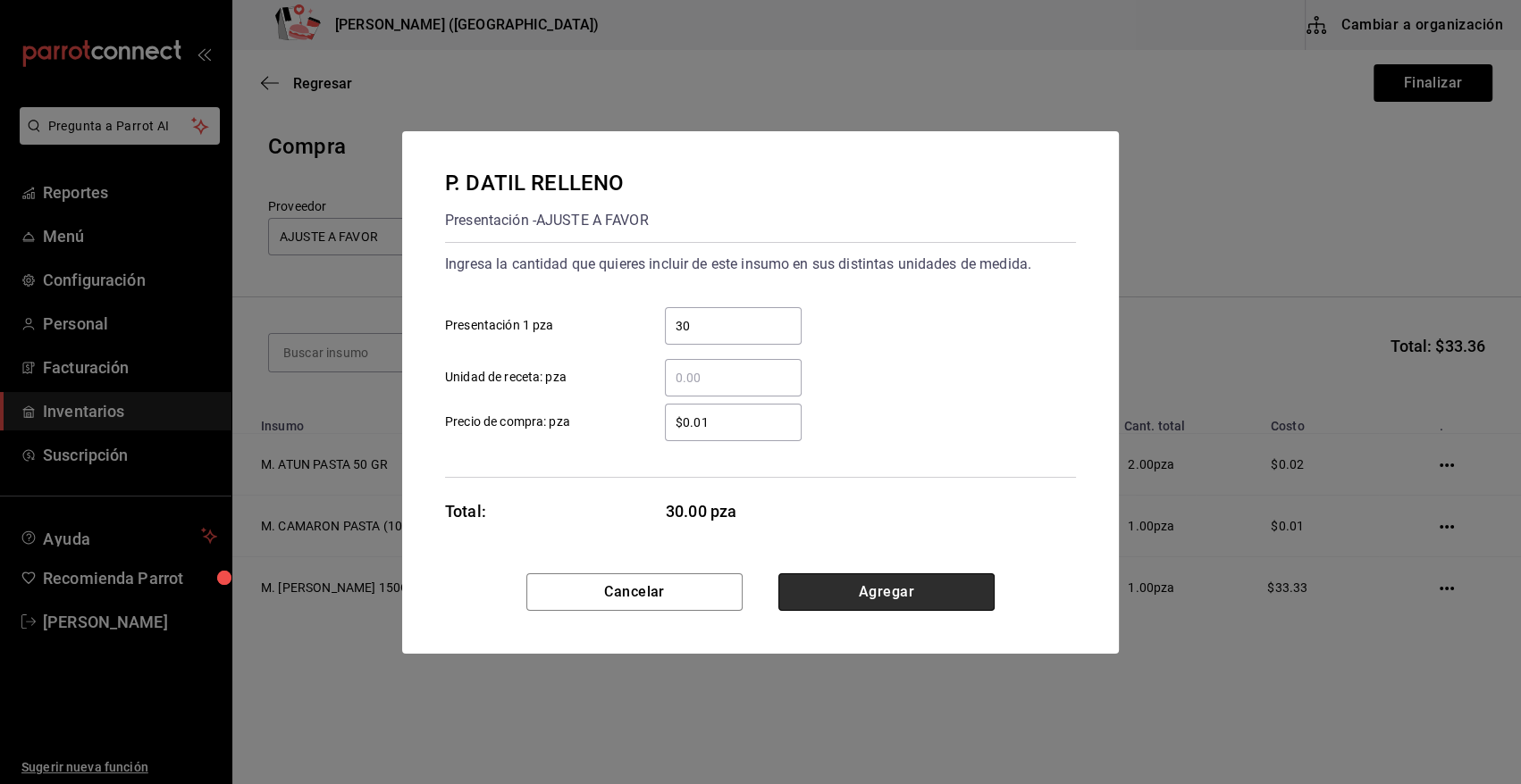
click at [909, 590] on button "Agregar" at bounding box center [886, 592] width 216 height 37
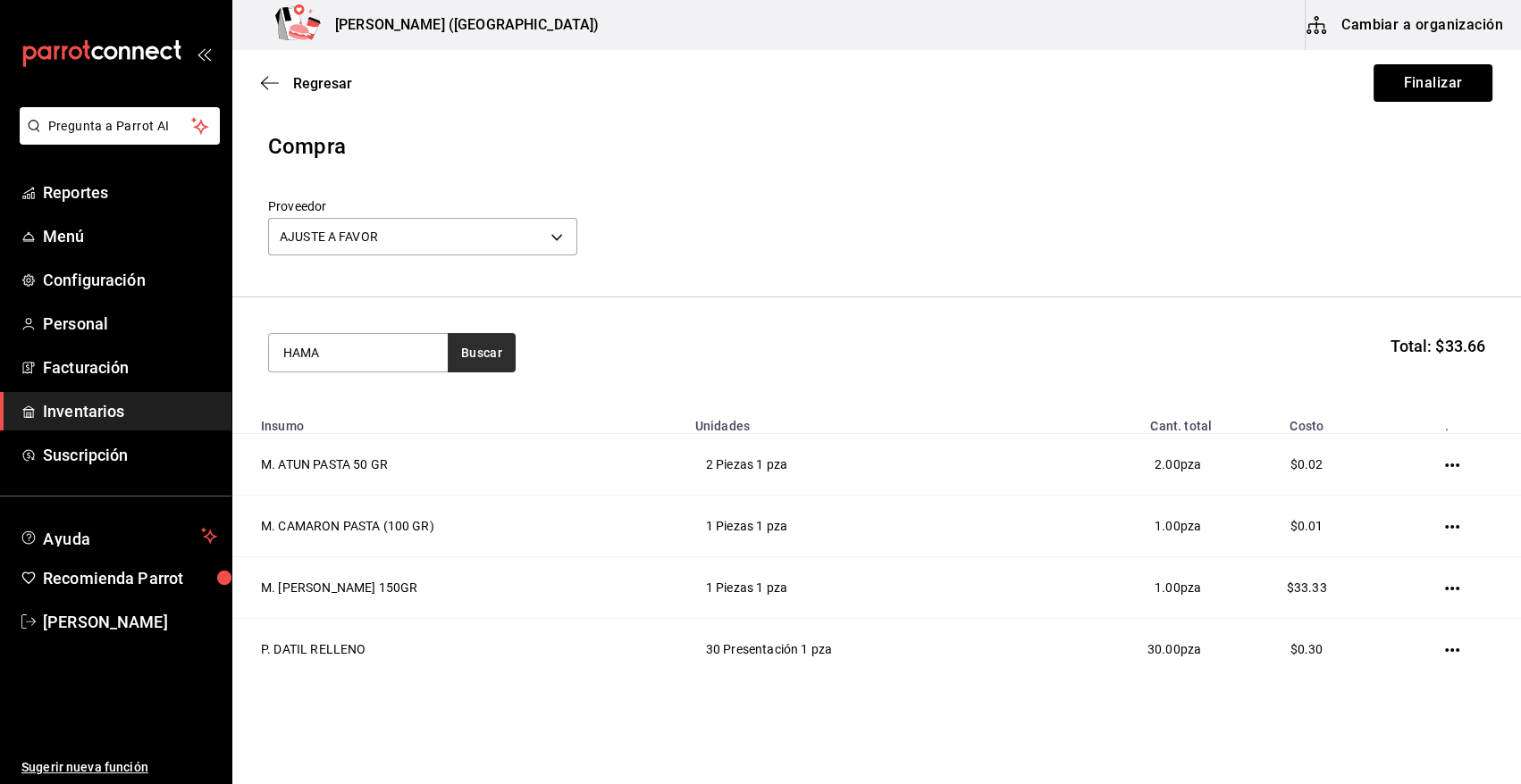
type input "HAMA"
click at [493, 358] on button "Buscar" at bounding box center [481, 352] width 68 height 39
click at [417, 400] on div "M. HAMASHI 90 GR" at bounding box center [356, 404] width 145 height 22
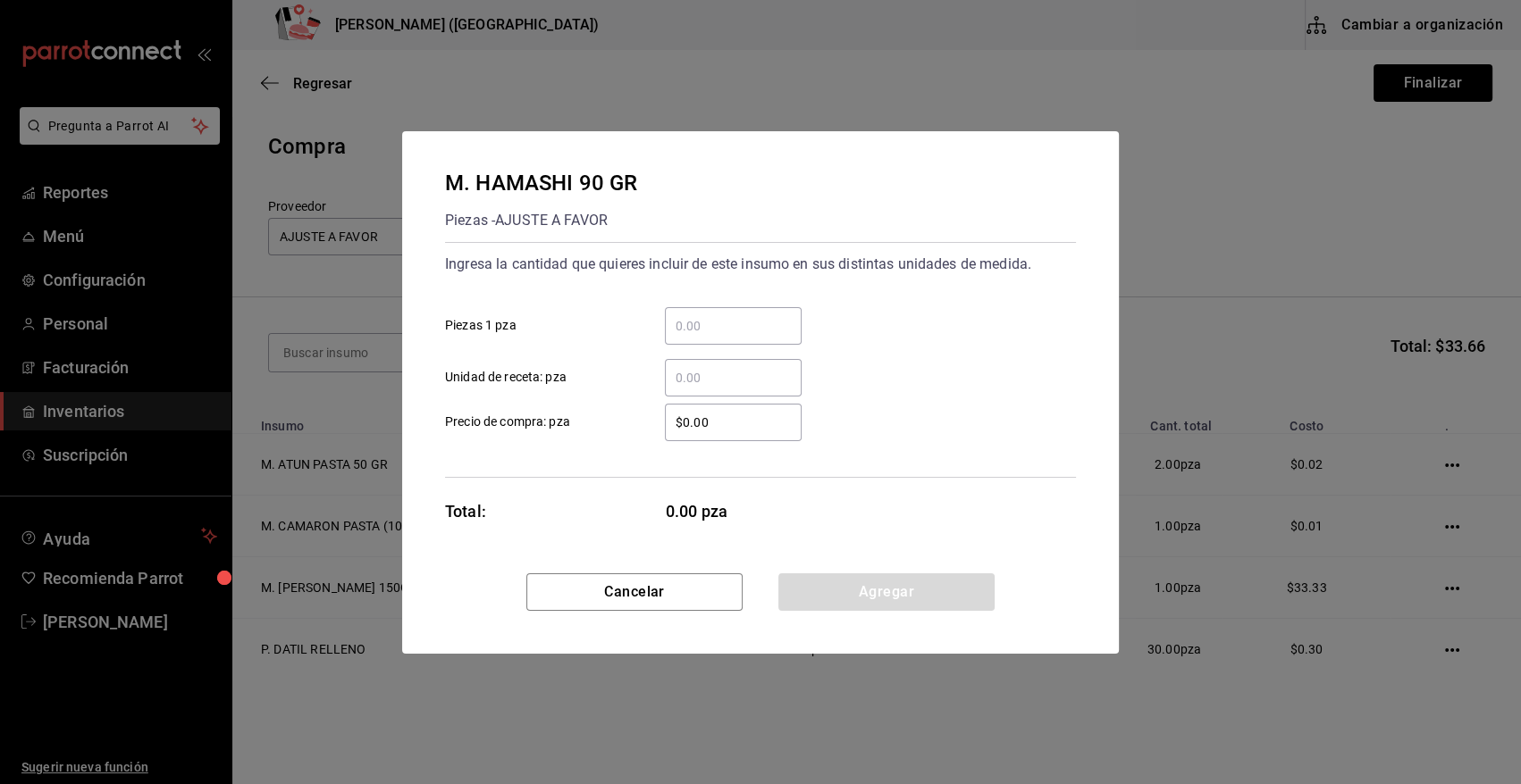
click at [742, 316] on input "​ Piezas 1 pza" at bounding box center [734, 325] width 137 height 22
type input "1"
click at [899, 305] on div "1 ​ Piezas 1 pza" at bounding box center [754, 319] width 645 height 51
click at [738, 425] on input "$0.00" at bounding box center [734, 422] width 137 height 22
type input "$0.01"
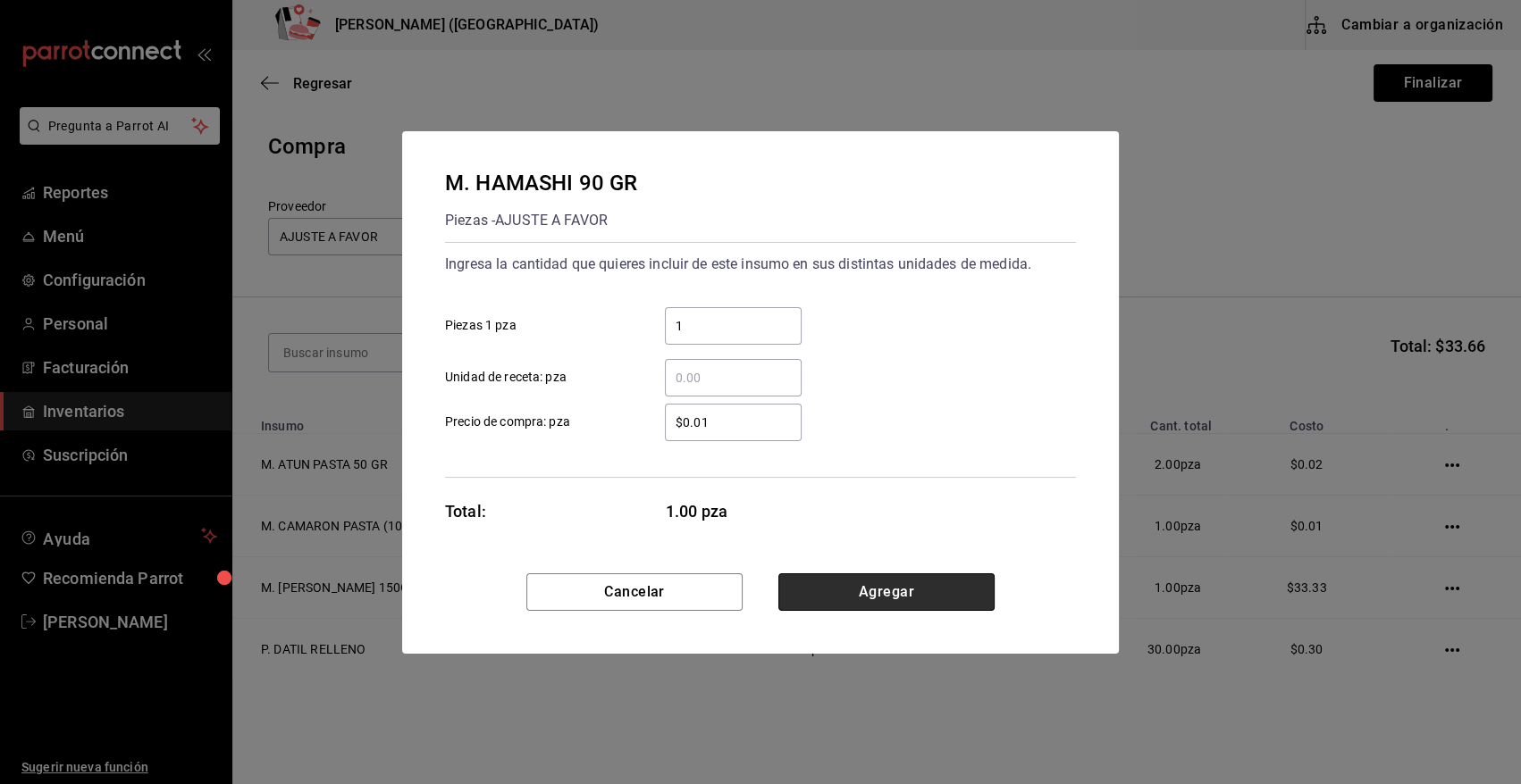
click at [878, 578] on button "Agregar" at bounding box center [886, 592] width 216 height 37
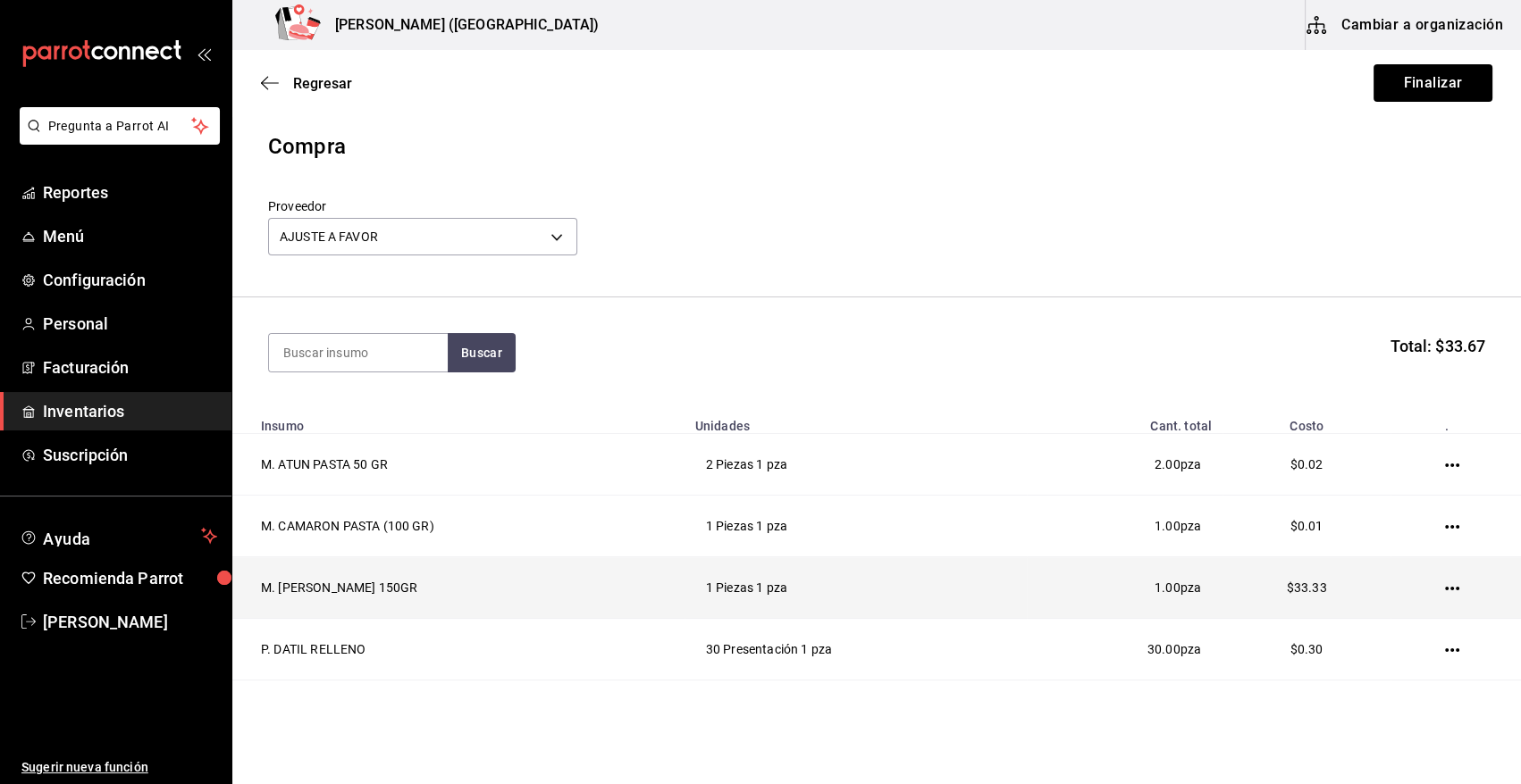
click at [1445, 586] on icon "button" at bounding box center [1452, 588] width 14 height 14
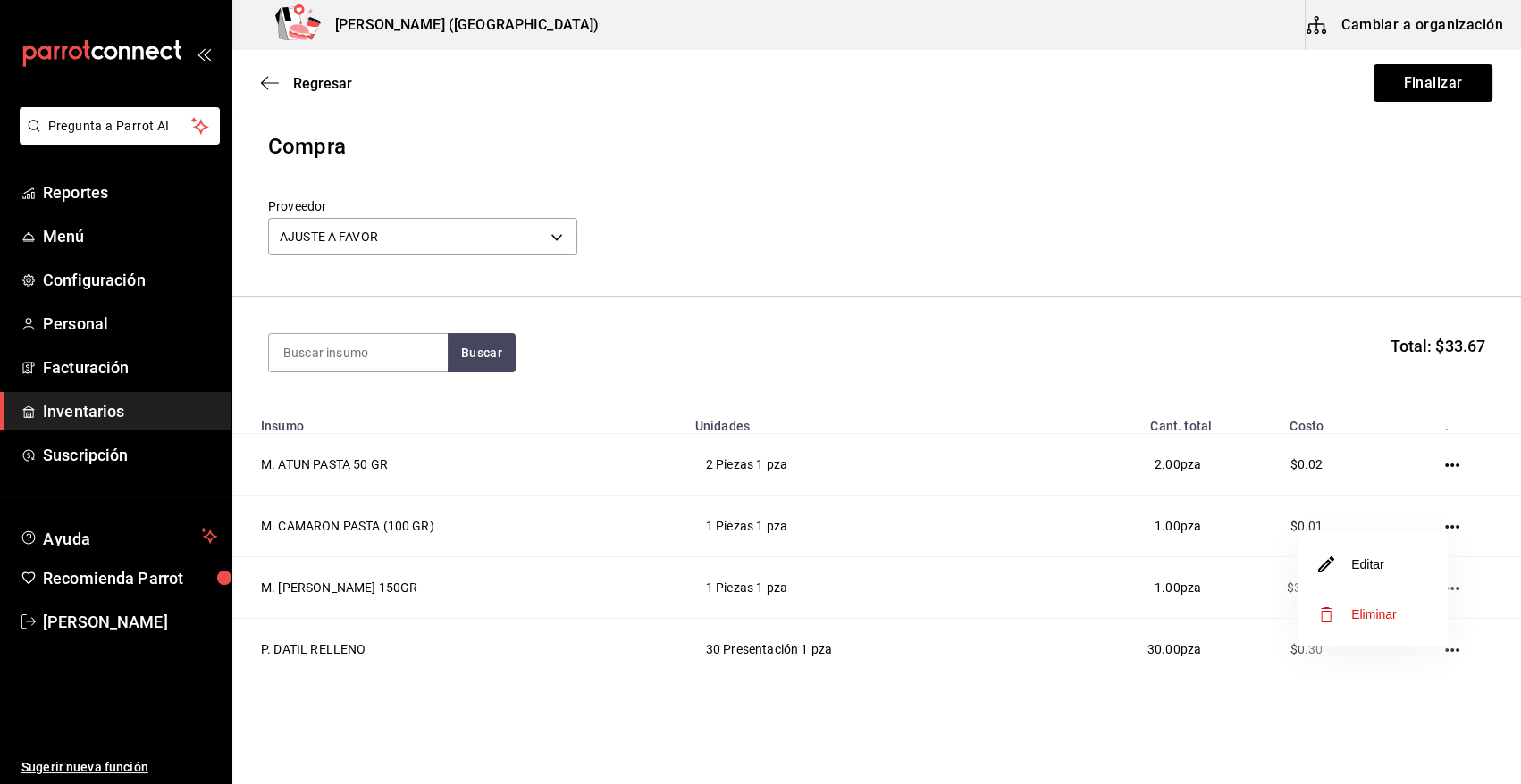
click at [1376, 576] on li "Editar" at bounding box center [1373, 564] width 150 height 50
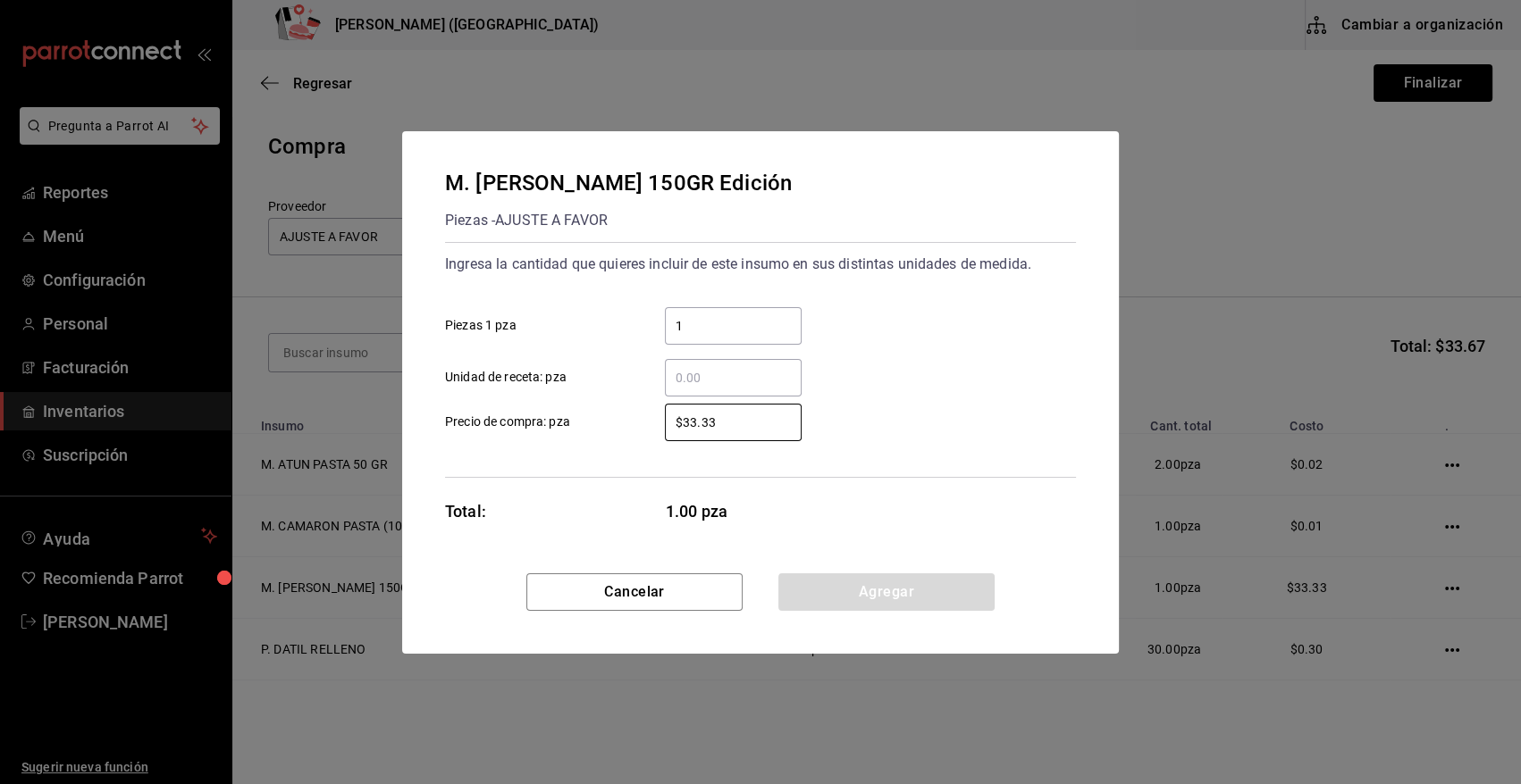
drag, startPoint x: 746, startPoint y: 428, endPoint x: 459, endPoint y: 413, distance: 287.4
click at [462, 417] on label "$33.33 ​ Precio de compra: pza" at bounding box center [623, 421] width 357 height 37
type input "$0.01"
click at [809, 584] on button "Agregar" at bounding box center [886, 592] width 216 height 37
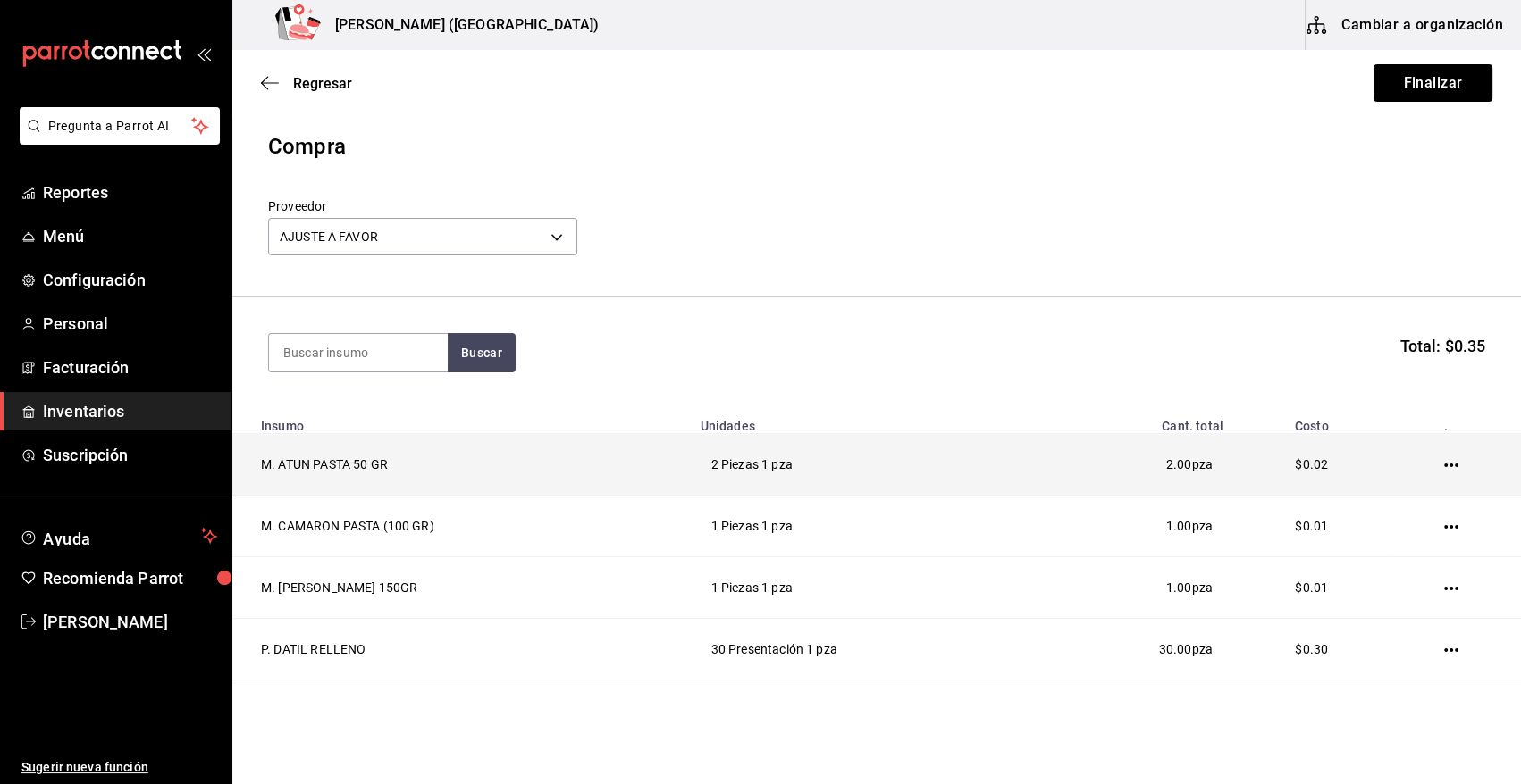
scroll to position [115, 0]
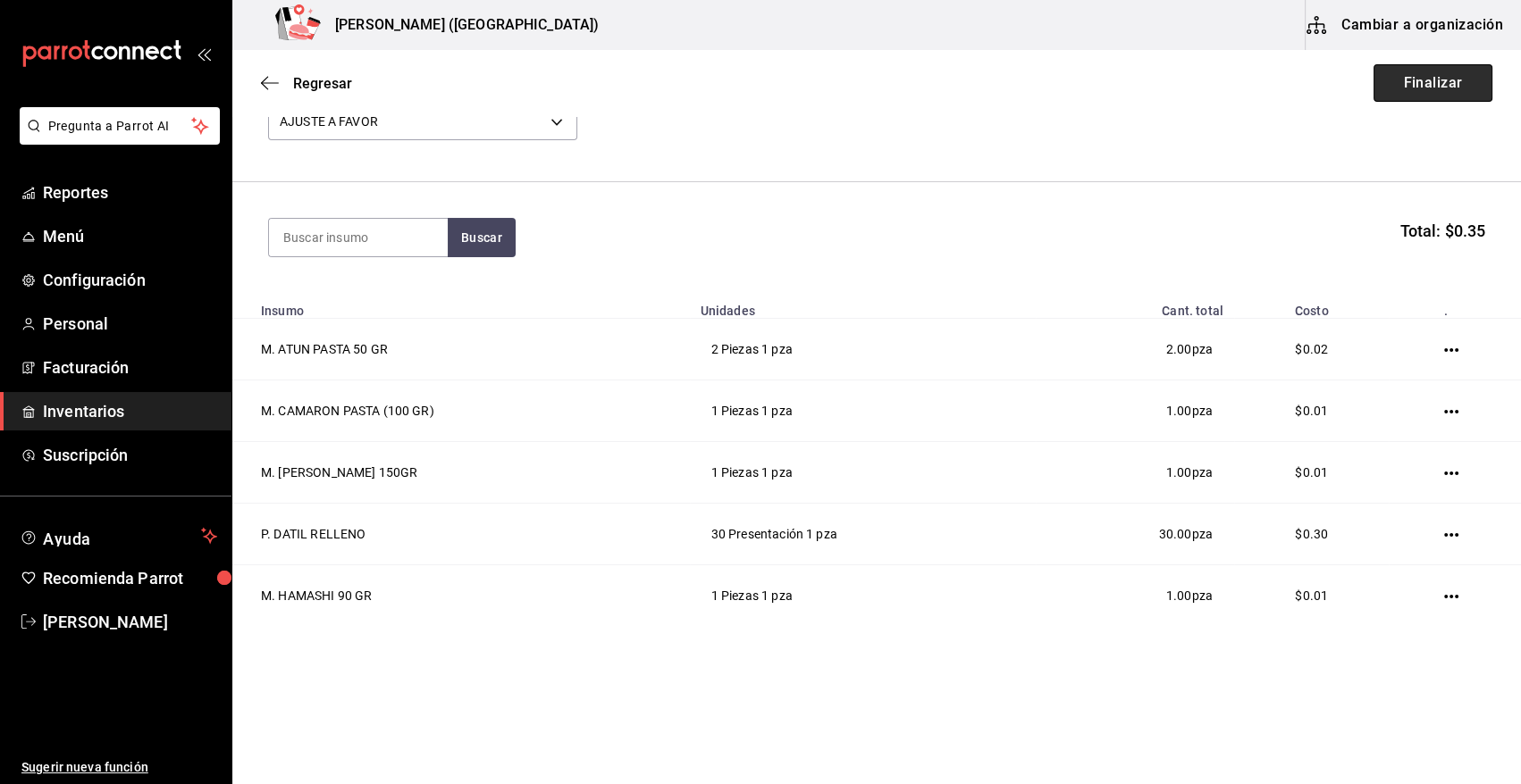
click at [1421, 87] on button "Finalizar" at bounding box center [1432, 83] width 119 height 37
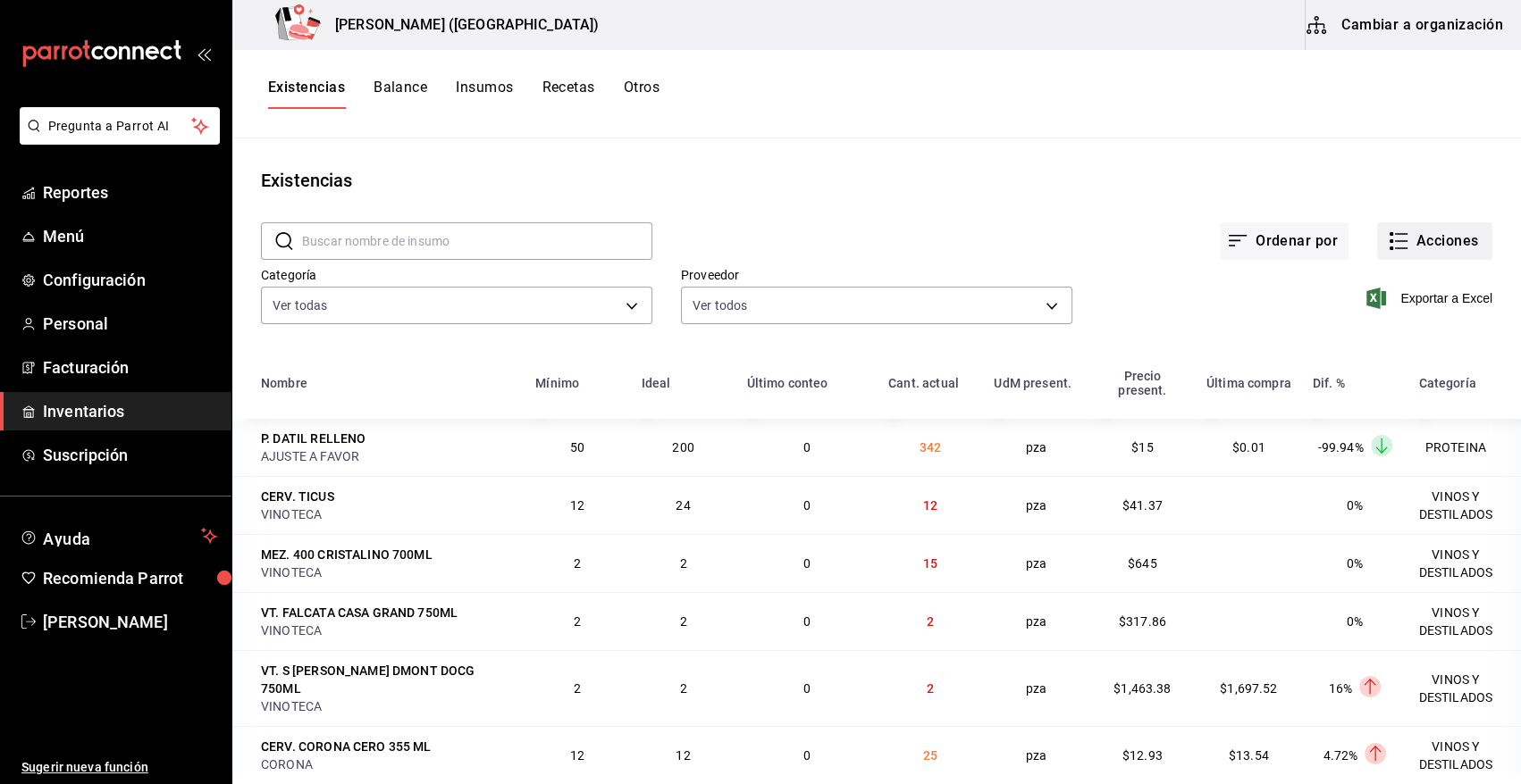
click at [1428, 245] on button "Acciones" at bounding box center [1434, 241] width 115 height 37
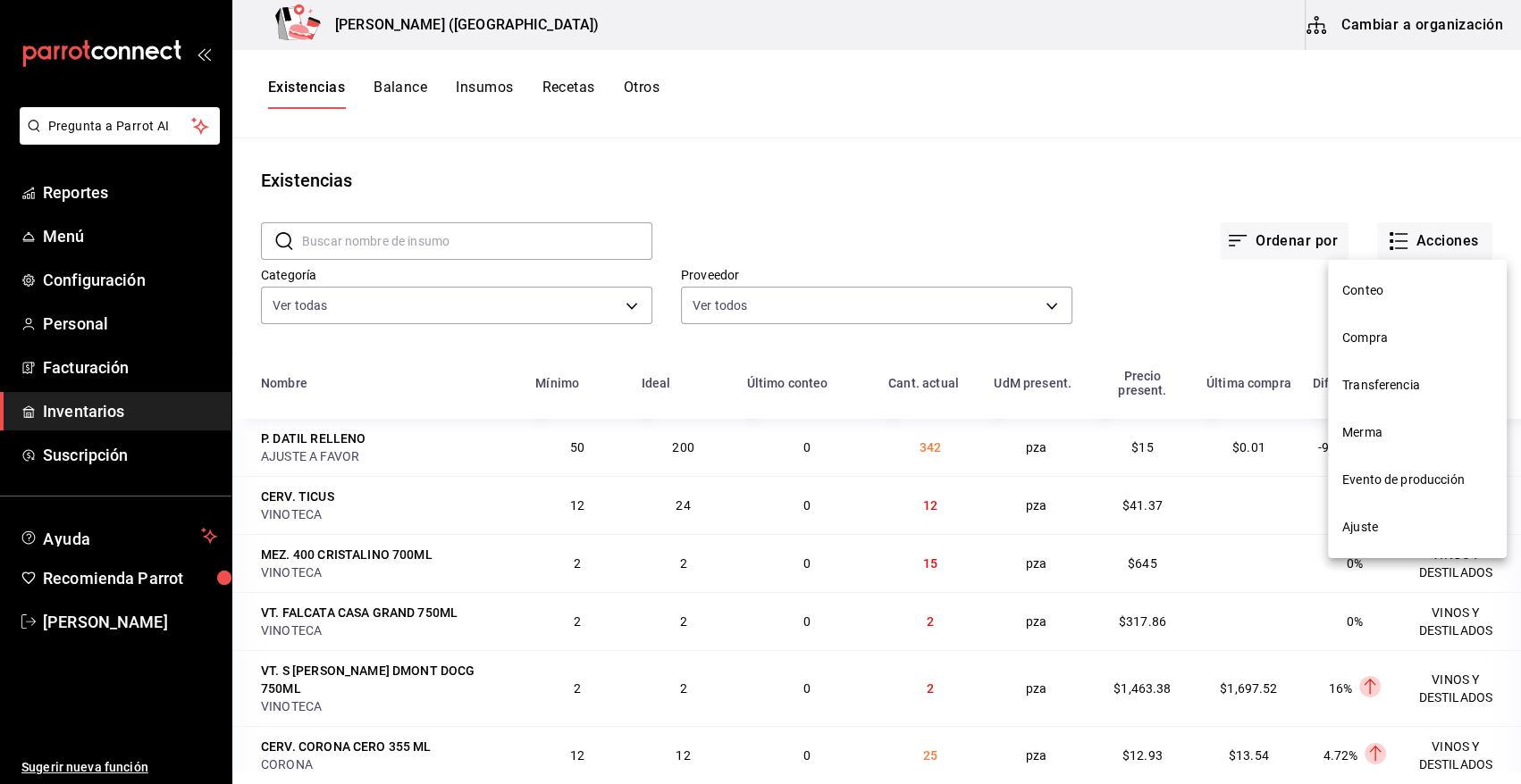
click at [1368, 340] on span "Compra" at bounding box center [1417, 339] width 150 height 19
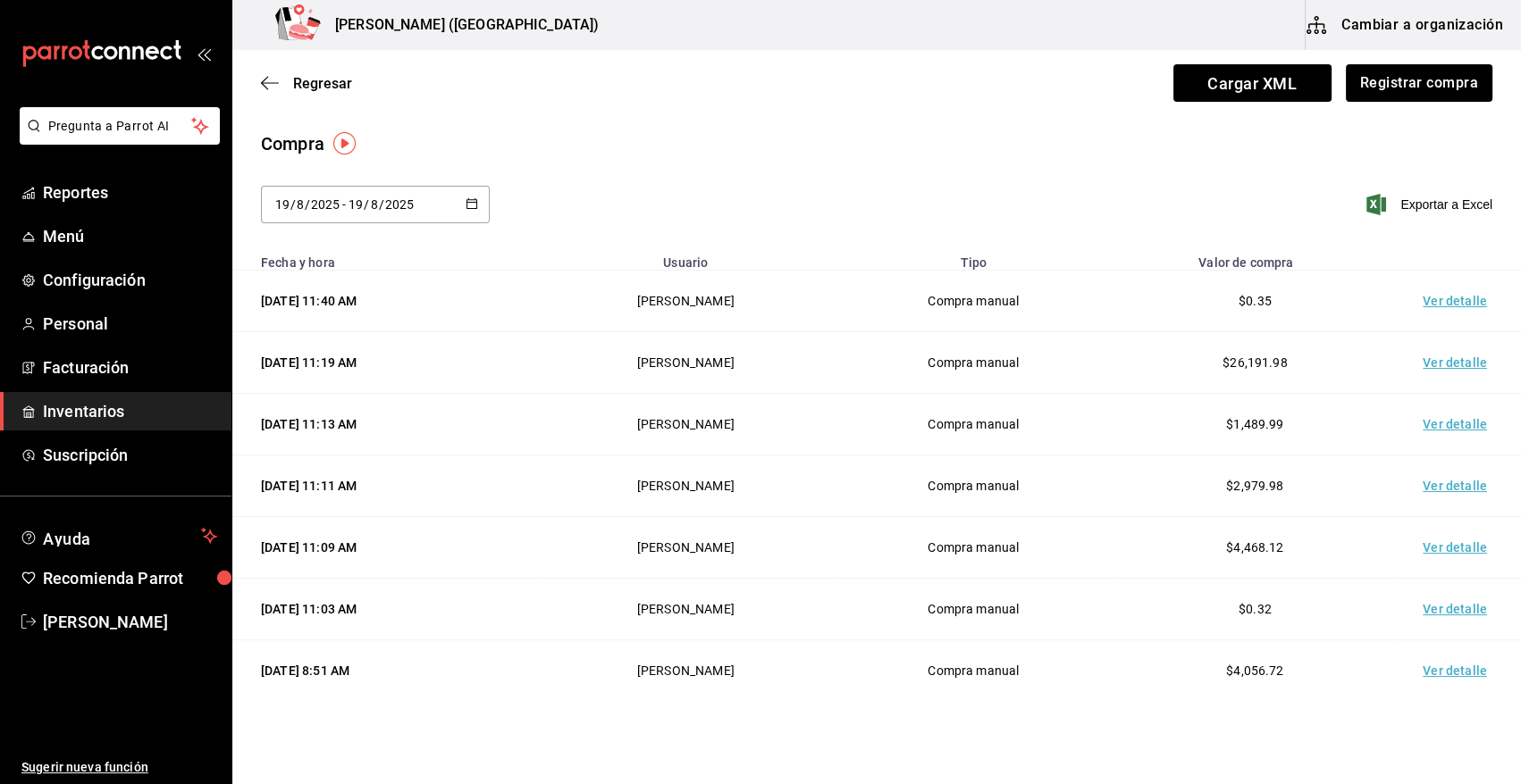
click at [1456, 304] on td "Ver detalle" at bounding box center [1458, 301] width 125 height 62
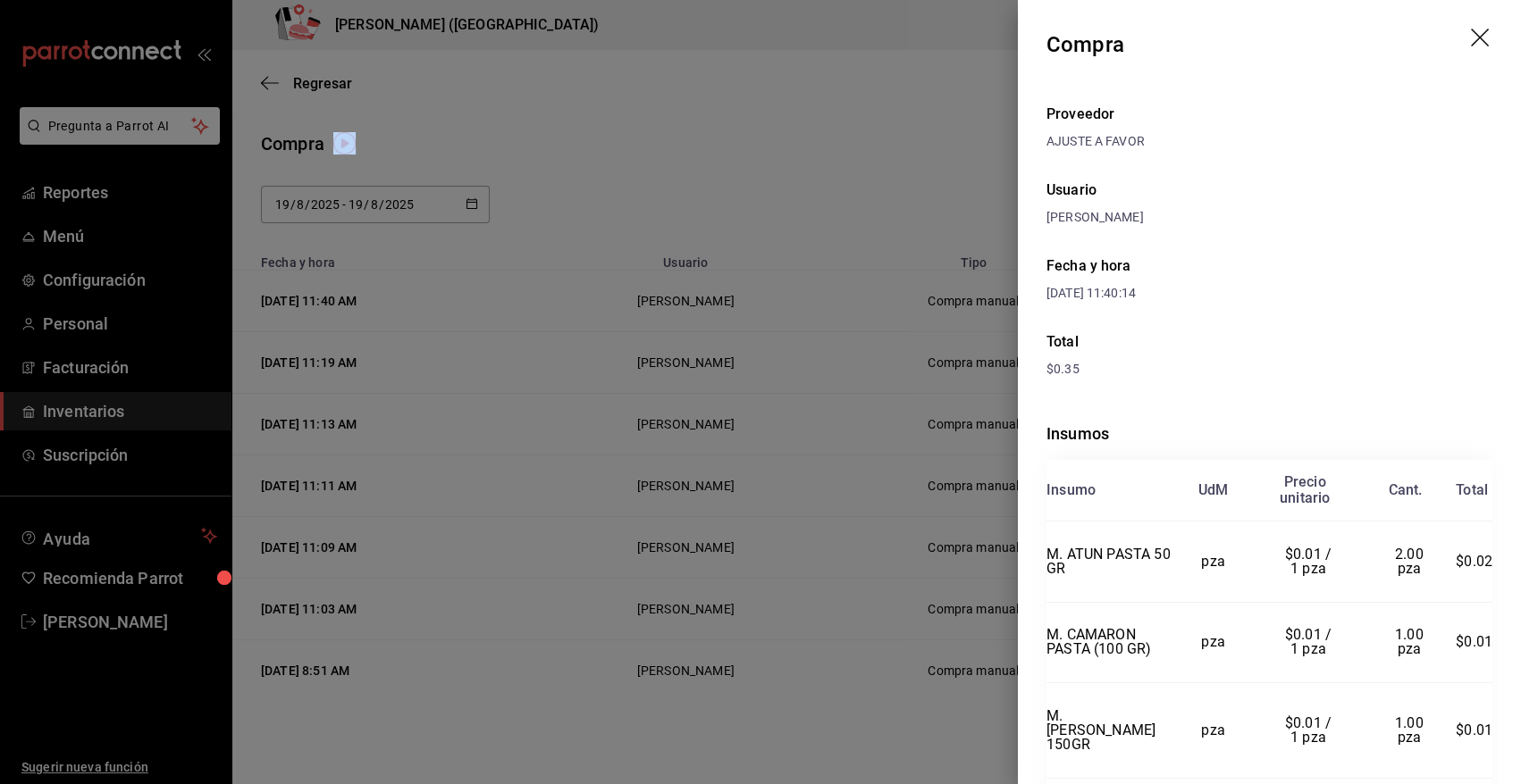
scroll to position [205, 0]
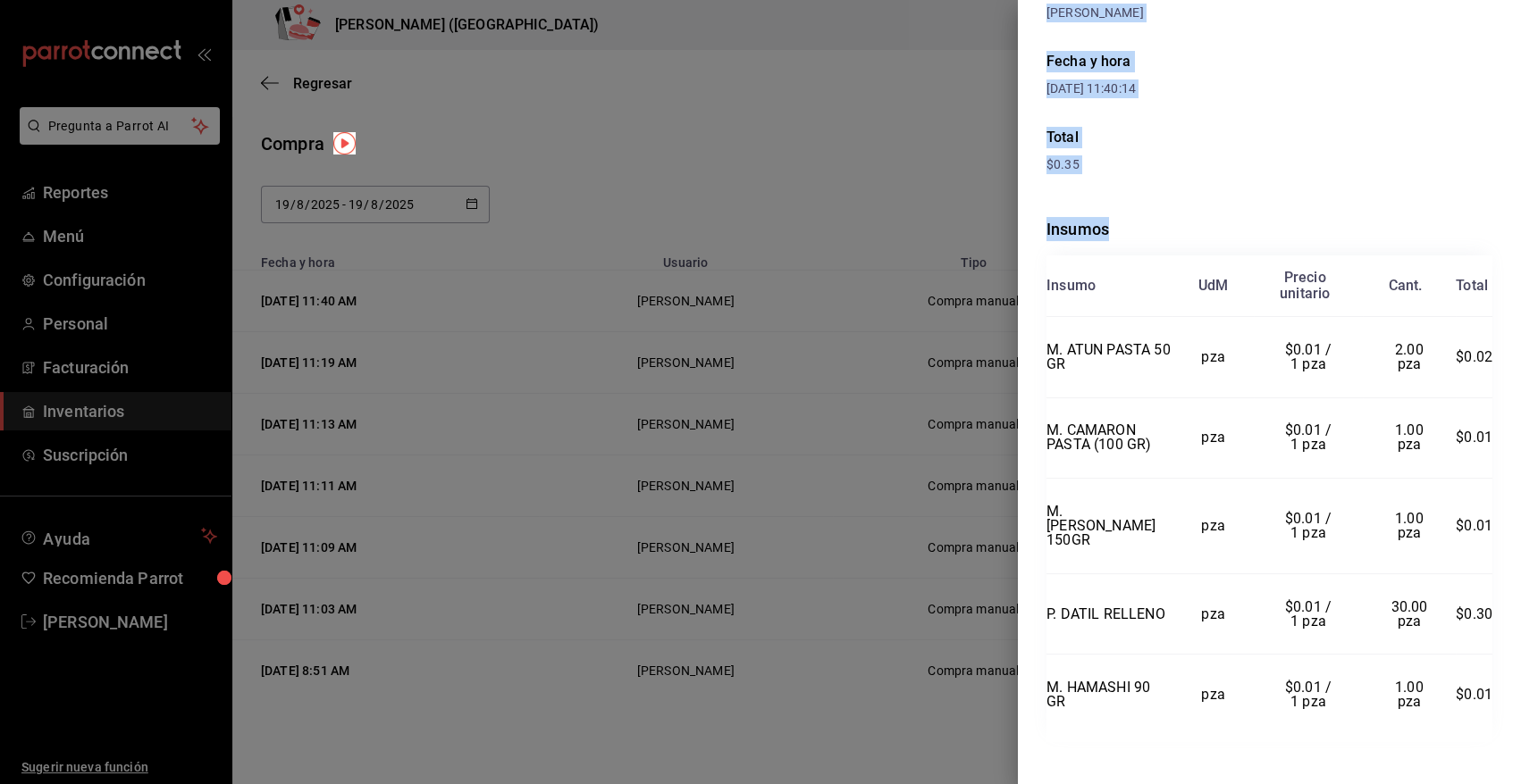
drag, startPoint x: 1046, startPoint y: 45, endPoint x: 1488, endPoint y: 691, distance: 782.7
click at [1488, 691] on div "Compra Proveedor AJUSTE A FAVOR Usuario [PERSON_NAME] y hora [DATE] 11:40:14 To…" at bounding box center [1269, 392] width 504 height 784
copy div "Compra Proveedor AJUSTE A FAVOR Usuario [PERSON_NAME] y hora [DATE] 11:40:14 To…"
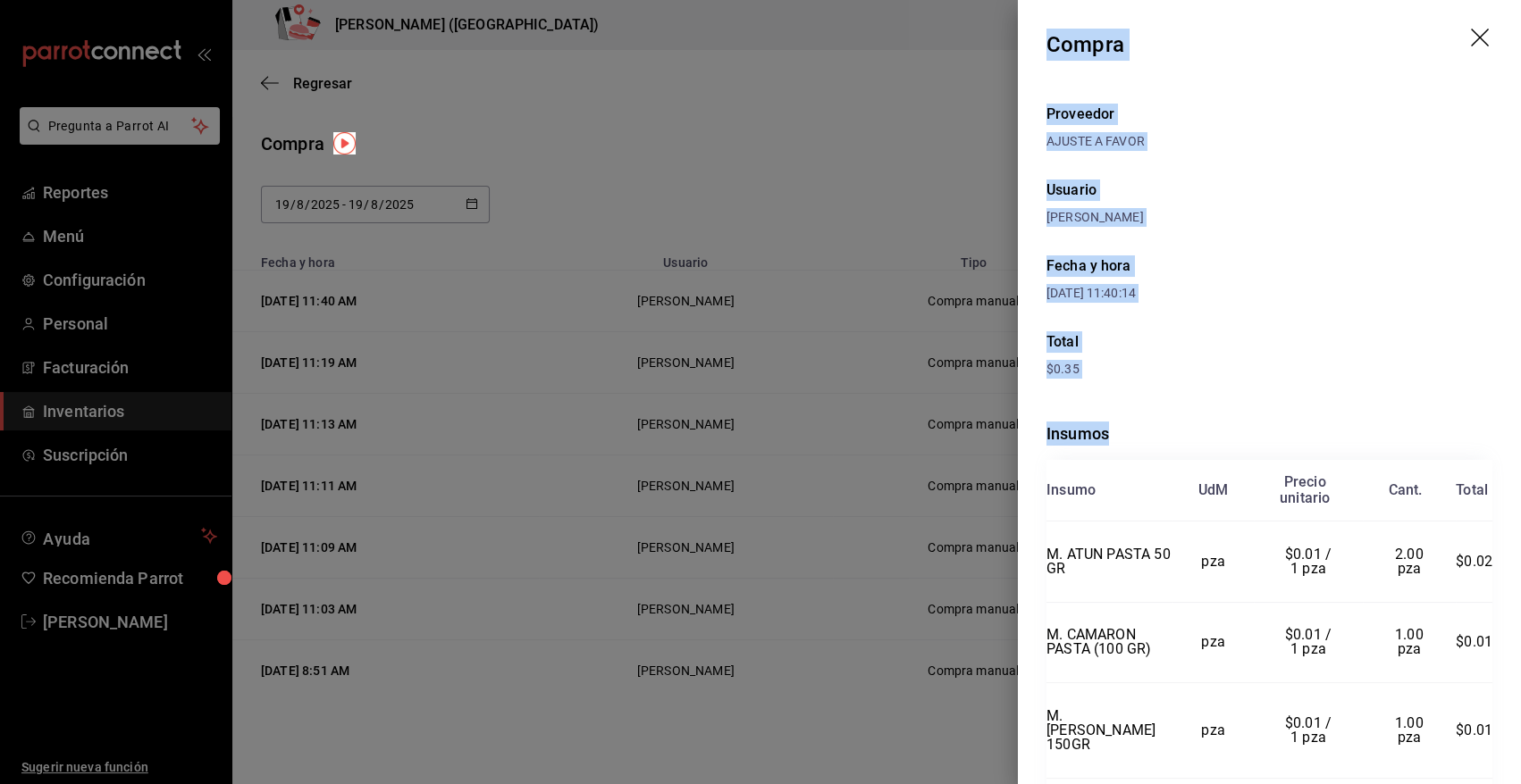
click at [1471, 34] on icon "drag" at bounding box center [1481, 39] width 22 height 22
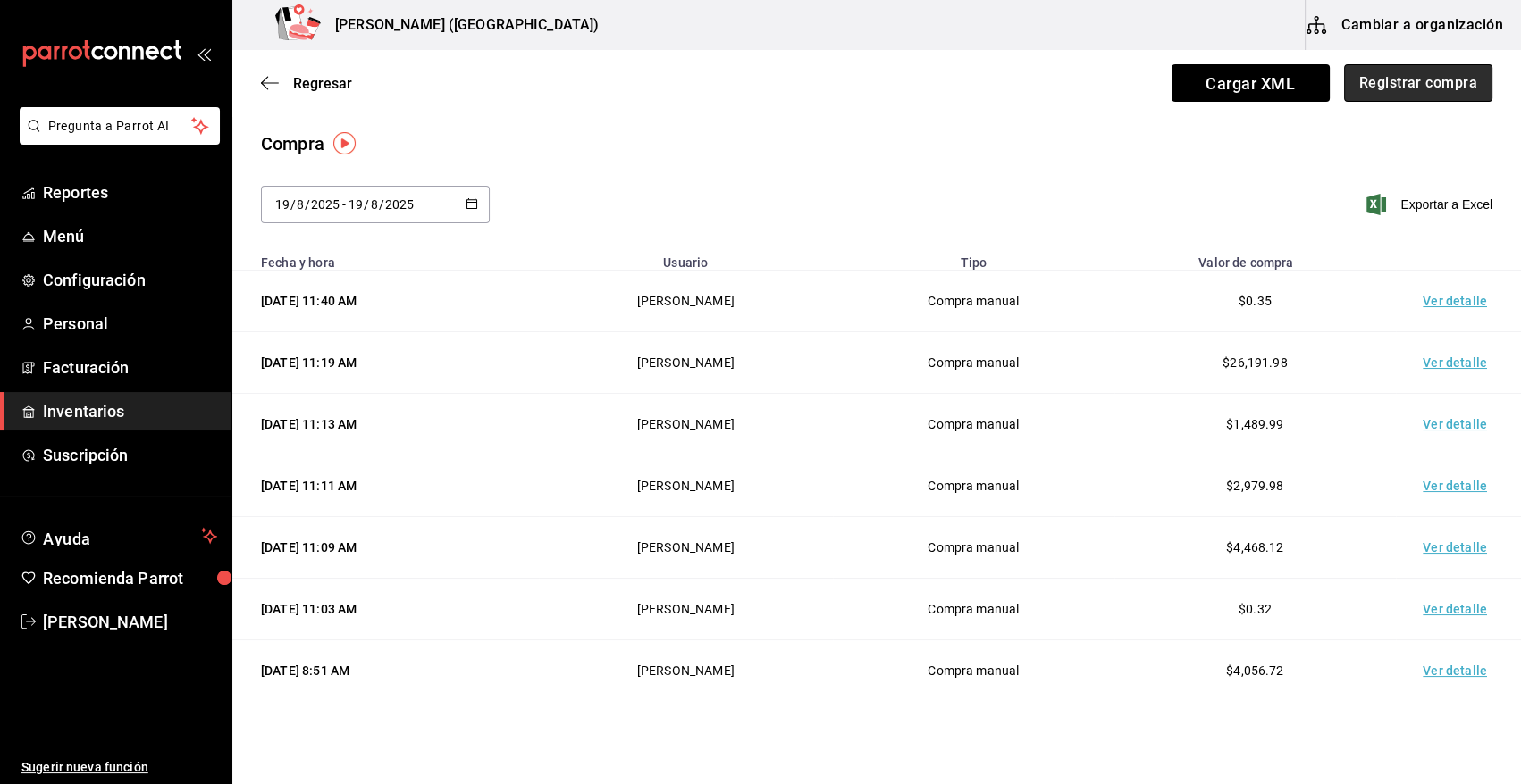
click at [1399, 85] on button "Registrar compra" at bounding box center [1418, 83] width 148 height 37
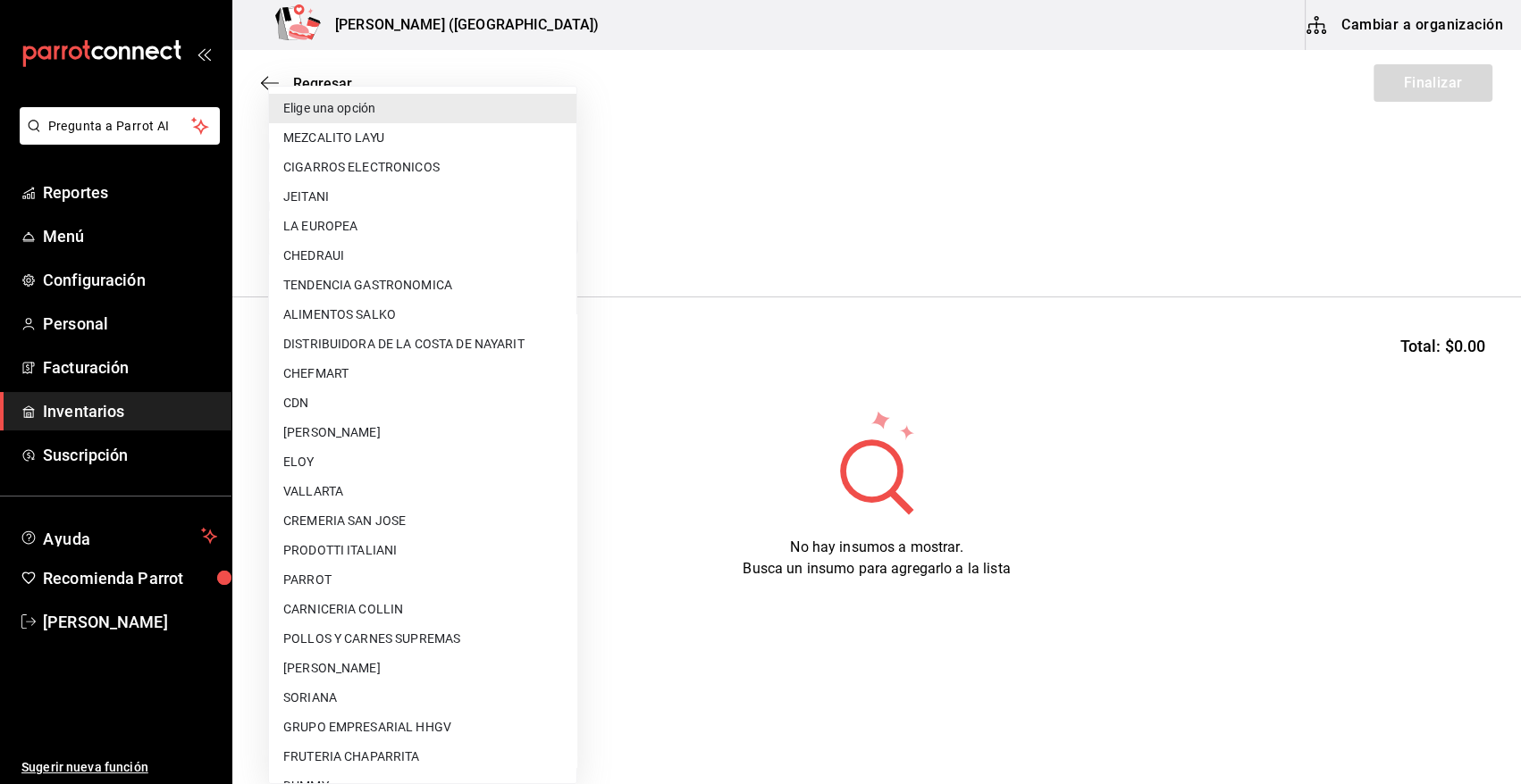
click at [539, 227] on body "Pregunta a Parrot AI Reportes Menú Configuración Personal Facturación Inventari…" at bounding box center [760, 342] width 1521 height 683
click at [457, 644] on li "POLLOS Y CARNES SUPREMAS" at bounding box center [423, 638] width 307 height 29
type input "9c6e2be7-4690-43ba-8363-009c31820141"
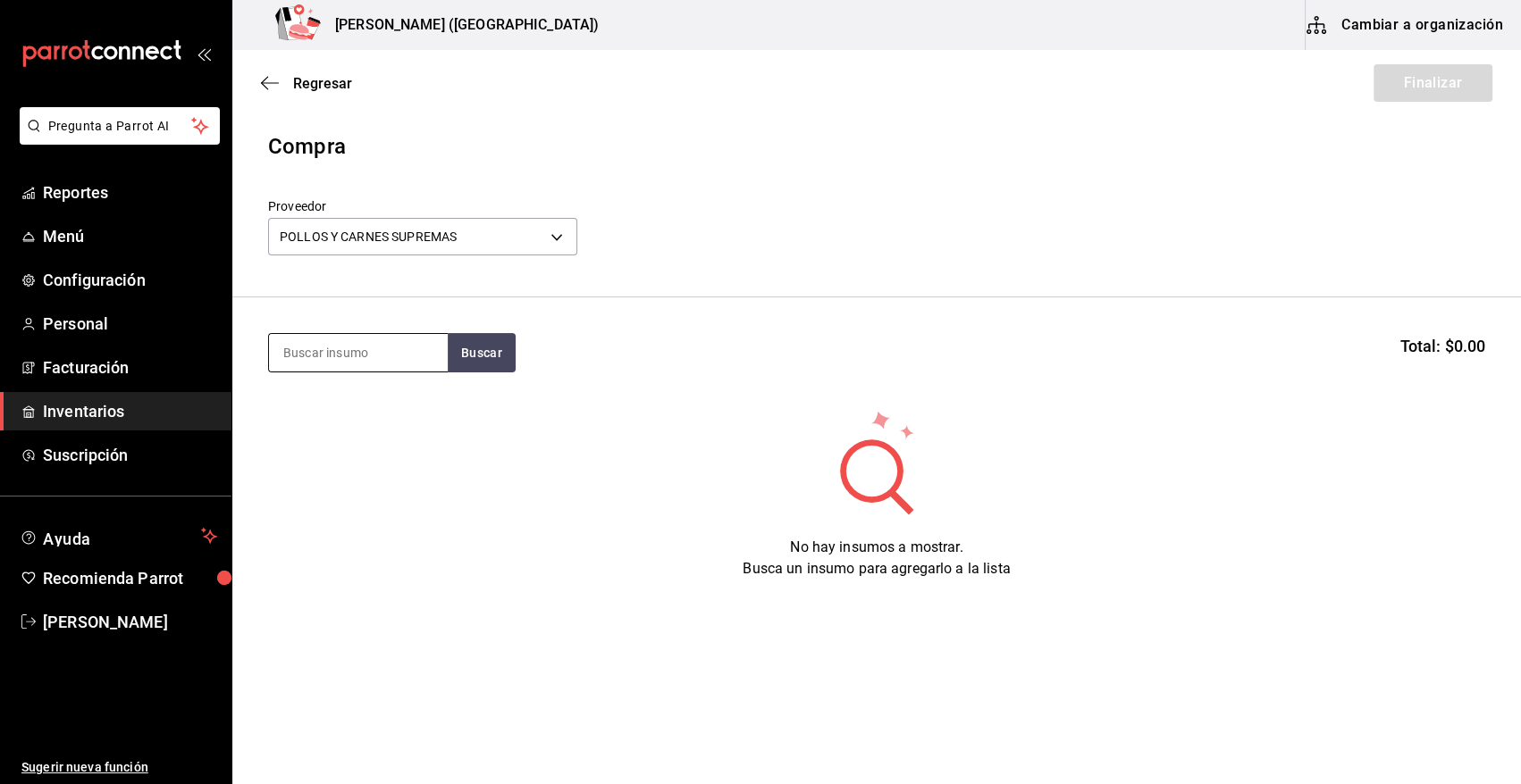
click at [363, 358] on input at bounding box center [359, 352] width 179 height 37
type input "ARRA"
click at [457, 359] on button "Buscar" at bounding box center [481, 352] width 68 height 39
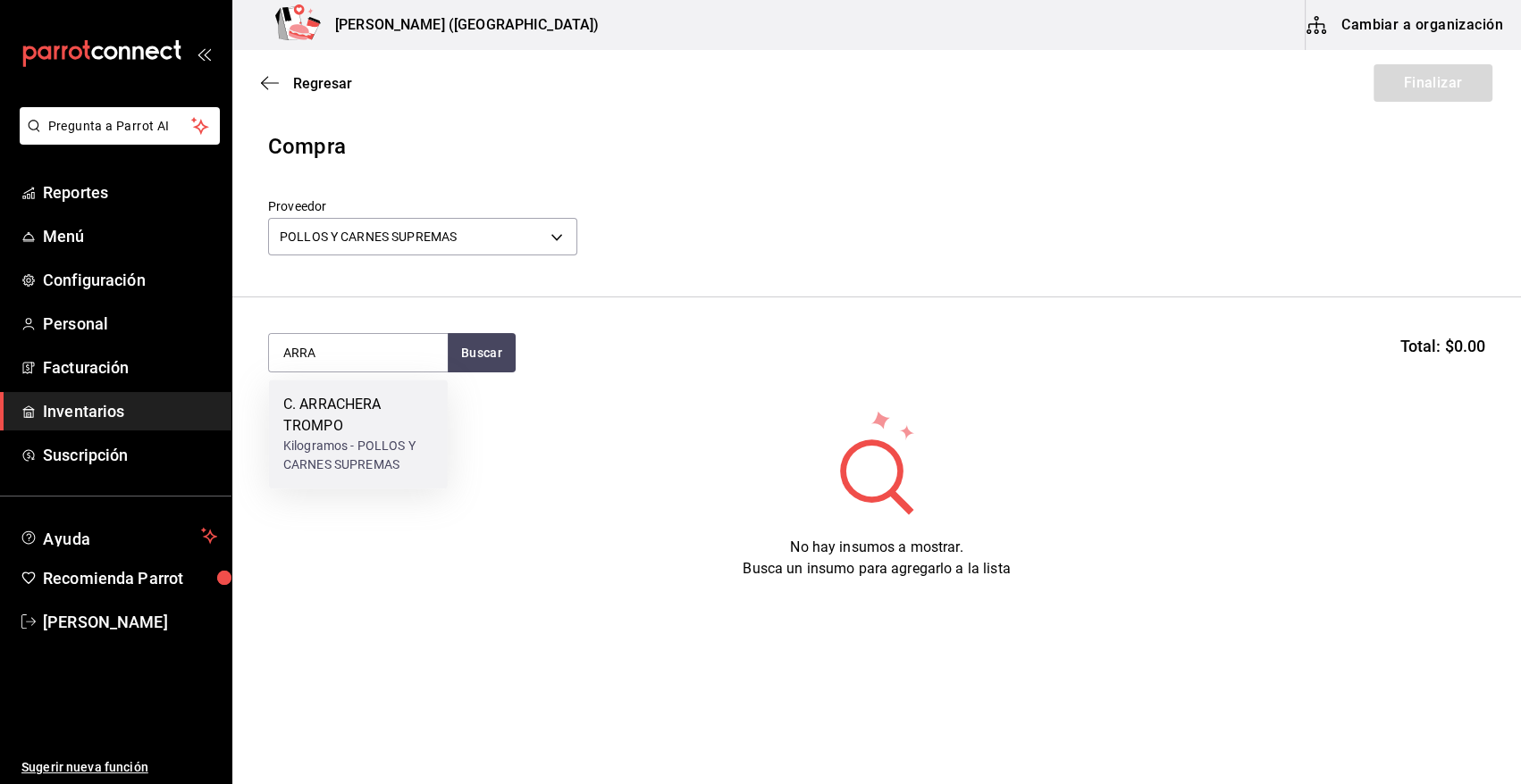
click at [384, 403] on div "C. ARRACHERA TROMPO" at bounding box center [359, 415] width 150 height 43
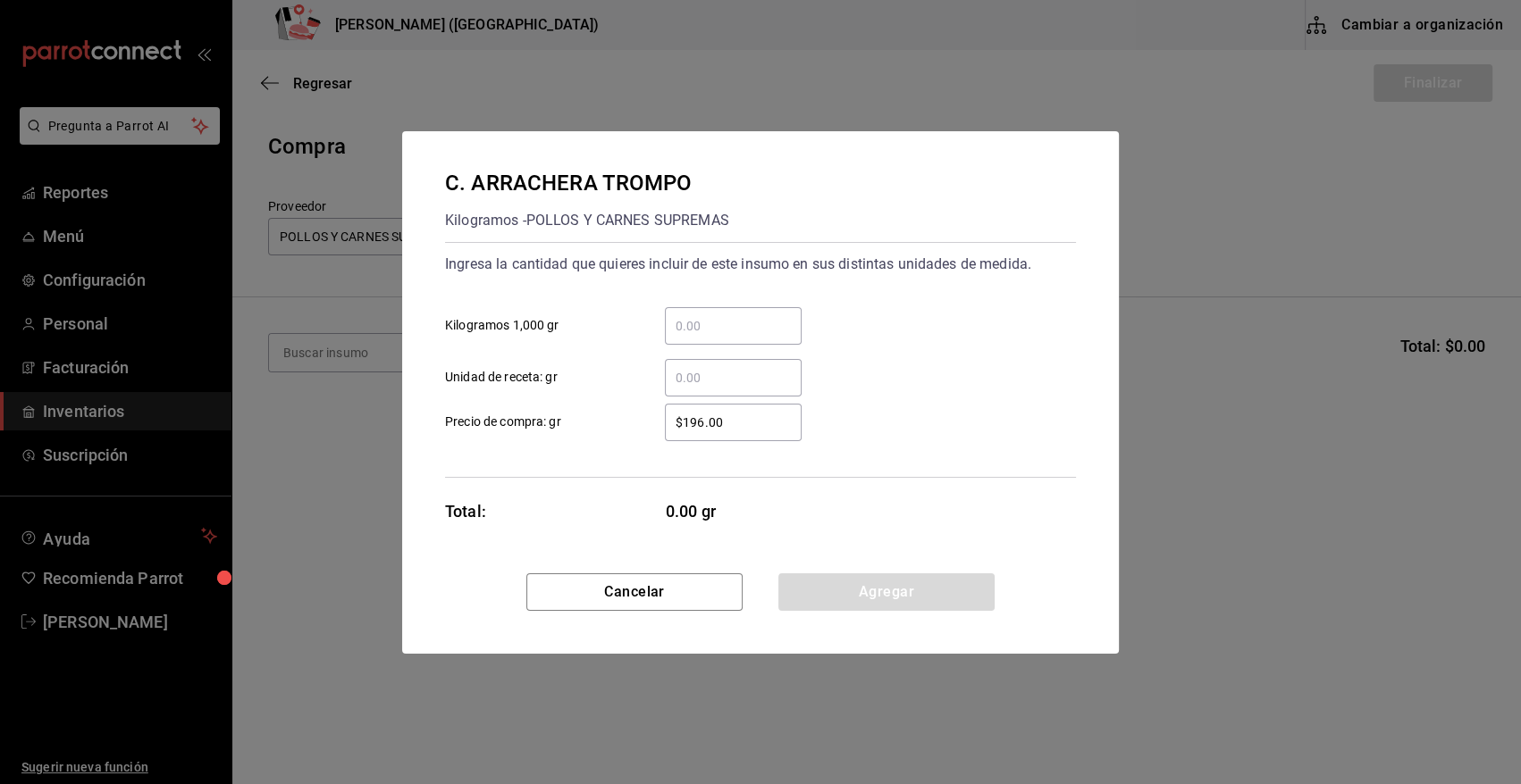
click at [712, 322] on input "​ Kilogramos 1,000 gr" at bounding box center [734, 325] width 137 height 22
type input "7.65"
drag, startPoint x: 777, startPoint y: 427, endPoint x: 587, endPoint y: 426, distance: 190.0
click at [587, 426] on label "$196.00 ​ Precio de compra: gr" at bounding box center [623, 421] width 357 height 37
type input "$269"
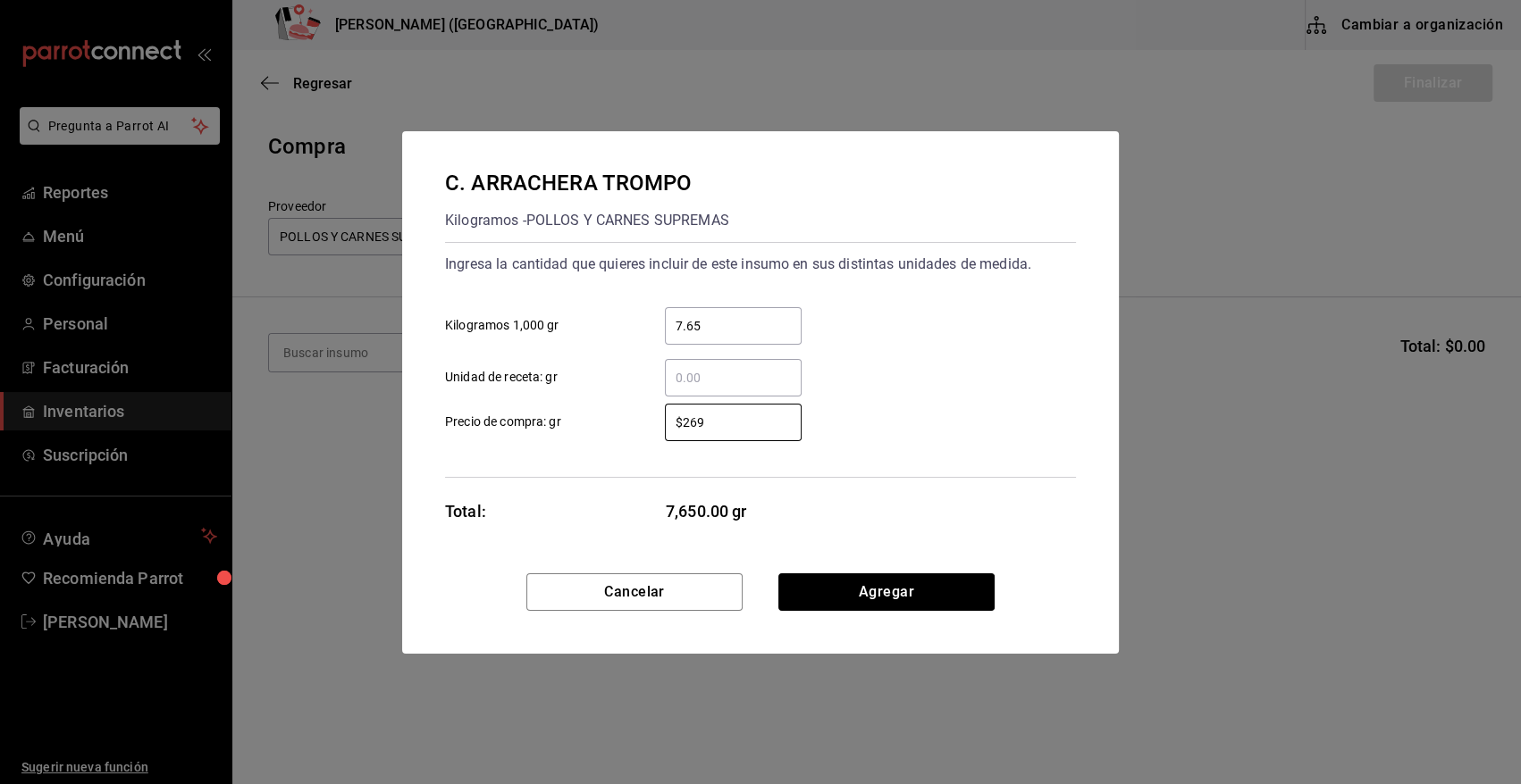
click at [901, 590] on button "Agregar" at bounding box center [886, 592] width 216 height 37
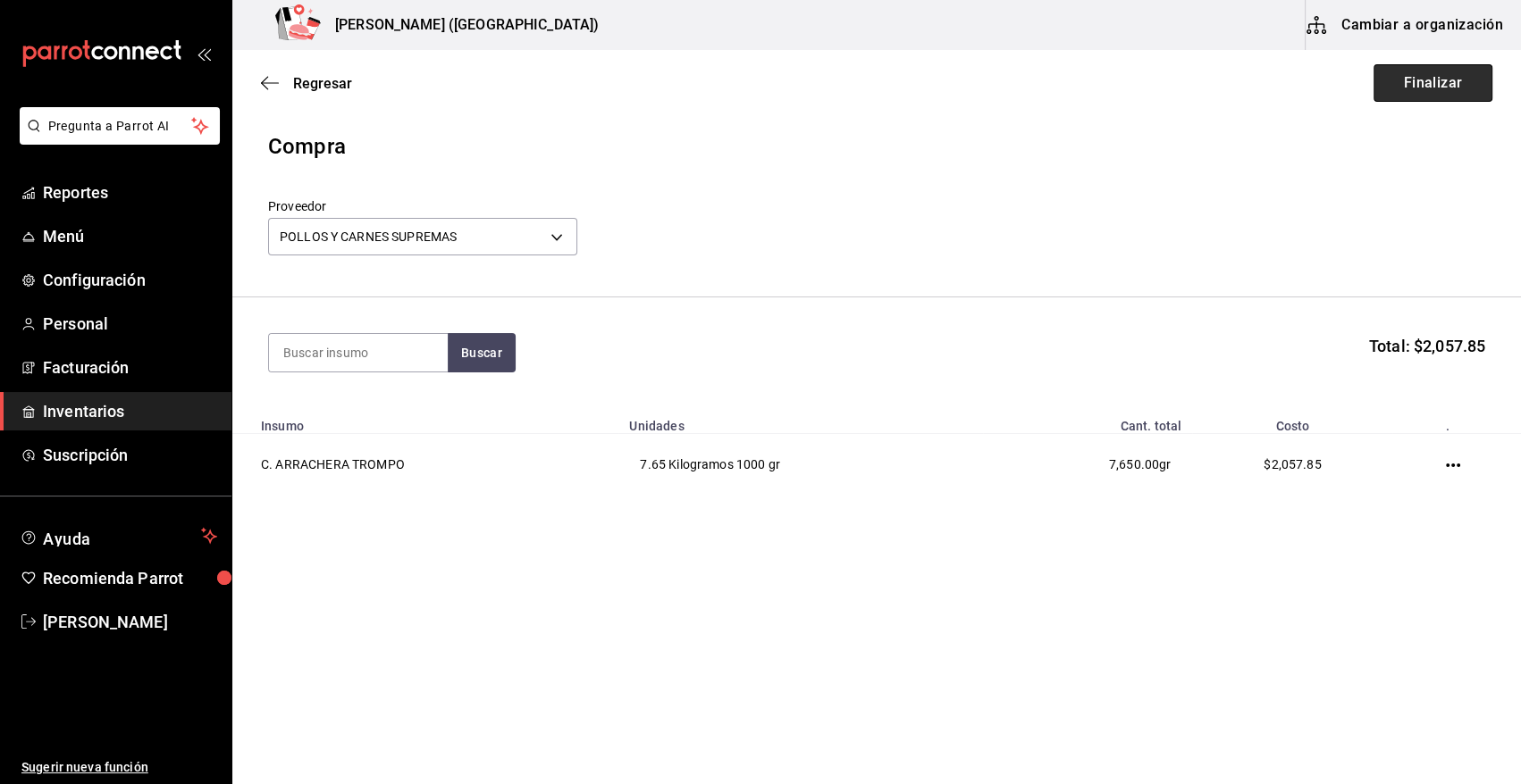
click at [1409, 87] on button "Finalizar" at bounding box center [1432, 83] width 119 height 37
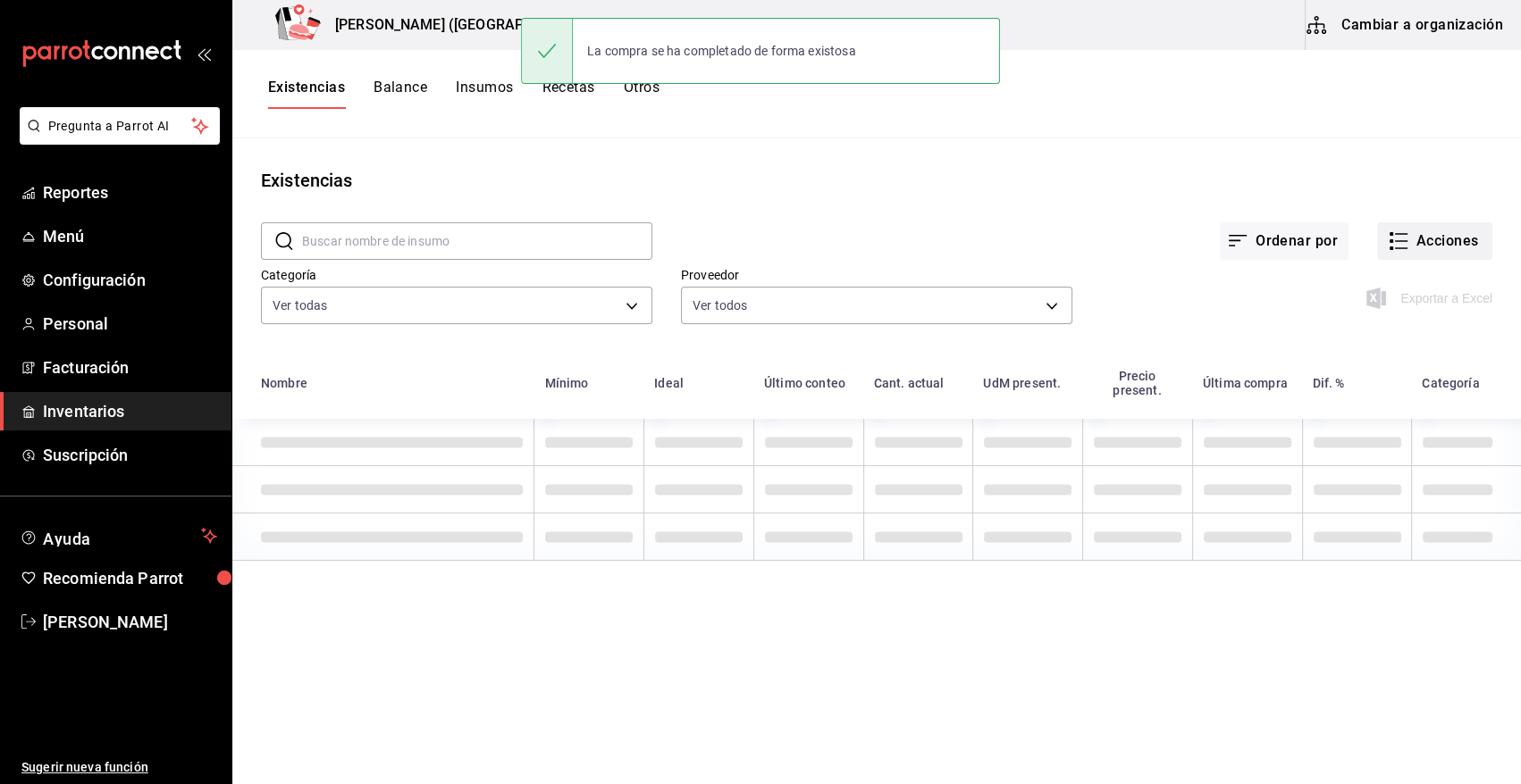
click at [1457, 243] on button "Acciones" at bounding box center [1434, 241] width 115 height 37
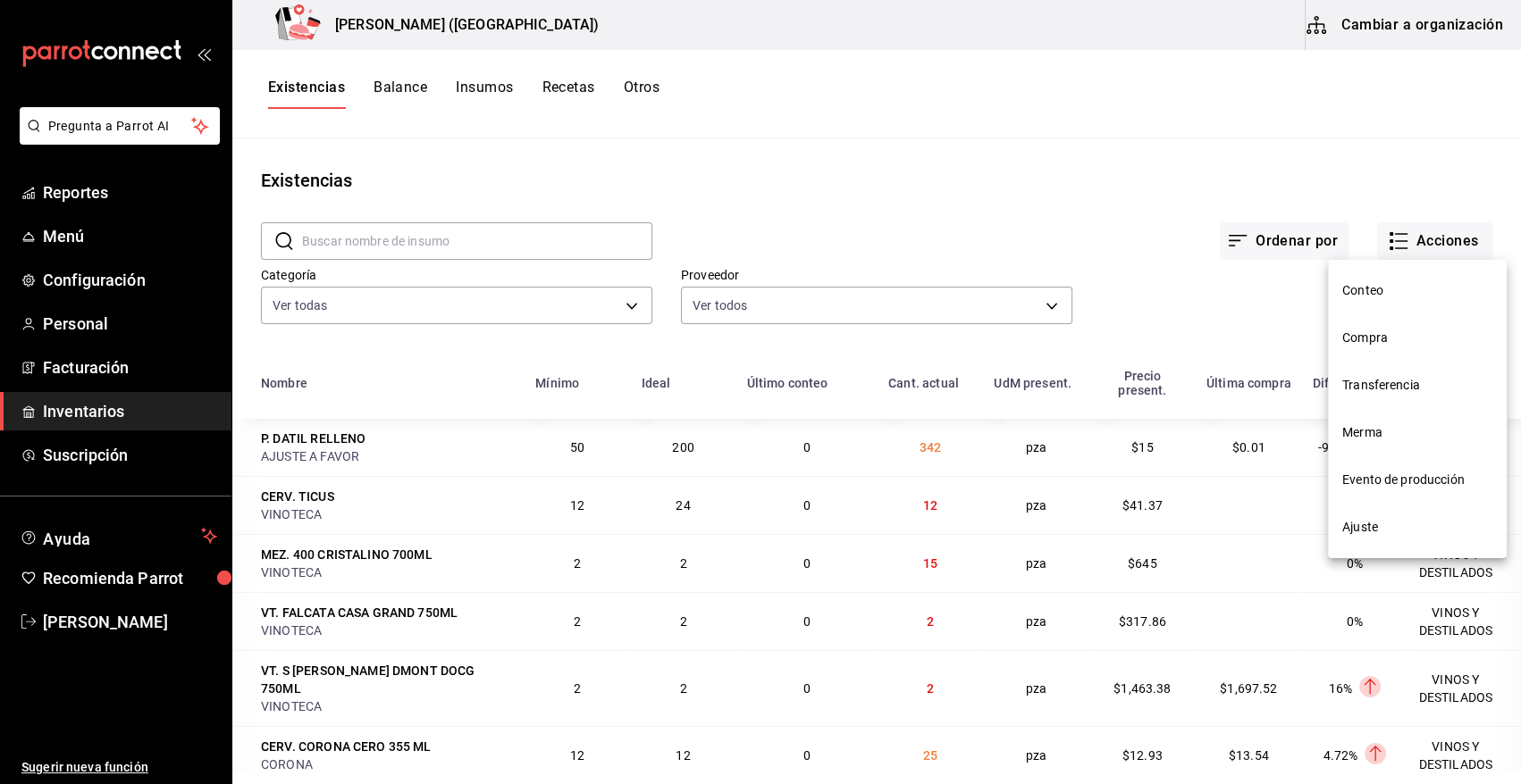
click at [1382, 343] on span "Compra" at bounding box center [1417, 339] width 150 height 19
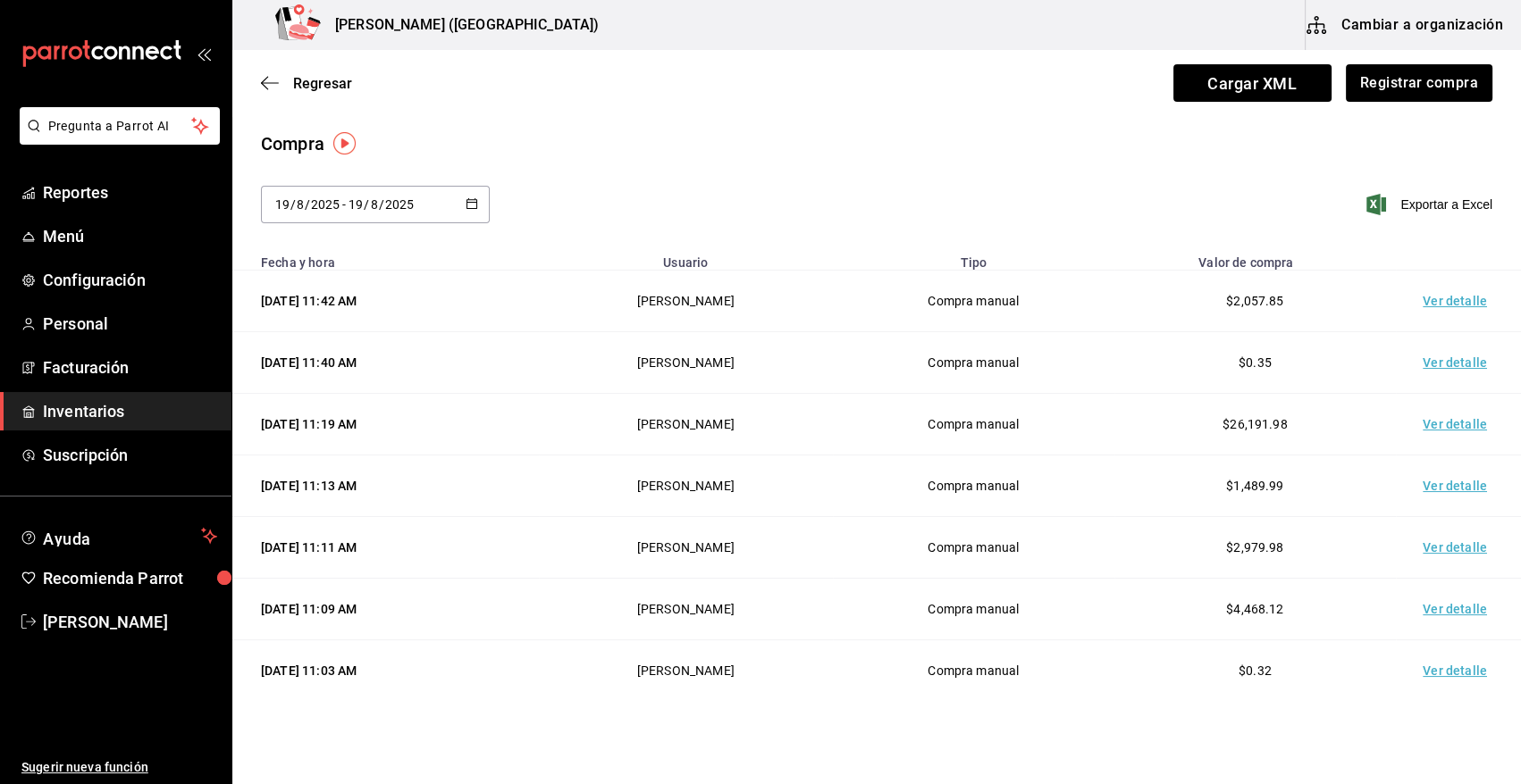
click at [1452, 300] on td "Ver detalle" at bounding box center [1458, 301] width 125 height 62
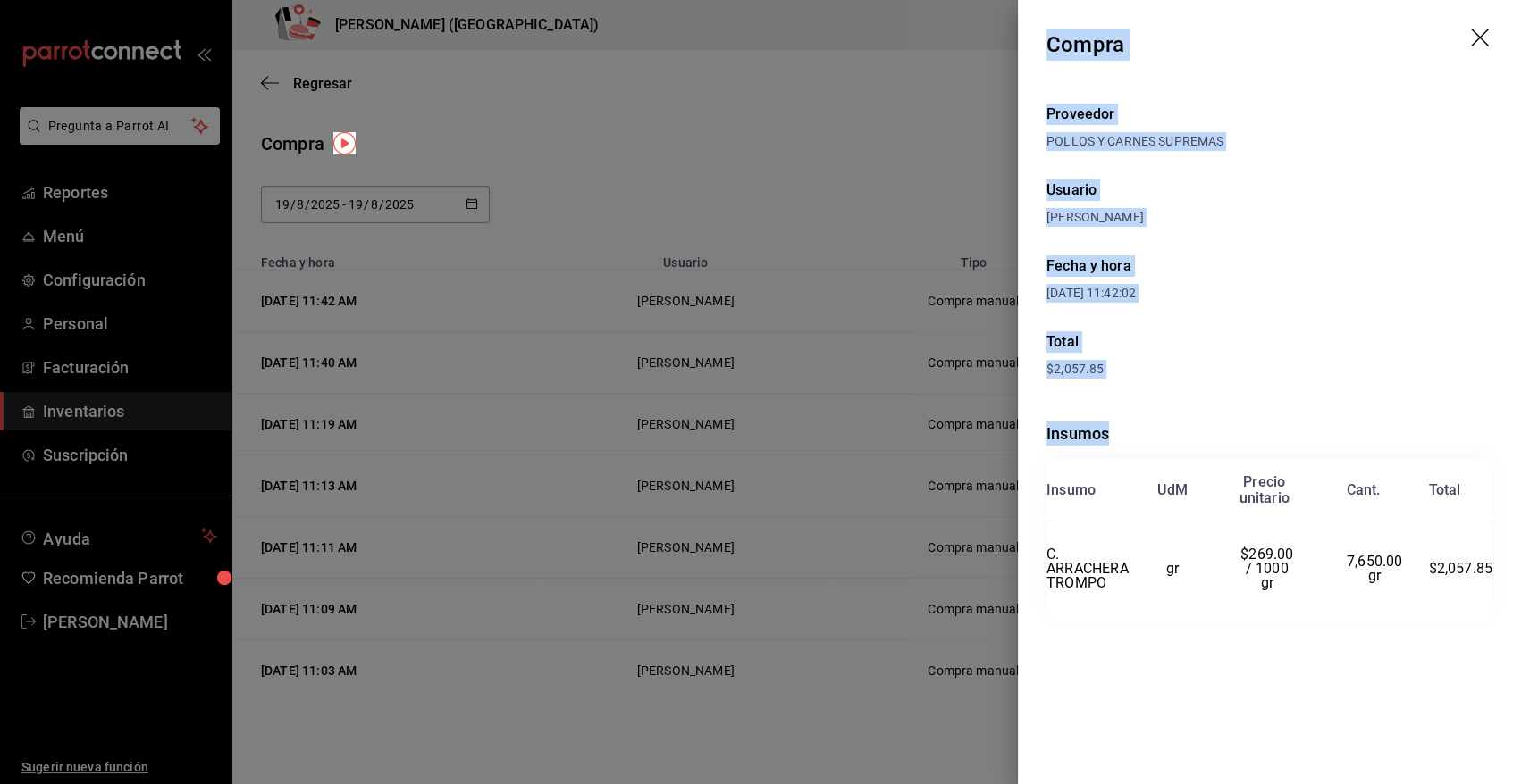
drag, startPoint x: 1047, startPoint y: 39, endPoint x: 1503, endPoint y: 592, distance: 716.8
click at [1503, 592] on div "Compra Proveedor POLLOS Y CARNES SUPREMAS Usuario [PERSON_NAME] y hora [DATE] 1…" at bounding box center [1269, 392] width 504 height 784
click at [1479, 37] on icon "drag" at bounding box center [1479, 37] width 18 height 18
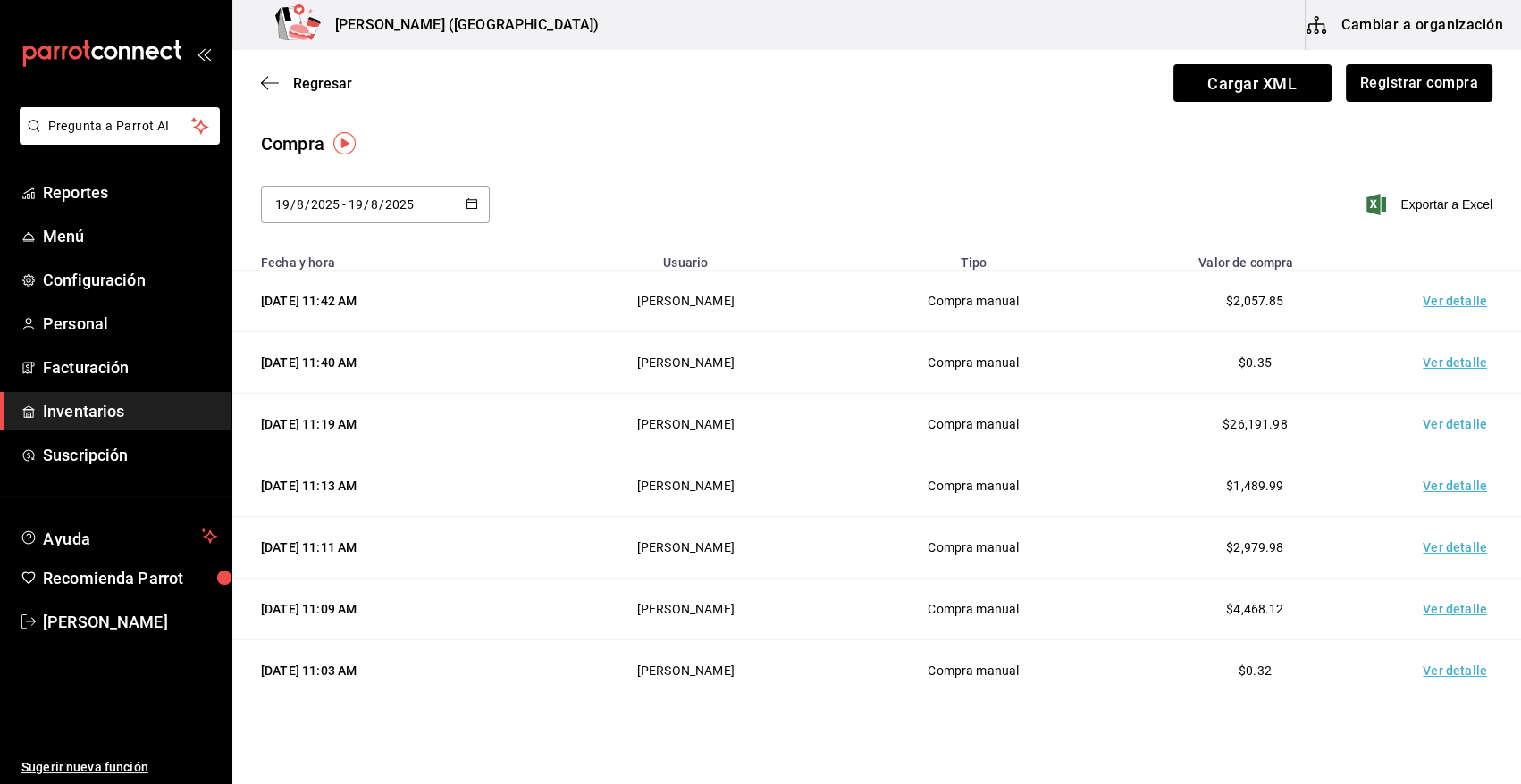
click at [111, 417] on span "Inventarios" at bounding box center [129, 411] width 174 height 24
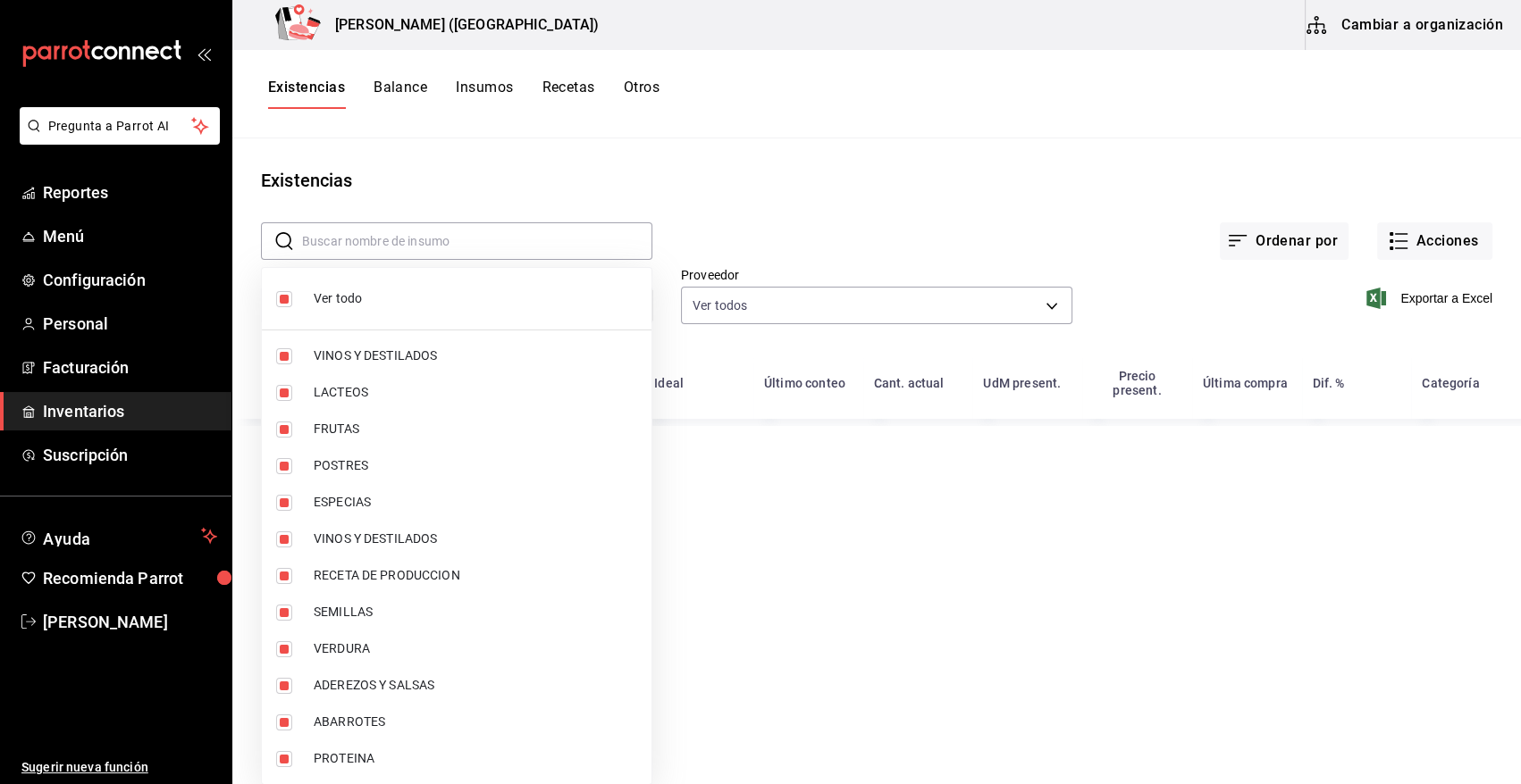
click at [380, 308] on body "Pregunta a Parrot AI Reportes Menú Configuración Personal Facturación Inventari…" at bounding box center [760, 385] width 1521 height 772
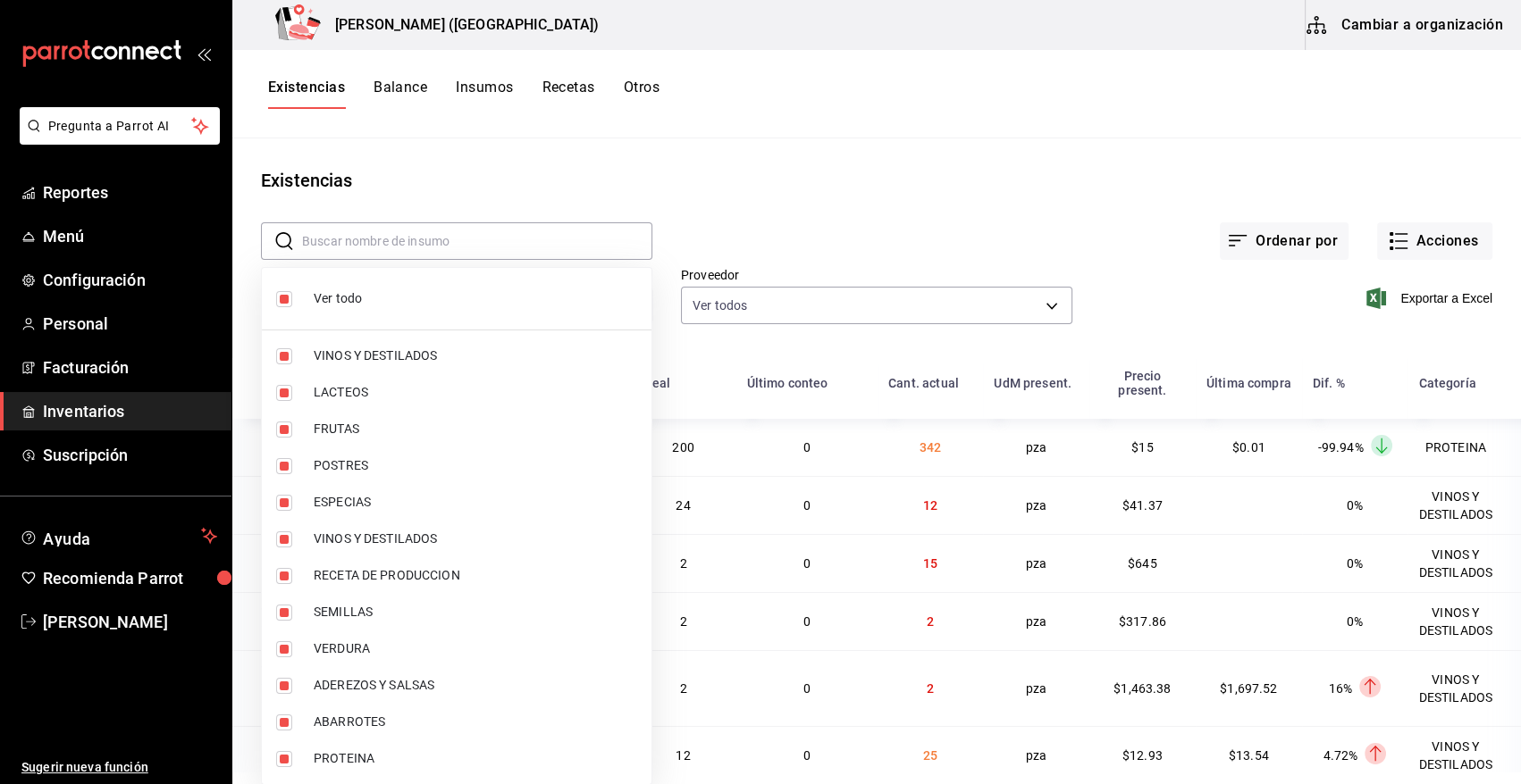
click at [286, 298] on input "checkbox" at bounding box center [284, 299] width 16 height 16
checkbox input "false"
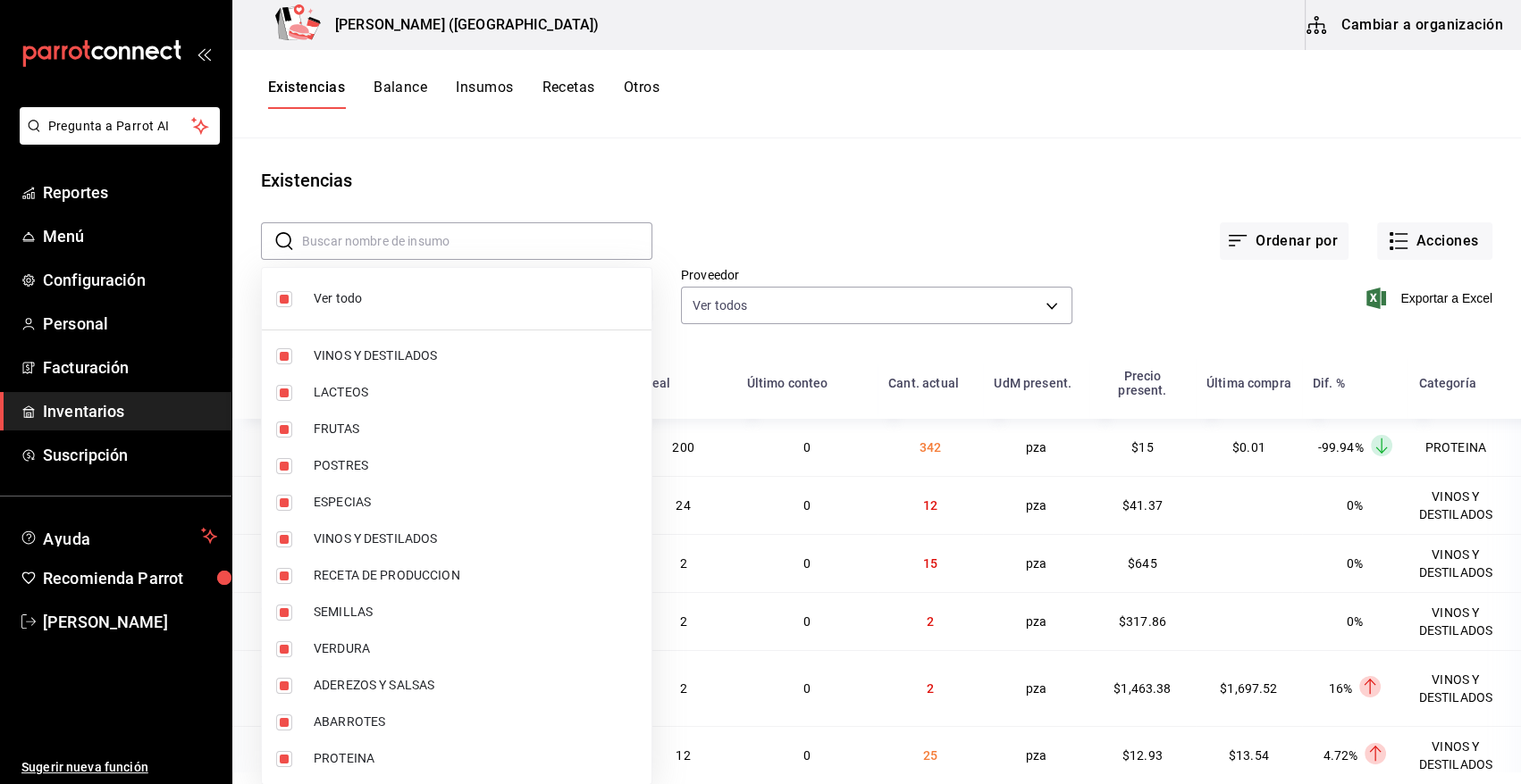
checkbox input "false"
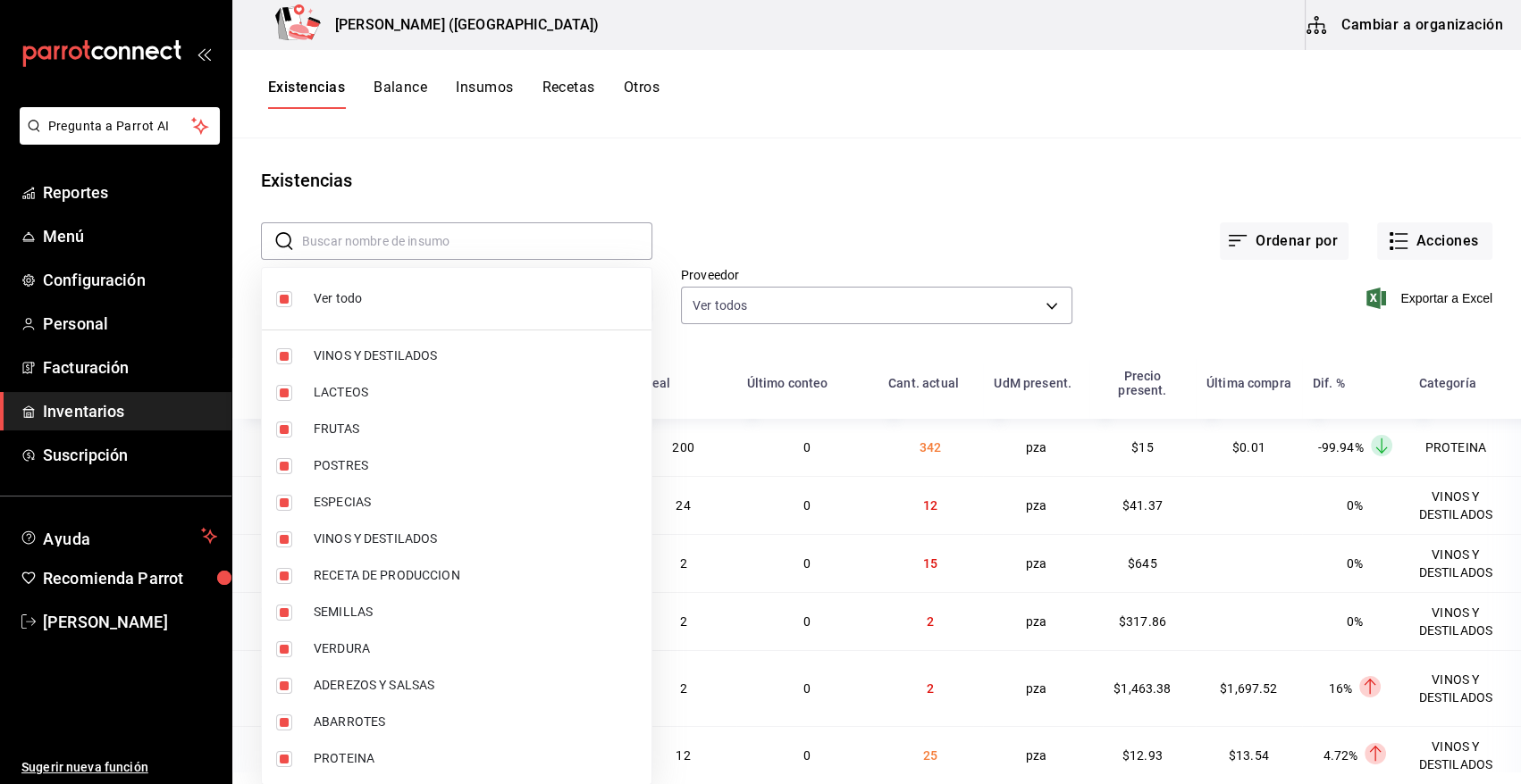
checkbox input "false"
click at [283, 759] on input "checkbox" at bounding box center [284, 759] width 16 height 16
checkbox input "true"
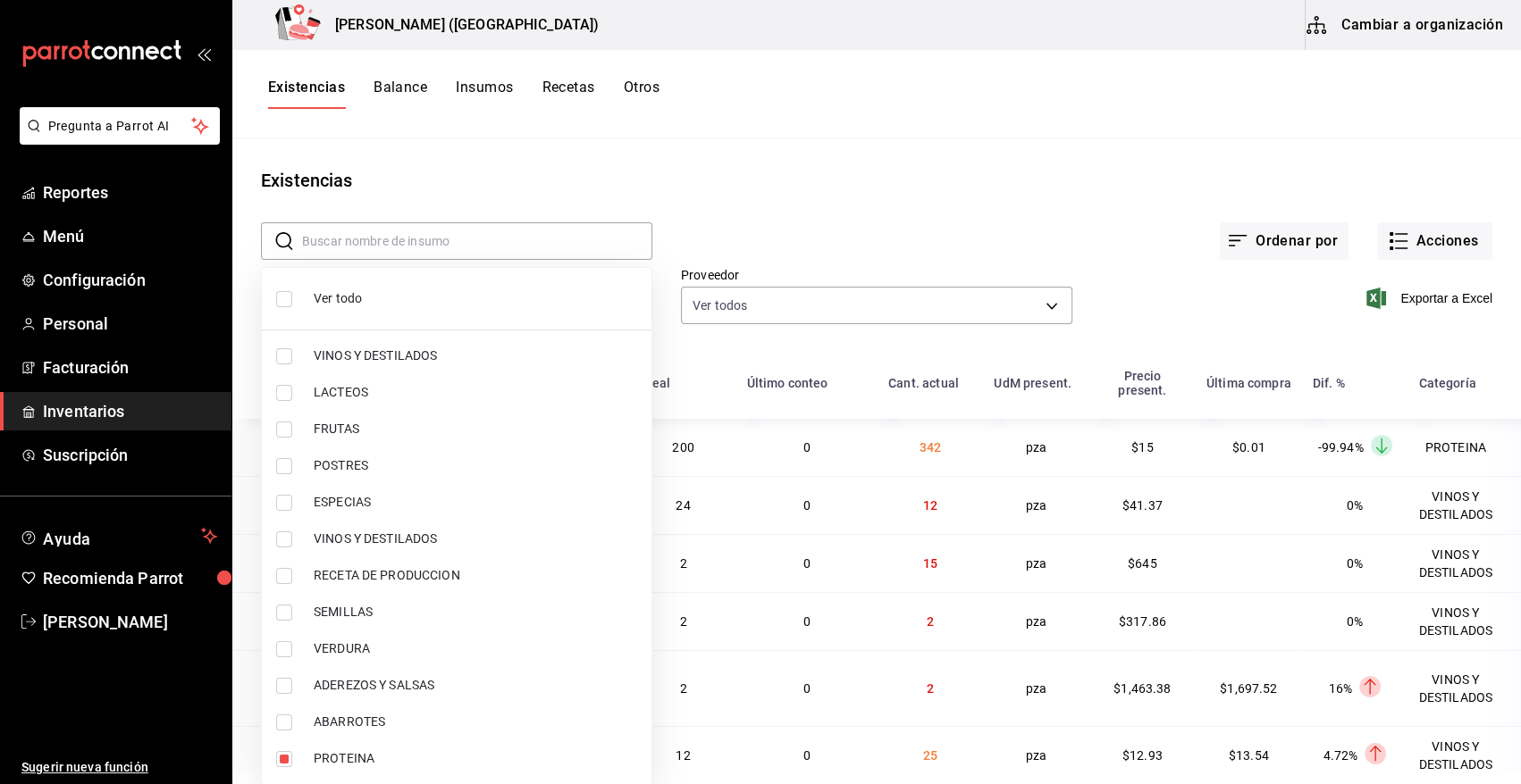
type input "3e90cef9-1dc9-474d-8316-d124f624c148"
click at [887, 206] on div at bounding box center [760, 392] width 1521 height 784
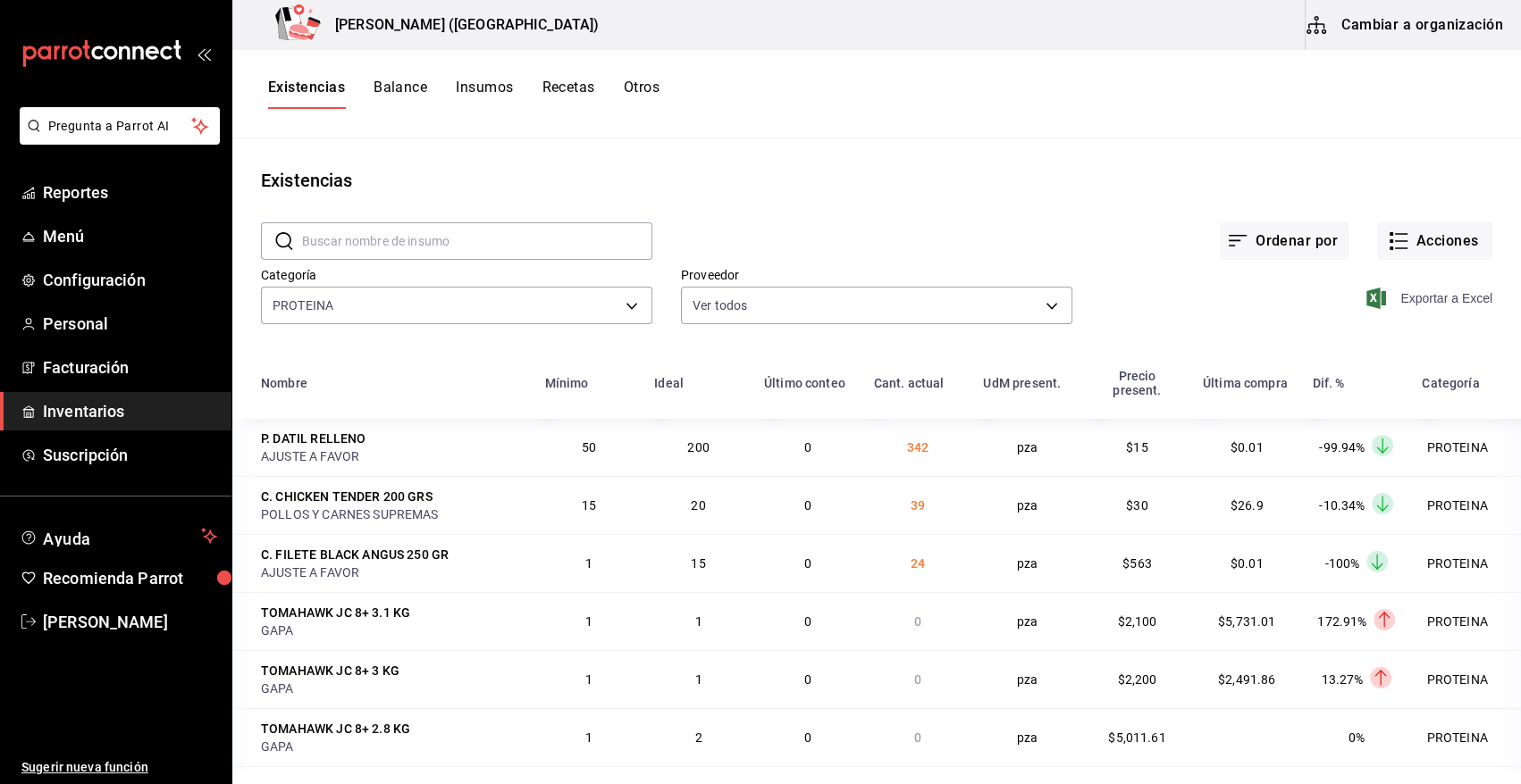
click at [1393, 304] on span "Exportar a Excel" at bounding box center [1431, 298] width 123 height 22
click at [878, 180] on div "Existencias" at bounding box center [877, 181] width 1289 height 27
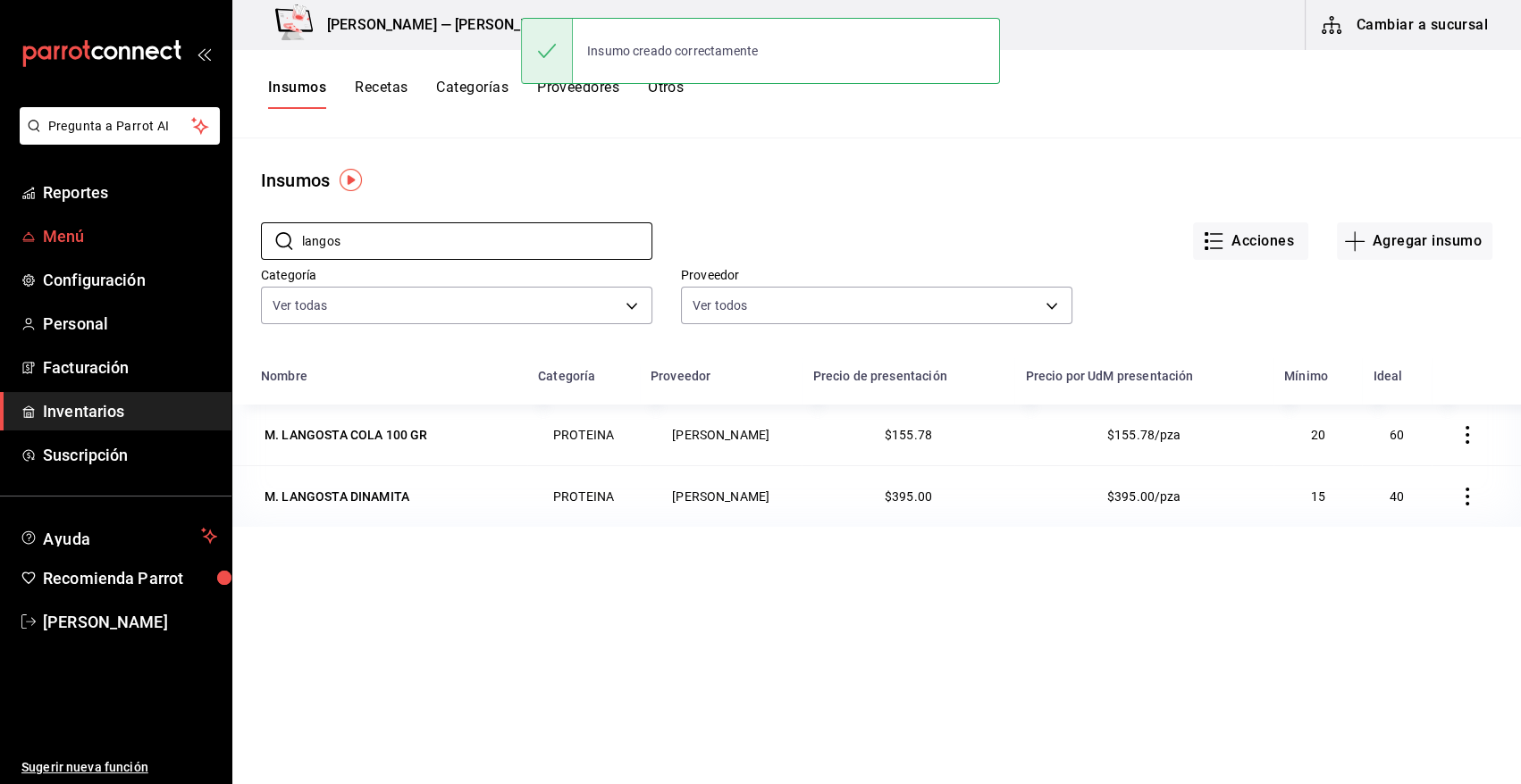
drag, startPoint x: 381, startPoint y: 245, endPoint x: 173, endPoint y: 240, distance: 208.1
click at [173, 240] on div "Pregunta a Parrot AI Reportes Menú Configuración Personal Facturación Inventari…" at bounding box center [760, 385] width 1521 height 772
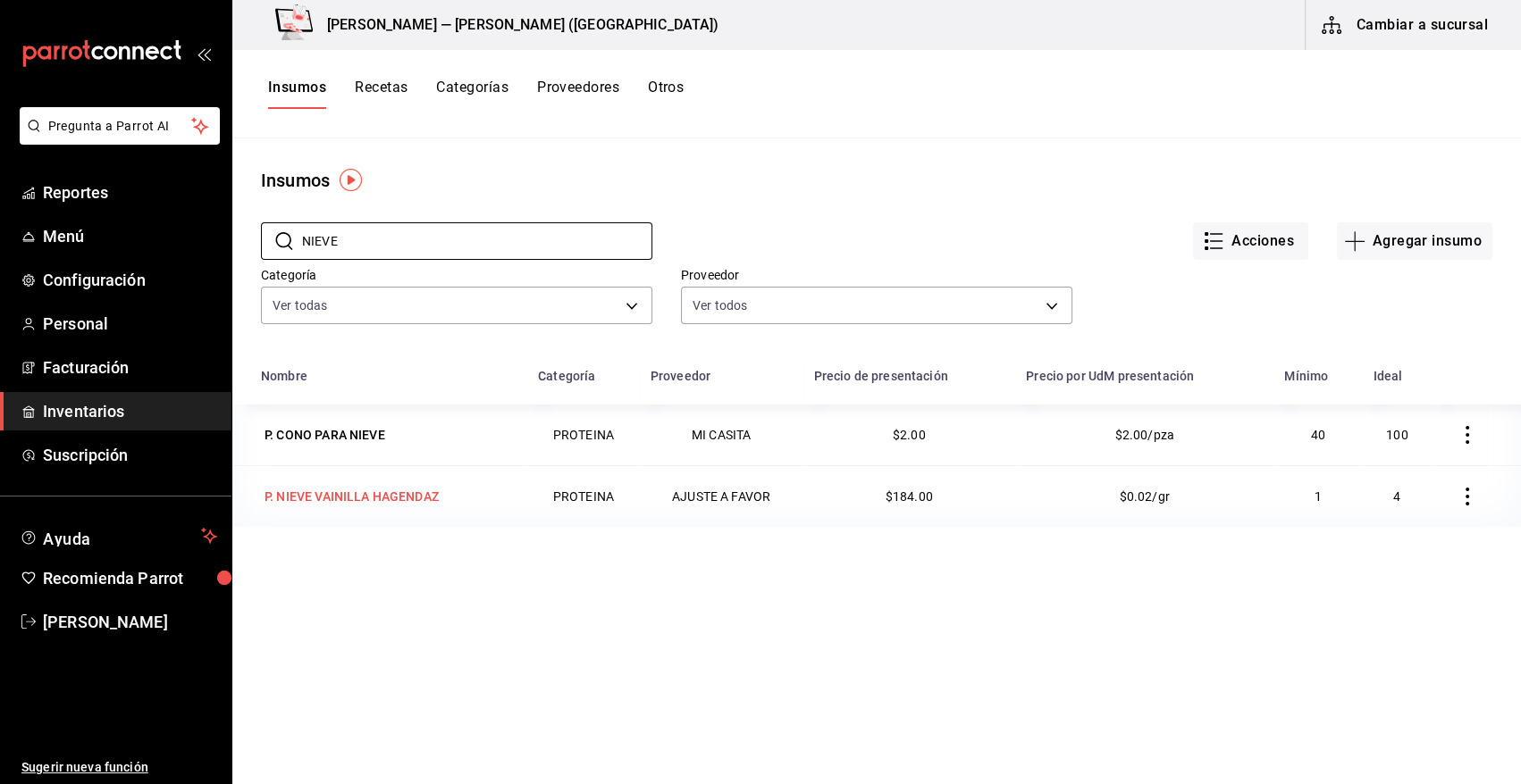
type input "NIEVE"
click at [355, 500] on div "P. NIEVE VAINILLA HAGENDAZ" at bounding box center [351, 497] width 174 height 18
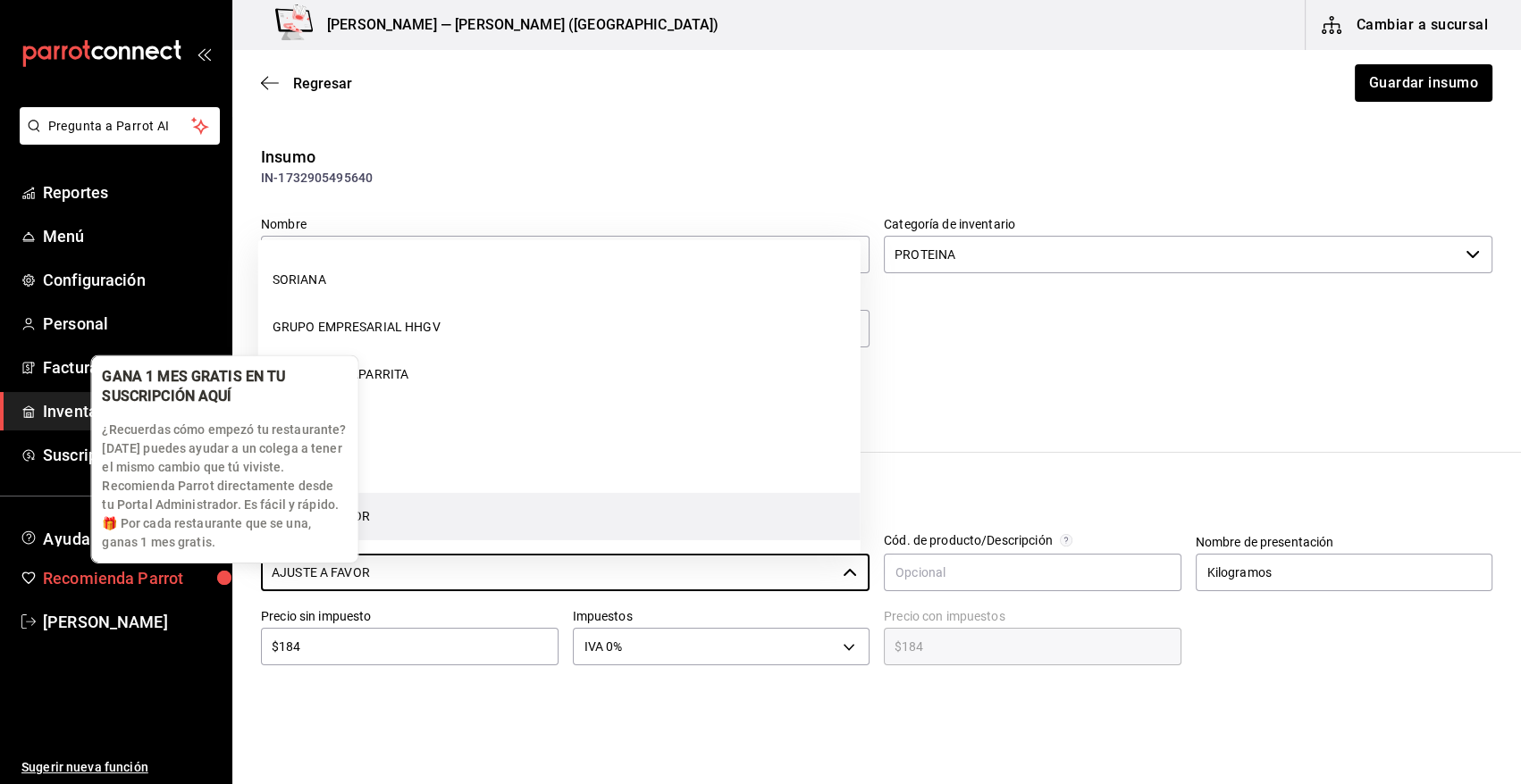
drag, startPoint x: 417, startPoint y: 567, endPoint x: 191, endPoint y: 577, distance: 226.2
click at [191, 577] on div "Pregunta a Parrot AI Reportes Menú Configuración Personal Facturación Inventari…" at bounding box center [760, 342] width 1521 height 683
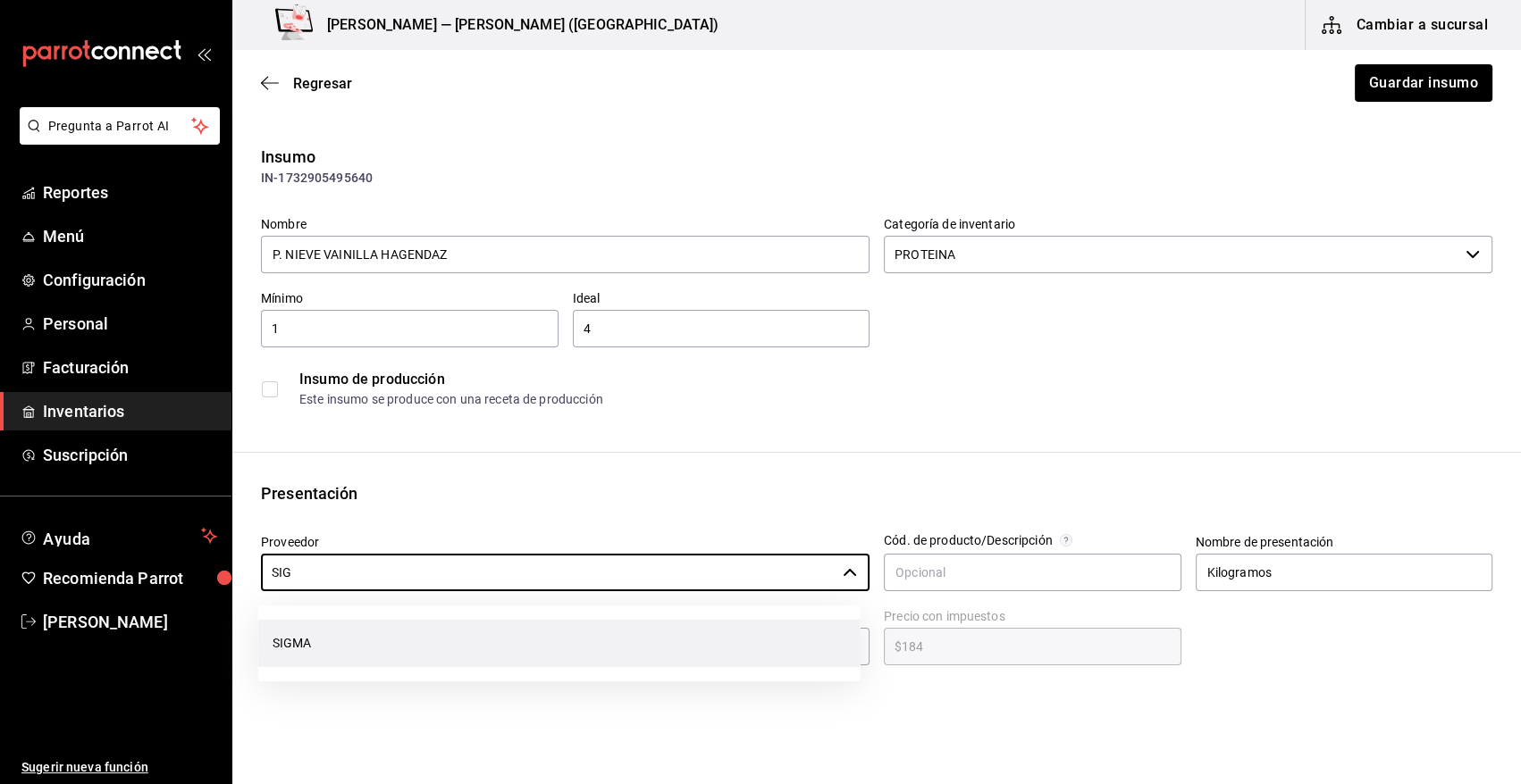
click at [300, 637] on li "SIGMA" at bounding box center [559, 644] width 602 height 48
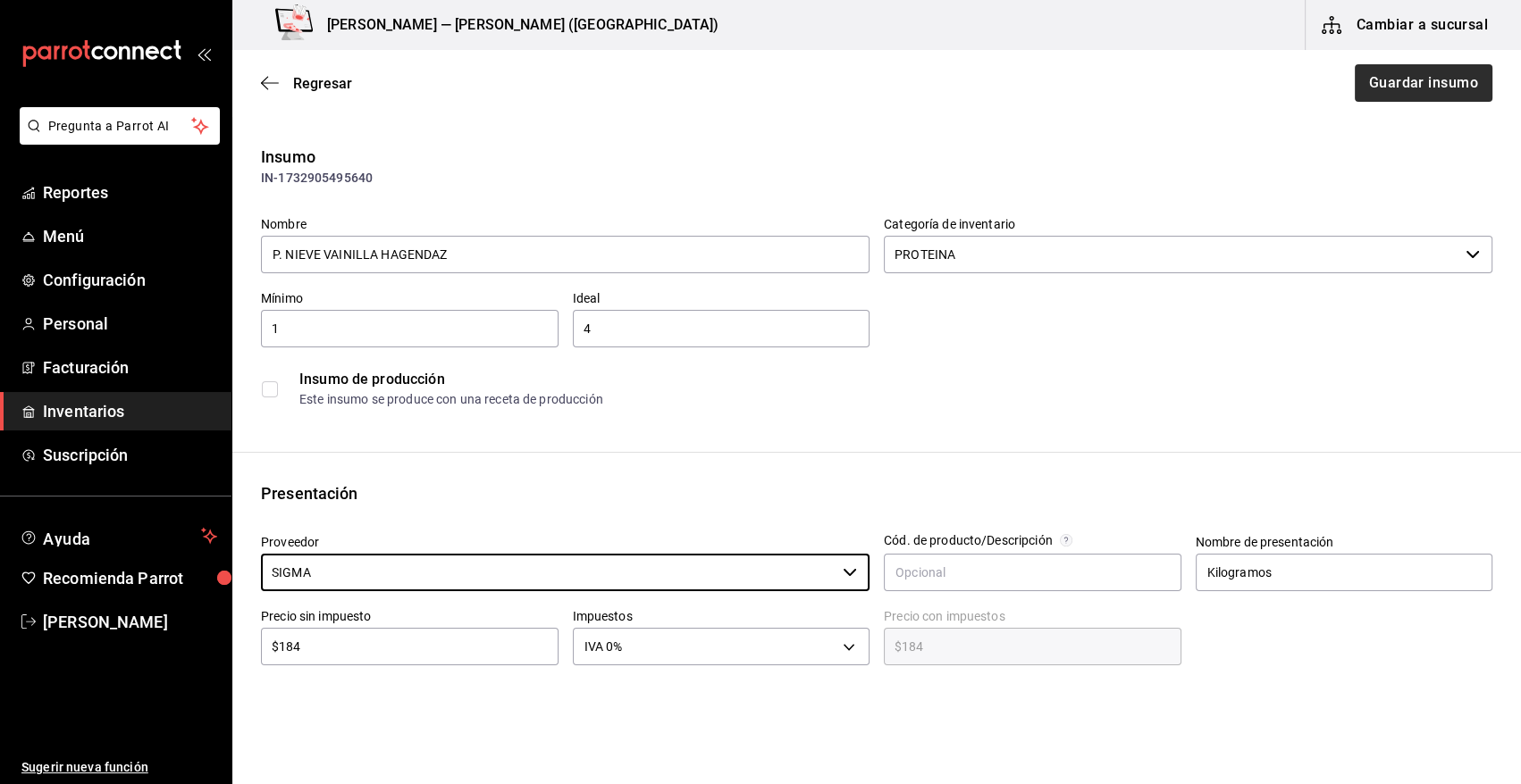
type input "SIGMA"
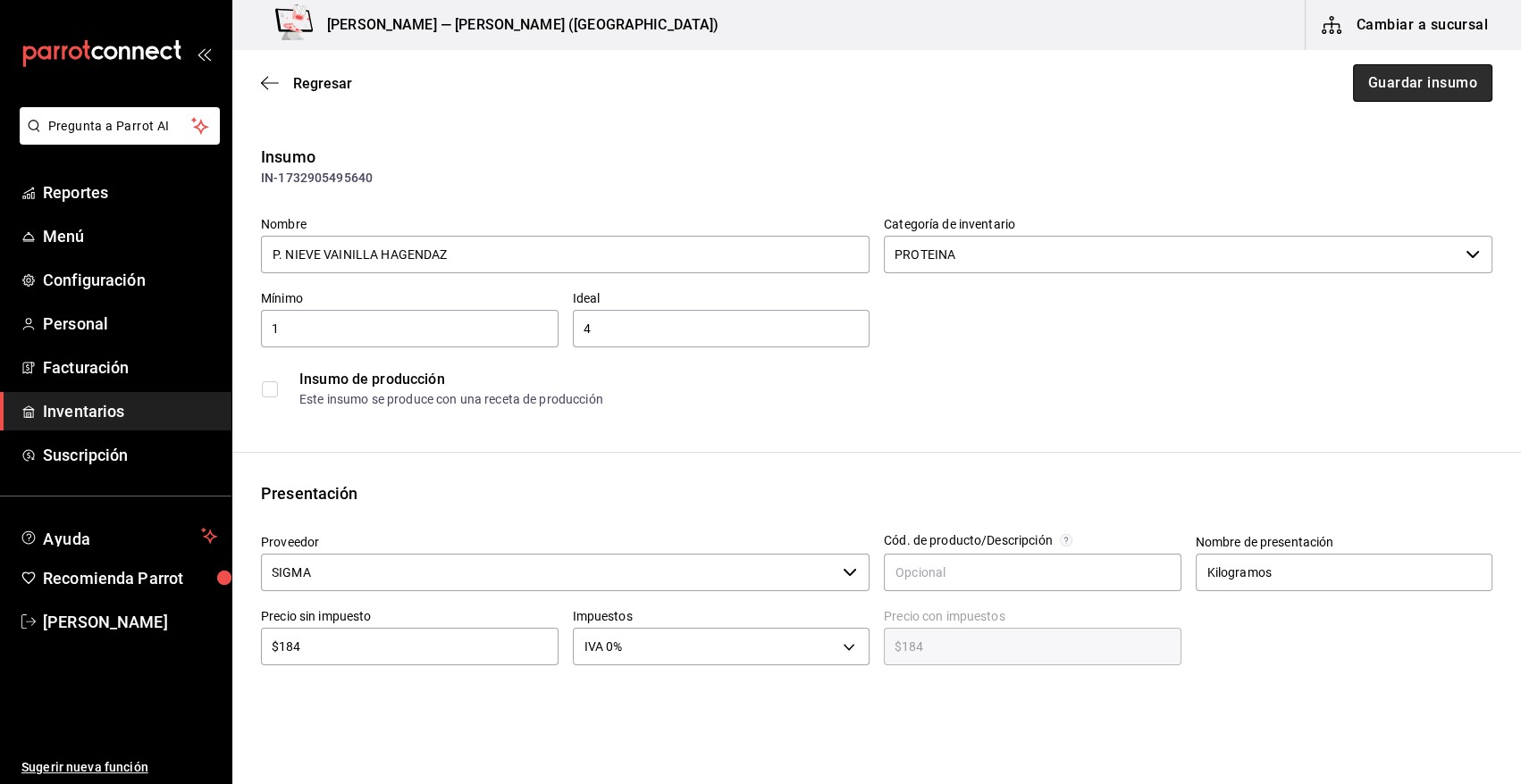
click at [1398, 86] on button "Guardar insumo" at bounding box center [1423, 83] width 139 height 37
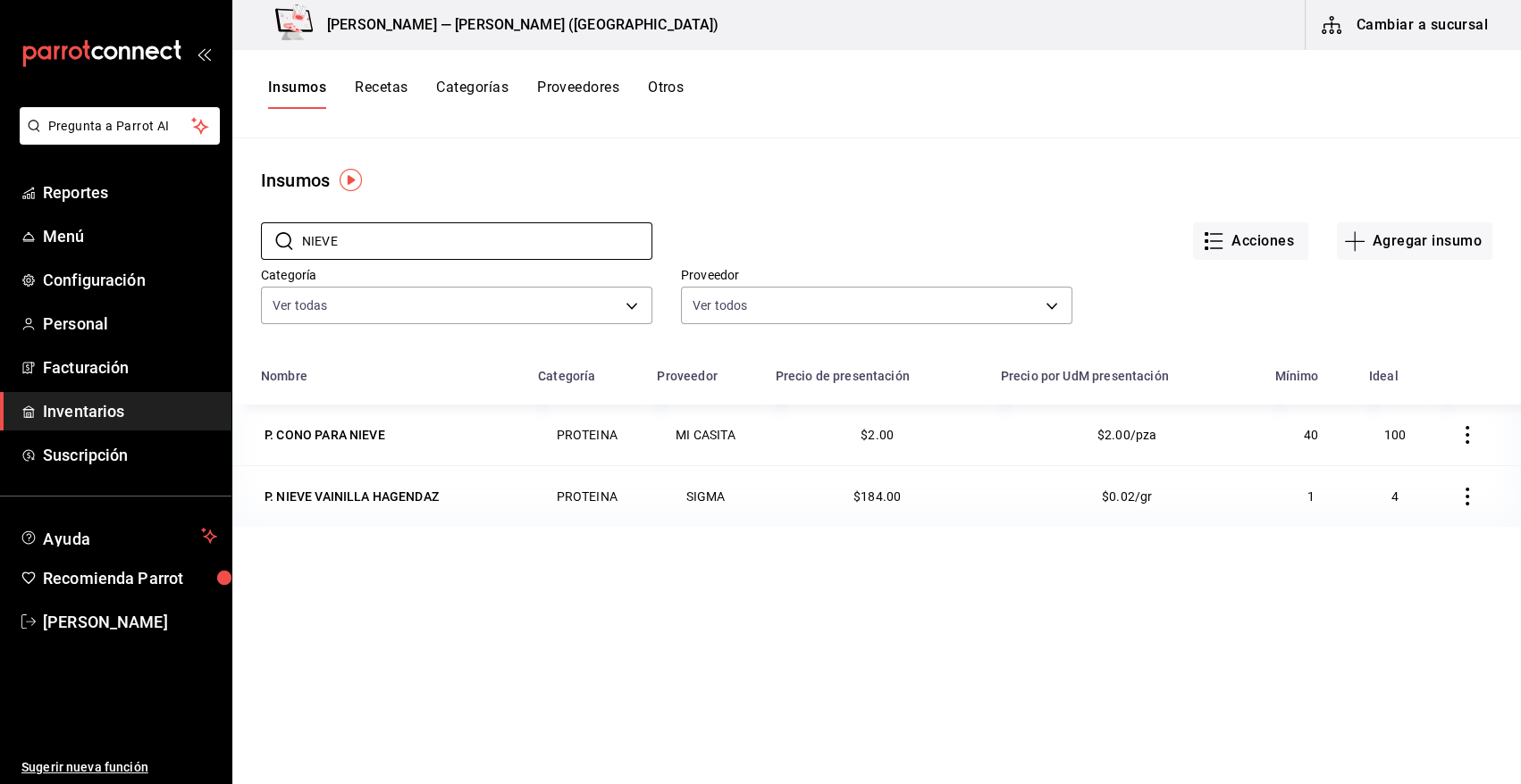
drag, startPoint x: 395, startPoint y: 238, endPoint x: 234, endPoint y: 240, distance: 161.0
click at [234, 240] on div "​ NIEVE ​ Acciones Agregar insumo Categoría Ver todas 08f8d543-33e6-4481-bf08-1…" at bounding box center [877, 276] width 1289 height 165
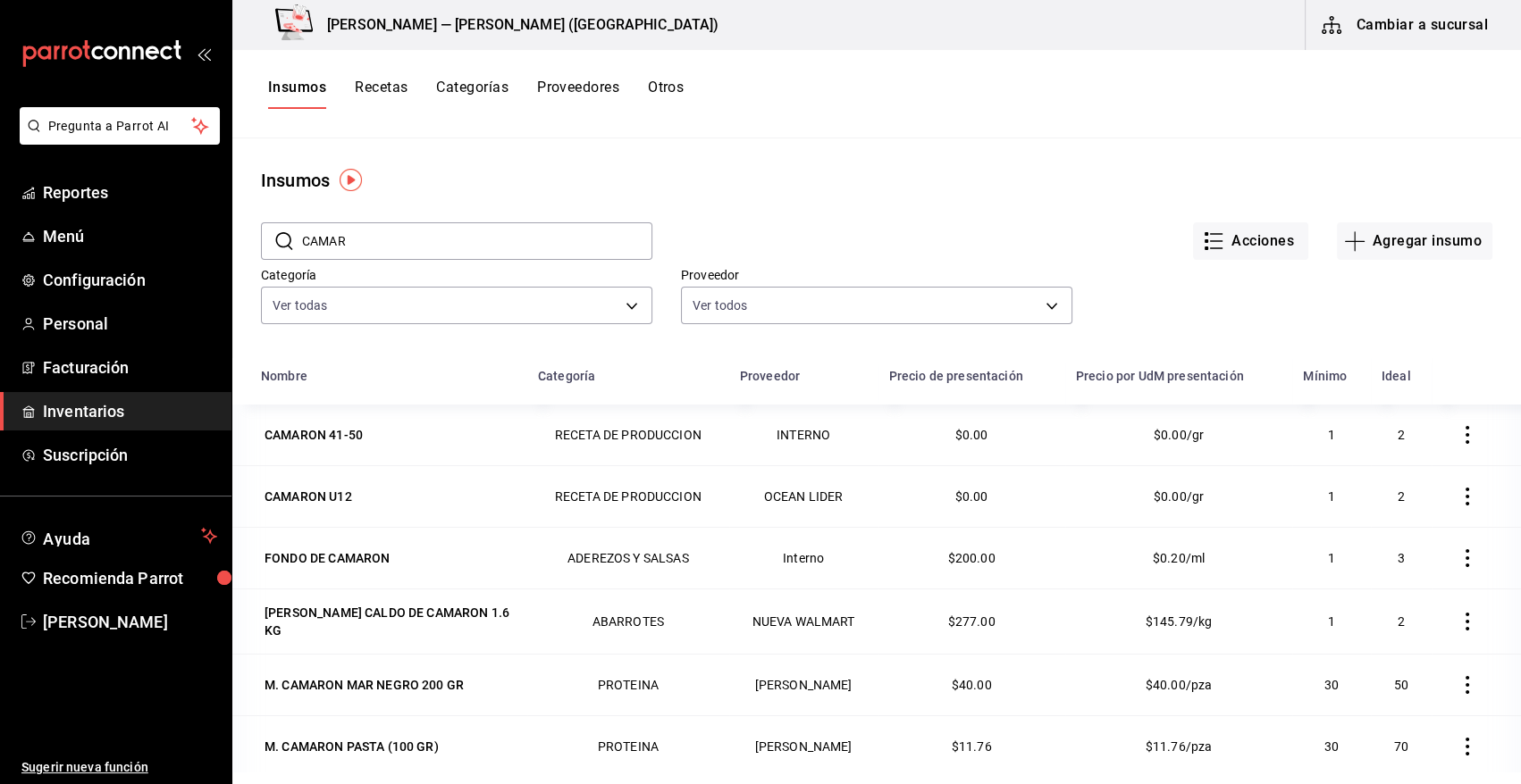
click at [405, 239] on input "CAMAR" at bounding box center [477, 242] width 350 height 36
type input "CAMARON"
click at [357, 743] on div "M. CAMARON PASTA (100 GR)" at bounding box center [351, 747] width 174 height 18
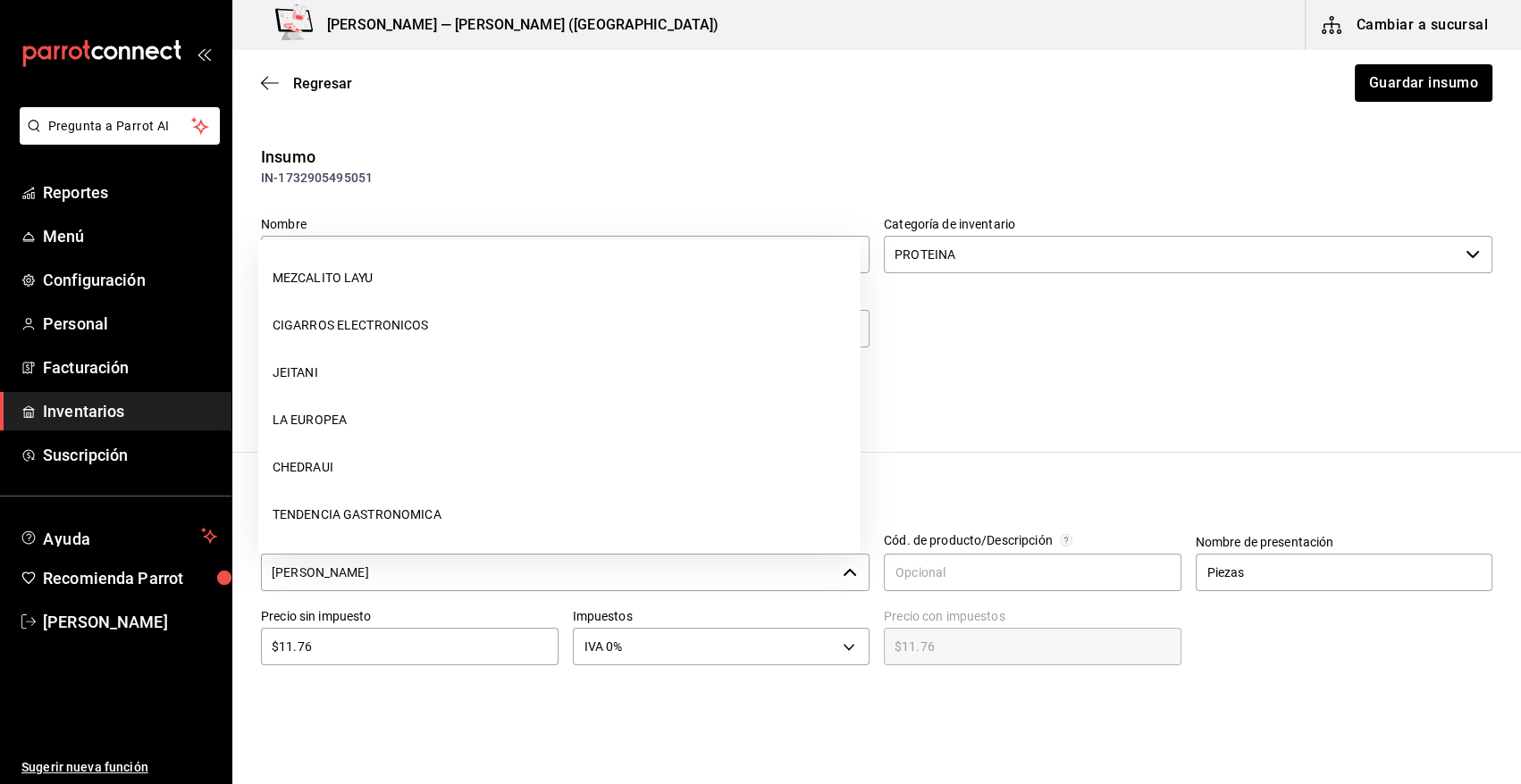
scroll to position [1797, 0]
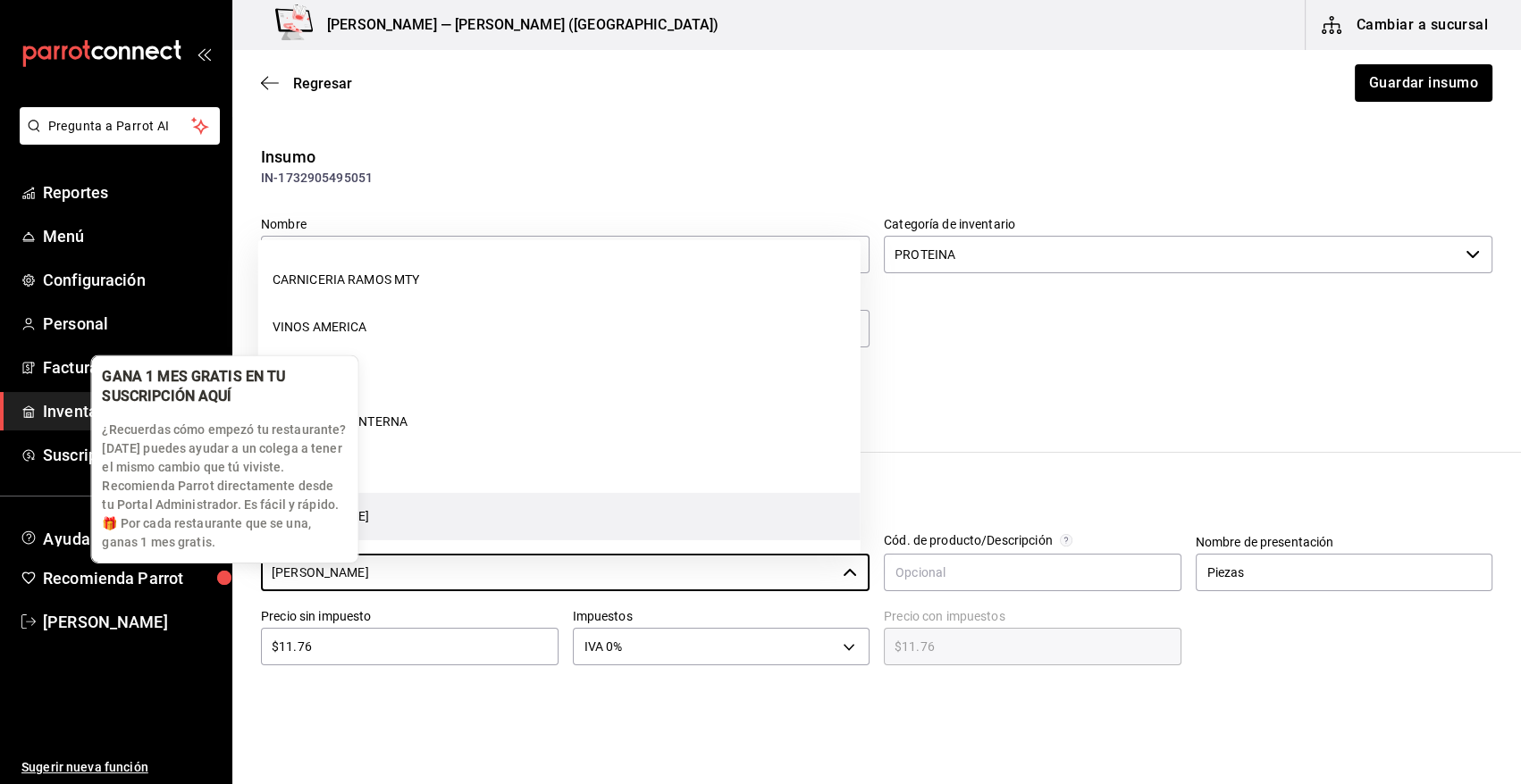
drag, startPoint x: 485, startPoint y: 574, endPoint x: 231, endPoint y: 584, distance: 254.2
click at [231, 584] on div "Pregunta a Parrot AI Reportes Menú Configuración Personal Facturación Inventari…" at bounding box center [760, 342] width 1521 height 683
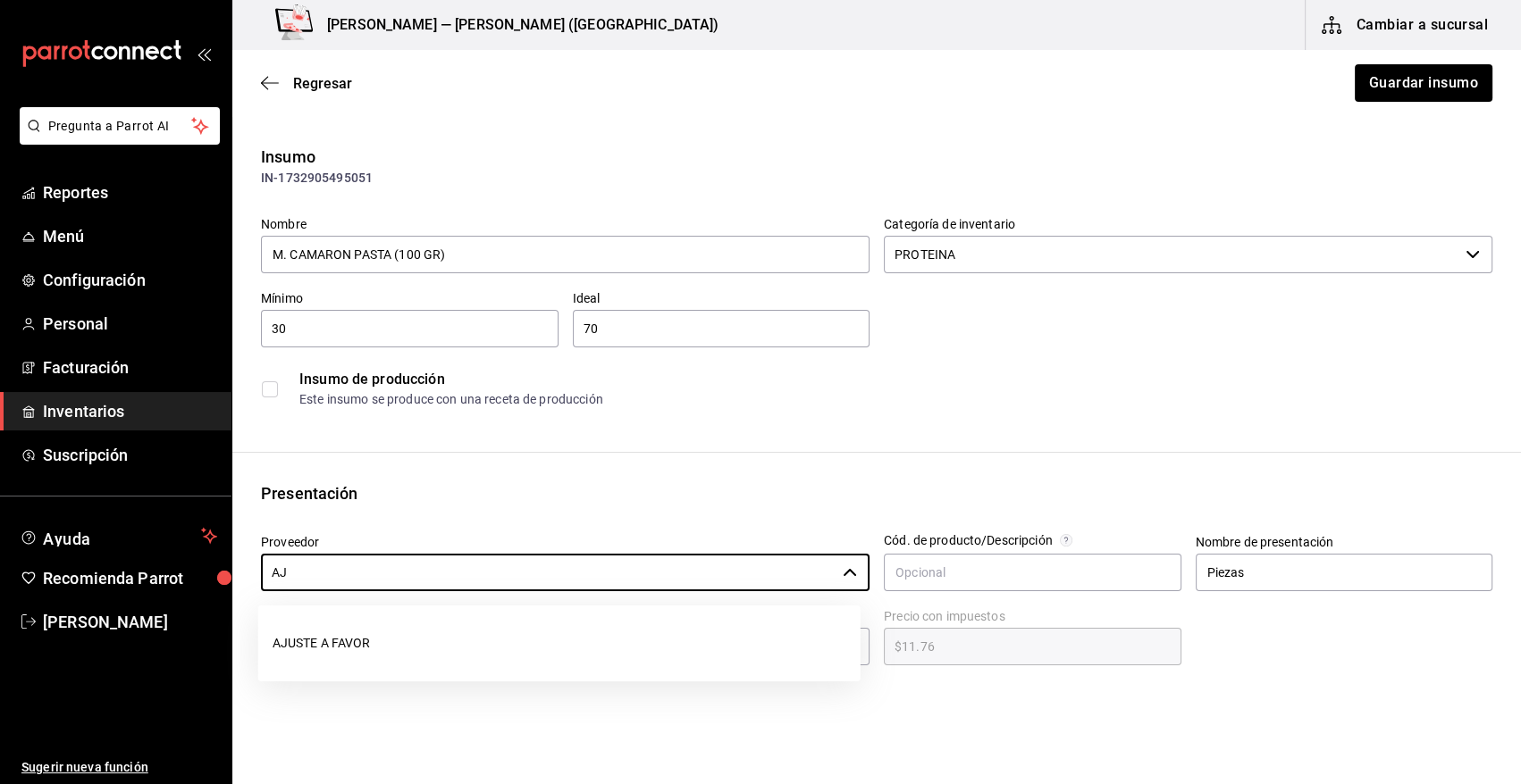
scroll to position [0, 0]
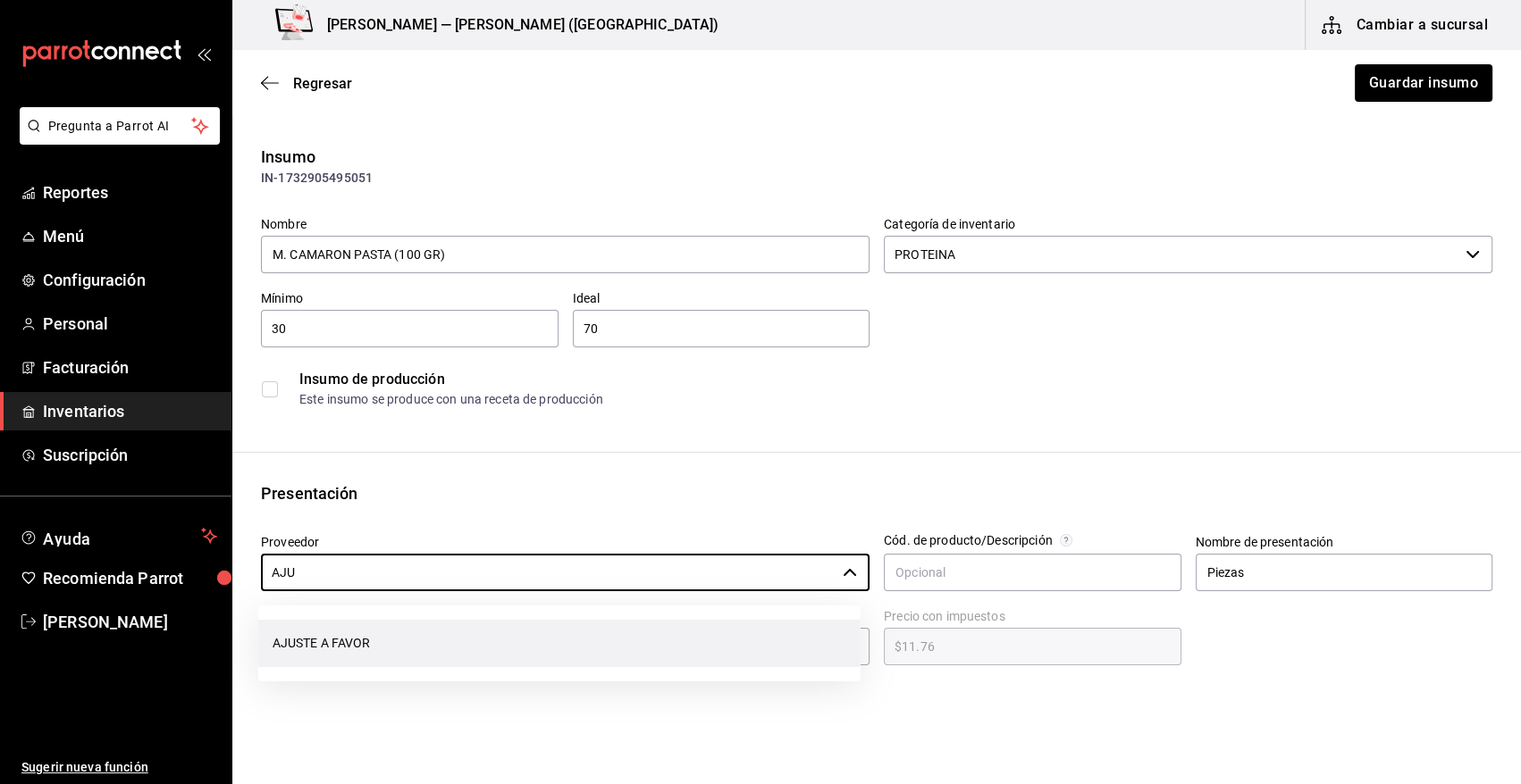
click at [330, 649] on li "AJUSTE A FAVOR" at bounding box center [559, 644] width 602 height 48
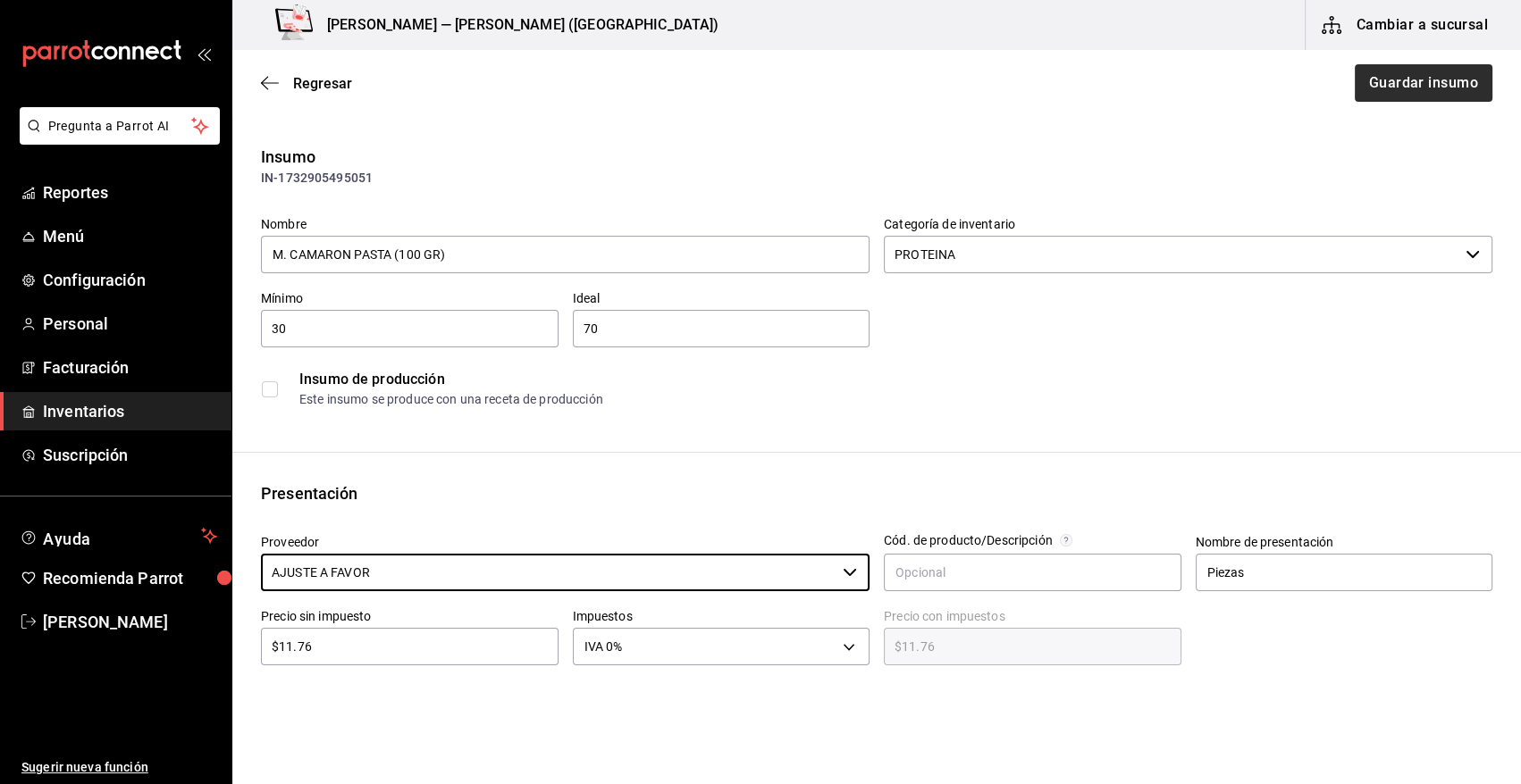
type input "AJUSTE A FAVOR"
drag, startPoint x: 1414, startPoint y: 83, endPoint x: 1403, endPoint y: 88, distance: 12.1
click at [1413, 83] on button "Guardar insumo" at bounding box center [1423, 83] width 139 height 37
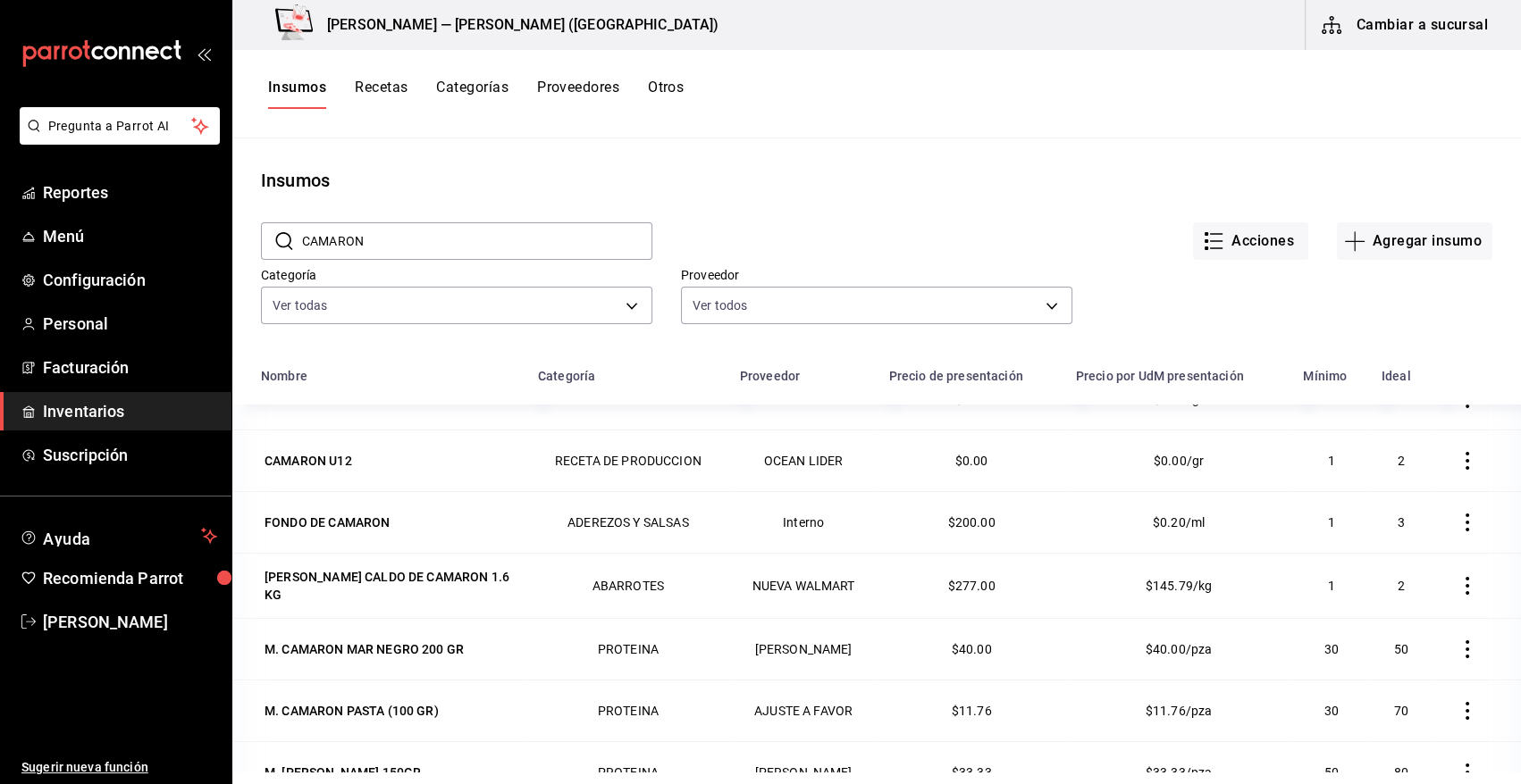
scroll to position [95, 0]
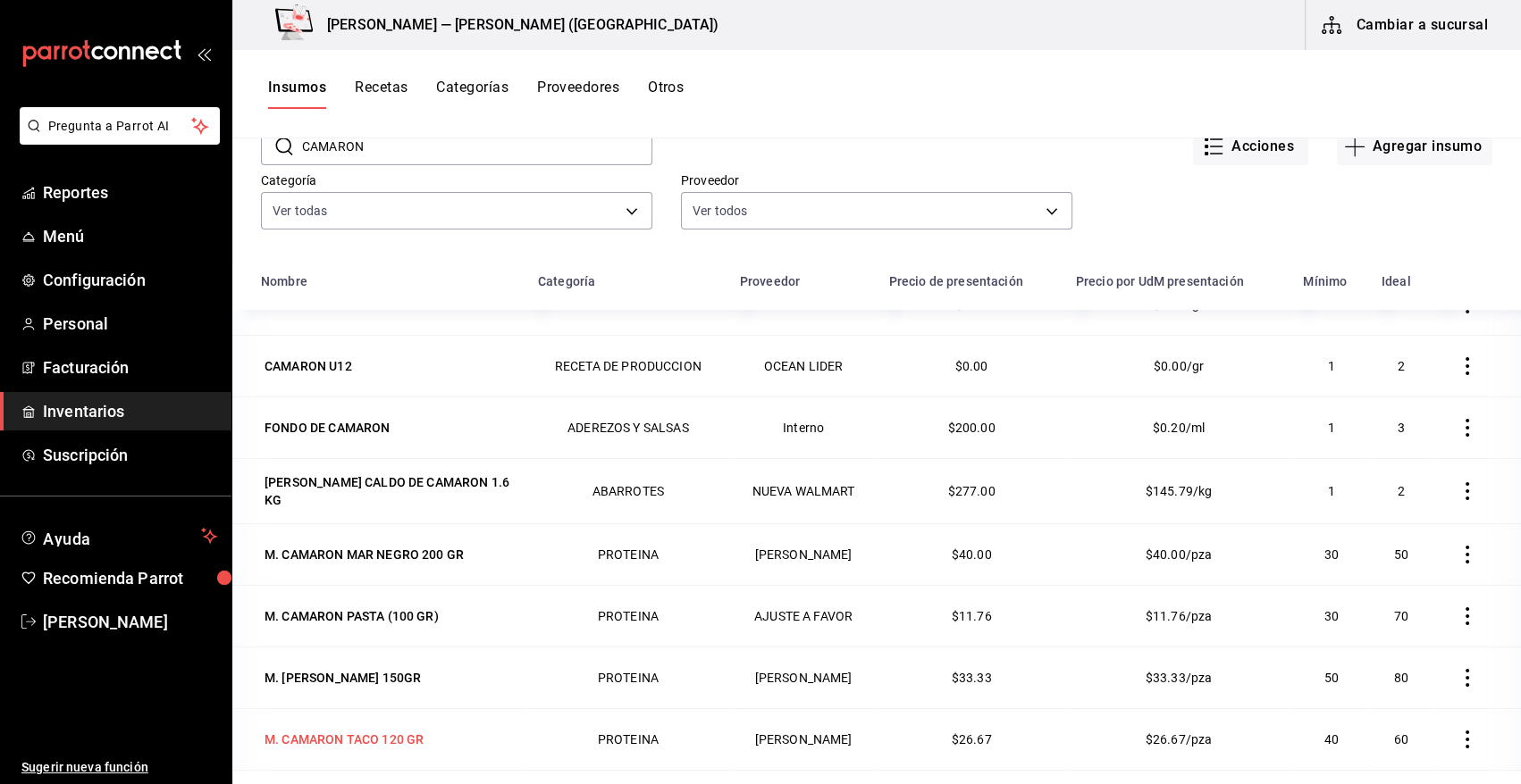
click at [363, 727] on div "M. CAMARON TACO 120 GR" at bounding box center [344, 739] width 167 height 25
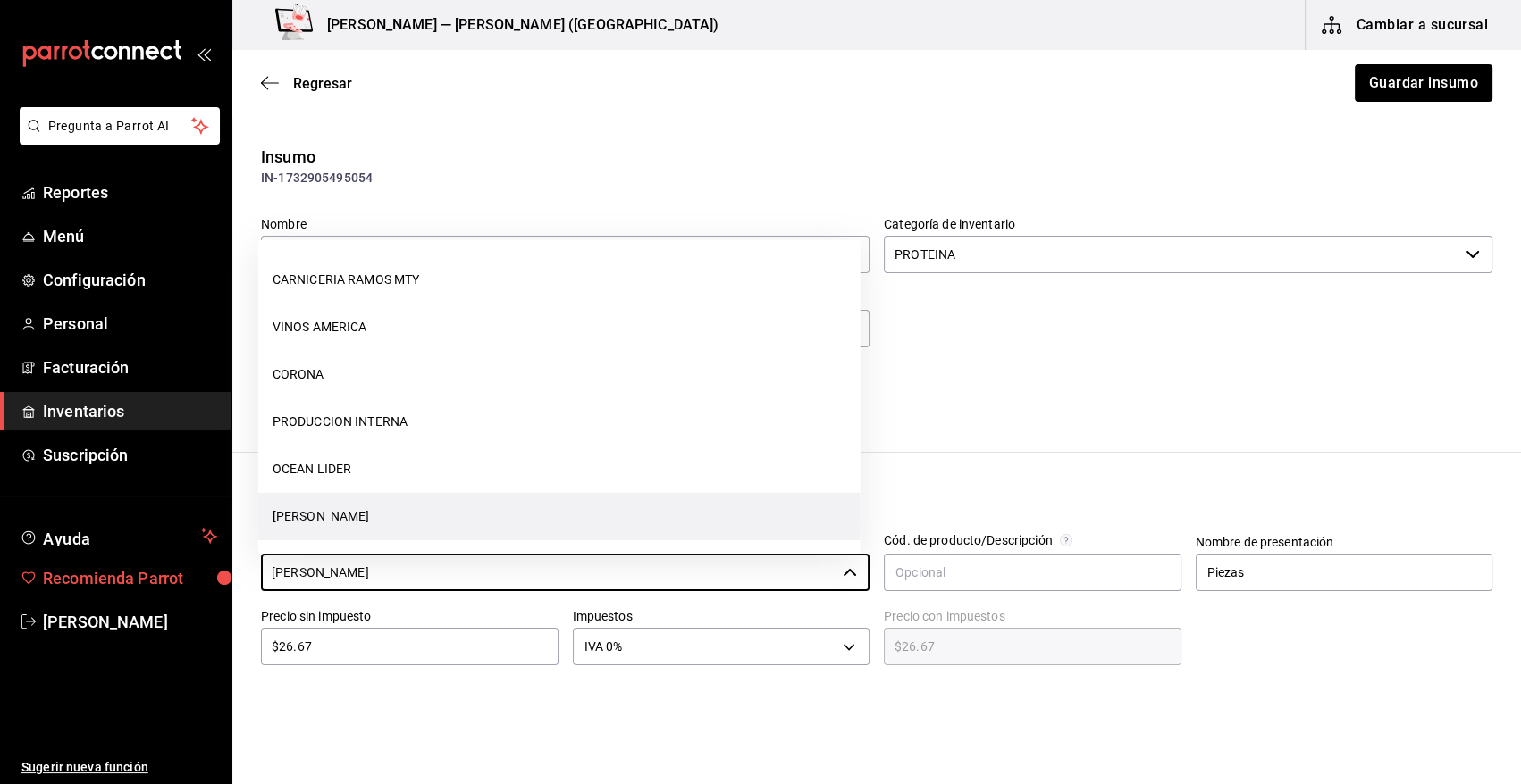
drag, startPoint x: 464, startPoint y: 572, endPoint x: 208, endPoint y: 576, distance: 256.0
click at [208, 576] on body "Pregunta a Parrot AI Reportes Menú Configuración Personal Facturación Inventari…" at bounding box center [760, 342] width 1521 height 683
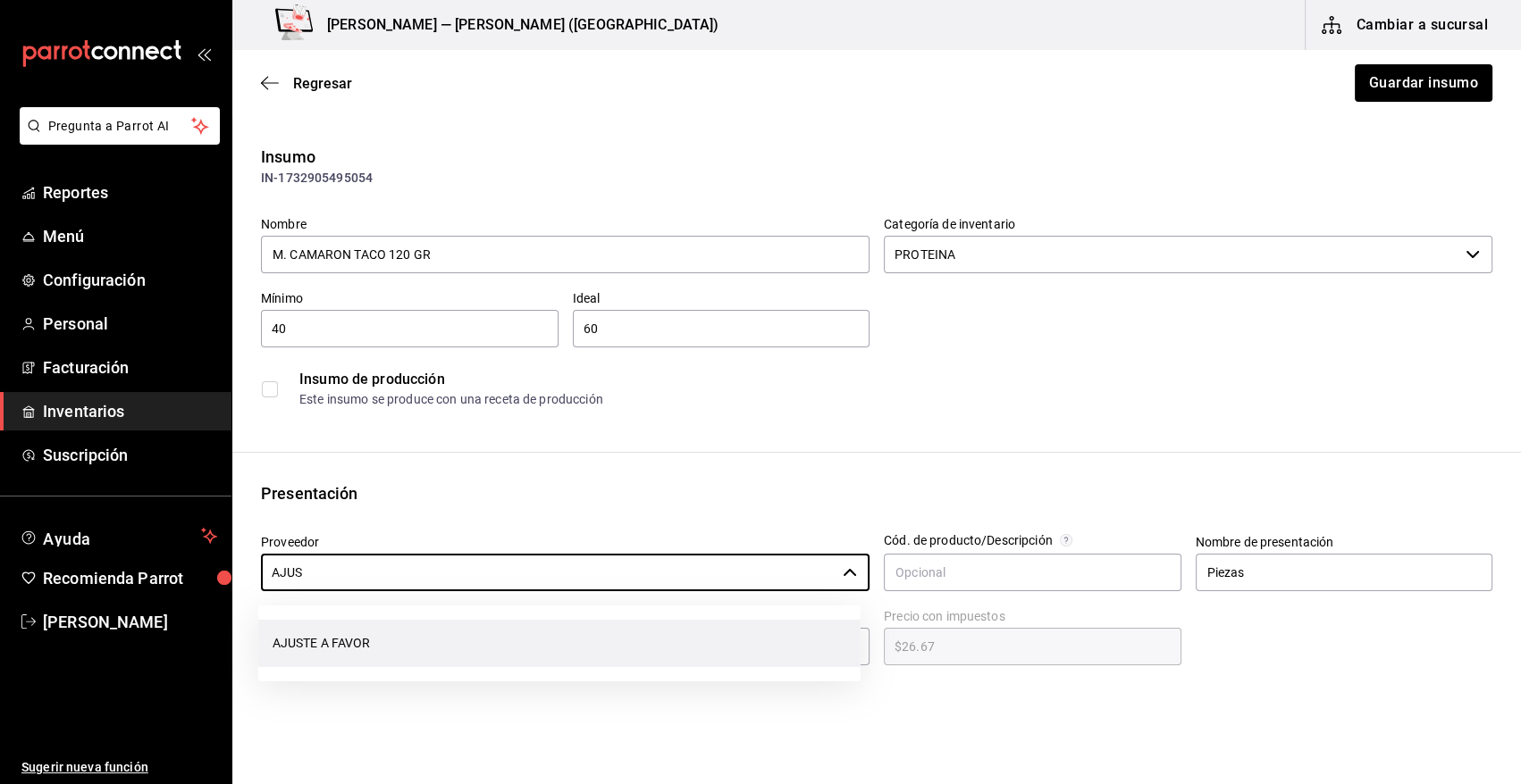
click at [335, 650] on li "AJUSTE A FAVOR" at bounding box center [559, 644] width 602 height 48
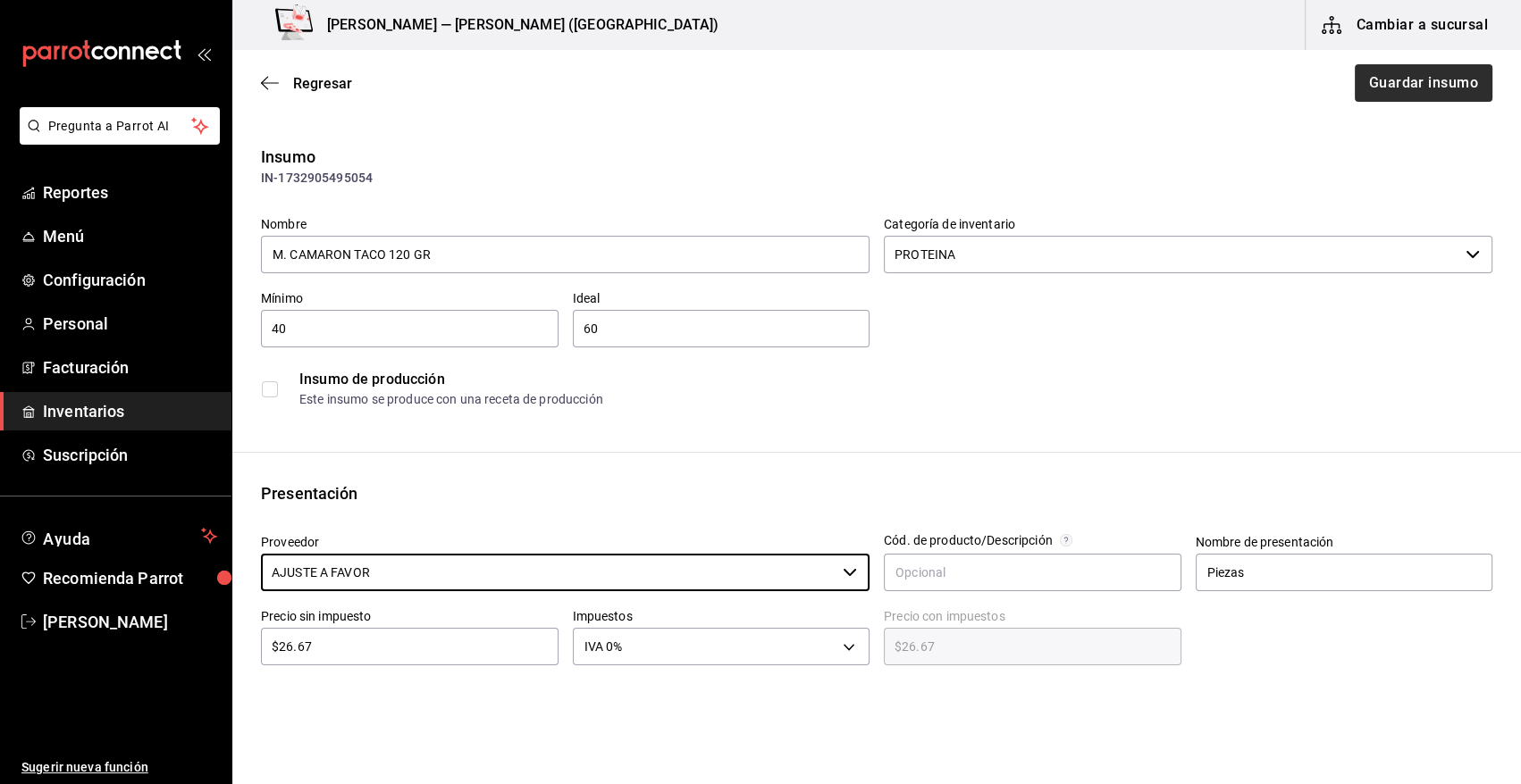
type input "AJUSTE A FAVOR"
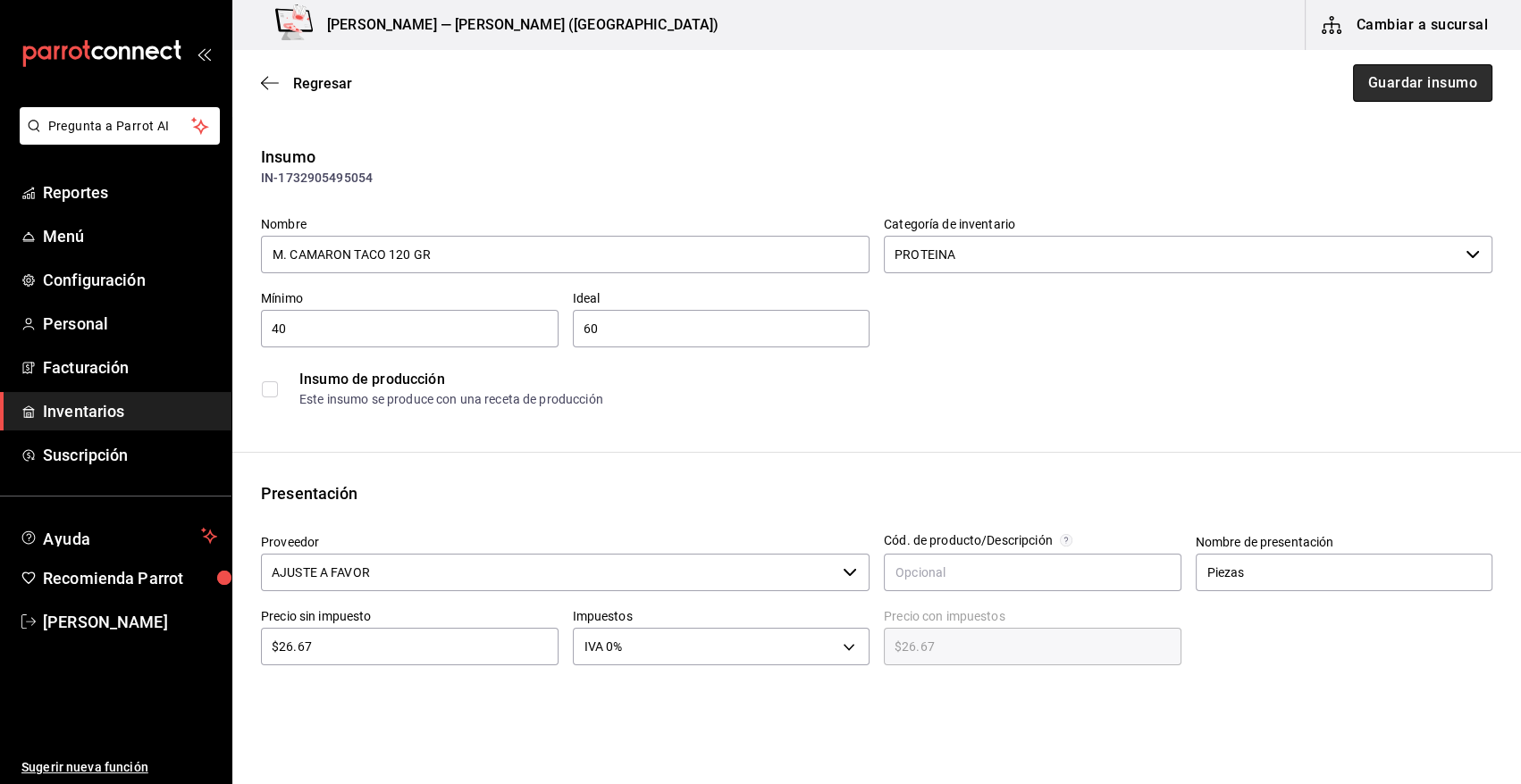
click at [1393, 89] on button "Guardar insumo" at bounding box center [1423, 83] width 139 height 37
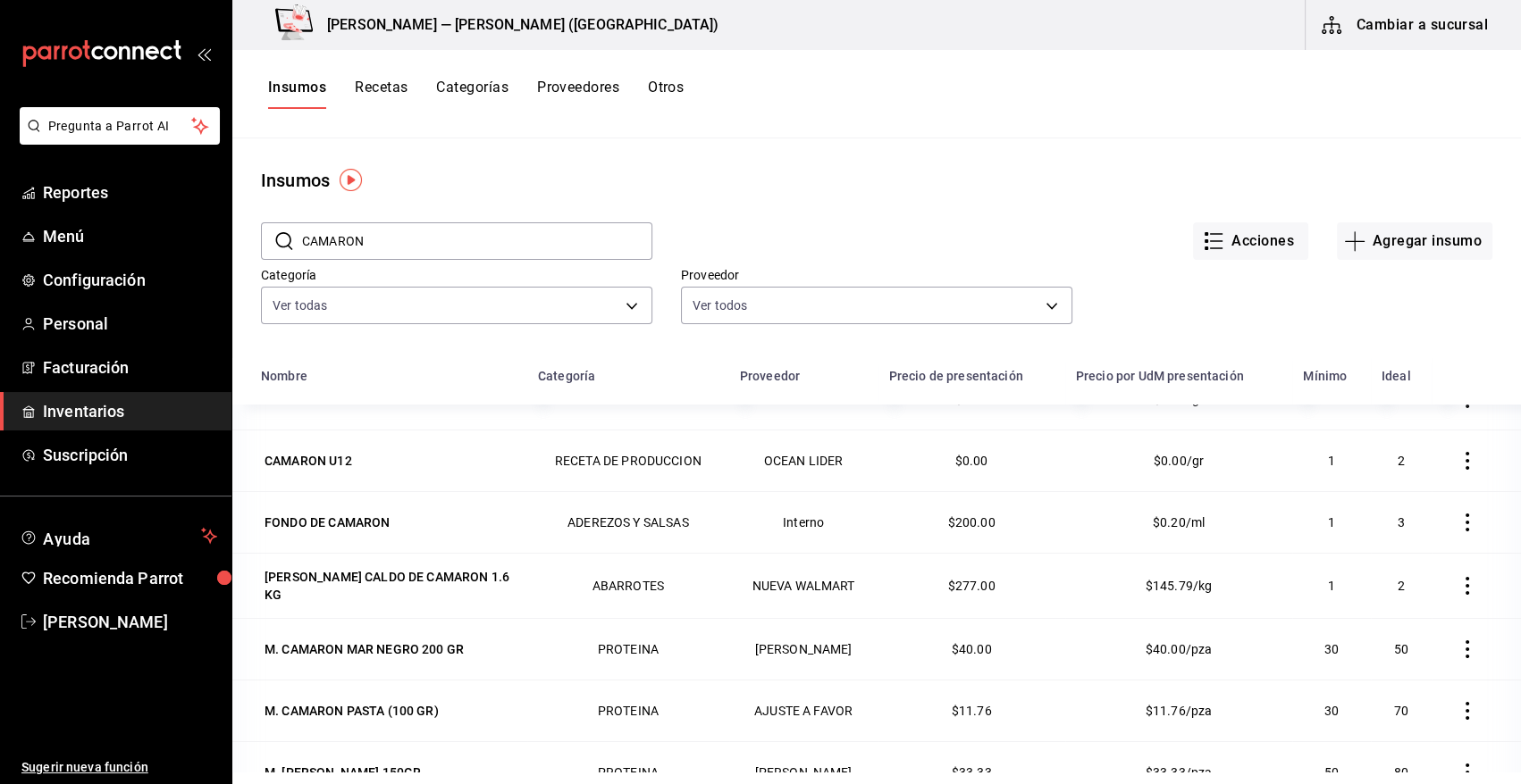
scroll to position [189, 0]
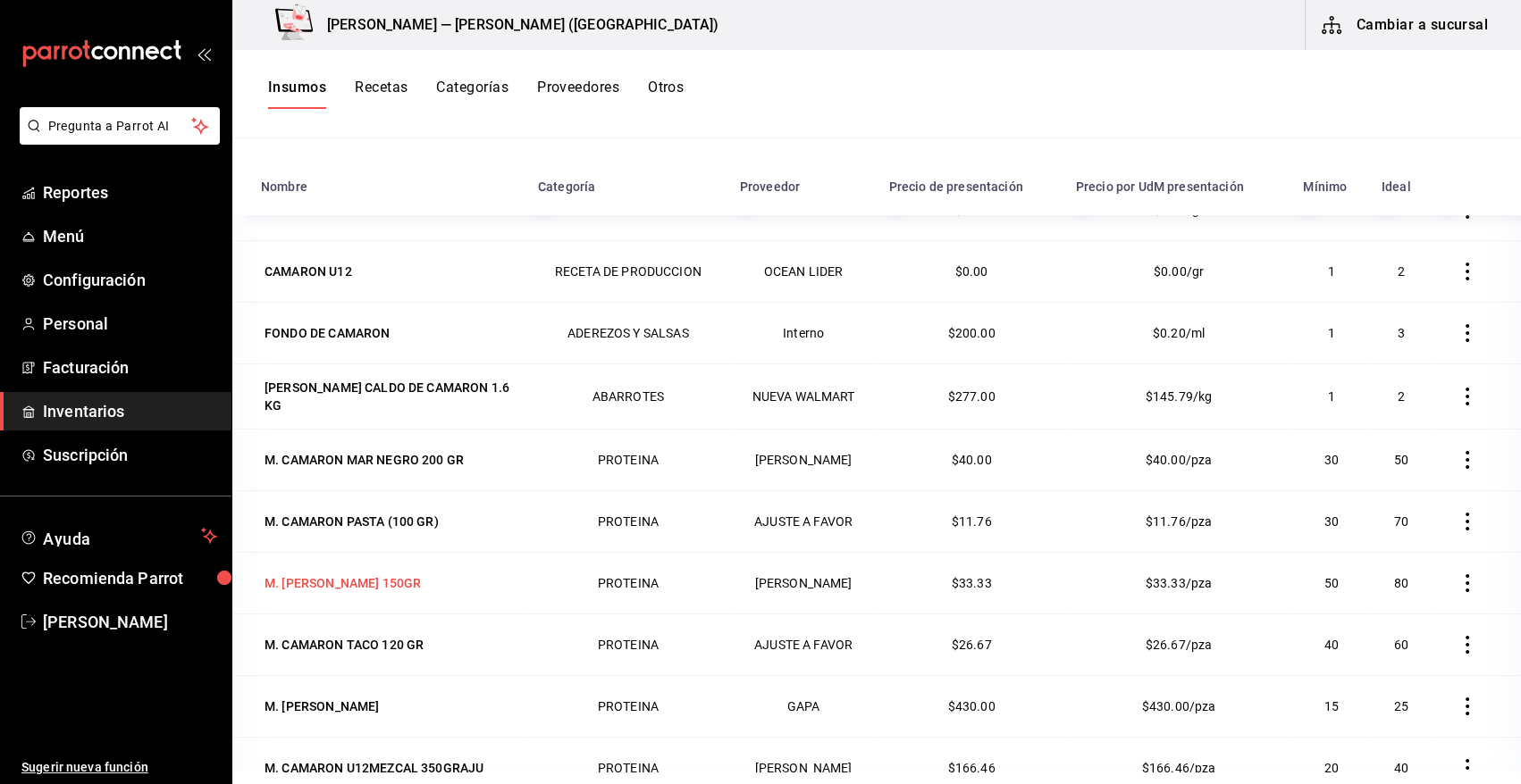
click at [405, 575] on div "M. [PERSON_NAME] 150GR" at bounding box center [343, 583] width 156 height 18
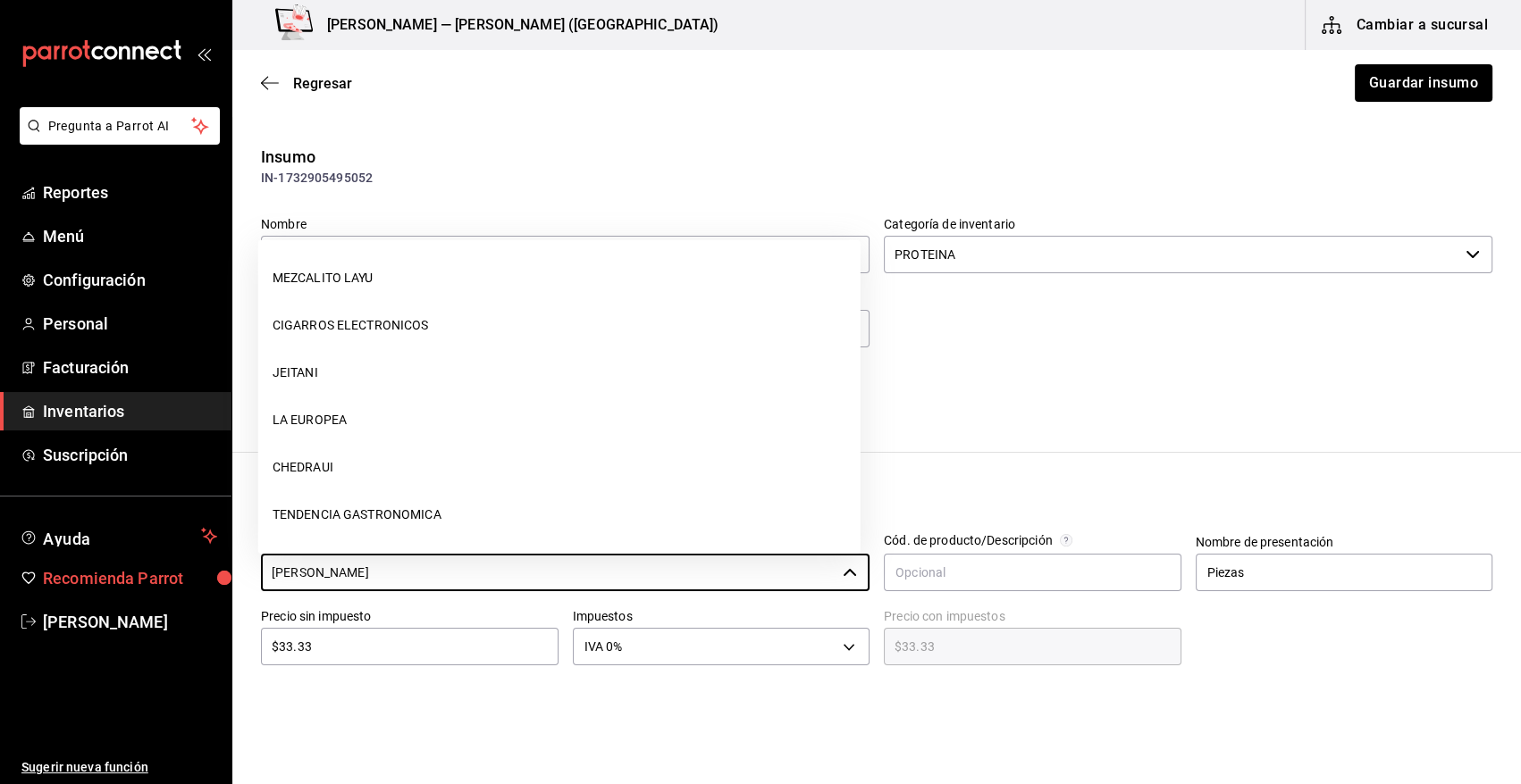
scroll to position [1797, 0]
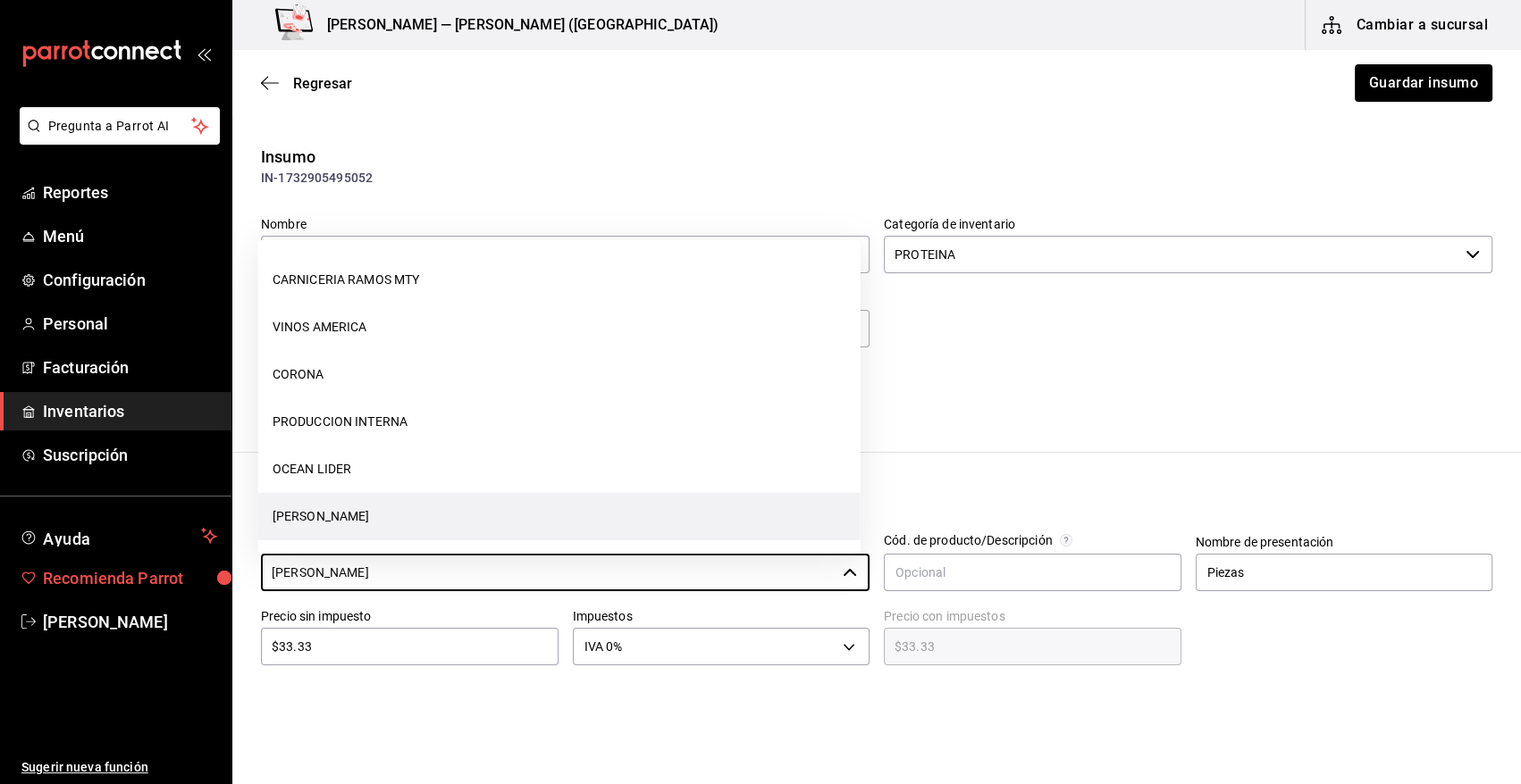
drag, startPoint x: 487, startPoint y: 574, endPoint x: 147, endPoint y: 580, distance: 340.1
click at [147, 580] on div "Pregunta a Parrot AI Reportes Menú Configuración Personal Facturación Inventari…" at bounding box center [760, 342] width 1521 height 683
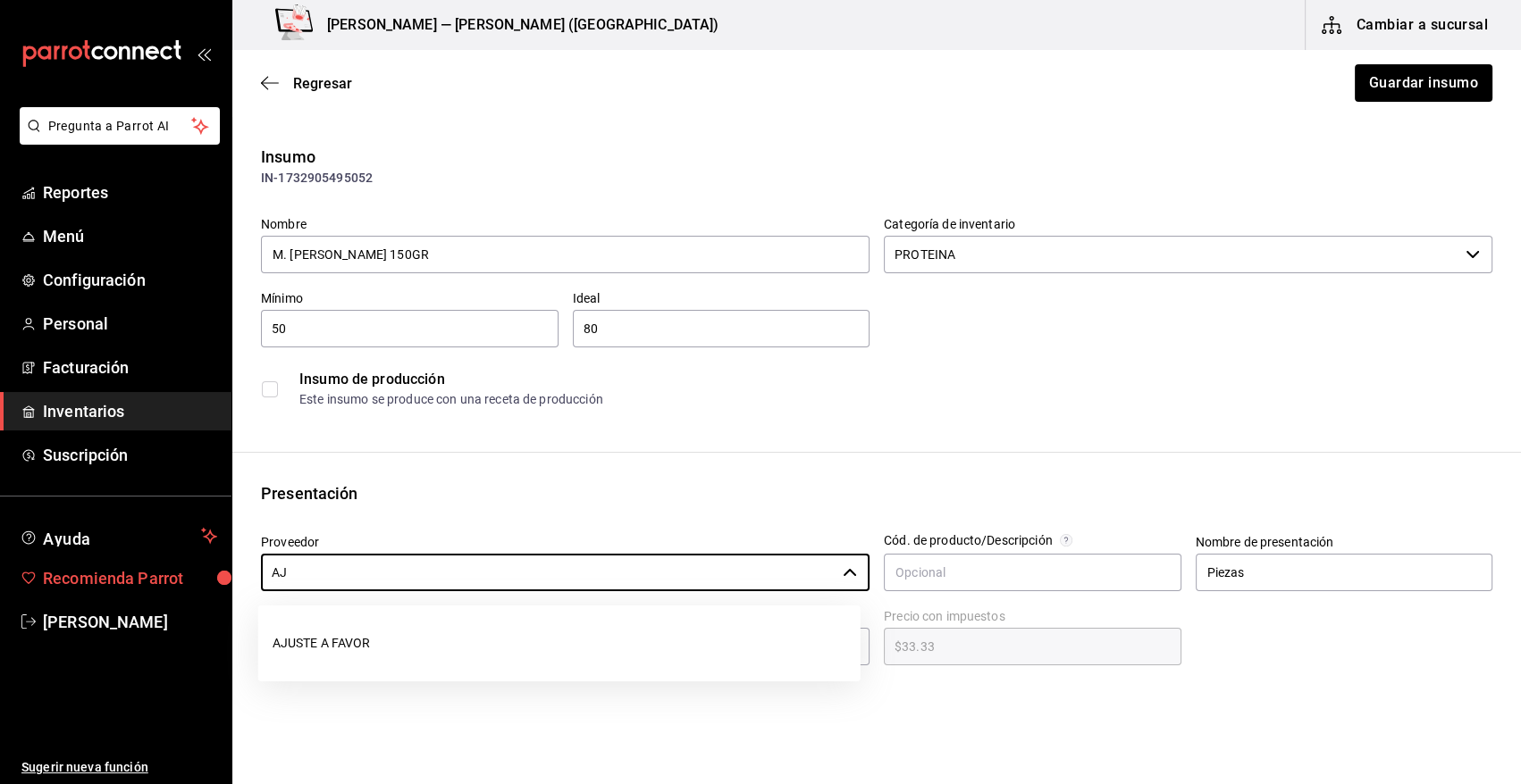
scroll to position [0, 0]
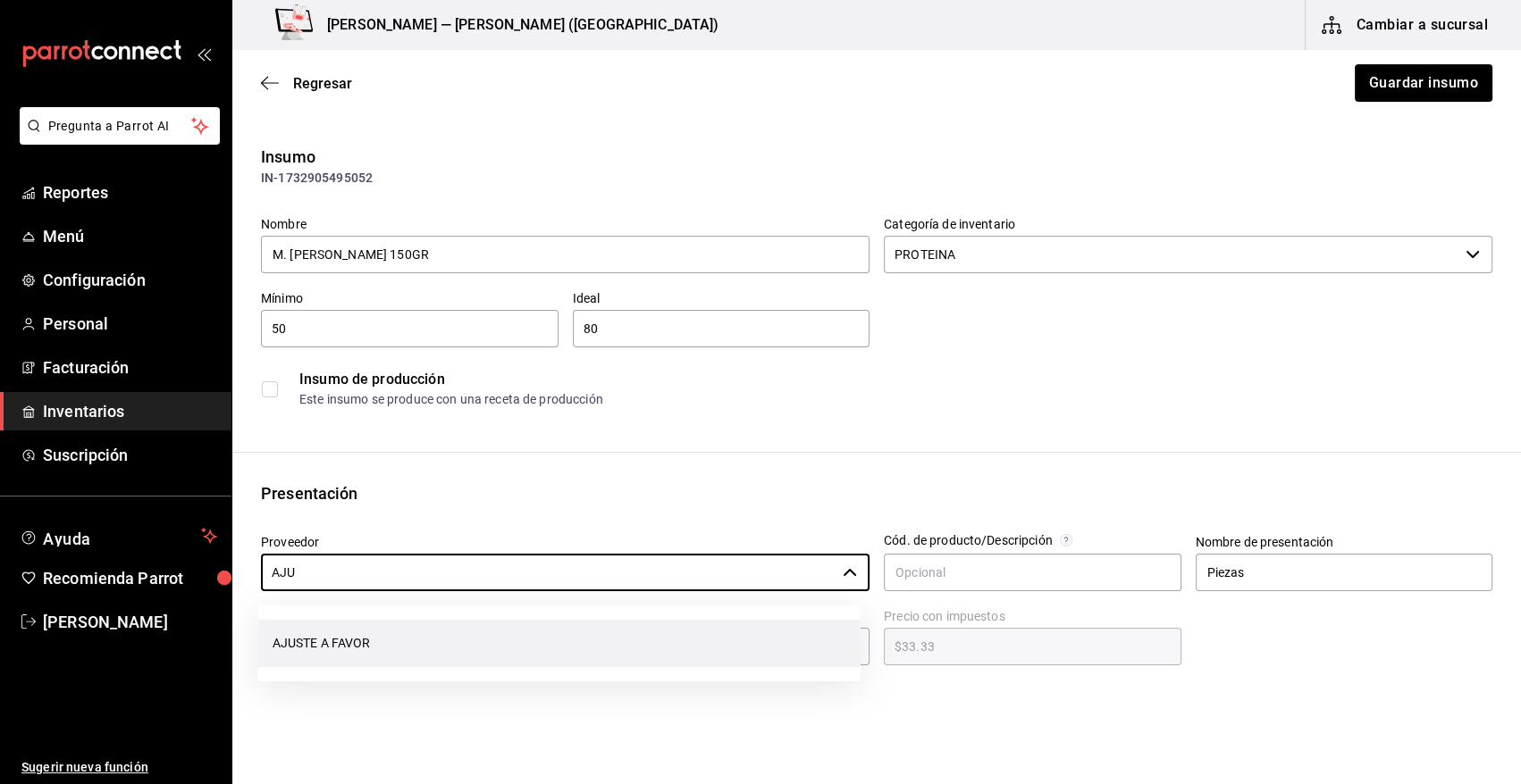
click at [413, 654] on li "AJUSTE A FAVOR" at bounding box center [559, 644] width 602 height 48
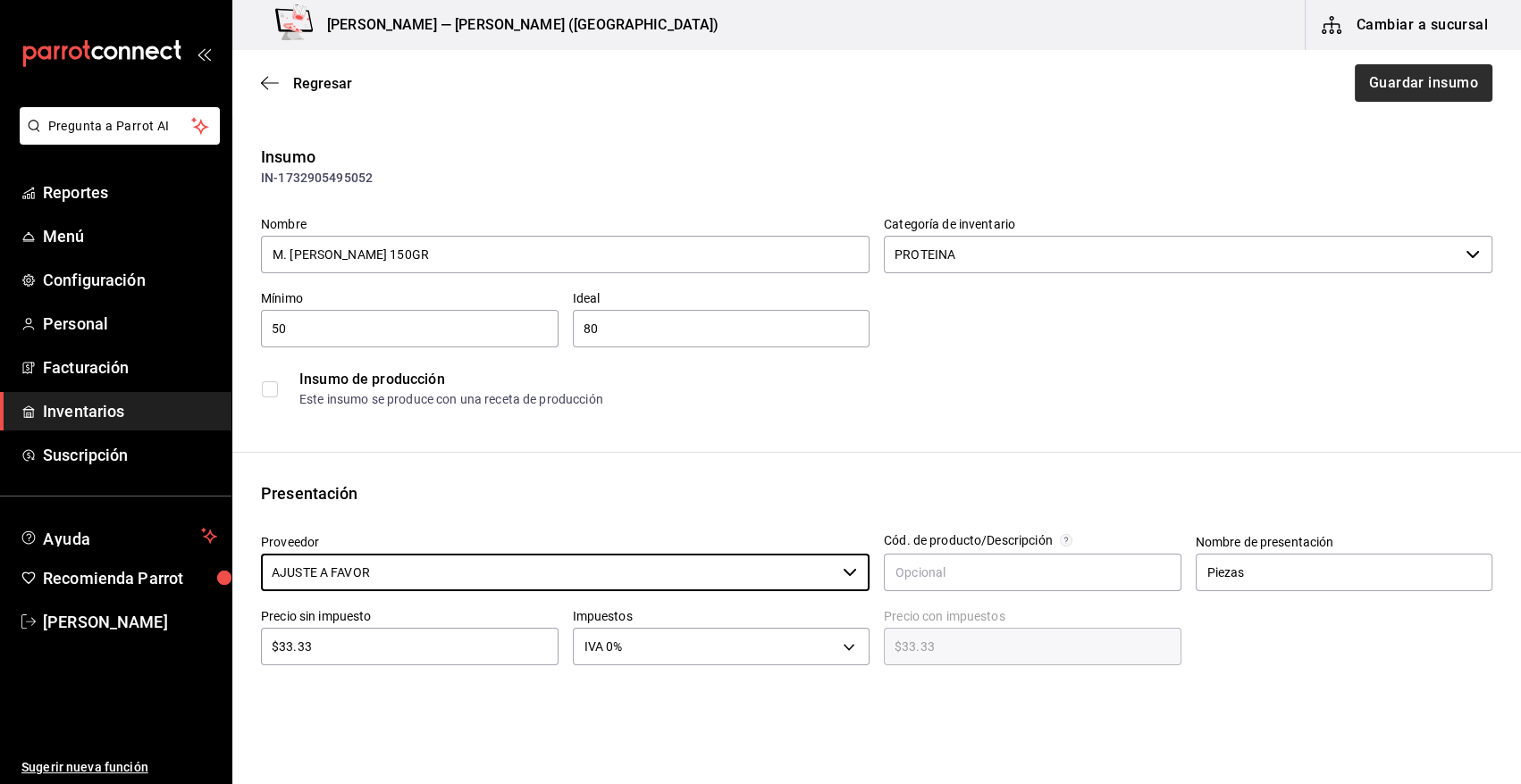
type input "AJUSTE A FAVOR"
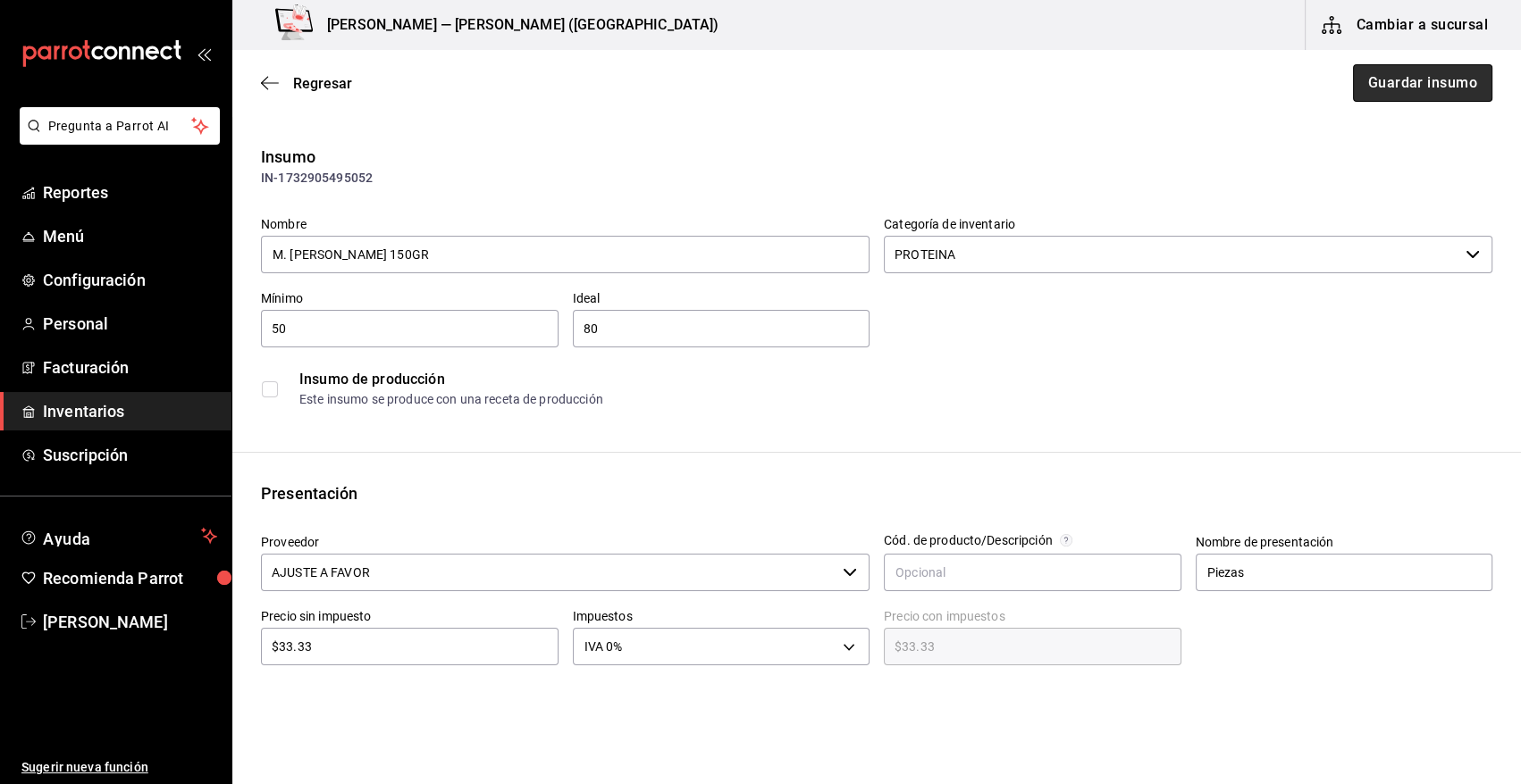
click at [1410, 88] on button "Guardar insumo" at bounding box center [1423, 83] width 139 height 37
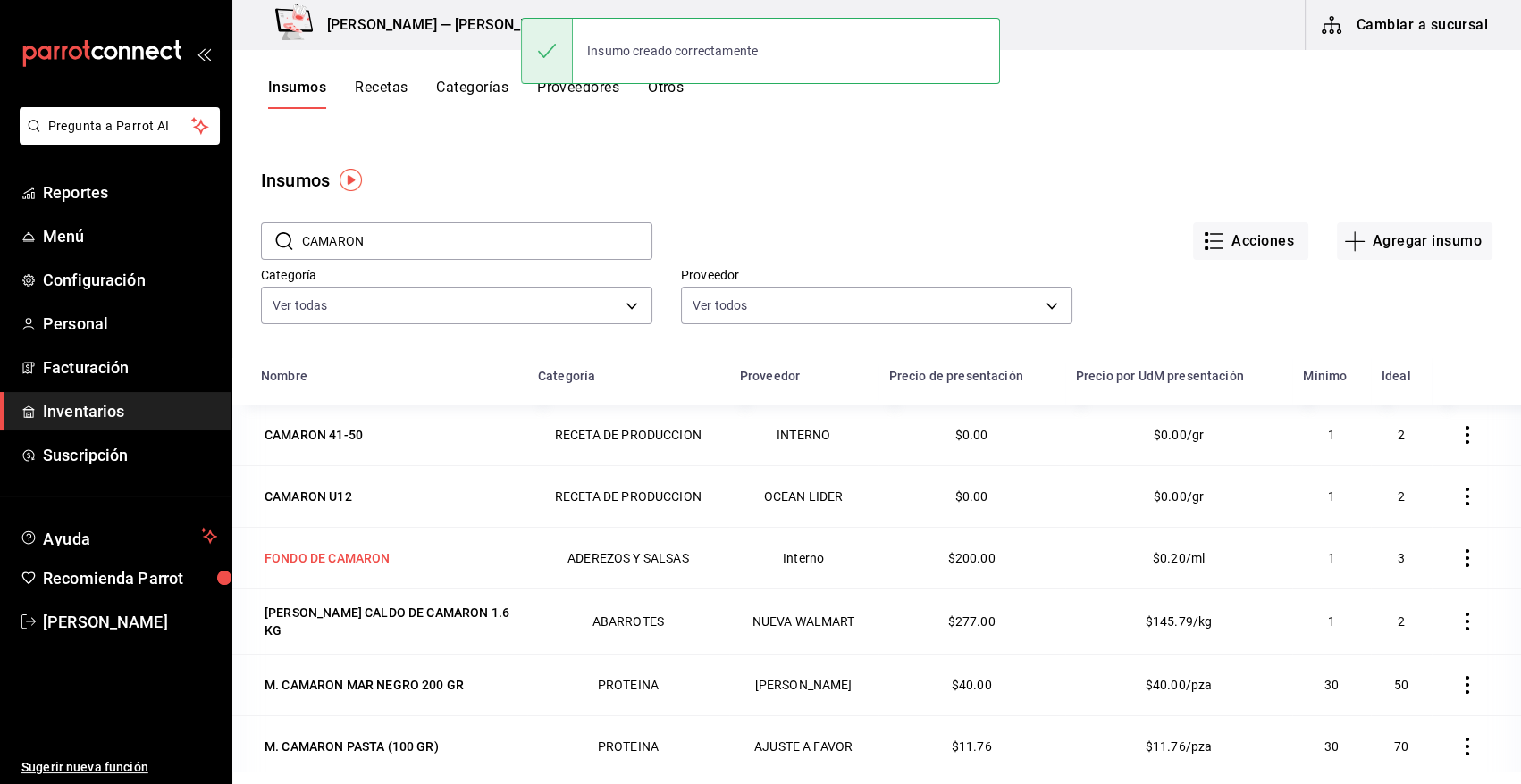
scroll to position [36, 0]
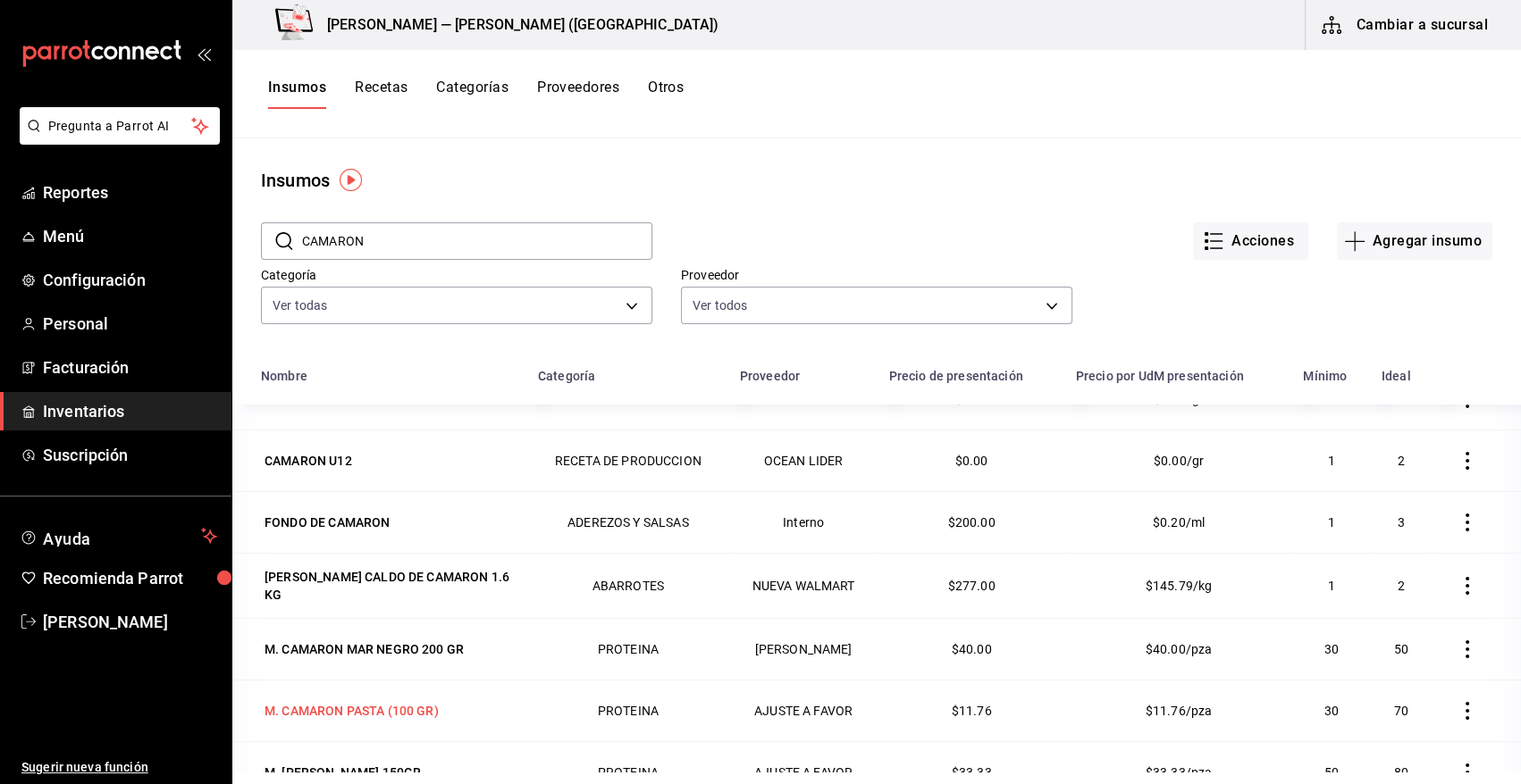
click at [403, 715] on div "M. CAMARON PASTA (100 GR)" at bounding box center [351, 711] width 174 height 18
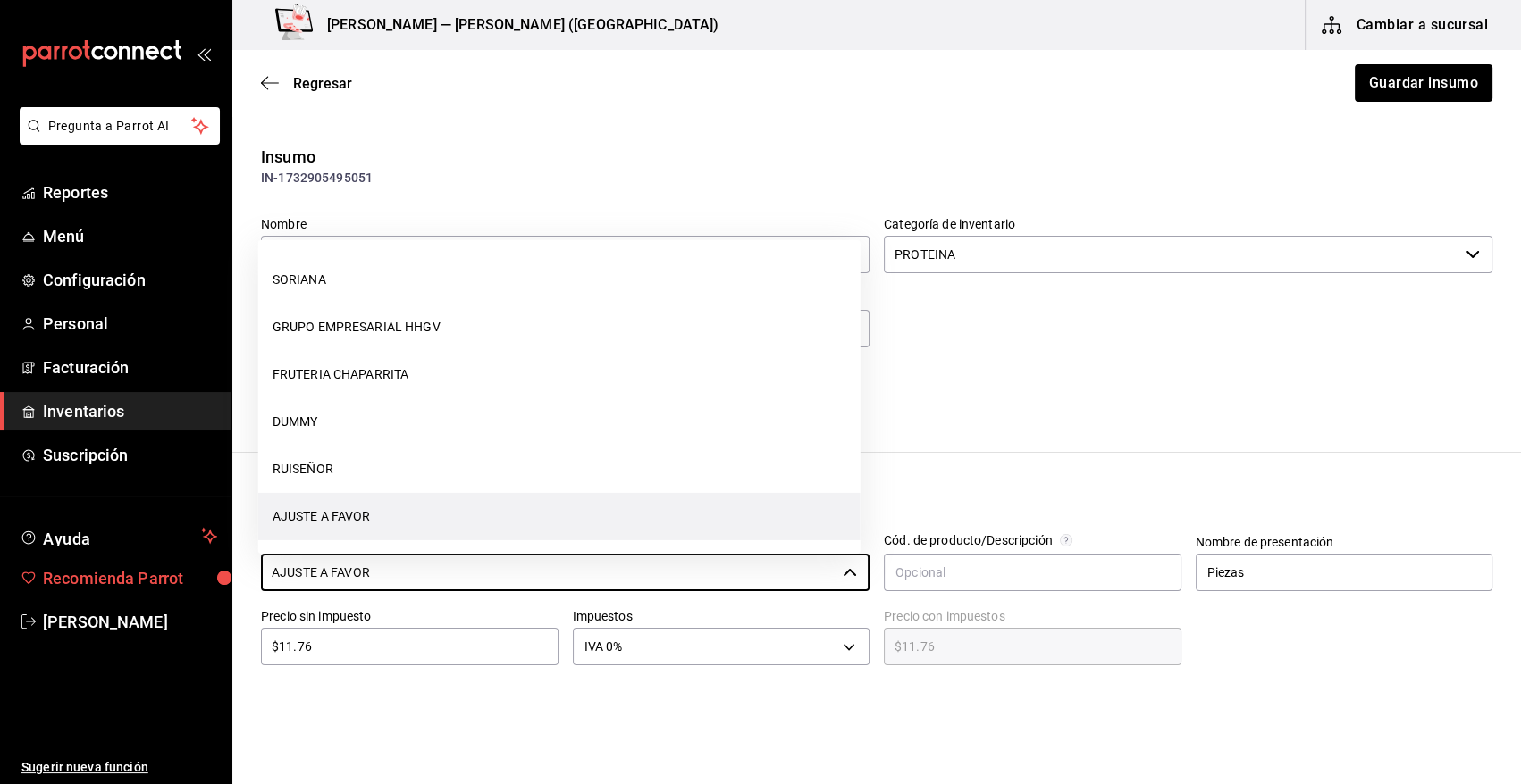
drag, startPoint x: 395, startPoint y: 571, endPoint x: 45, endPoint y: 585, distance: 350.3
click at [45, 585] on div "Pregunta a Parrot AI Reportes Menú Configuración Personal Facturación Inventari…" at bounding box center [760, 342] width 1521 height 683
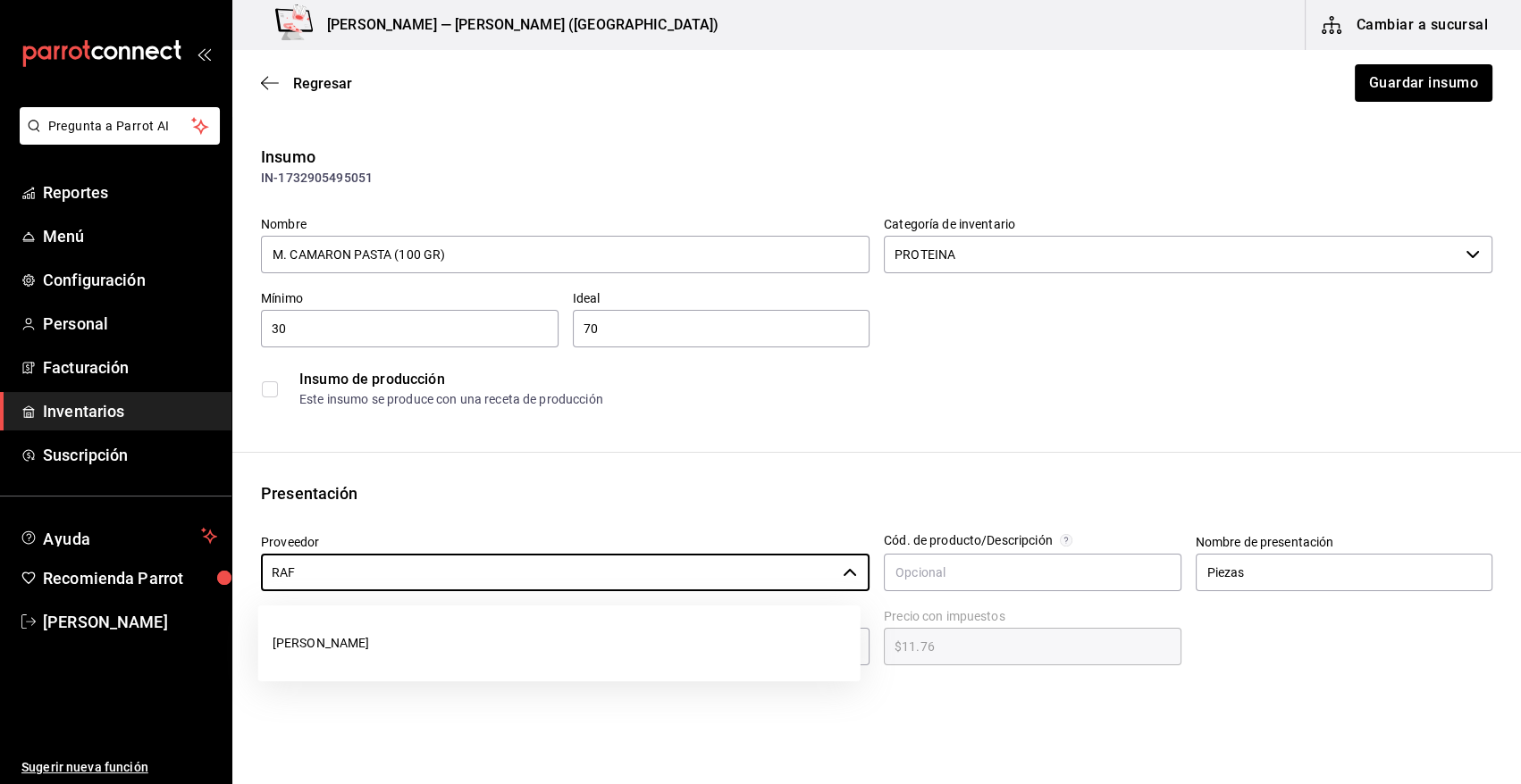
click at [392, 640] on li "[PERSON_NAME]" at bounding box center [559, 644] width 602 height 48
type input "[PERSON_NAME]"
click at [1394, 79] on button "Guardar insumo" at bounding box center [1423, 83] width 139 height 37
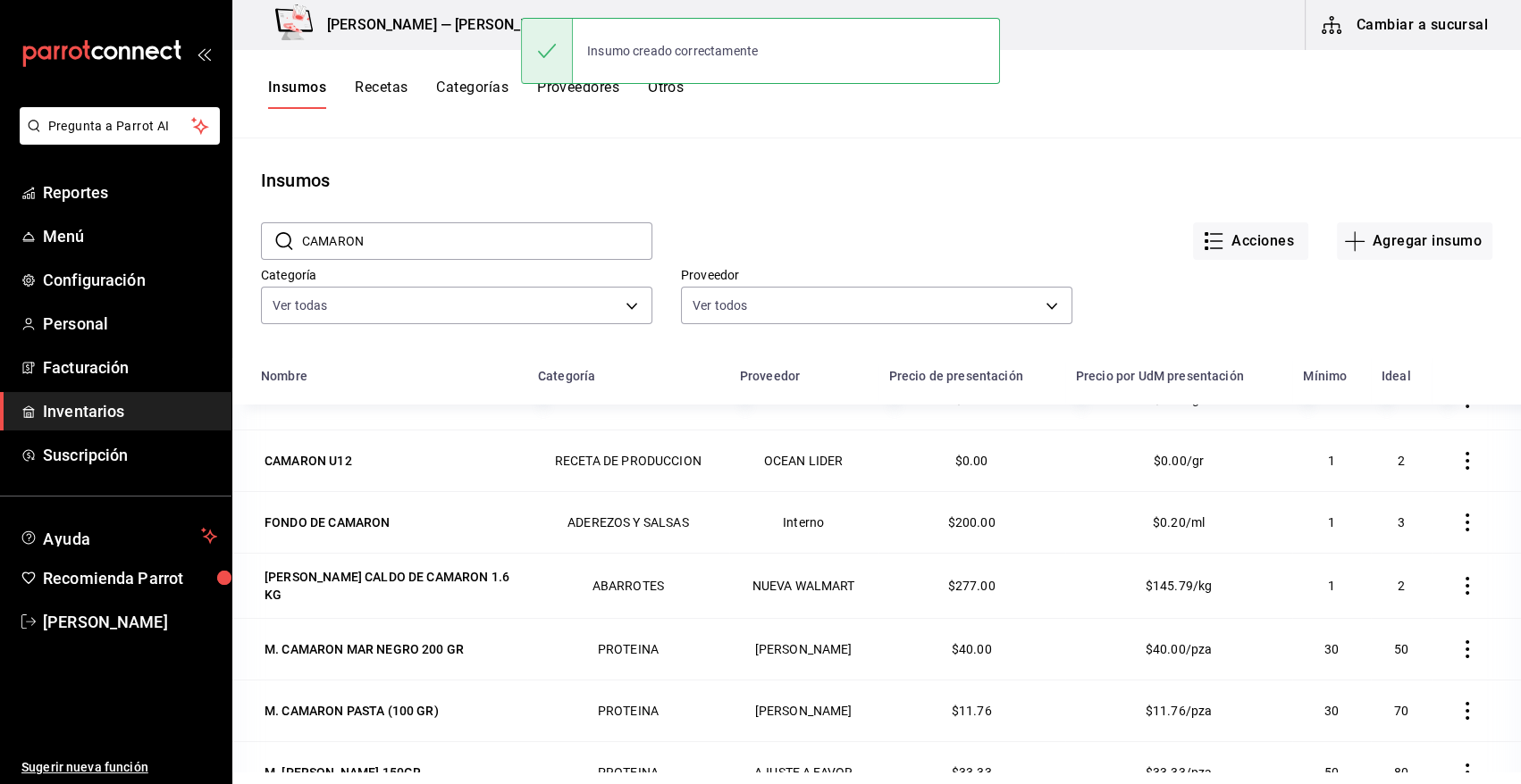
scroll to position [220, 0]
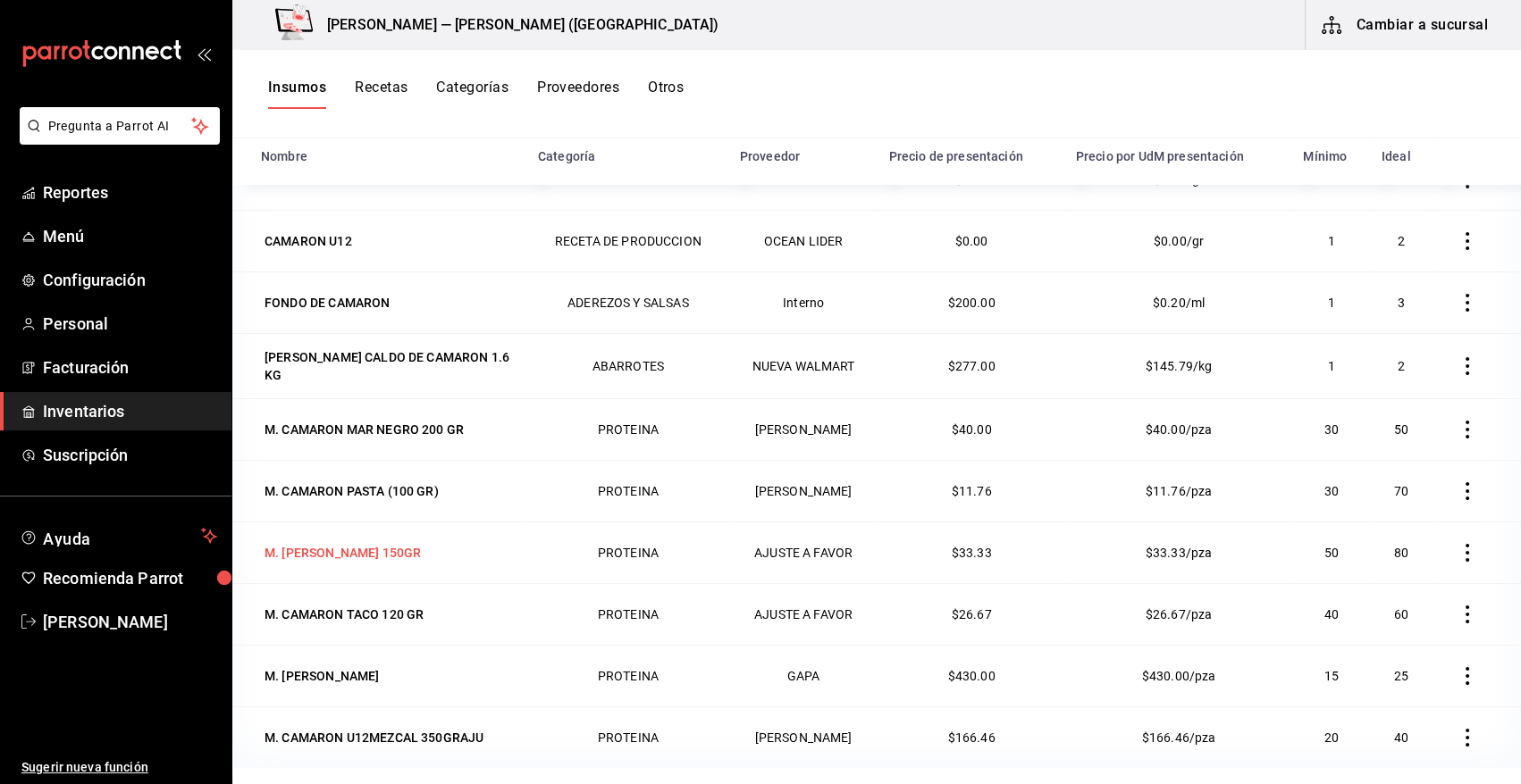
click at [383, 548] on div "M. [PERSON_NAME] 150GR" at bounding box center [343, 553] width 156 height 18
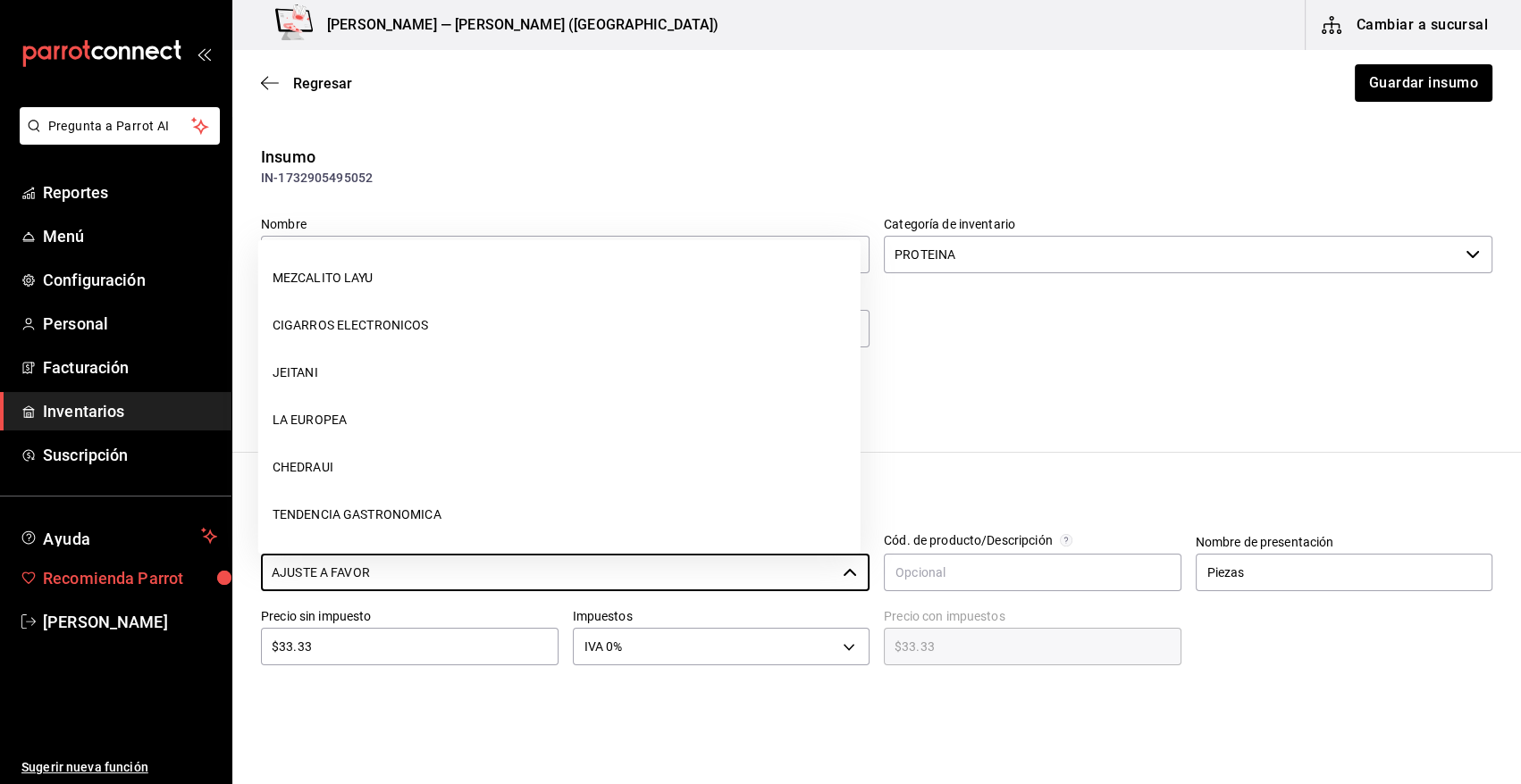
scroll to position [898, 0]
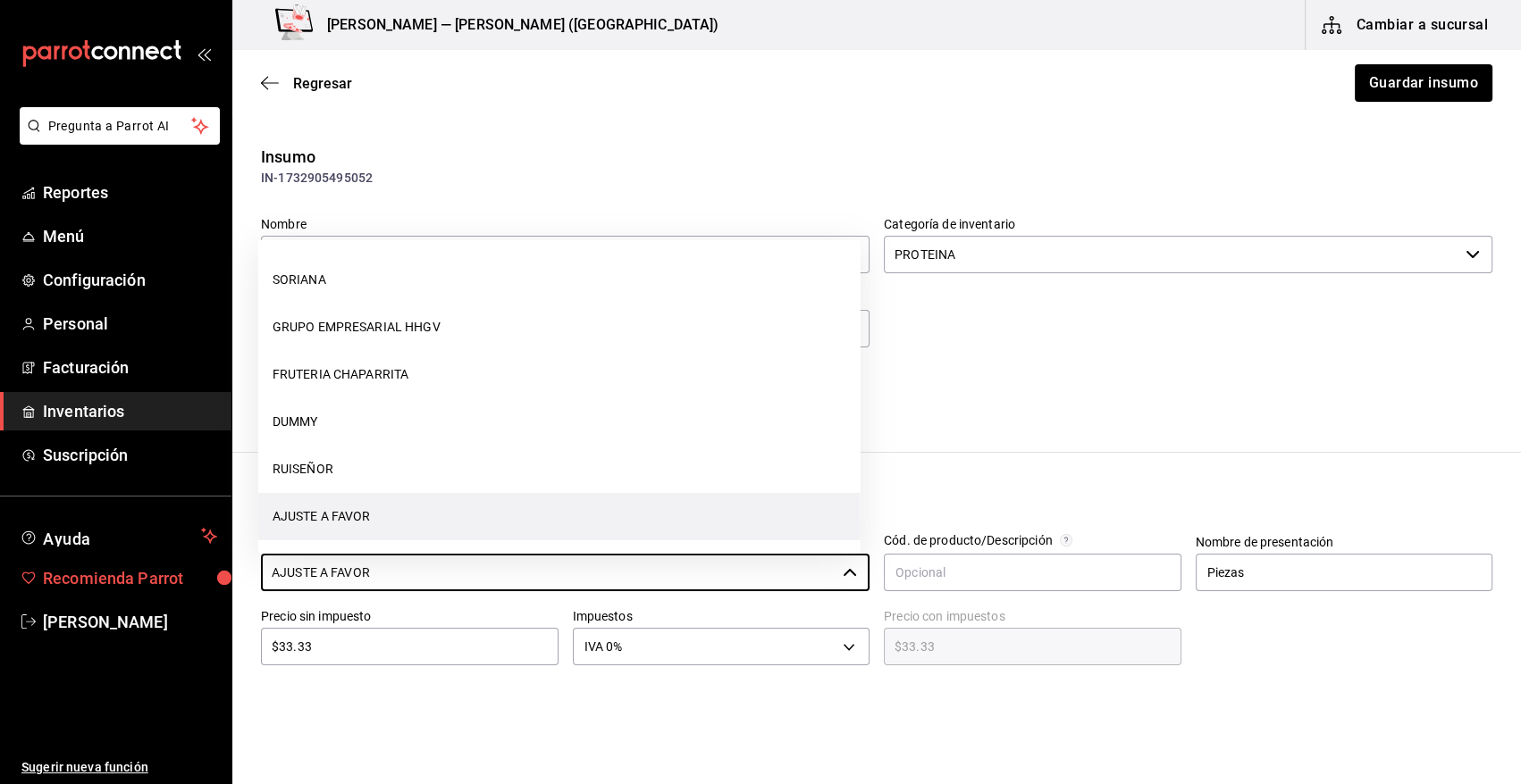
drag, startPoint x: 453, startPoint y: 572, endPoint x: 128, endPoint y: 575, distance: 325.0
click at [128, 577] on div "Pregunta a Parrot AI Reportes Menú Configuración Personal Facturación Inventari…" at bounding box center [760, 342] width 1521 height 683
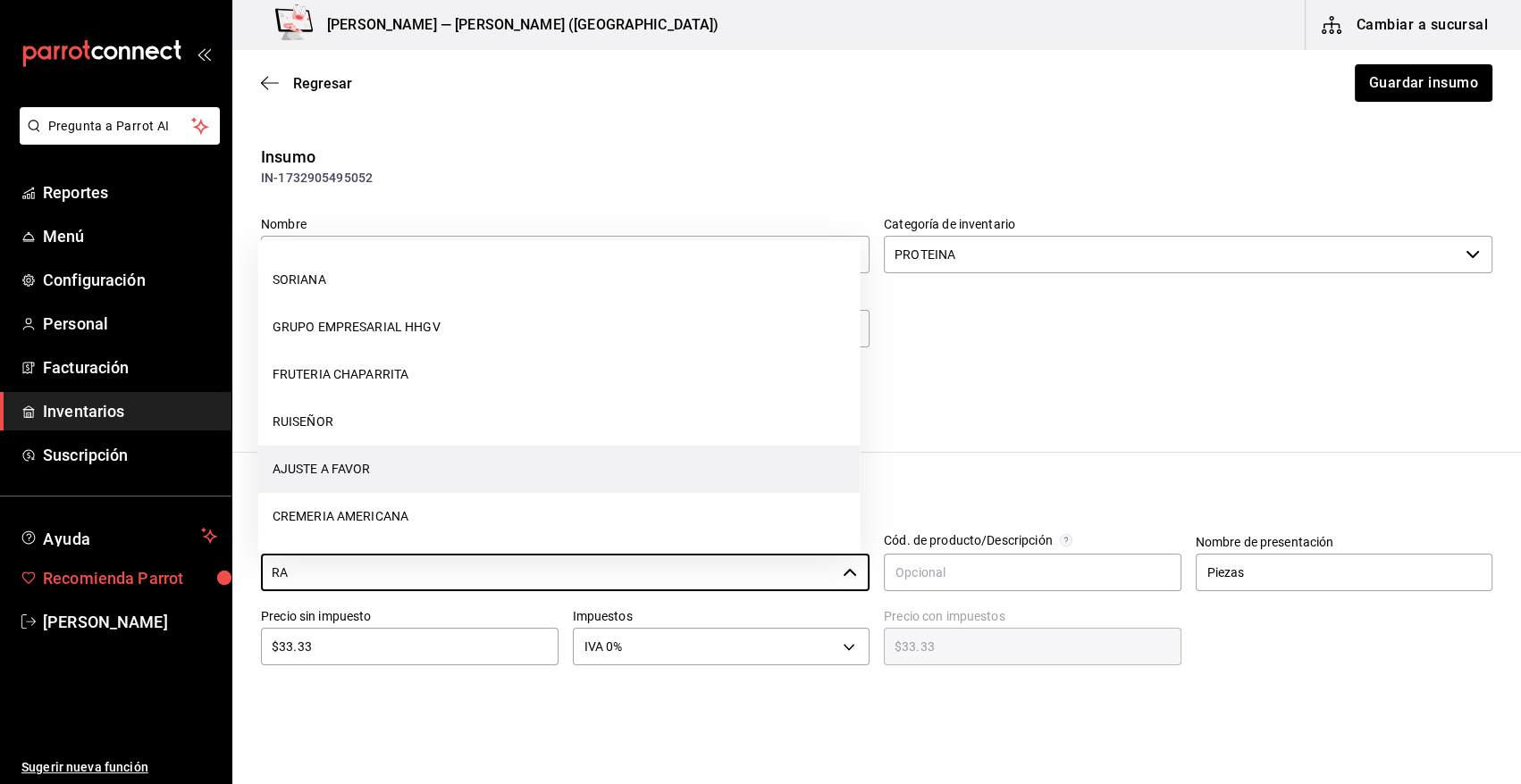
scroll to position [0, 0]
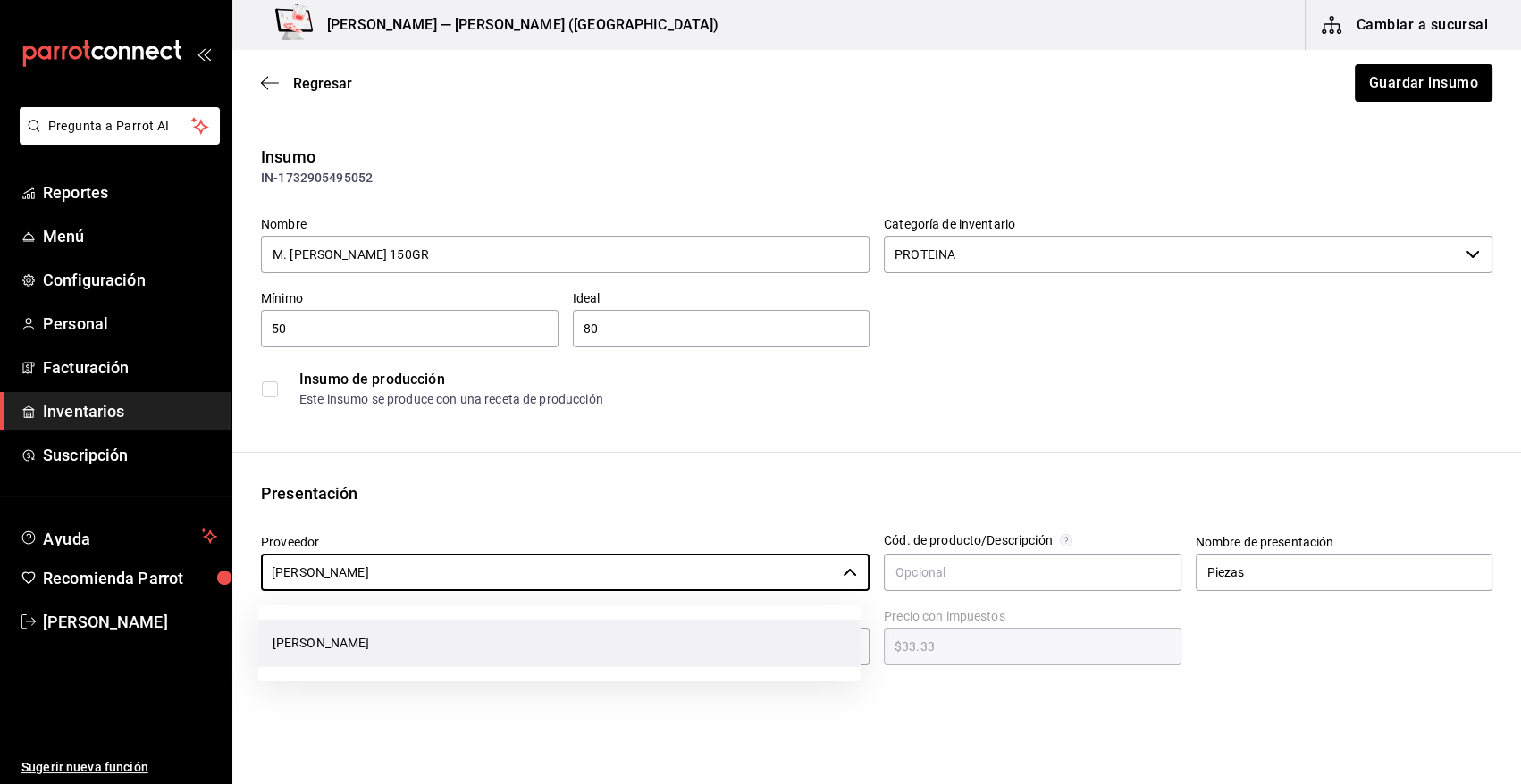
click at [424, 649] on li "[PERSON_NAME]" at bounding box center [559, 644] width 602 height 48
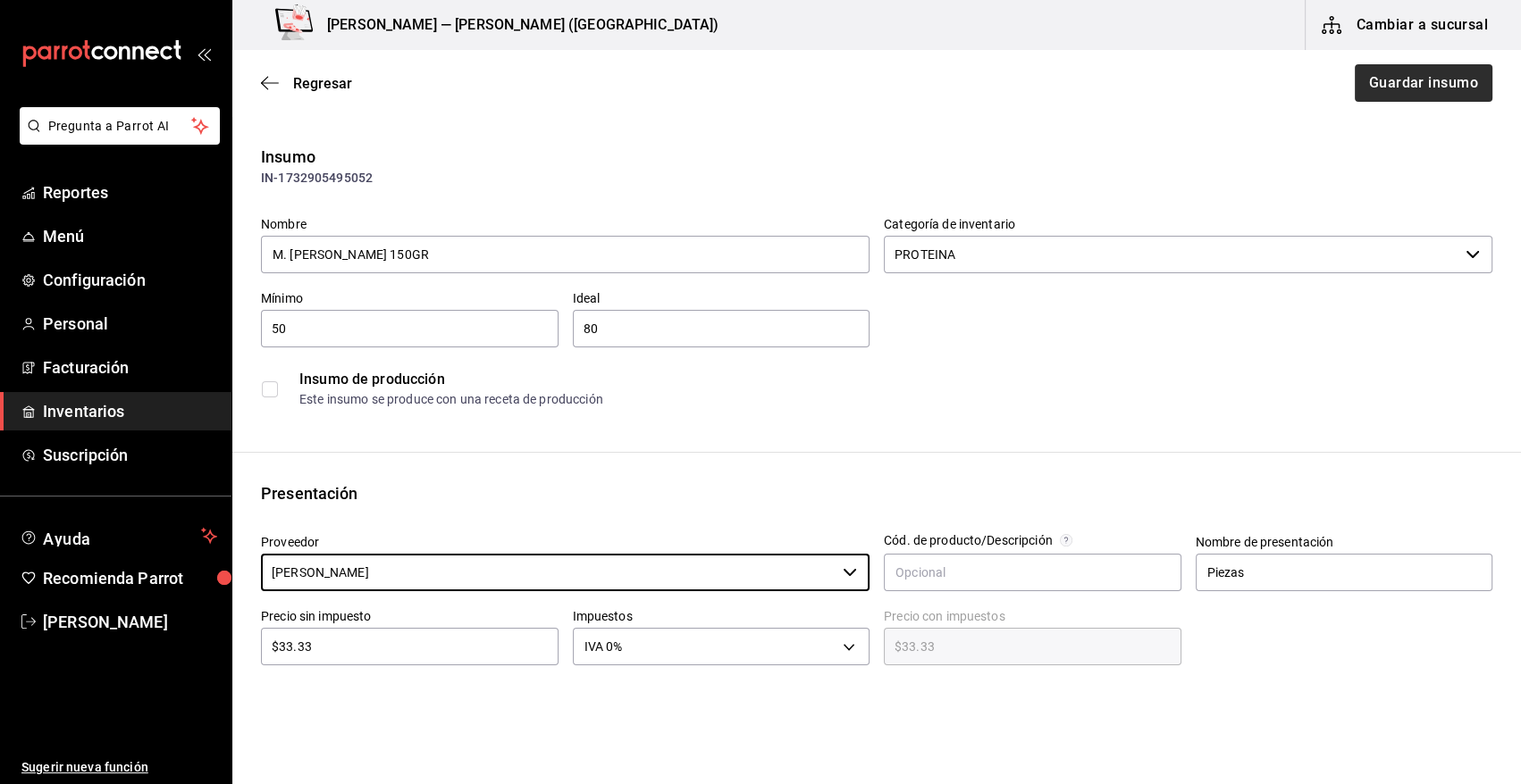
type input "[PERSON_NAME]"
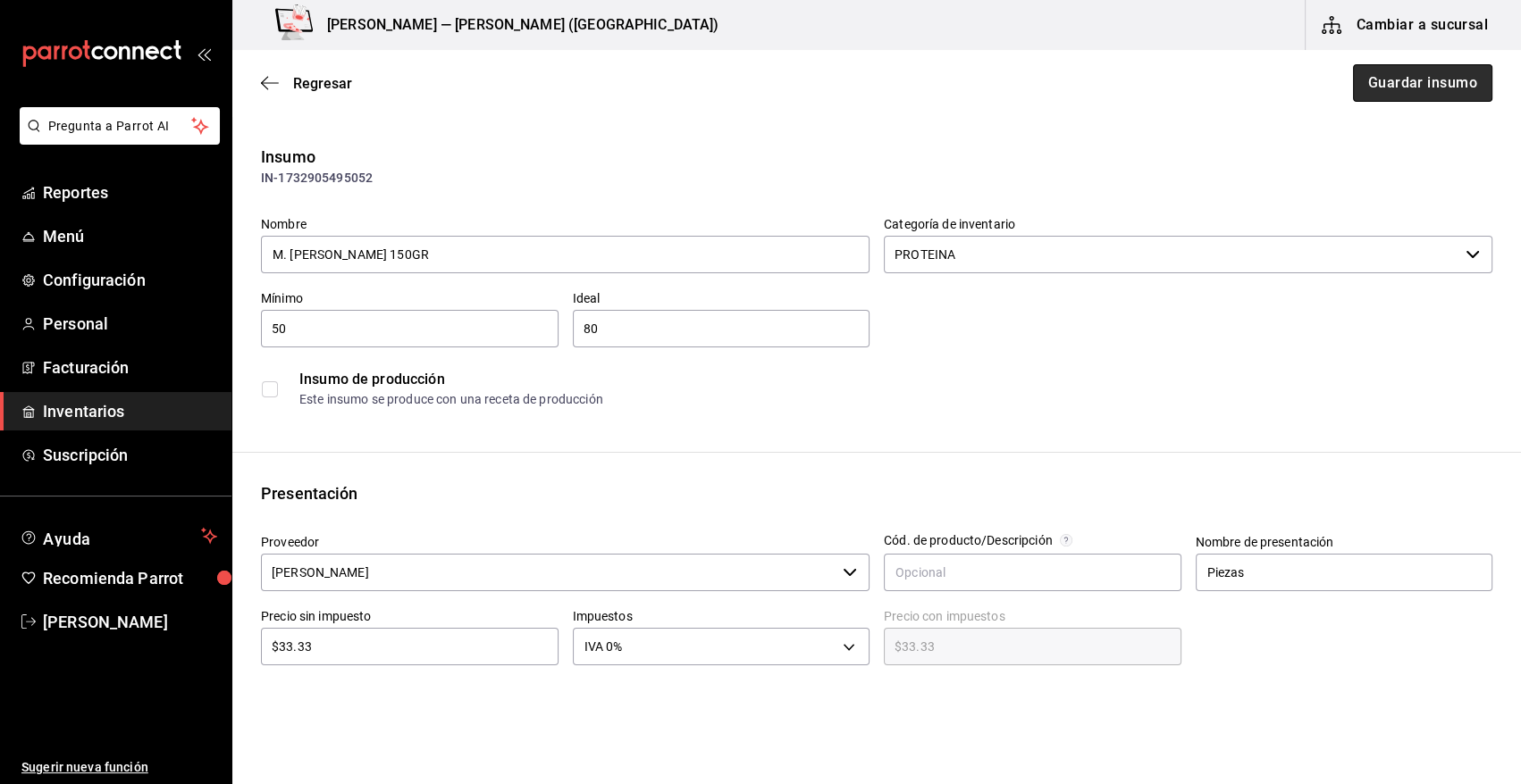
drag, startPoint x: 1387, startPoint y: 76, endPoint x: 1322, endPoint y: 95, distance: 67.7
click at [1385, 76] on button "Guardar insumo" at bounding box center [1423, 83] width 139 height 37
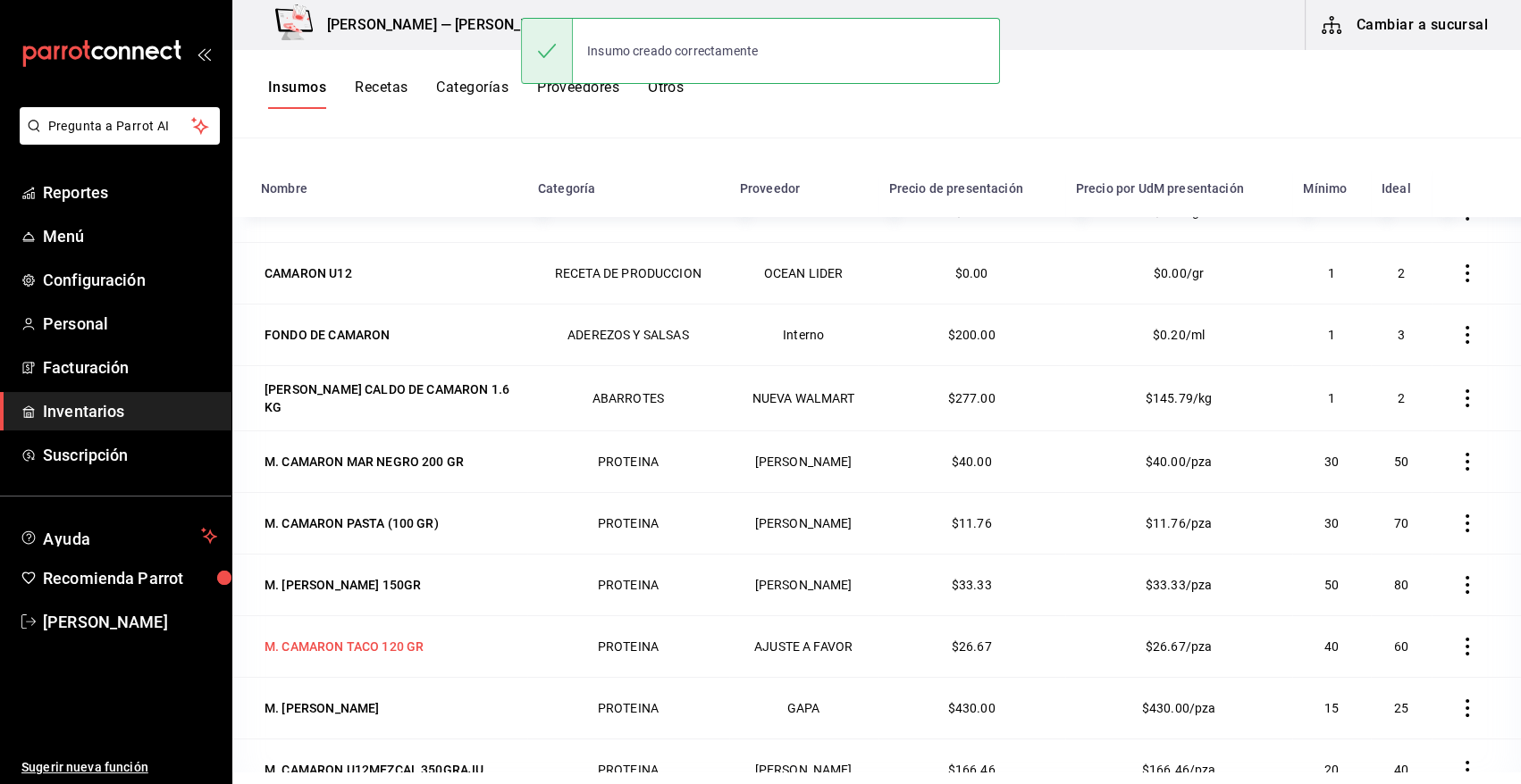
scroll to position [220, 0]
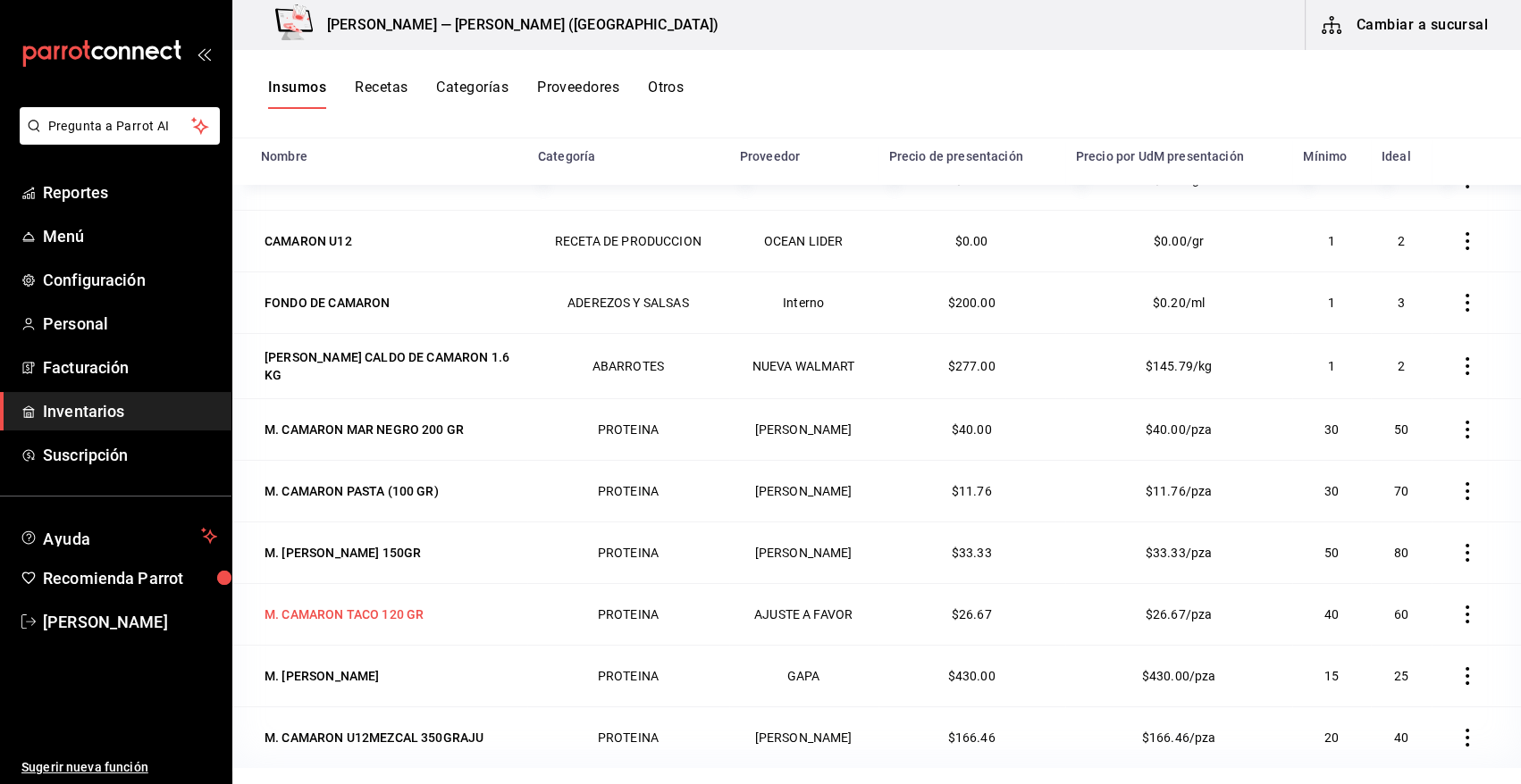
click at [362, 610] on div "M. CAMARON TACO 120 GR" at bounding box center [344, 615] width 159 height 18
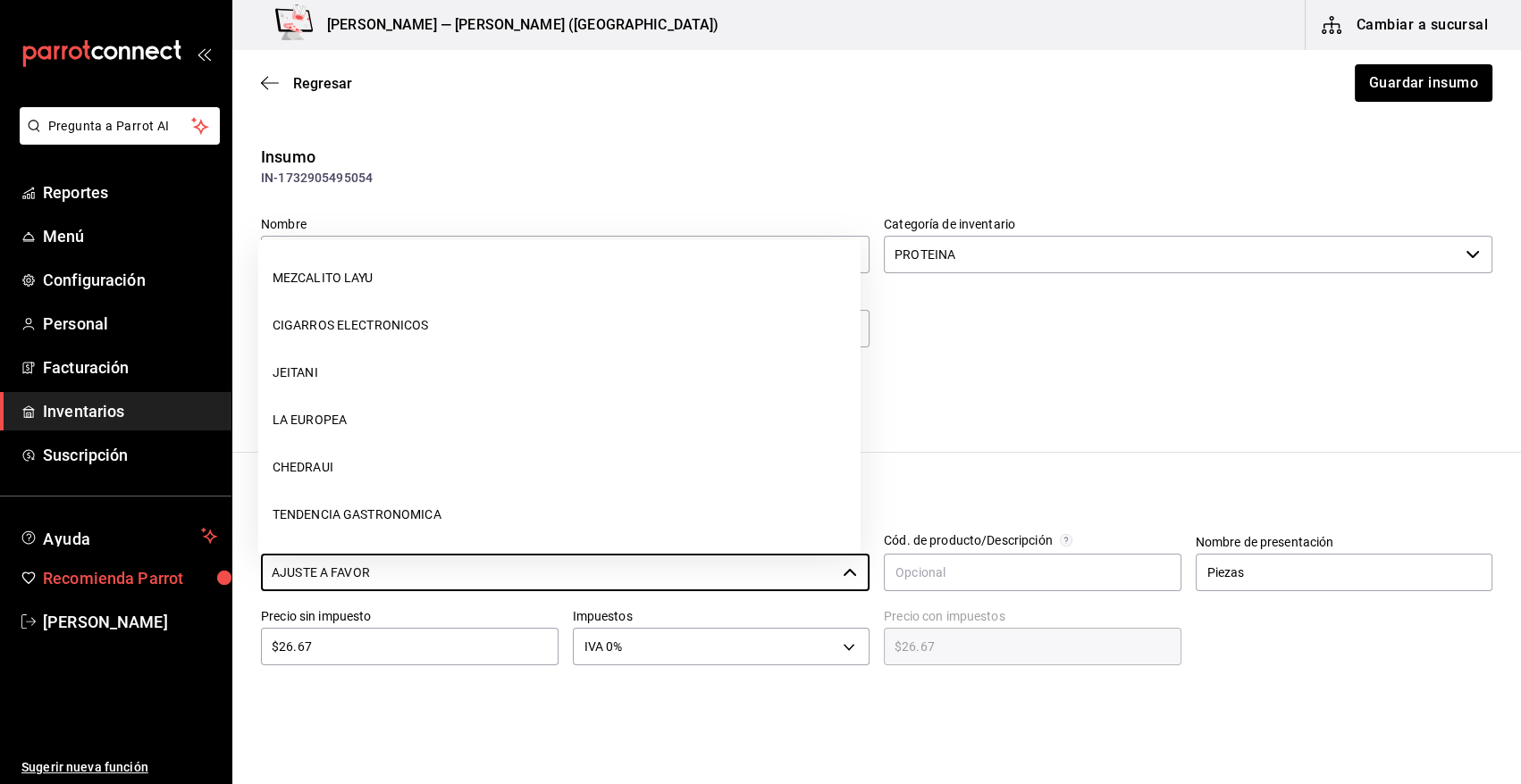
scroll to position [898, 0]
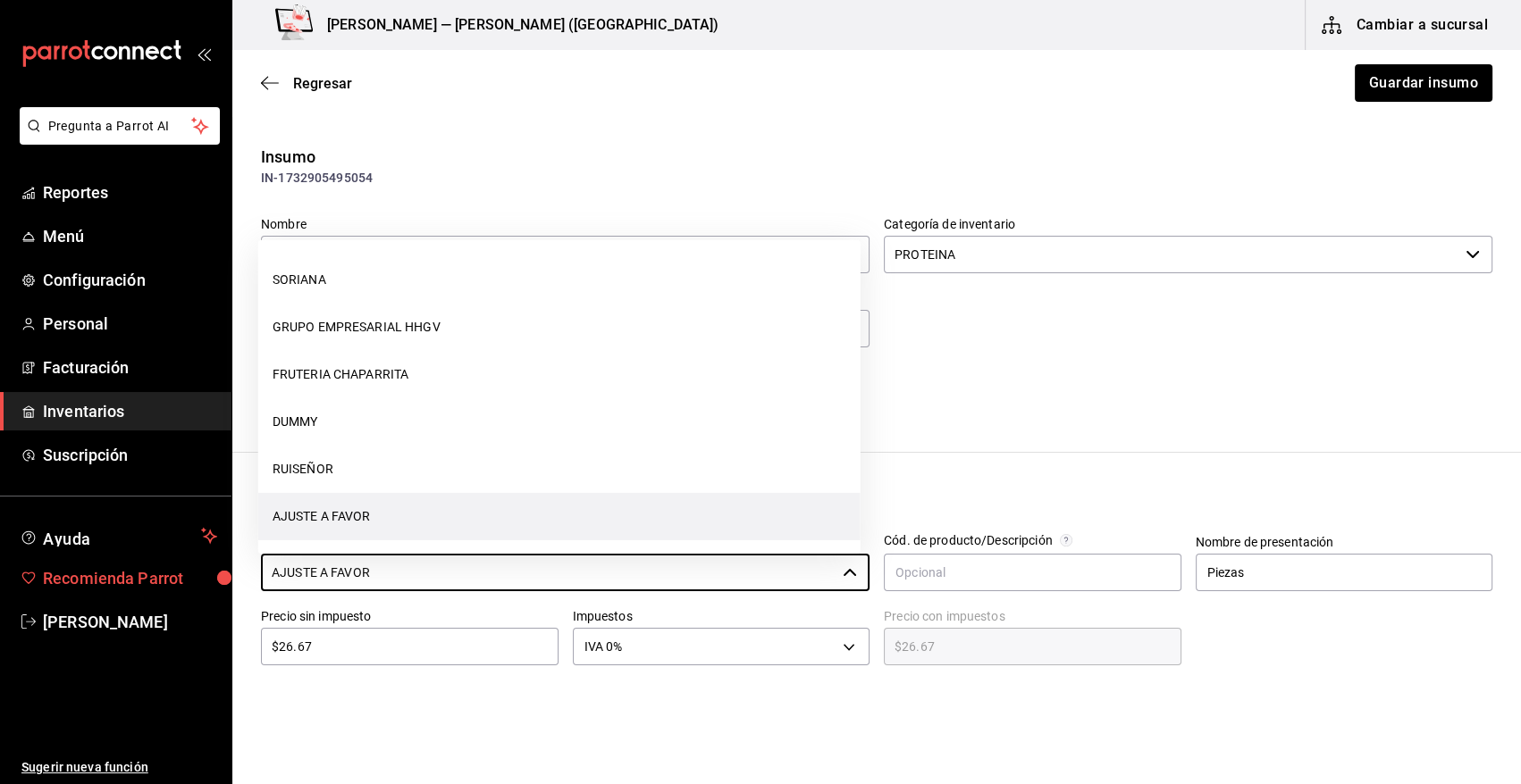
drag, startPoint x: 482, startPoint y: 578, endPoint x: 200, endPoint y: 578, distance: 282.0
click at [200, 578] on div "Pregunta a Parrot AI Reportes Menú Configuración Personal Facturación Inventari…" at bounding box center [760, 342] width 1521 height 683
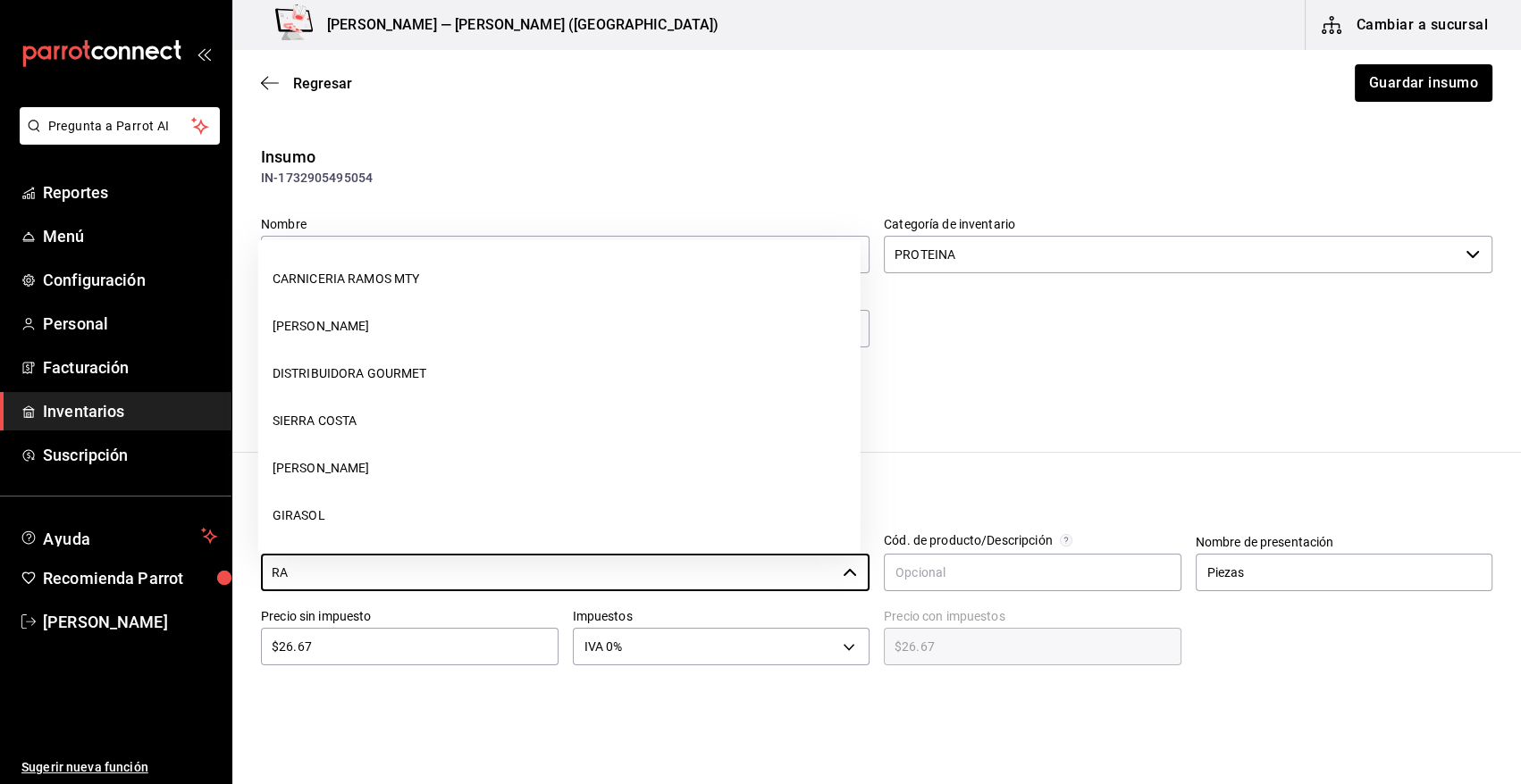
scroll to position [0, 0]
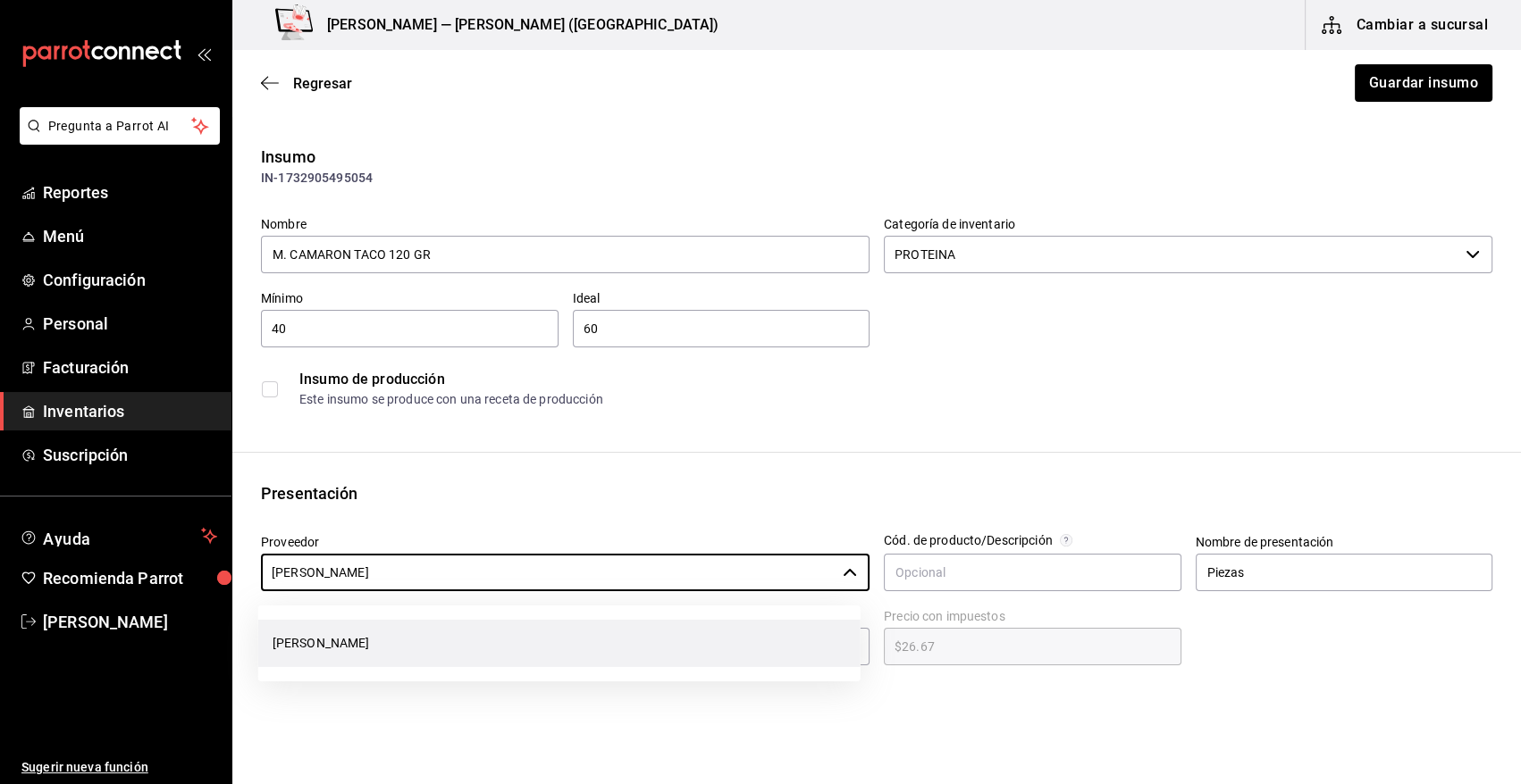
click at [397, 652] on li "[PERSON_NAME]" at bounding box center [559, 644] width 602 height 48
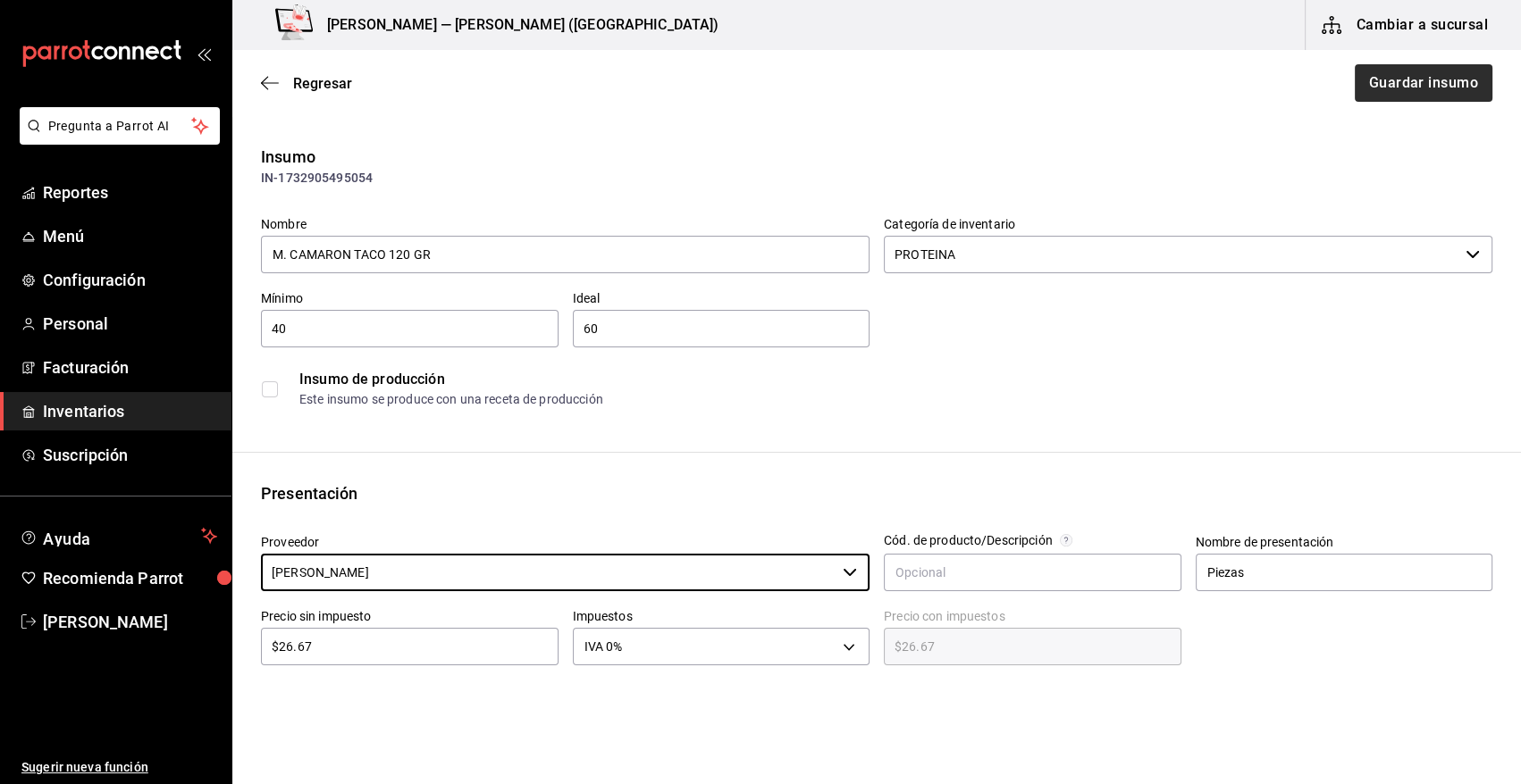
type input "[PERSON_NAME]"
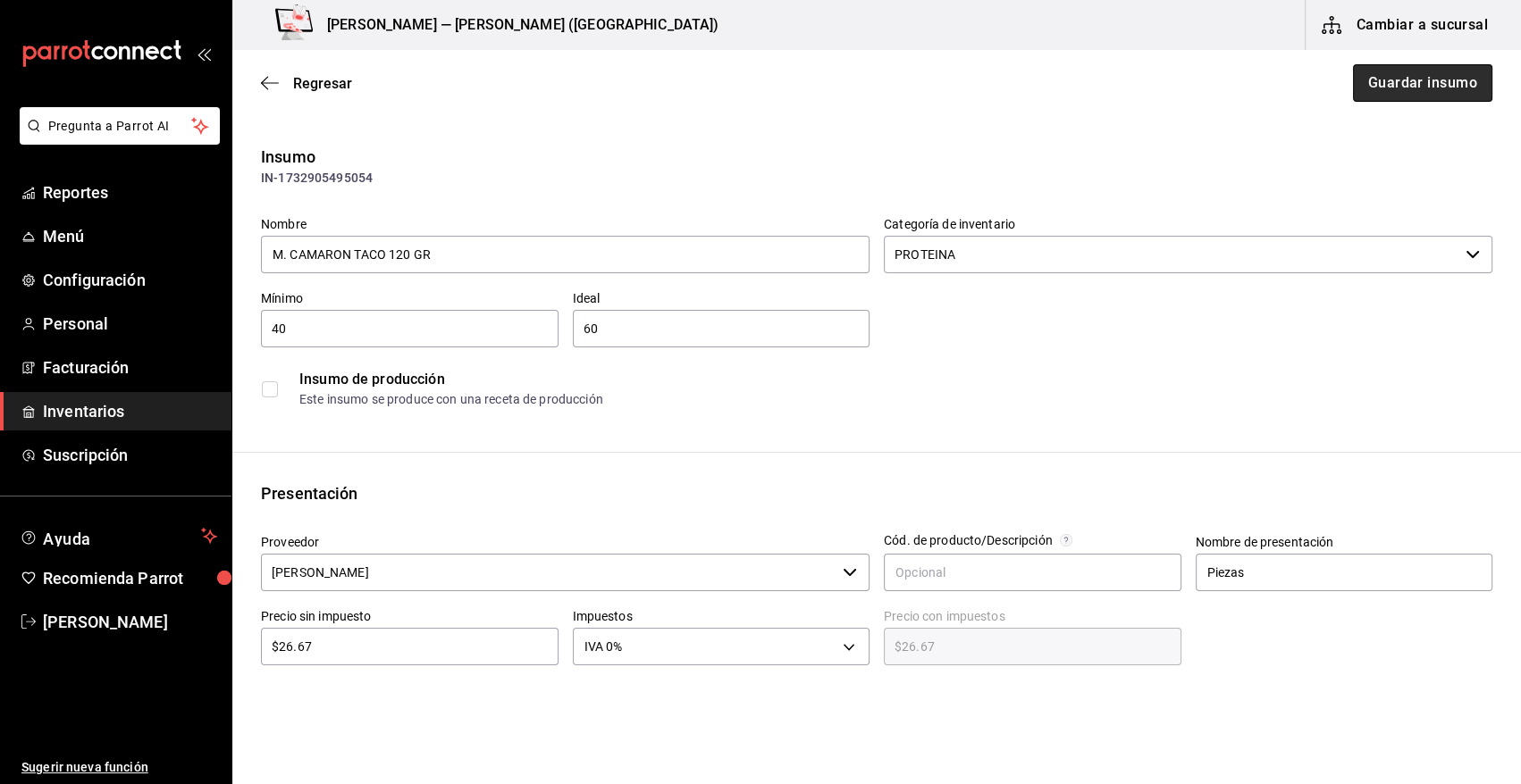
click at [1384, 87] on button "Guardar insumo" at bounding box center [1423, 83] width 139 height 37
